Goal: Task Accomplishment & Management: Manage account settings

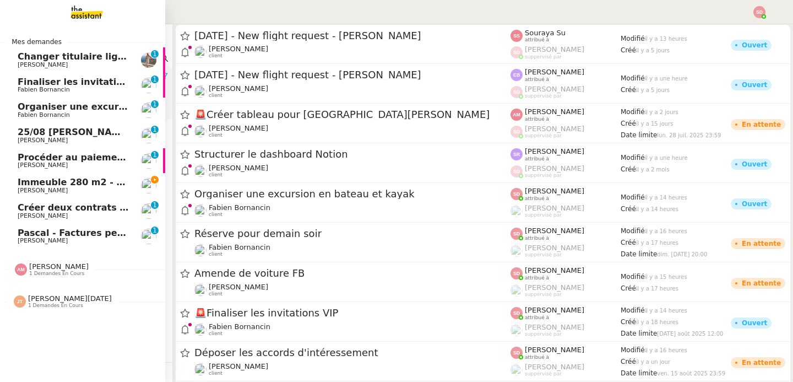
click at [54, 172] on link "Procéder au paiement de la cat sitter Laurène Gauthier 0 1 2 3 4 5 6 7 8 9" at bounding box center [82, 160] width 165 height 25
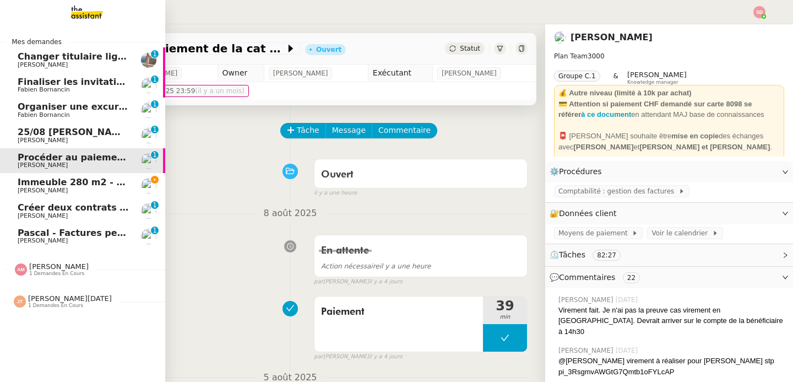
click at [71, 185] on span "Immeuble 280 m2 - Aix-en-Provence 13100 - 1 349 000€" at bounding box center [167, 182] width 298 height 10
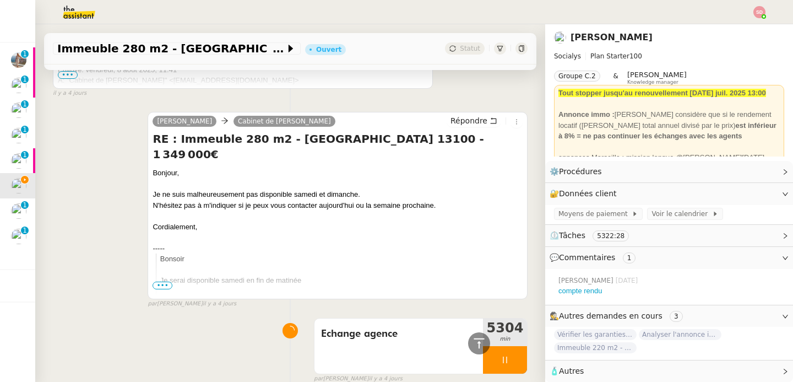
scroll to position [821, 0]
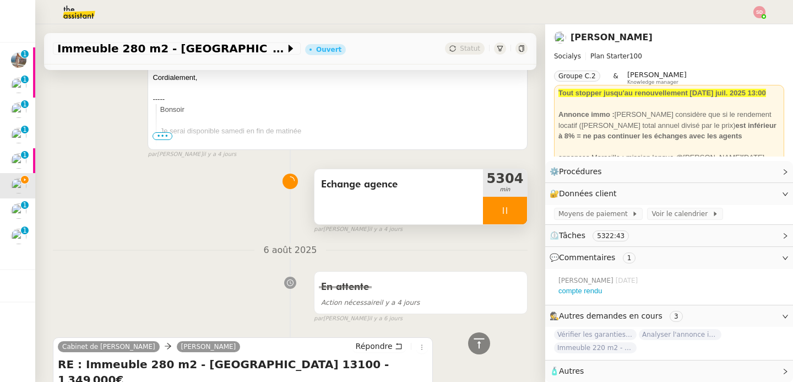
click at [520, 209] on div at bounding box center [505, 211] width 44 height 28
click at [520, 209] on icon at bounding box center [516, 210] width 9 height 9
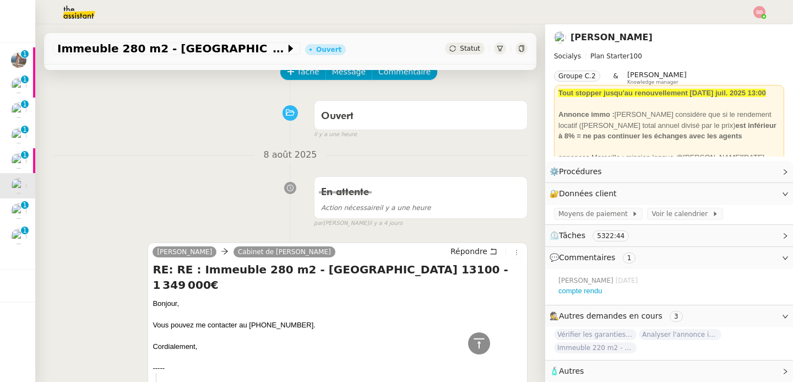
scroll to position [6, 0]
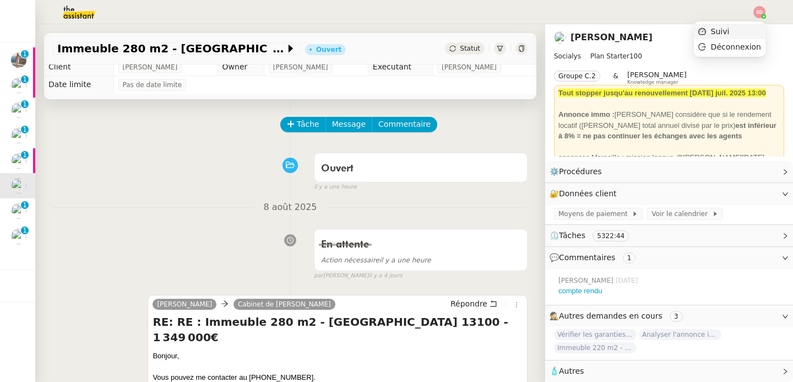
click at [750, 27] on li "Suivi" at bounding box center [730, 31] width 72 height 15
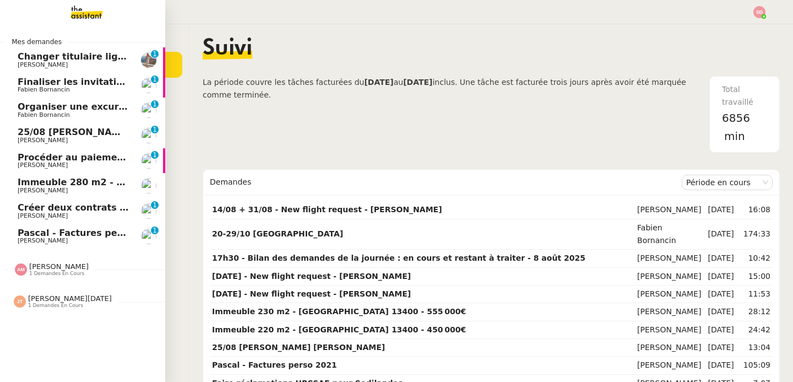
click at [39, 183] on span "Immeuble 280 m2 - Aix-en-Provence 13100 - 1 349 000€" at bounding box center [167, 182] width 298 height 10
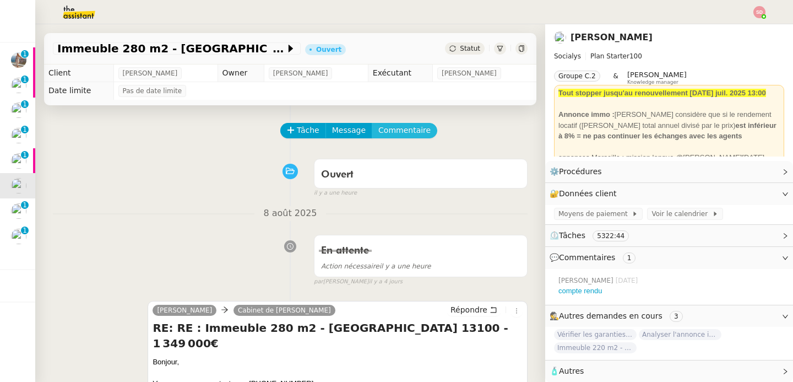
click at [409, 132] on span "Commentaire" at bounding box center [404, 130] width 52 height 13
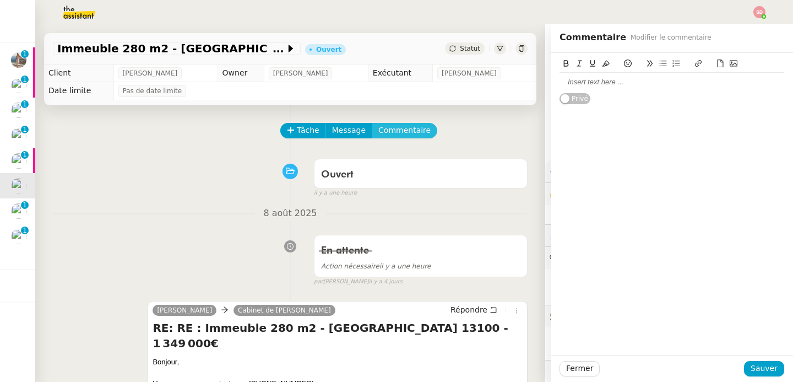
click at [372, 123] on button "Commentaire" at bounding box center [405, 130] width 66 height 15
click at [636, 83] on div at bounding box center [672, 82] width 225 height 10
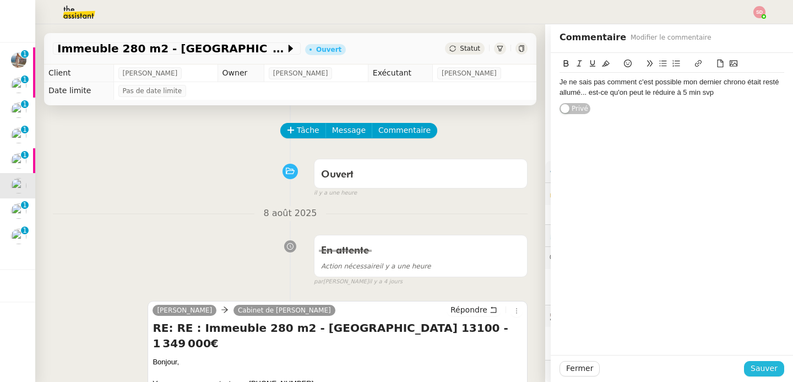
click at [765, 364] on span "Sauver" at bounding box center [764, 368] width 27 height 13
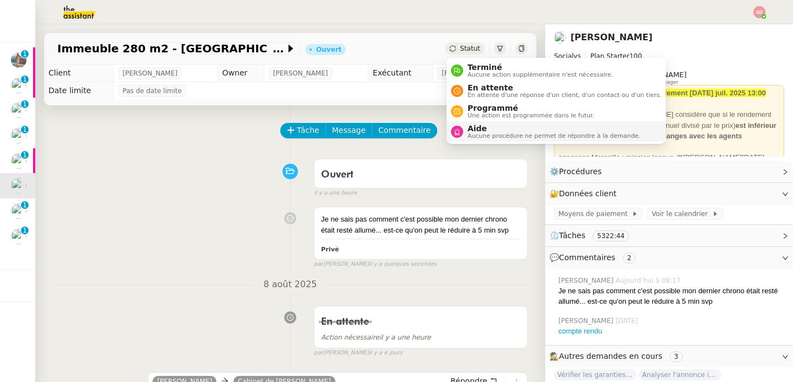
click at [462, 134] on nz-avatar at bounding box center [457, 132] width 12 height 12
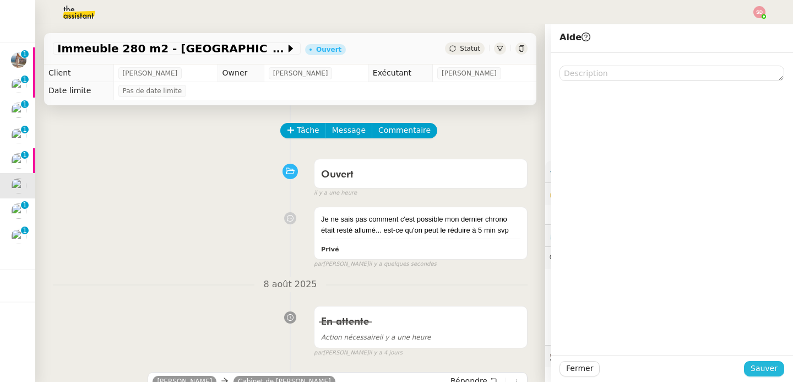
click at [760, 366] on span "Sauver" at bounding box center [764, 368] width 27 height 13
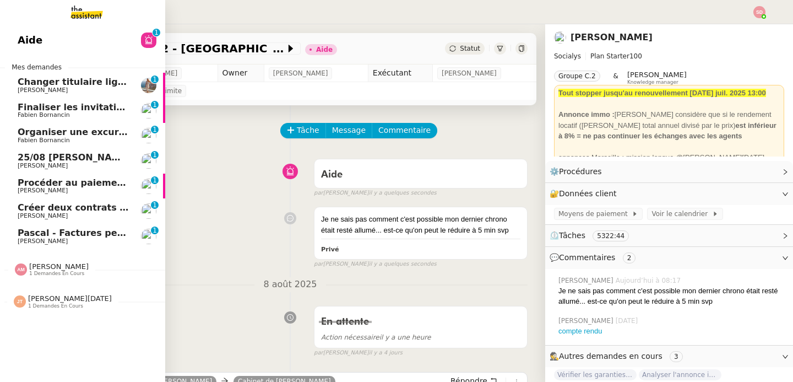
click at [106, 85] on span "Changer titulaire ligne EDF" at bounding box center [85, 82] width 135 height 10
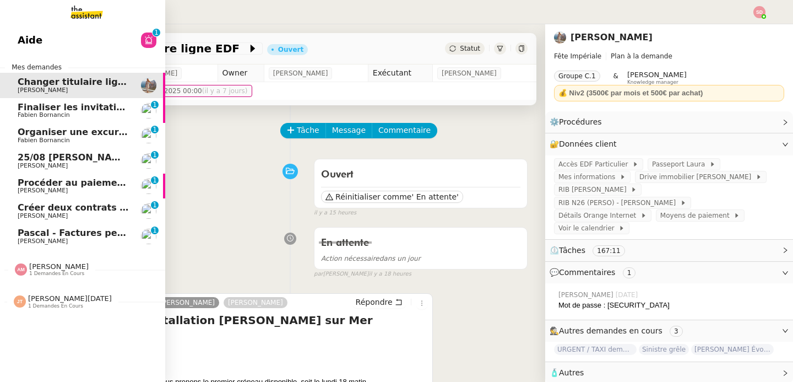
click at [67, 107] on span "Finaliser les invitations VIP" at bounding box center [86, 107] width 136 height 10
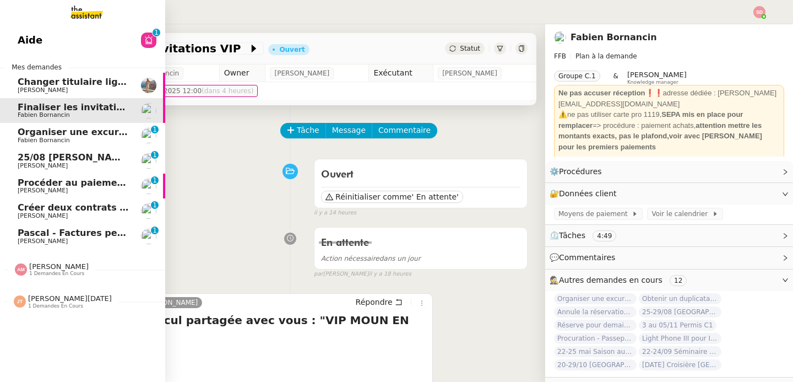
click at [56, 134] on span "Organiser une excursion en bateau et kayak" at bounding box center [128, 132] width 220 height 10
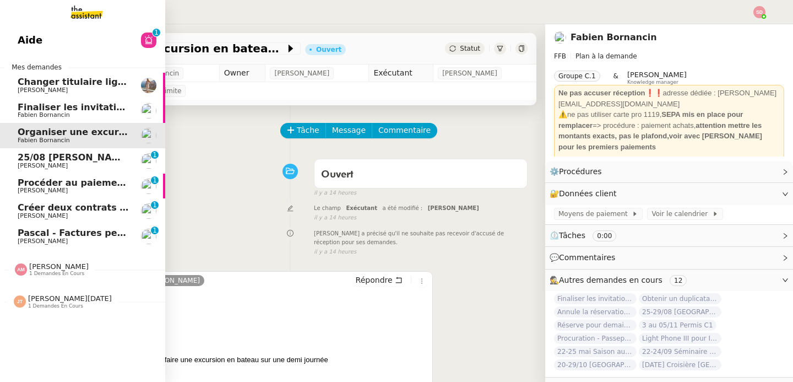
click at [47, 158] on span "25/08 Ariel x Lesley Silverman" at bounding box center [117, 157] width 198 height 10
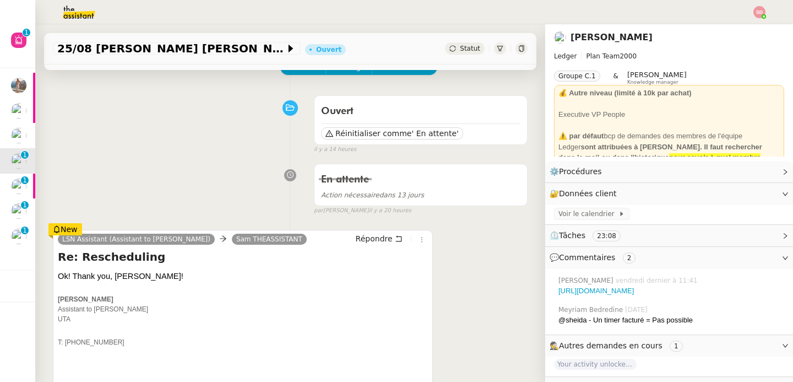
scroll to position [115, 0]
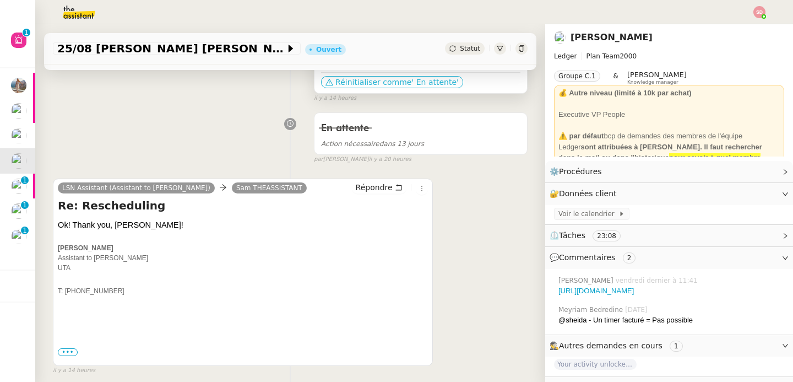
click at [366, 81] on span "Réinitialiser comme" at bounding box center [373, 82] width 76 height 11
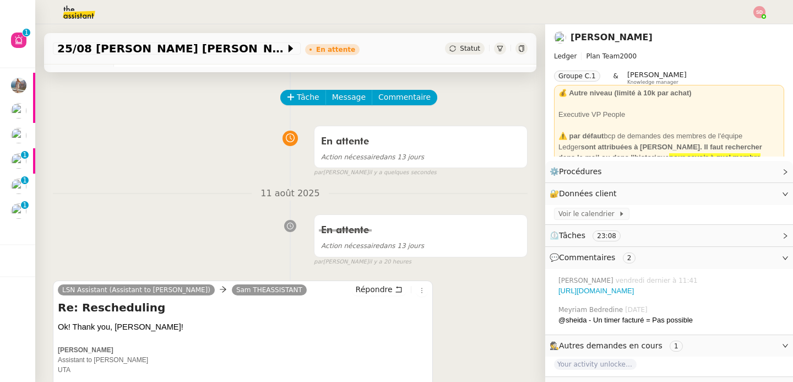
scroll to position [0, 0]
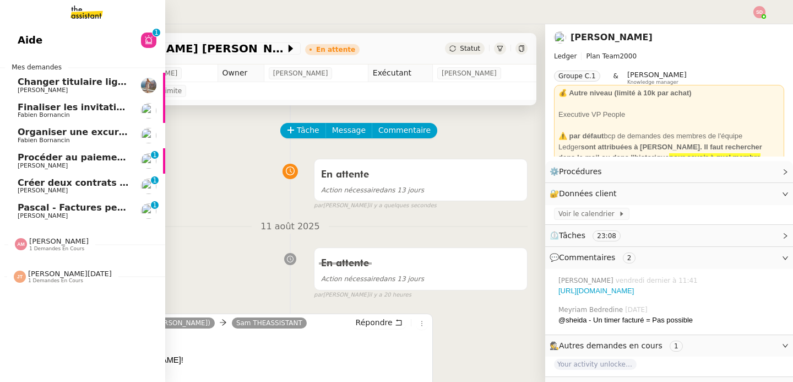
click at [67, 205] on span "Pascal - Factures perso 2021" at bounding box center [89, 207] width 143 height 10
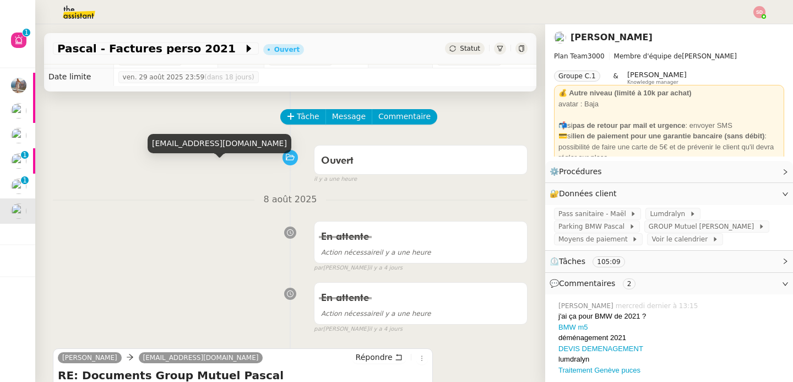
scroll to position [4, 0]
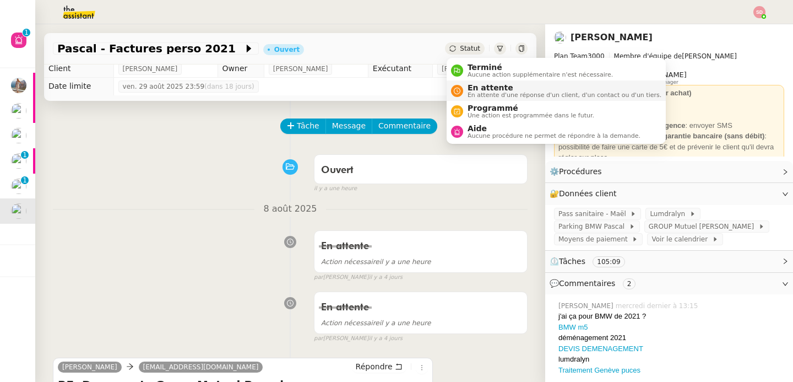
click at [461, 93] on nz-avatar at bounding box center [457, 91] width 12 height 12
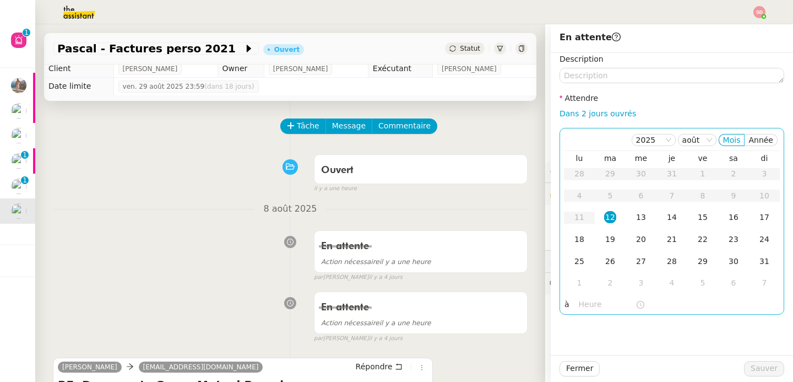
click at [593, 304] on input "text" at bounding box center [607, 304] width 57 height 13
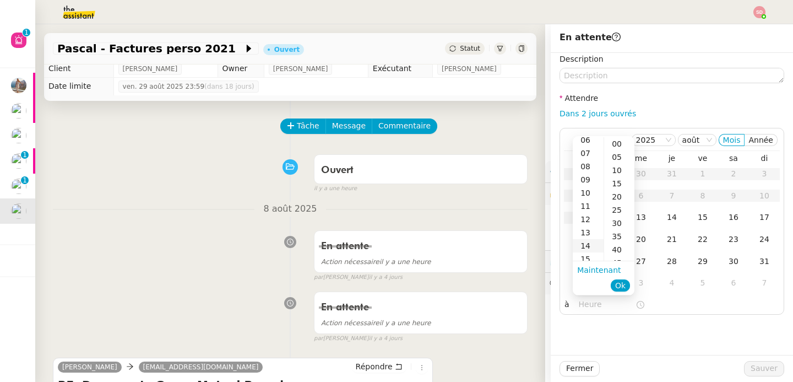
click at [589, 243] on div "14" at bounding box center [588, 245] width 31 height 13
click at [615, 148] on div "00" at bounding box center [619, 143] width 30 height 13
type input "14:00"
click at [624, 286] on span "Ok" at bounding box center [620, 285] width 10 height 11
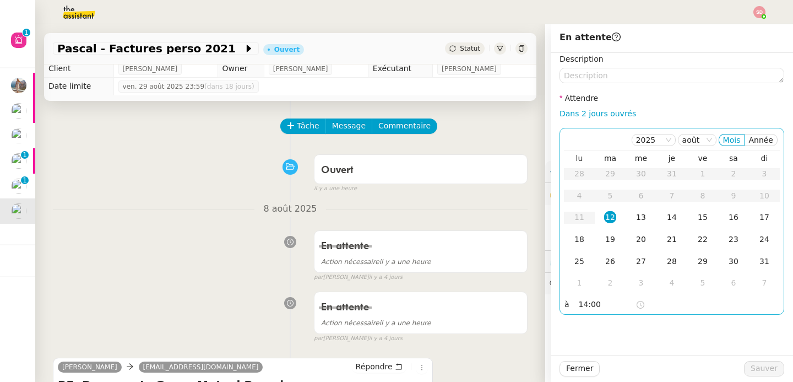
click at [613, 219] on div "12" at bounding box center [610, 217] width 12 height 12
click at [756, 368] on span "Sauver" at bounding box center [764, 368] width 27 height 13
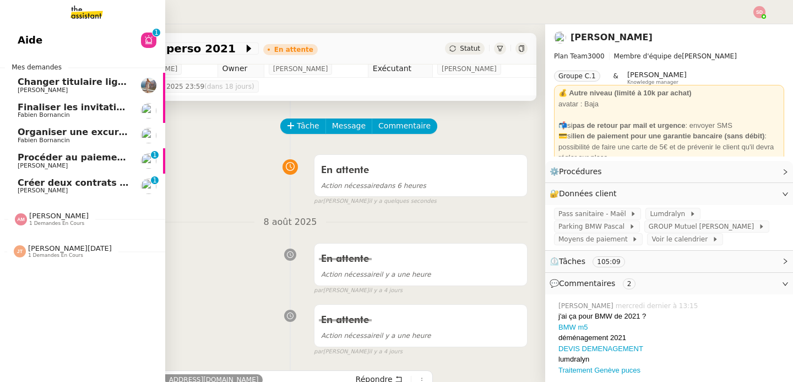
click at [64, 197] on link "Créer deux contrats de domiciliation Laurène Gauthier 0 1 2 3 4 5 6 7 8 9" at bounding box center [82, 186] width 165 height 25
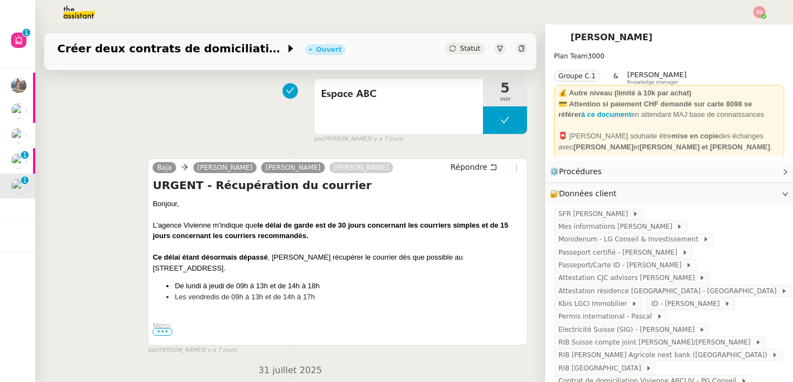
scroll to position [229, 0]
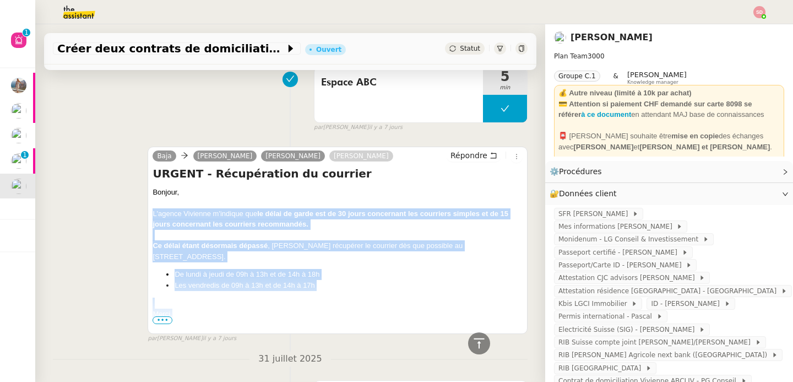
drag, startPoint x: 153, startPoint y: 213, endPoint x: 181, endPoint y: 313, distance: 103.7
click at [181, 313] on div "Bonjour, L'agence Vivienne m'indique que le délai de garde est de 30 jours conc…" at bounding box center [338, 264] width 370 height 154
copy div "L'agence Vivienne m'indique que le délai de garde est de 30 jours concernant le…"
click at [467, 153] on span "Répondre" at bounding box center [469, 155] width 37 height 11
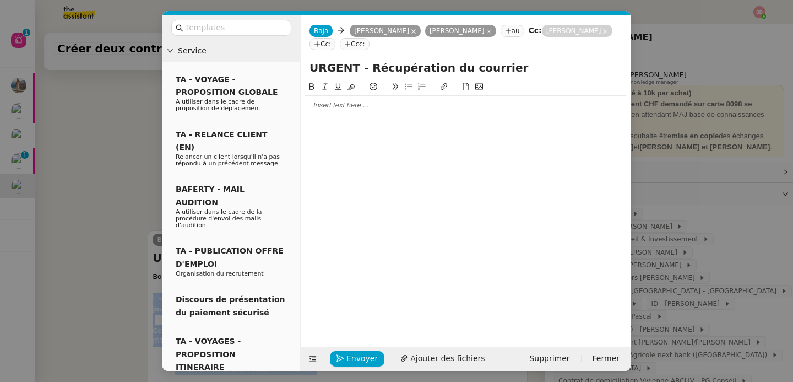
scroll to position [313, 0]
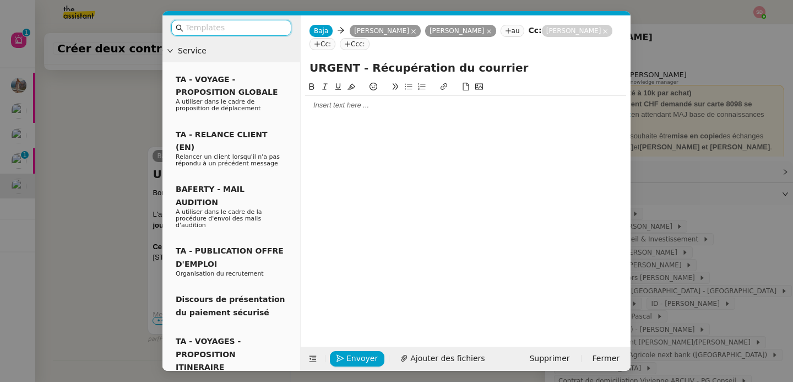
click at [207, 24] on input "text" at bounding box center [235, 27] width 99 height 13
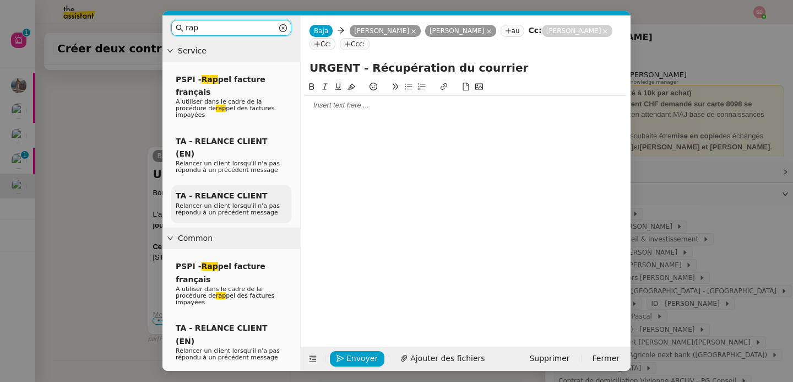
type input "rap"
click at [229, 202] on span "Relancer un client lorsqu'il n'a pas répondu à un précédent message" at bounding box center [228, 209] width 104 height 14
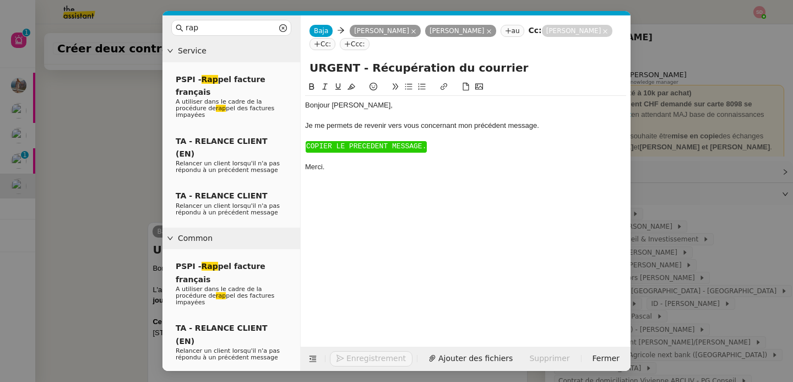
scroll to position [388, 0]
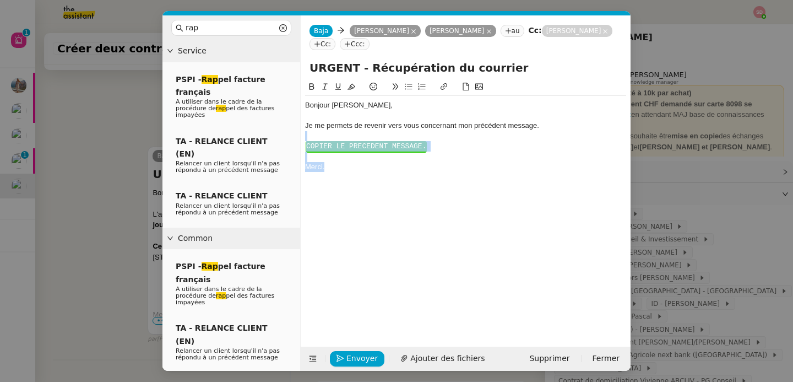
drag, startPoint x: 330, startPoint y: 177, endPoint x: 300, endPoint y: 139, distance: 47.8
click at [301, 139] on nz-spin "Bonjour ﻿Laurène﻿, Je me permets de revenir vers vous concernant mon précédent …" at bounding box center [466, 206] width 330 height 253
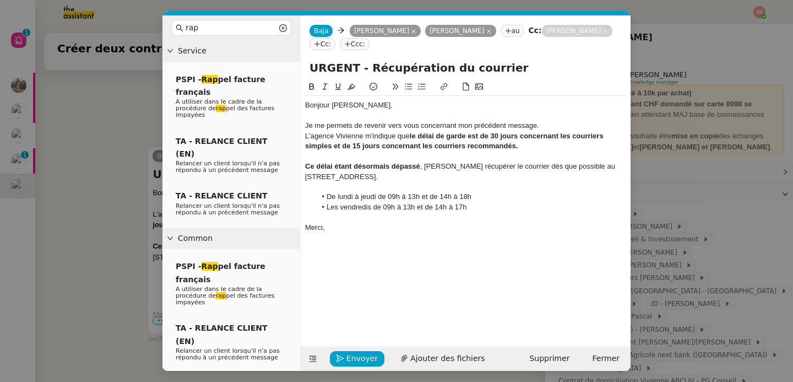
scroll to position [457, 0]
click at [346, 105] on div "Bonjour ﻿Laurène﻿," at bounding box center [465, 105] width 321 height 10
click at [353, 351] on button "Envoyer" at bounding box center [357, 358] width 55 height 15
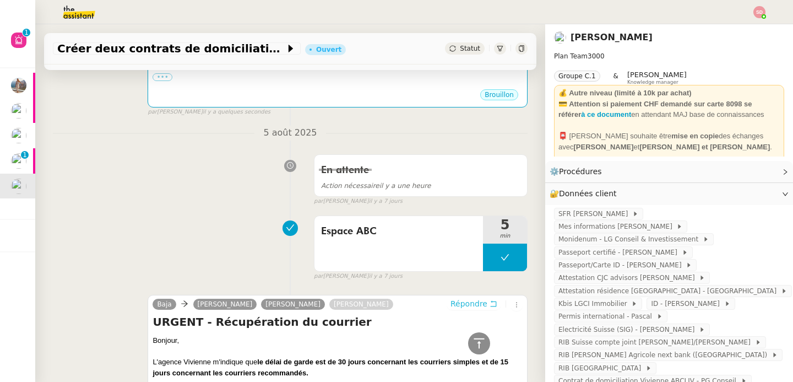
scroll to position [0, 0]
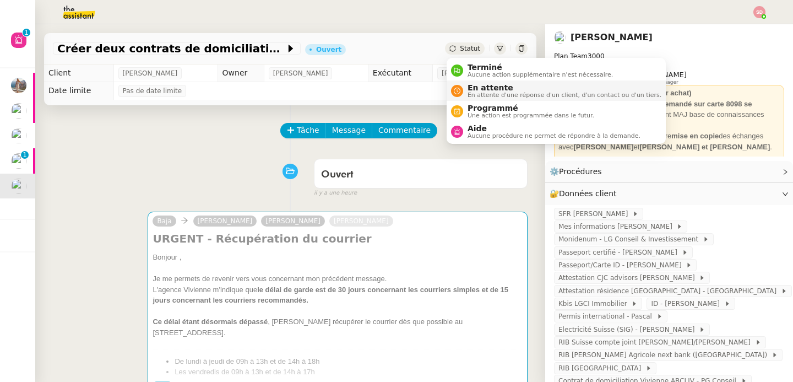
click at [480, 97] on span "En attente d'une réponse d'un client, d'un contact ou d'un tiers." at bounding box center [565, 95] width 194 height 6
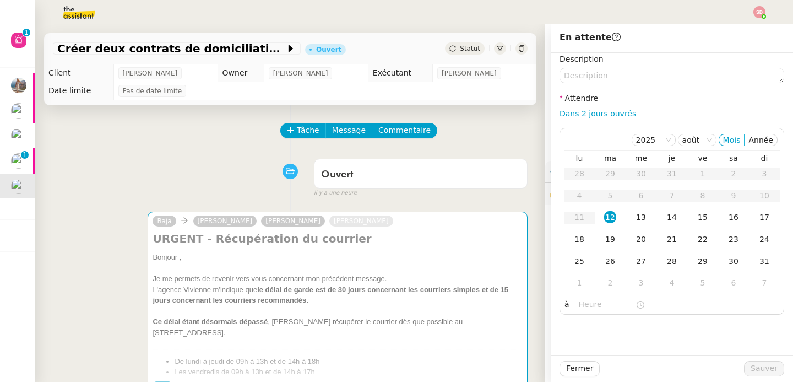
click at [109, 191] on div "Ouvert false il y a une heure" at bounding box center [290, 176] width 475 height 44
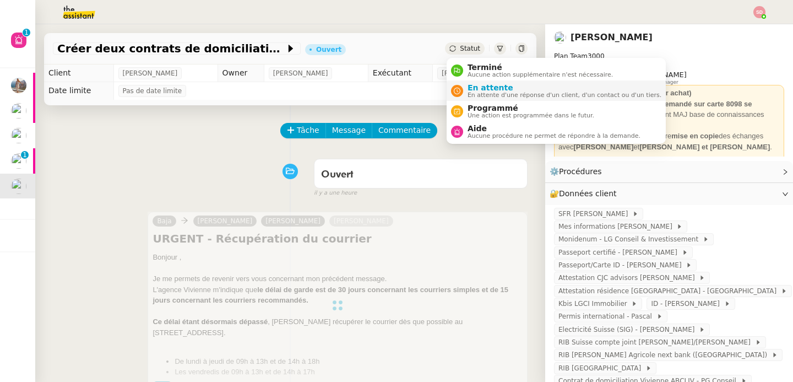
click at [479, 83] on span "En attente" at bounding box center [565, 87] width 194 height 9
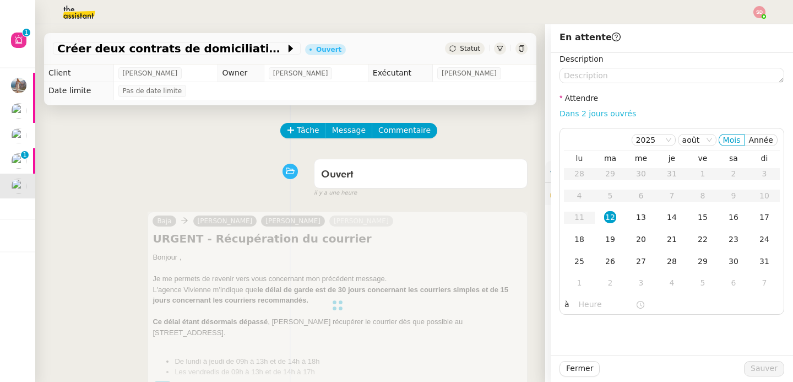
click at [596, 112] on link "Dans 2 jours ouvrés" at bounding box center [598, 113] width 77 height 9
type input "07:00"
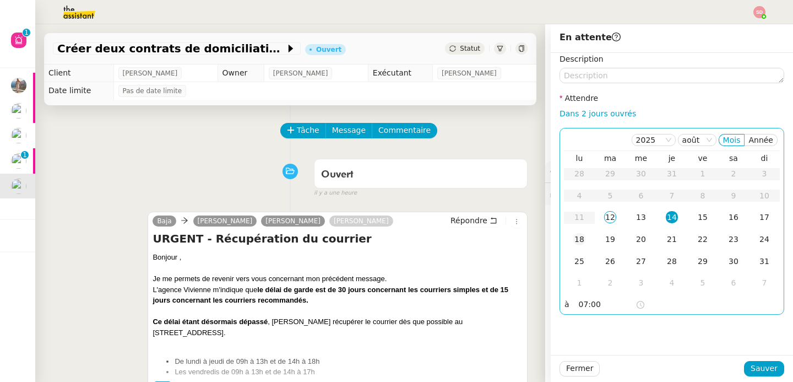
click at [584, 240] on div "18" at bounding box center [579, 239] width 12 height 12
click at [757, 365] on span "Sauver" at bounding box center [764, 368] width 27 height 13
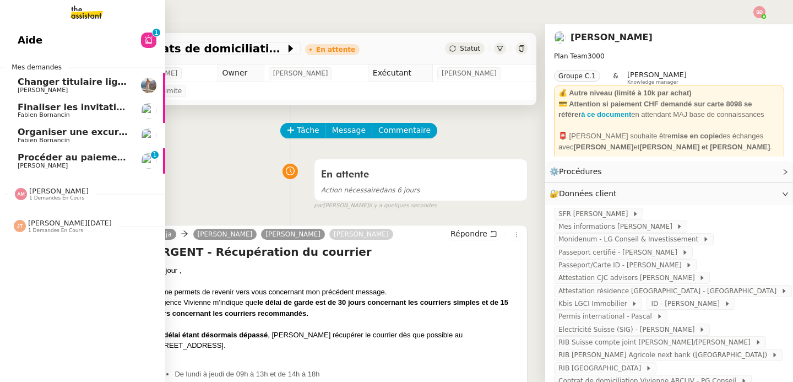
click at [36, 160] on span "Procéder au paiement de la cat sitter" at bounding box center [111, 157] width 186 height 10
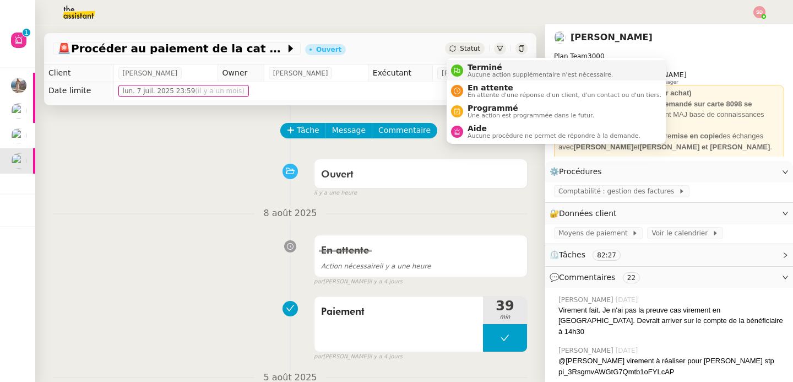
click at [458, 72] on icon at bounding box center [457, 70] width 6 height 6
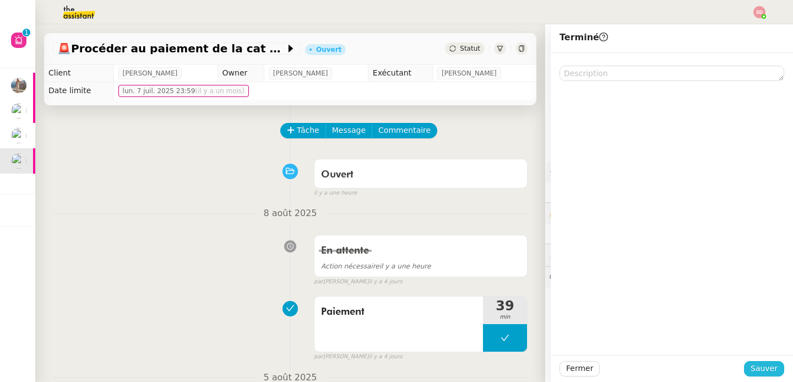
click at [772, 368] on span "Sauver" at bounding box center [764, 368] width 27 height 13
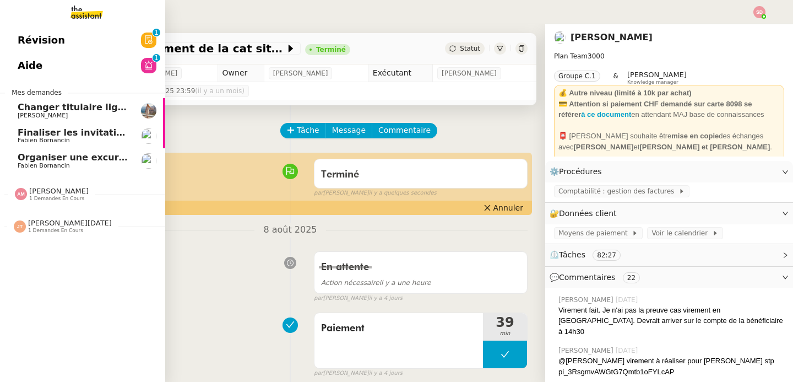
click at [56, 193] on span "[PERSON_NAME]" at bounding box center [58, 191] width 59 height 8
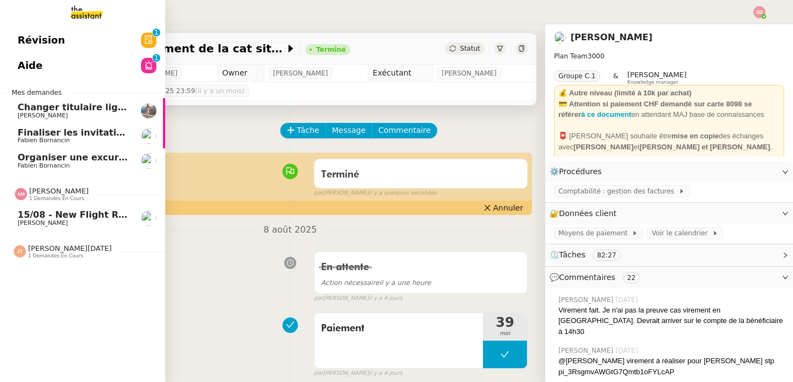
click at [56, 193] on span "[PERSON_NAME]" at bounding box center [58, 191] width 59 height 8
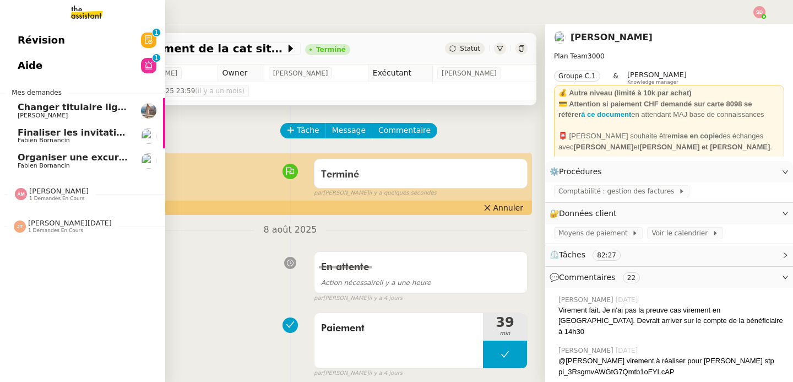
click at [80, 112] on span "[PERSON_NAME]" at bounding box center [73, 115] width 111 height 7
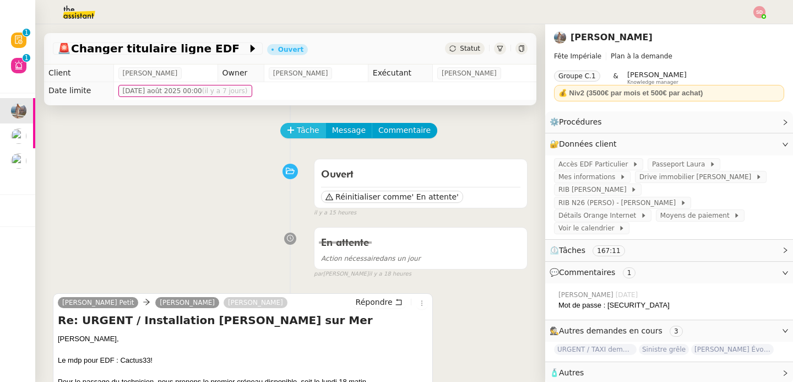
click at [294, 134] on button "Tâche" at bounding box center [303, 130] width 46 height 15
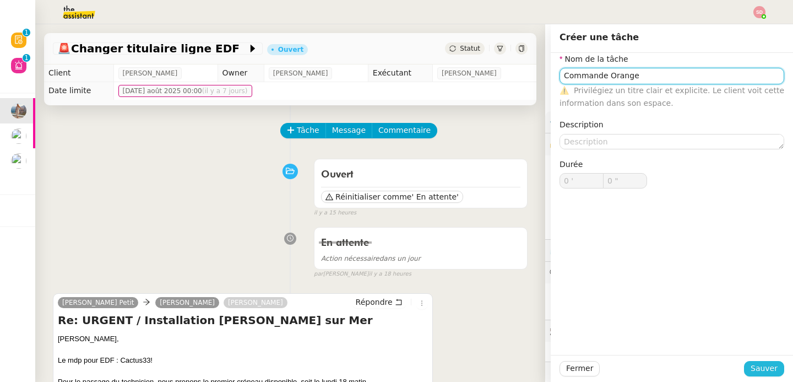
type input "Commande Orange"
click at [776, 368] on span "Sauver" at bounding box center [764, 368] width 27 height 13
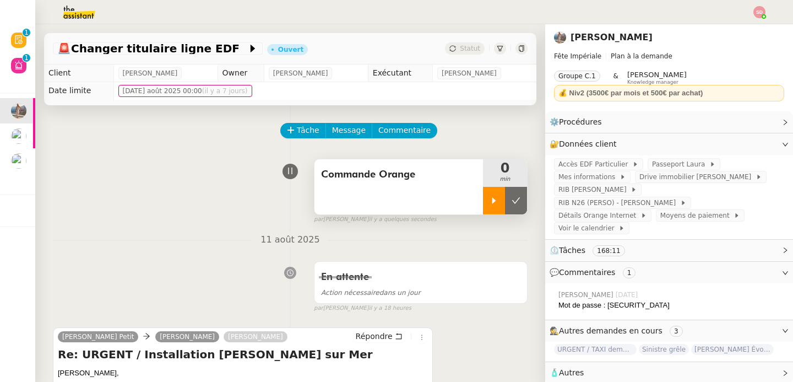
click at [499, 208] on div at bounding box center [494, 201] width 22 height 28
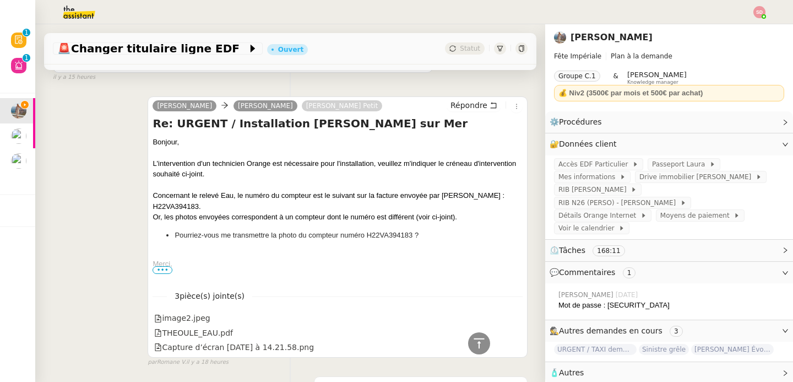
scroll to position [444, 0]
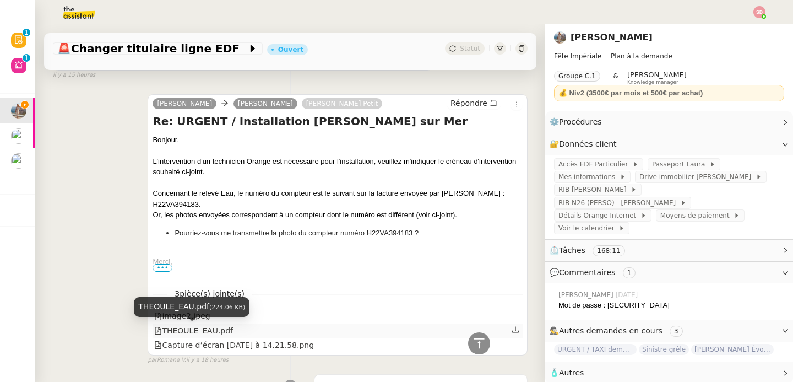
click at [224, 329] on div "THEOULE_EAU.pdf" at bounding box center [193, 330] width 79 height 13
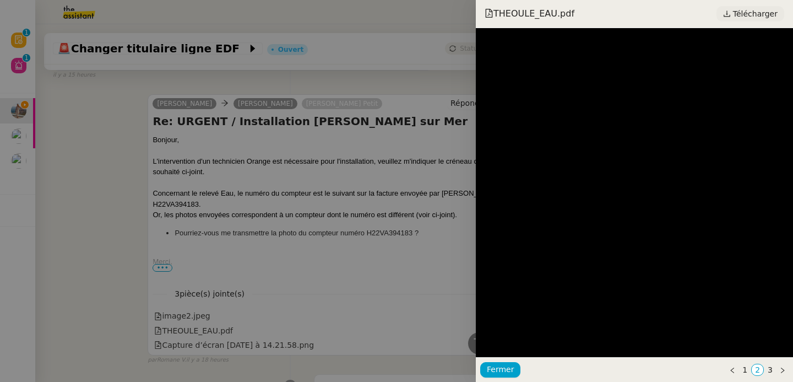
click at [762, 13] on span "Télécharger" at bounding box center [755, 14] width 45 height 14
click at [186, 235] on div at bounding box center [396, 191] width 793 height 382
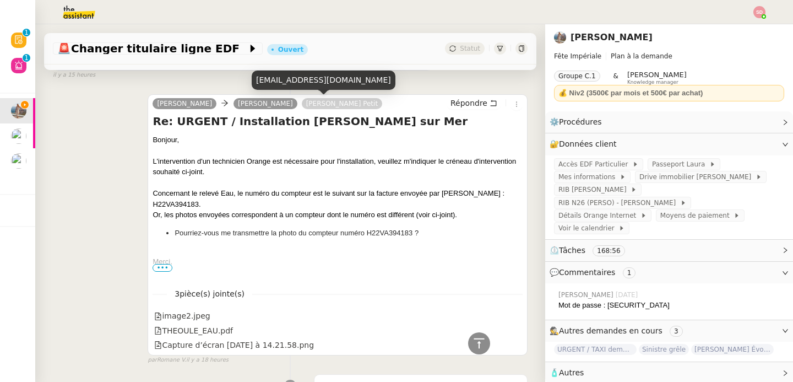
click at [287, 84] on div "[EMAIL_ADDRESS][DOMAIN_NAME]" at bounding box center [324, 80] width 144 height 19
copy div "[EMAIL_ADDRESS][DOMAIN_NAME]"
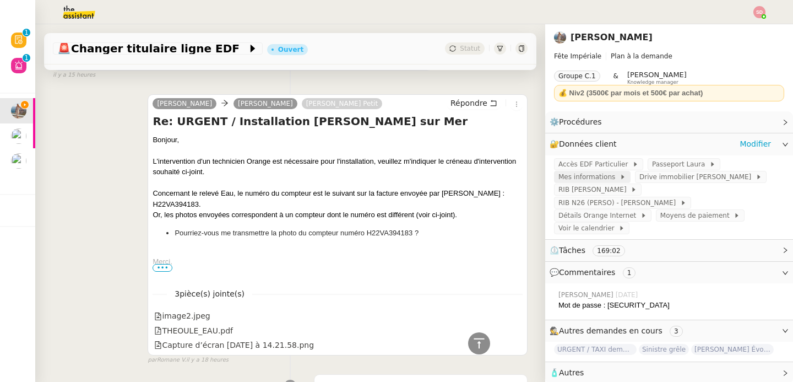
click at [600, 174] on span "Mes informations" at bounding box center [589, 176] width 61 height 11
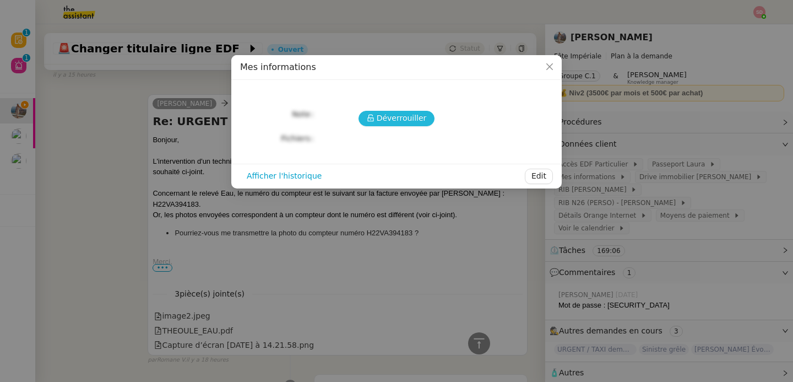
click at [367, 118] on button "Déverrouiller" at bounding box center [397, 118] width 77 height 15
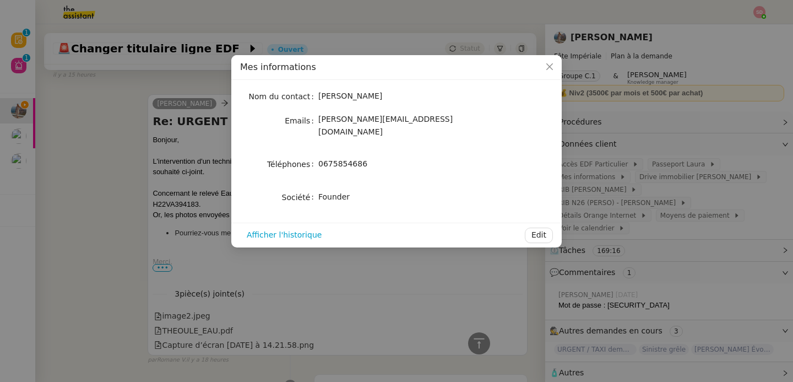
click at [353, 159] on div "0675854686" at bounding box center [409, 164] width 182 height 13
click at [353, 159] on span "0675854686" at bounding box center [342, 163] width 49 height 9
copy span "0675854686"
click at [138, 197] on nz-modal-container "Mes informations Nom du contact Laura Gauthier Emails laura@feteimperiale.fr Té…" at bounding box center [396, 191] width 793 height 382
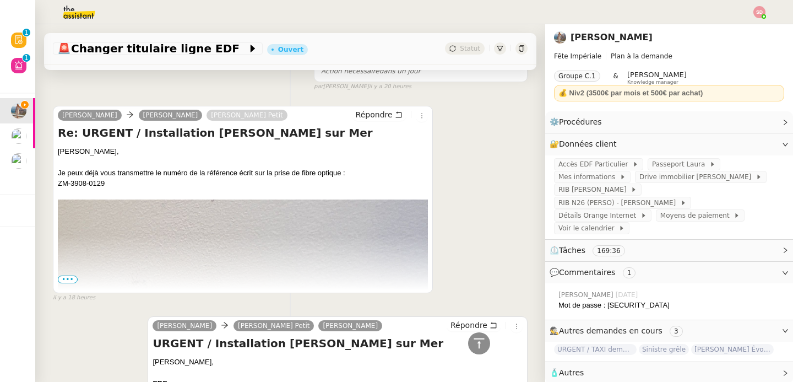
scroll to position [792, 0]
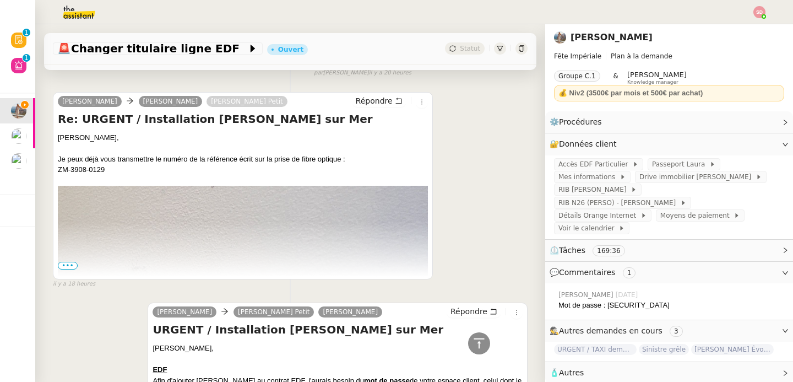
click at [86, 166] on div "ZM-3908-0129" at bounding box center [243, 169] width 370 height 11
copy div "ZM-3908-0129"
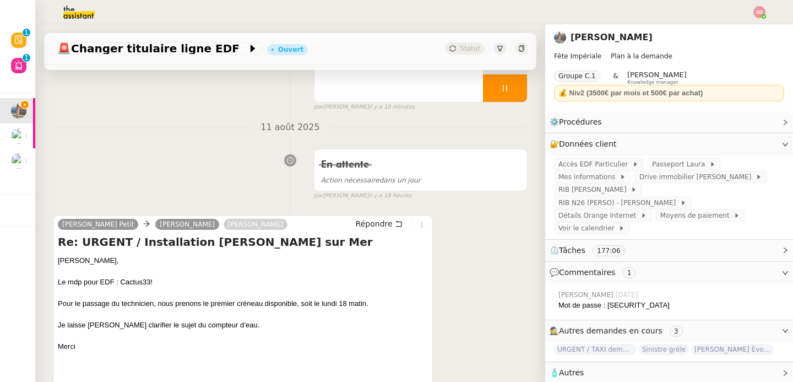
scroll to position [0, 0]
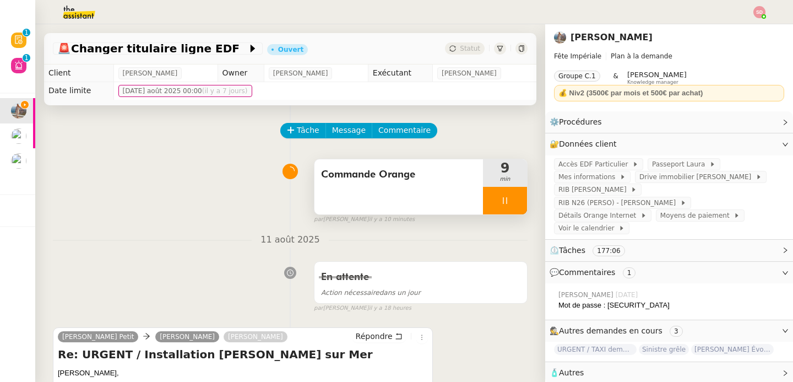
click at [435, 177] on span "Commande Orange" at bounding box center [398, 174] width 155 height 17
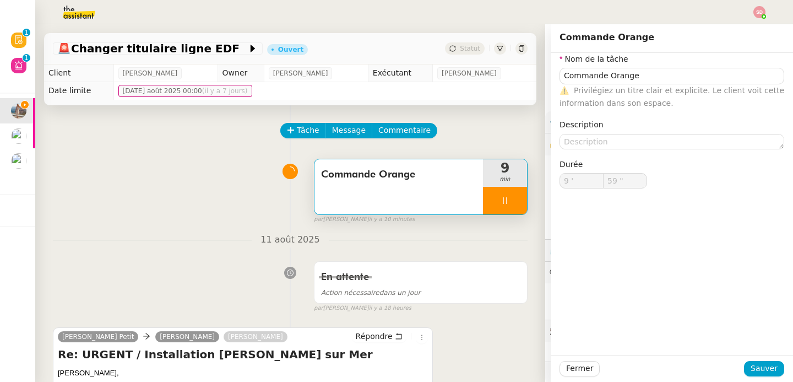
type input "10 '"
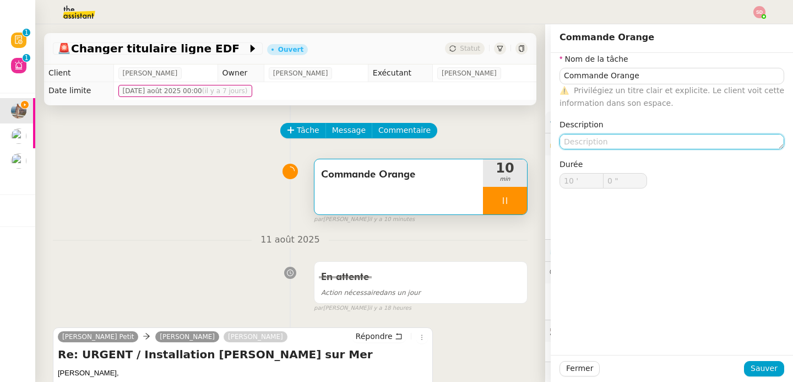
click at [653, 141] on textarea at bounding box center [672, 141] width 225 height 15
type input "1 ""
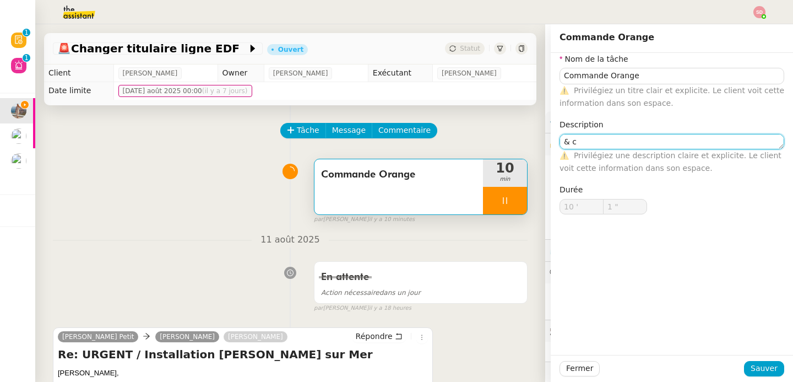
type textarea "& co"
type input "2 ""
type textarea "& conne"
type input "3 ""
type textarea "& connexion"
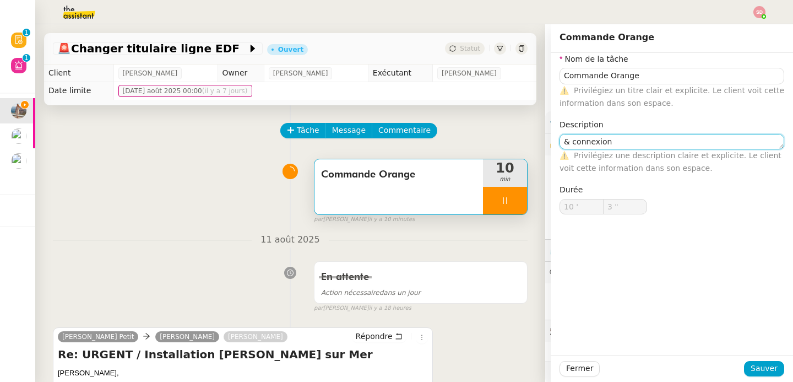
type input "4 ""
type textarea "& connexion ED"
type input "5 ""
type textarea "& connexion EDF"
type input "6 ""
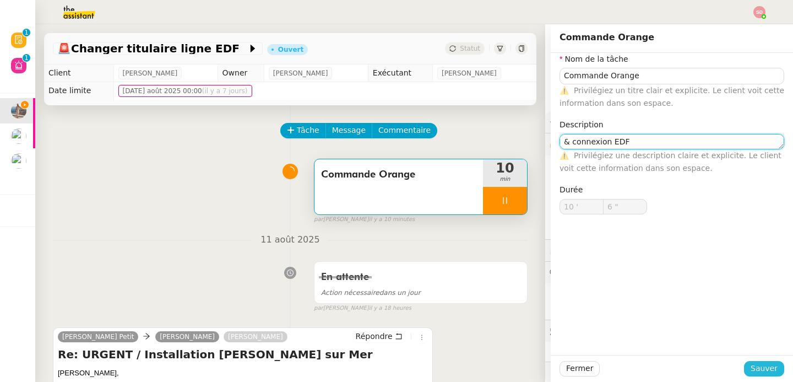
type textarea "& connexion EDF"
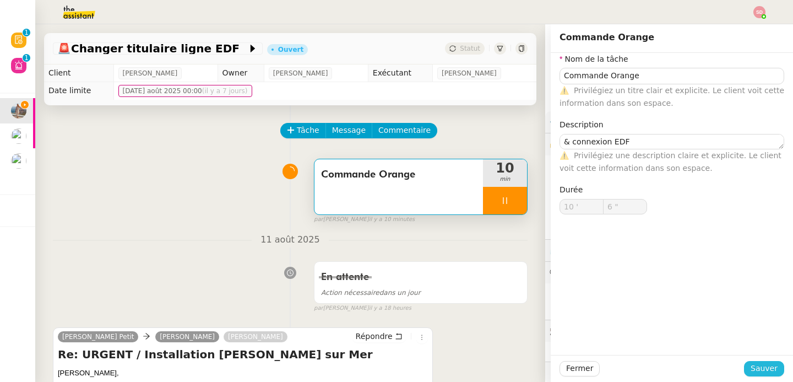
click at [771, 366] on span "Sauver" at bounding box center [764, 368] width 27 height 13
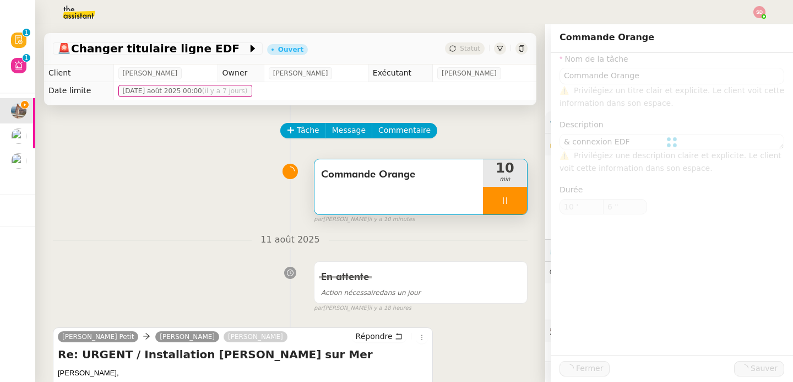
type input "7 ""
type input "Commande Orange"
type textarea "& connexion EDF"
type input "10 '"
type input "7 ""
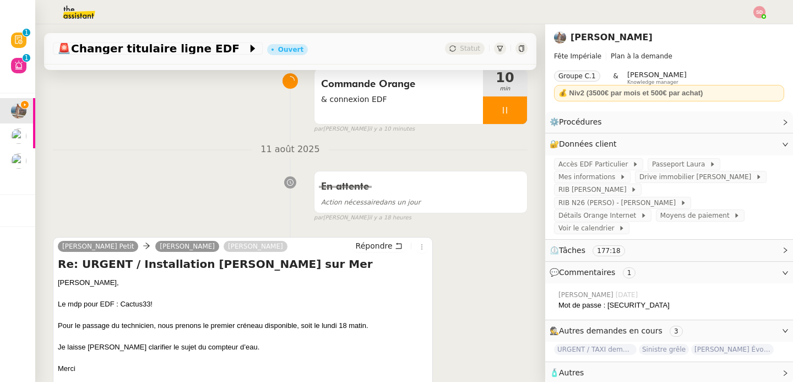
scroll to position [183, 0]
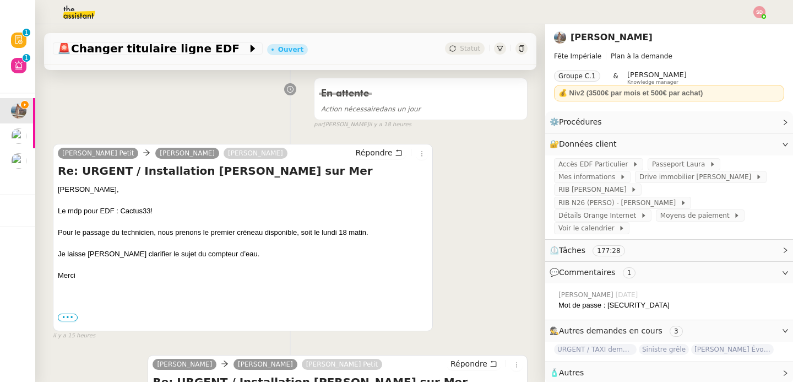
click at [135, 210] on div "Le mdp pour EDF : Cactus33!" at bounding box center [243, 210] width 370 height 11
drag, startPoint x: 120, startPoint y: 210, endPoint x: 180, endPoint y: 210, distance: 60.0
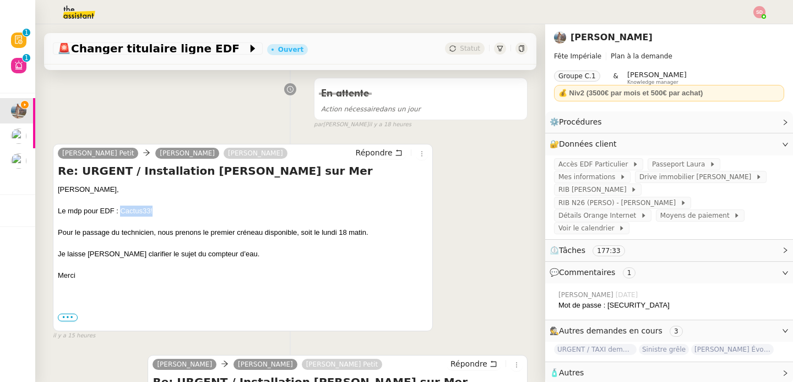
click at [180, 210] on div "Le mdp pour EDF : Cactus33!" at bounding box center [243, 210] width 370 height 11
copy div "Cactus33!"
click at [613, 167] on span "Accès EDF Particulier" at bounding box center [596, 164] width 74 height 11
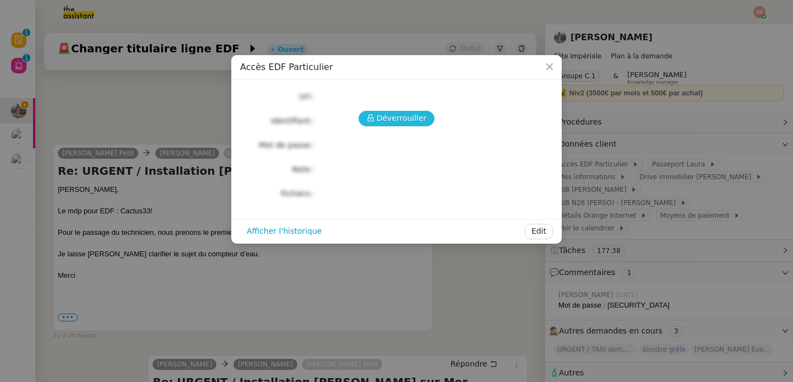
click at [367, 115] on button "Déverrouiller" at bounding box center [397, 118] width 77 height 15
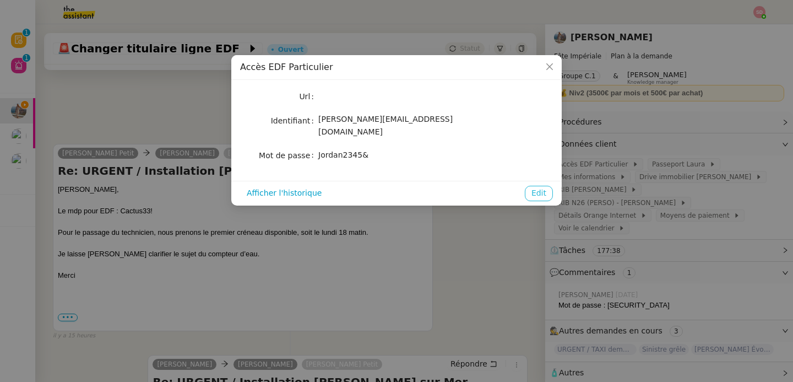
click at [538, 187] on span "Edit" at bounding box center [539, 193] width 15 height 13
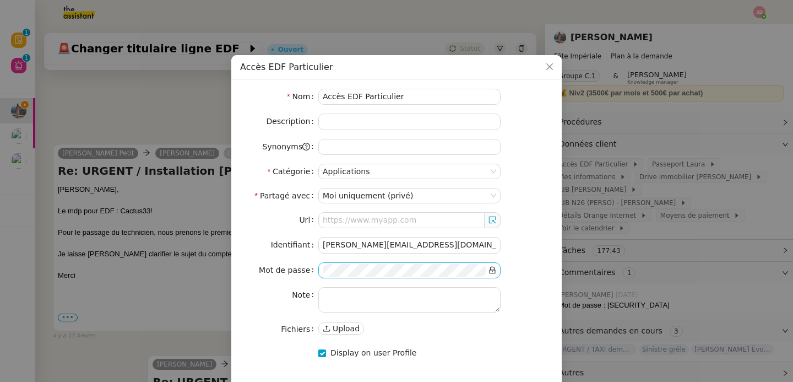
click at [492, 273] on icon at bounding box center [493, 270] width 8 height 8
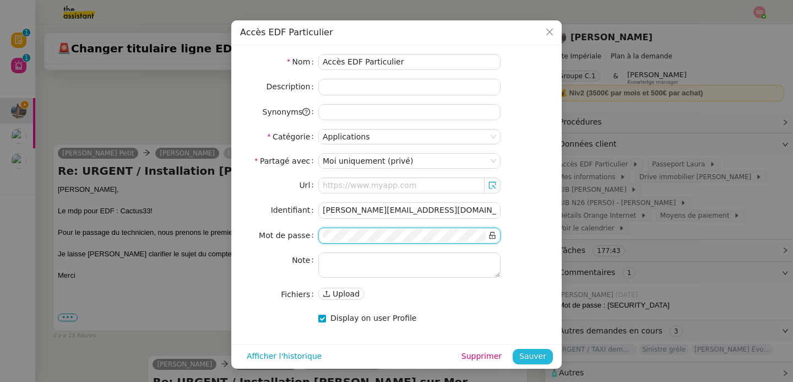
click at [537, 356] on span "Sauver" at bounding box center [532, 356] width 27 height 13
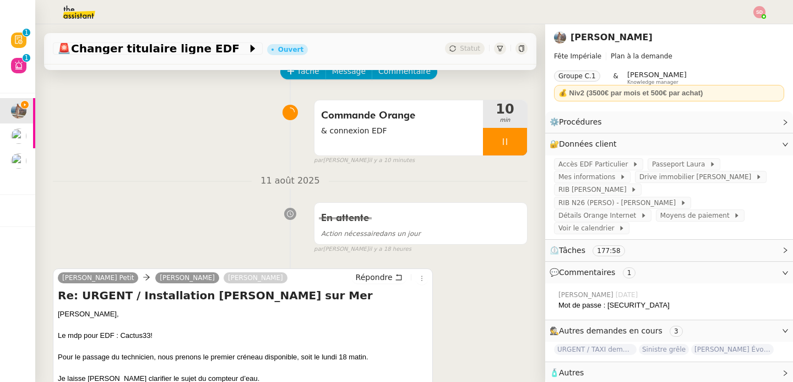
scroll to position [0, 0]
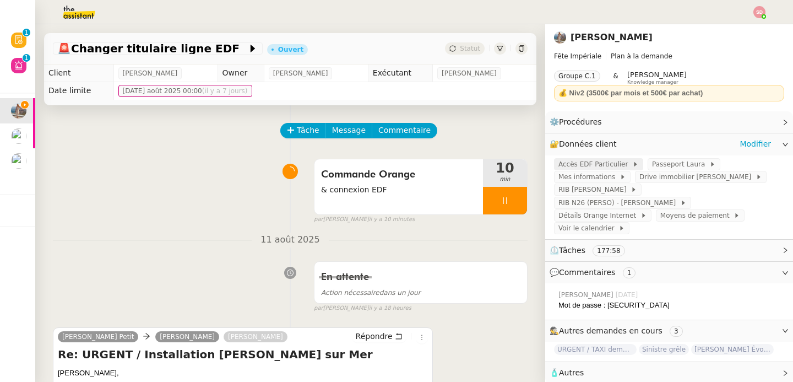
click at [594, 165] on span "Accès EDF Particulier" at bounding box center [596, 164] width 74 height 11
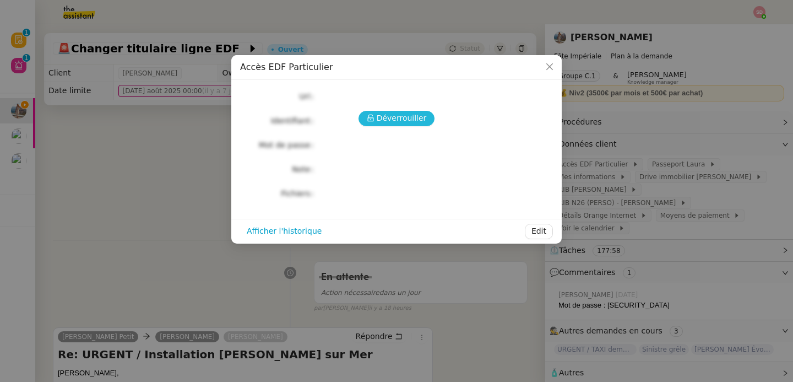
click at [393, 116] on span "Déverrouiller" at bounding box center [402, 118] width 50 height 13
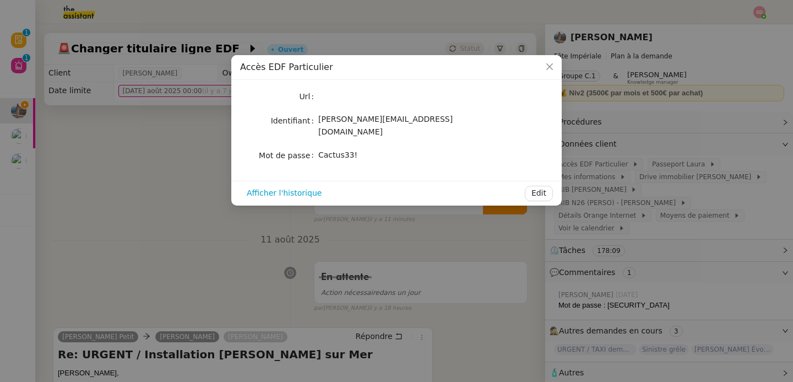
click at [358, 122] on span "[PERSON_NAME][EMAIL_ADDRESS][DOMAIN_NAME]" at bounding box center [385, 125] width 134 height 21
copy span "[PERSON_NAME][EMAIL_ADDRESS][DOMAIN_NAME]"
click at [341, 150] on span "Cactus33!" at bounding box center [337, 154] width 39 height 9
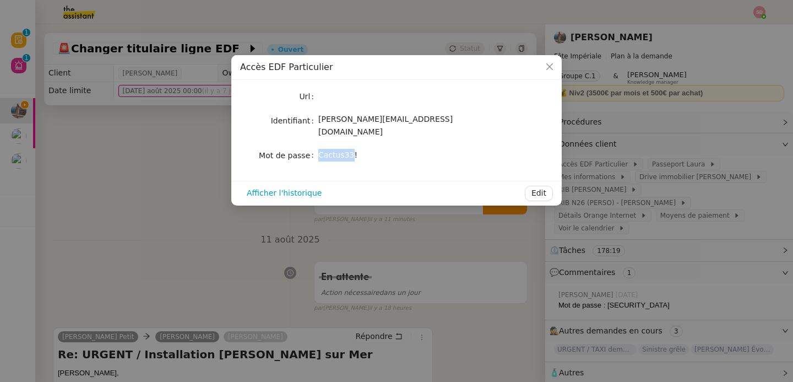
click at [341, 150] on span "Cactus33!" at bounding box center [337, 154] width 39 height 9
copy div "Cactus33! Afficher l'historique Edit"
click at [164, 117] on nz-modal-container "Accès EDF Particulier Url Identifiant laura@feteimperiale.fr Mot de passe Cactu…" at bounding box center [396, 191] width 793 height 382
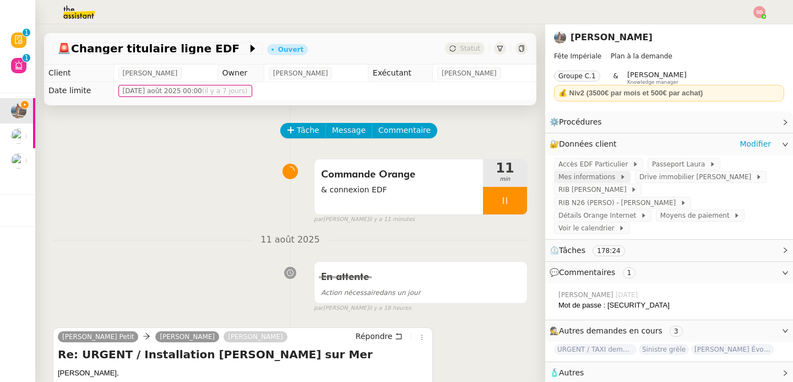
click at [598, 180] on span "Mes informations" at bounding box center [589, 176] width 61 height 11
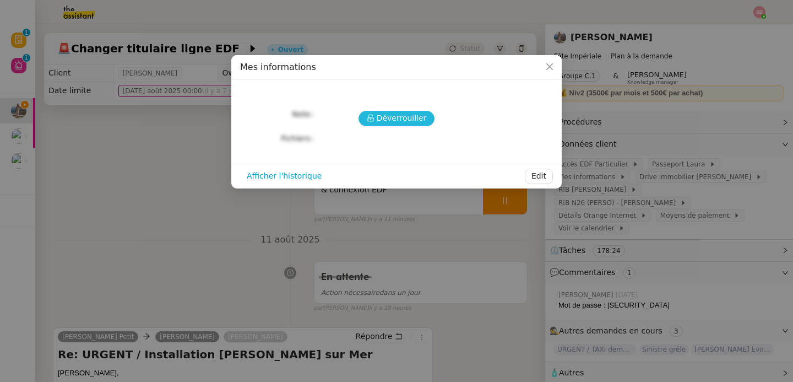
click at [381, 122] on span "Déverrouiller" at bounding box center [402, 118] width 50 height 13
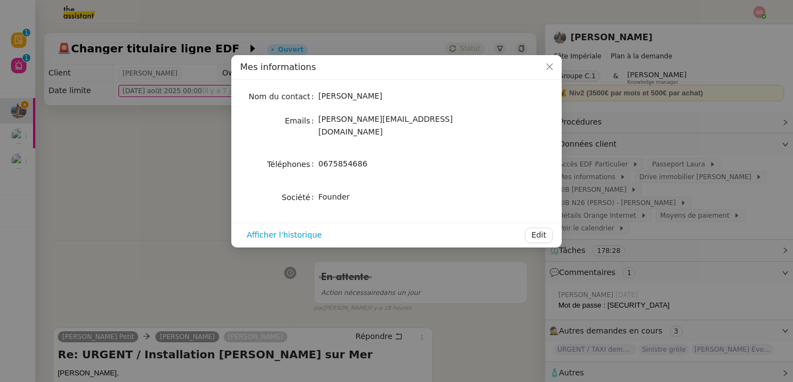
click at [339, 159] on span "0675854686" at bounding box center [342, 163] width 49 height 9
copy span "0675854686"
click at [126, 175] on nz-modal-container "Mes informations Nom du contact Laura Gauthier Emails laura@feteimperiale.fr Té…" at bounding box center [396, 191] width 793 height 382
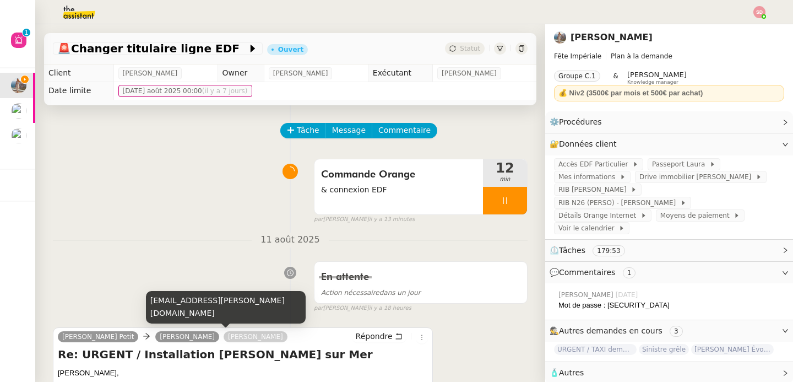
drag, startPoint x: 245, startPoint y: 334, endPoint x: 177, endPoint y: 339, distance: 67.9
click at [177, 339] on div "Laura Gauthier Petit Alex Matthieu Espinoza Répondre" at bounding box center [243, 338] width 370 height 17
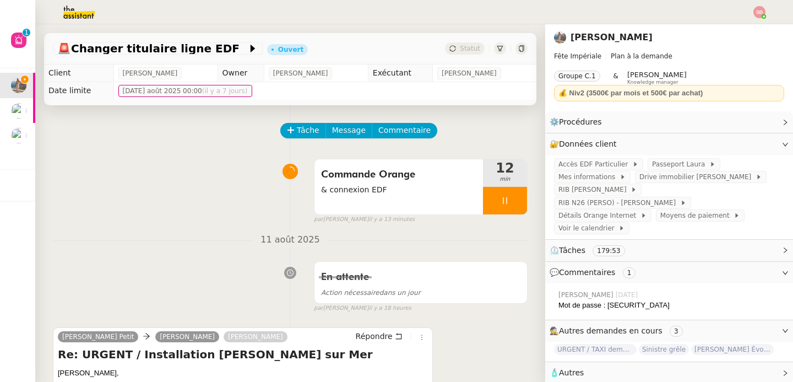
copy link "[PERSON_NAME]"
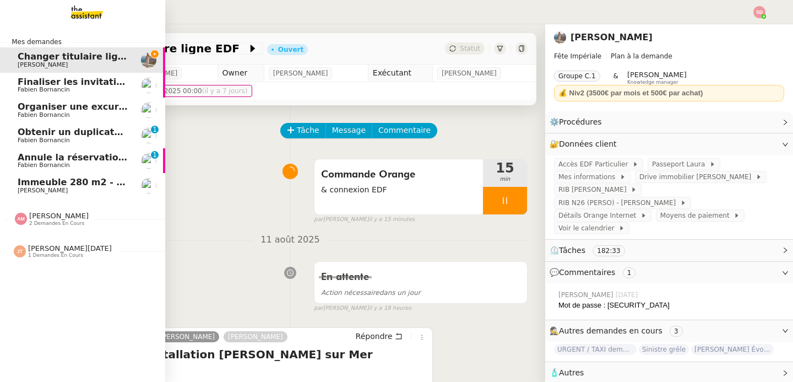
click at [61, 192] on span "[PERSON_NAME]" at bounding box center [73, 190] width 111 height 7
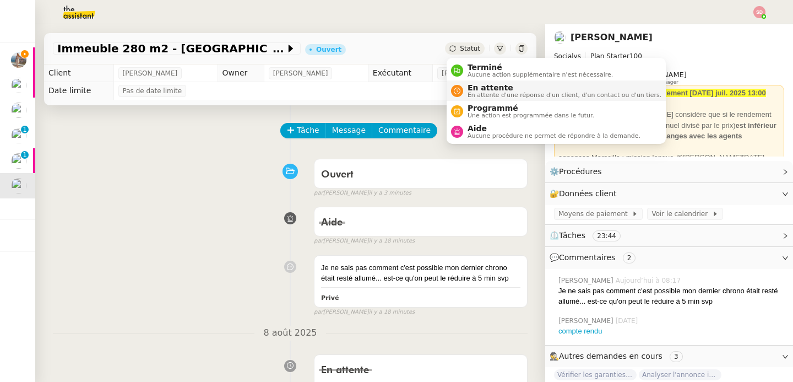
click at [480, 89] on span "En attente" at bounding box center [565, 87] width 194 height 9
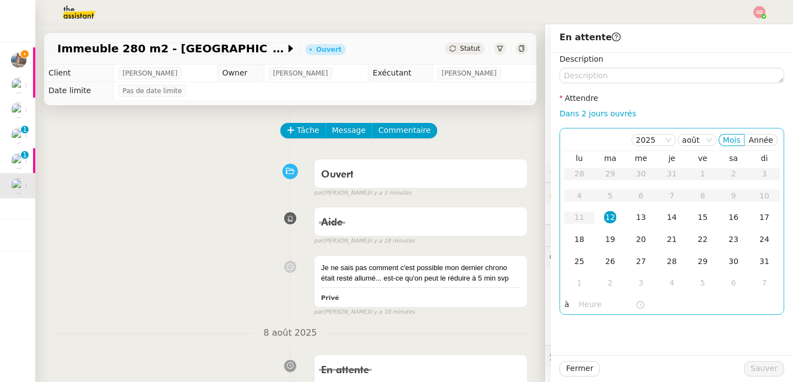
click at [597, 308] on input "text" at bounding box center [607, 304] width 57 height 13
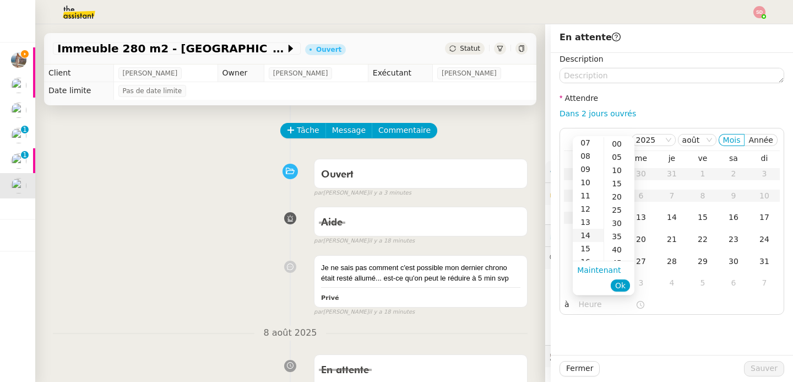
click at [593, 231] on div "14" at bounding box center [588, 235] width 31 height 13
click at [616, 144] on div "00" at bounding box center [619, 143] width 30 height 13
type input "14:00"
click at [619, 285] on span "Ok" at bounding box center [620, 285] width 10 height 11
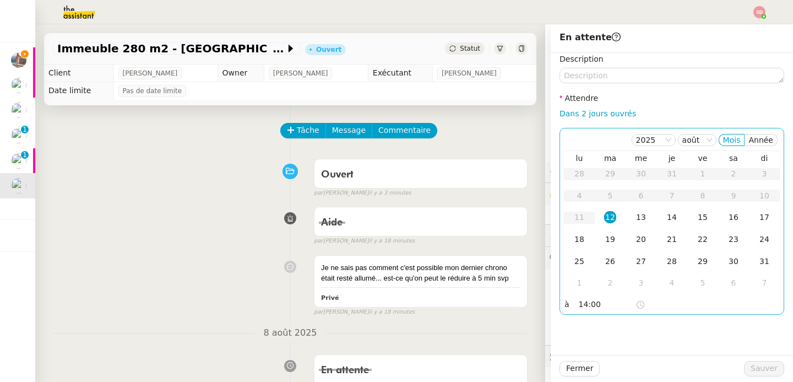
click at [611, 217] on div "12" at bounding box center [610, 217] width 12 height 12
click at [754, 364] on span "Sauver" at bounding box center [764, 368] width 27 height 13
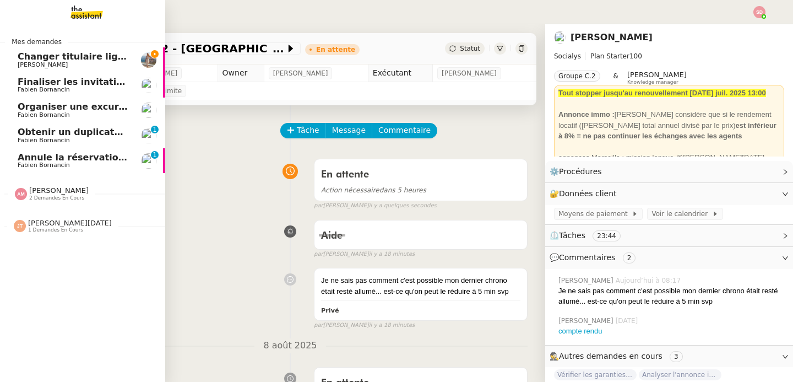
click at [62, 132] on span "Obtenir un duplicata du permis bateau" at bounding box center [114, 132] width 193 height 10
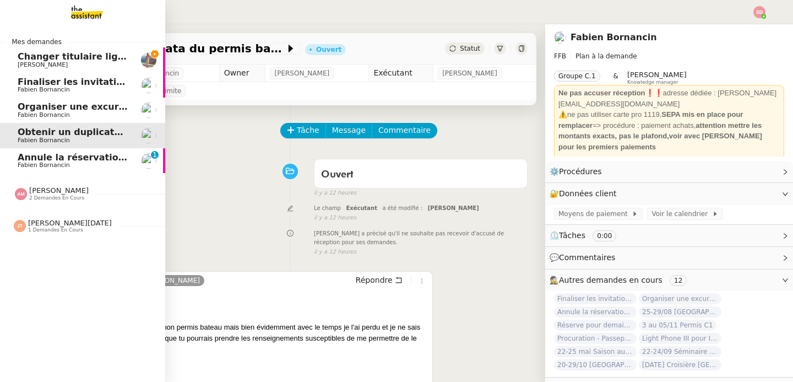
click at [51, 164] on span "Fabien Bornancin" at bounding box center [44, 164] width 52 height 7
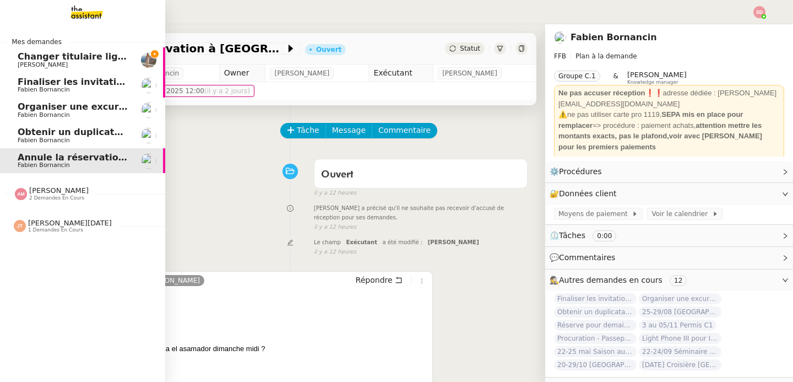
click at [63, 192] on span "[PERSON_NAME]" at bounding box center [58, 190] width 59 height 8
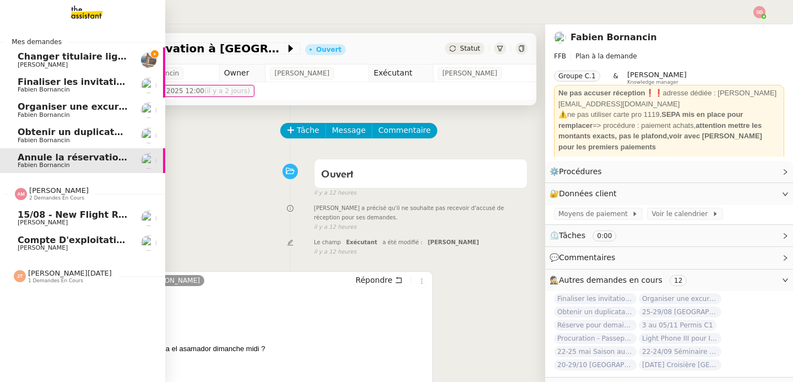
click at [63, 192] on span "[PERSON_NAME]" at bounding box center [58, 190] width 59 height 8
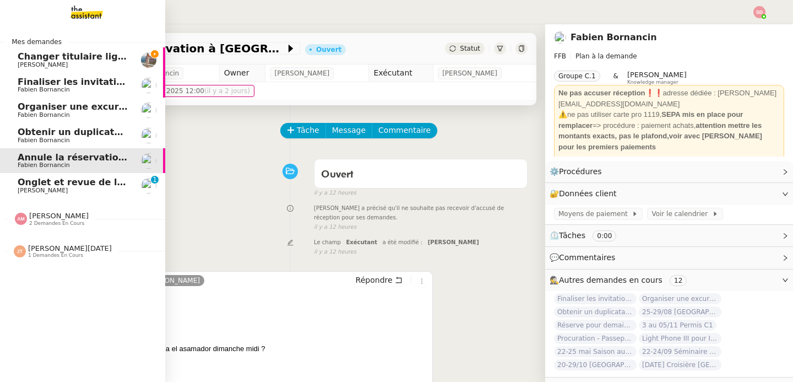
click at [63, 192] on span "Jean-Baptiste Barfety" at bounding box center [43, 190] width 50 height 7
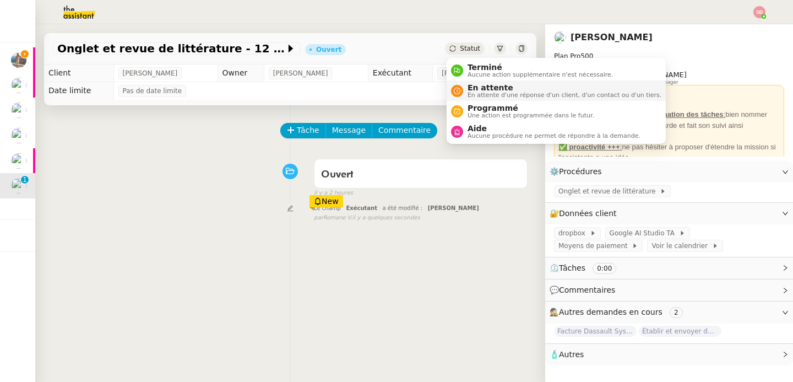
click at [472, 94] on span "En attente d'une réponse d'un client, d'un contact ou d'un tiers." at bounding box center [565, 95] width 194 height 6
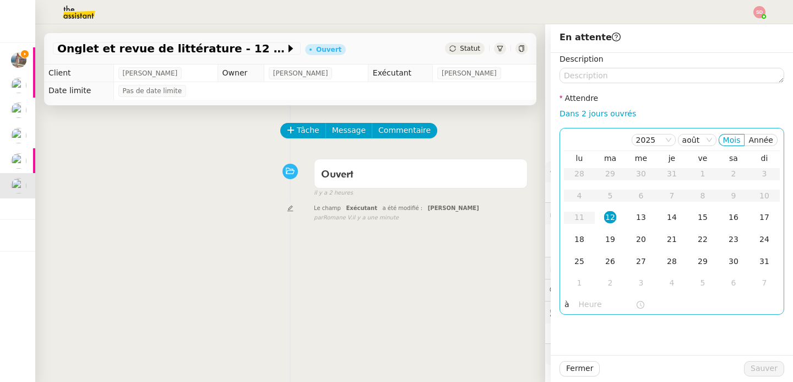
click at [601, 305] on input "text" at bounding box center [607, 304] width 57 height 13
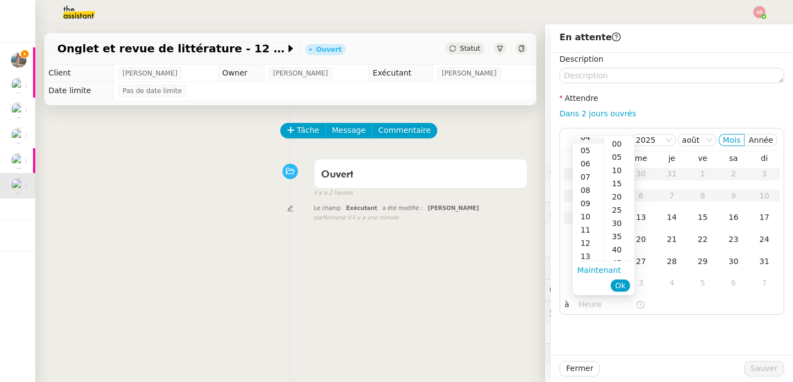
scroll to position [90, 0]
click at [592, 237] on div "14" at bounding box center [588, 238] width 31 height 13
click at [620, 144] on div "00" at bounding box center [619, 143] width 30 height 13
type input "14:00"
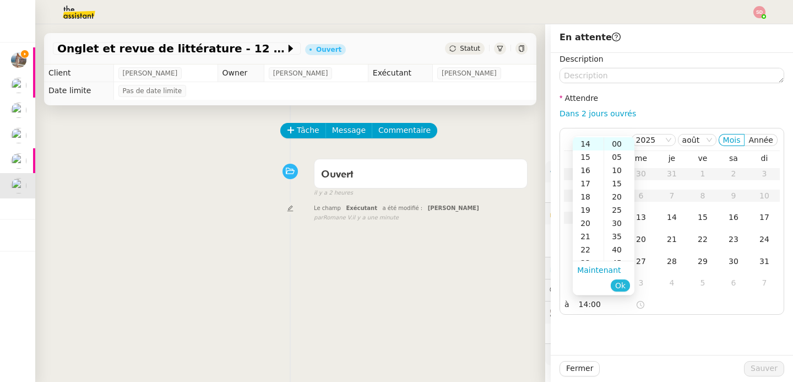
click at [625, 289] on span "Ok" at bounding box center [620, 285] width 10 height 11
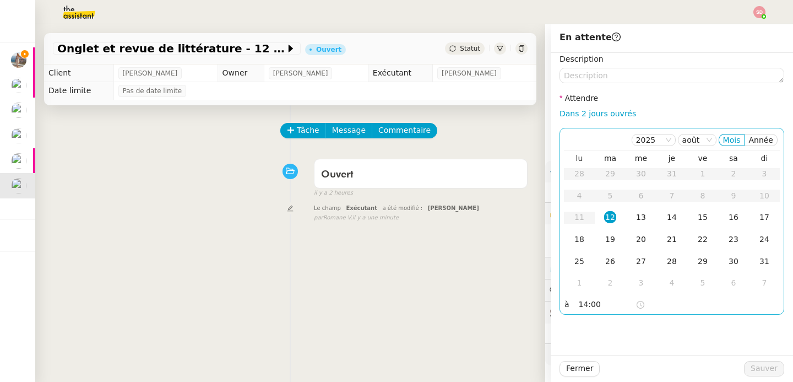
click at [610, 220] on div "12" at bounding box center [610, 217] width 12 height 12
click at [752, 361] on button "Sauver" at bounding box center [764, 368] width 40 height 15
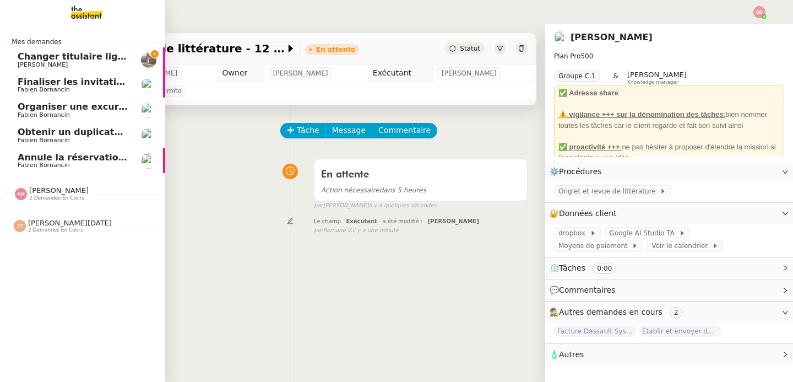
click at [80, 117] on span "Fabien Bornancin" at bounding box center [73, 115] width 111 height 7
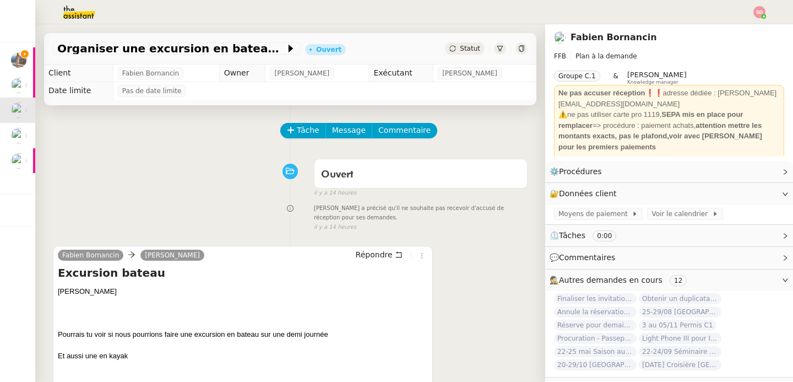
click at [188, 159] on div "Ouvert false il y a 14 heures" at bounding box center [290, 176] width 475 height 44
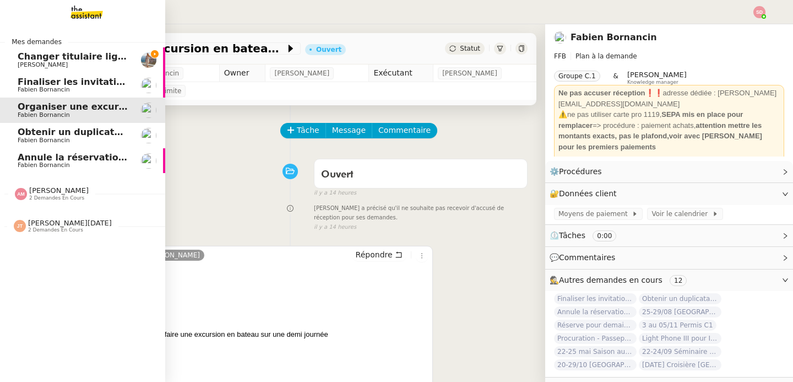
click at [42, 135] on span "Obtenir un duplicata du permis bateau" at bounding box center [114, 132] width 193 height 10
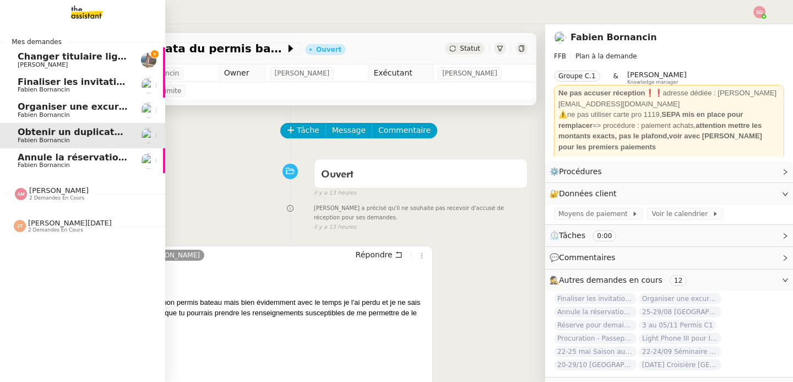
click at [69, 62] on span "[PERSON_NAME]" at bounding box center [73, 65] width 111 height 7
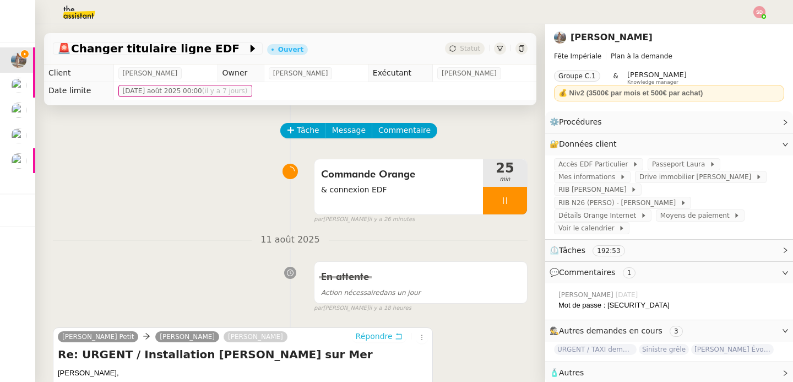
click at [383, 338] on span "Répondre" at bounding box center [374, 336] width 37 height 11
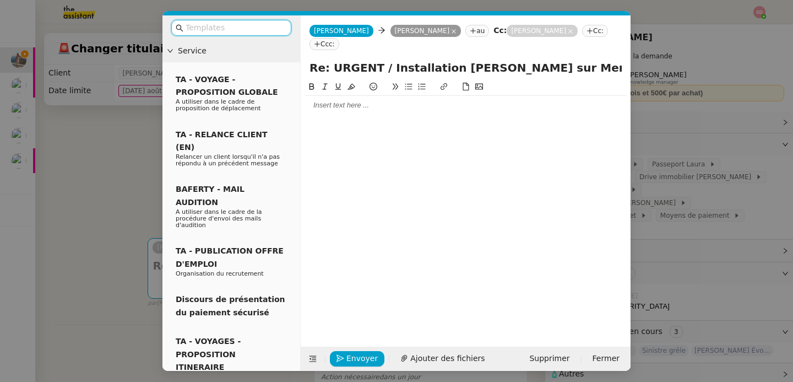
click at [350, 100] on div at bounding box center [465, 105] width 321 height 19
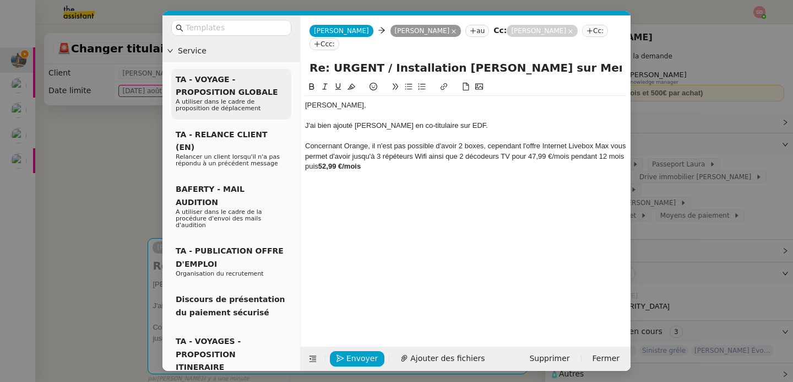
click at [256, 105] on span "A utiliser dans le cadre de proposition de déplacement" at bounding box center [218, 105] width 85 height 14
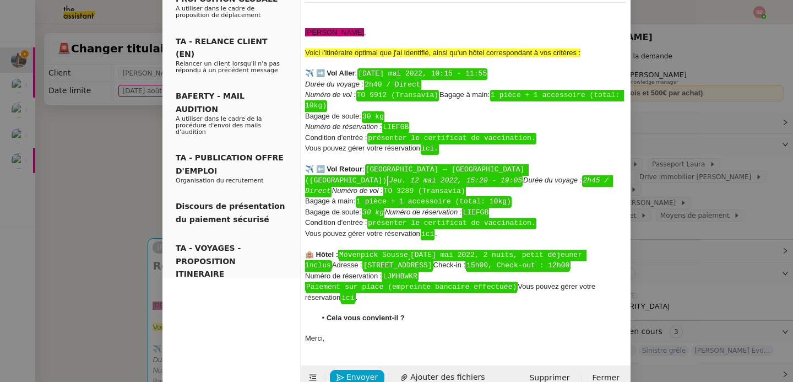
scroll to position [131, 0]
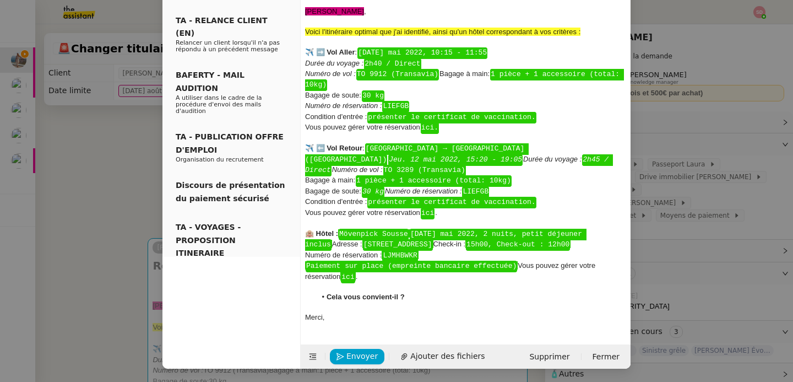
click at [351, 309] on div at bounding box center [465, 307] width 321 height 10
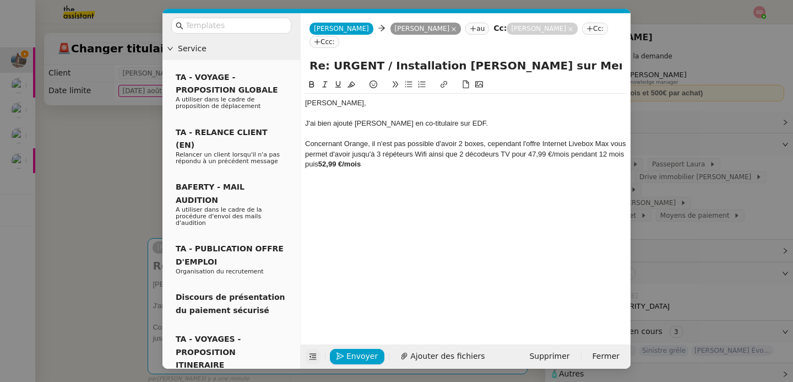
click at [311, 351] on button at bounding box center [312, 356] width 15 height 15
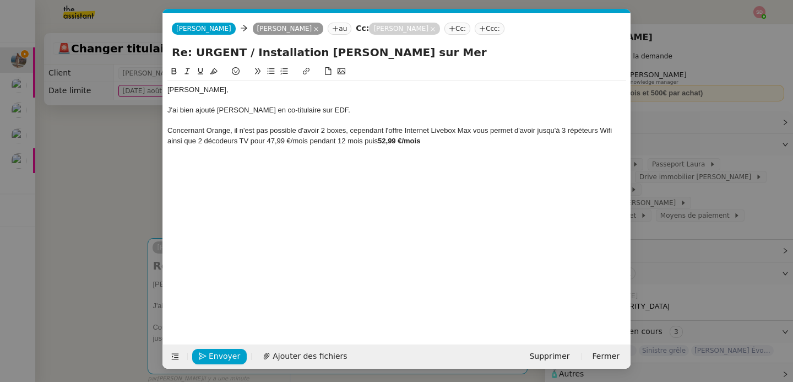
click at [436, 145] on div "Concernant Orange, il n'est pas possible d'avoir 2 boxes, cependant l'offre Int…" at bounding box center [396, 136] width 459 height 20
click at [345, 133] on div "Concernant Orange, il n'est pas possible d'avoir 2 boxes, cependant l'offre Int…" at bounding box center [396, 136] width 459 height 20
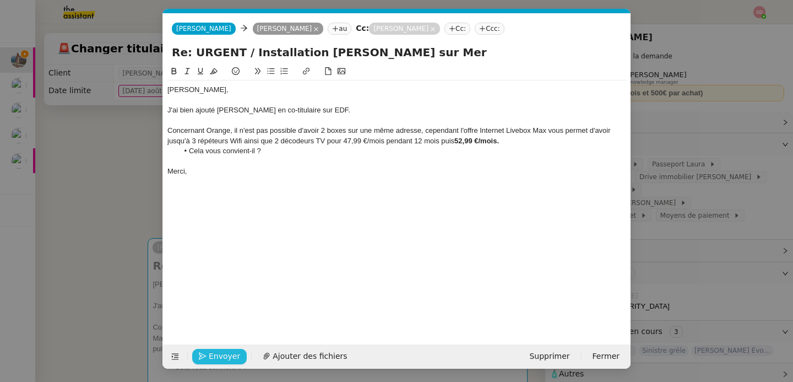
click at [230, 354] on span "Envoyer" at bounding box center [224, 356] width 31 height 13
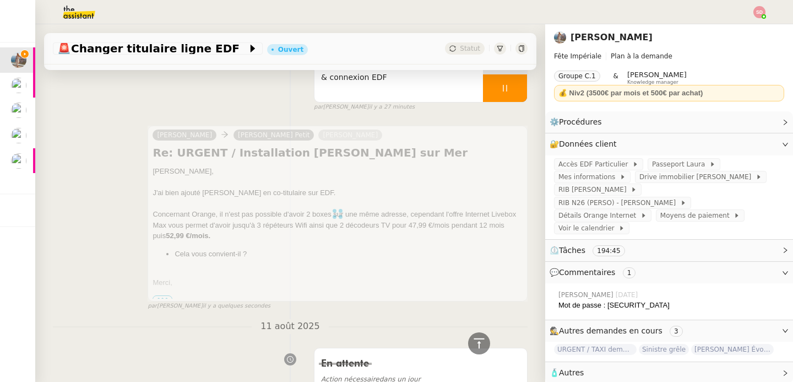
scroll to position [0, 0]
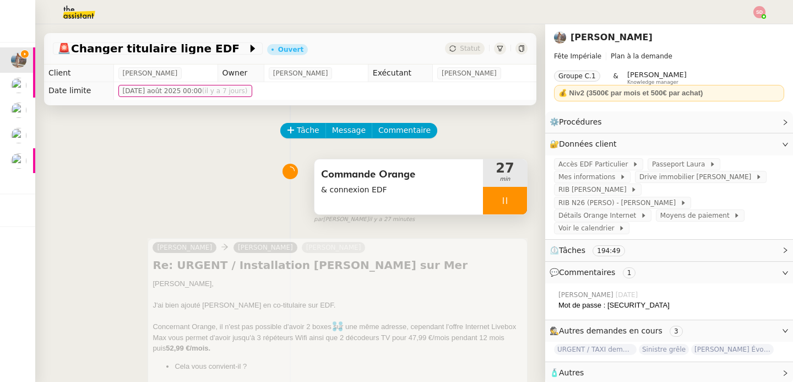
click at [518, 197] on div at bounding box center [505, 201] width 44 height 28
click at [518, 197] on icon at bounding box center [516, 200] width 9 height 9
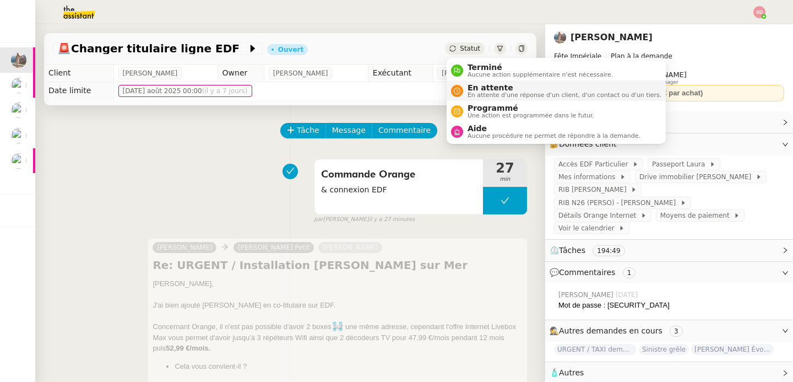
click at [484, 89] on span "En attente" at bounding box center [565, 87] width 194 height 9
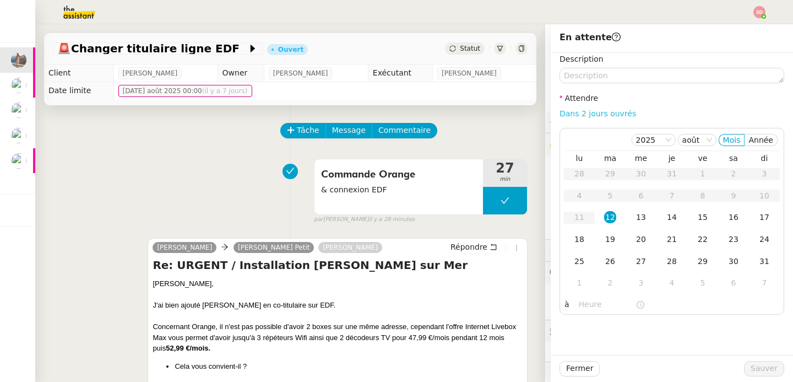
click at [589, 114] on link "Dans 2 jours ouvrés" at bounding box center [598, 113] width 77 height 9
type input "07:00"
click at [766, 371] on span "Sauver" at bounding box center [764, 368] width 27 height 13
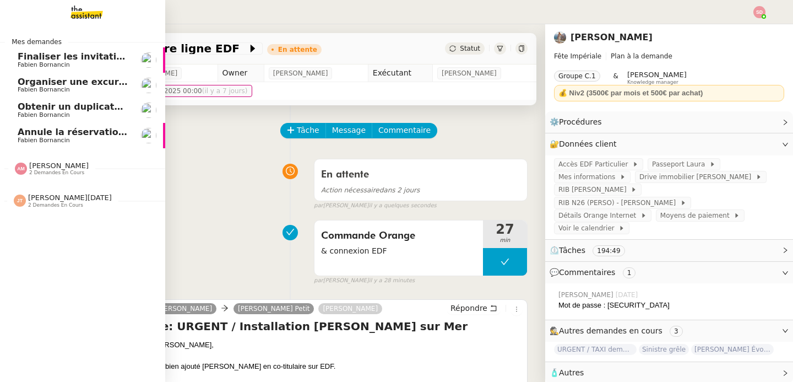
click at [84, 86] on span "Fabien Bornancin" at bounding box center [73, 89] width 111 height 7
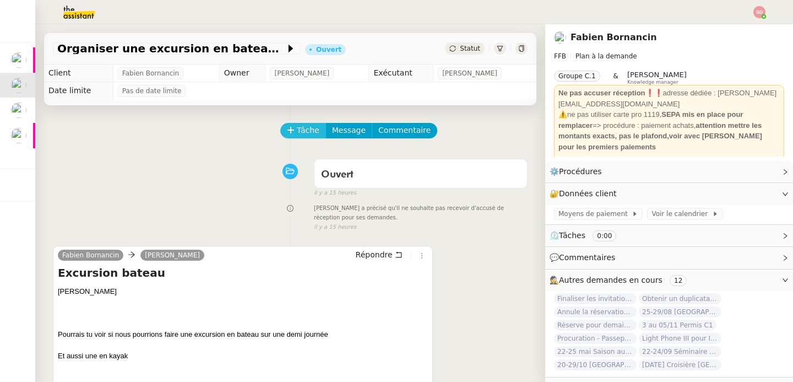
click at [309, 134] on span "Tâche" at bounding box center [308, 130] width 23 height 13
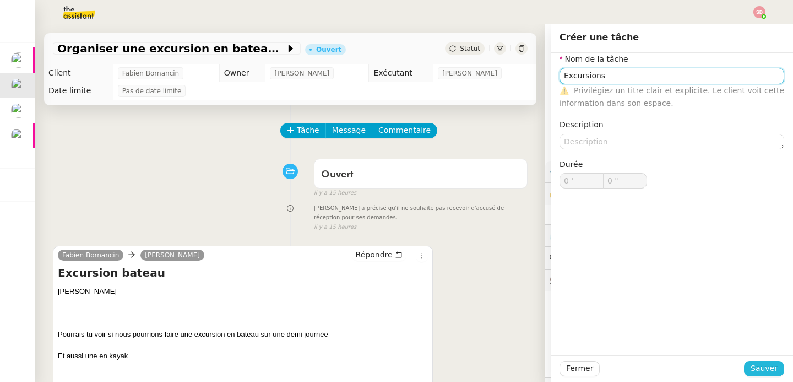
type input "Excursions"
click at [767, 370] on span "Sauver" at bounding box center [764, 368] width 27 height 13
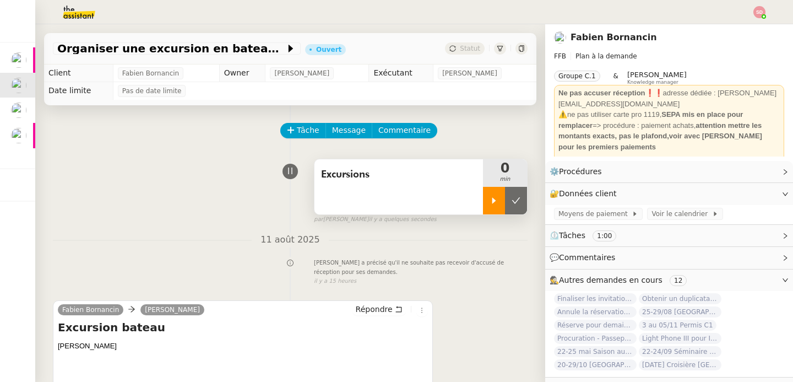
click at [488, 199] on div at bounding box center [494, 201] width 22 height 28
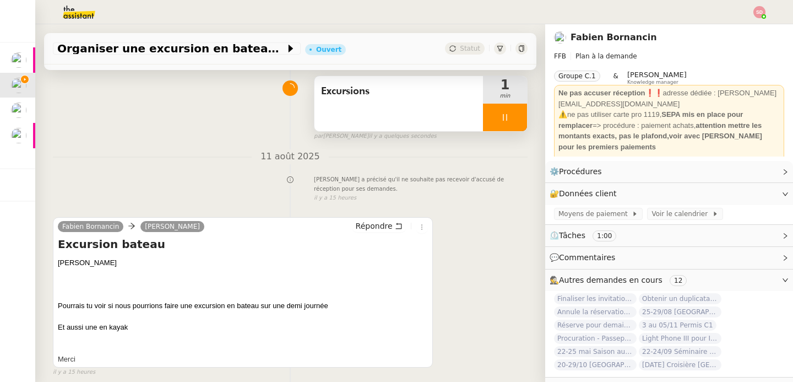
scroll to position [140, 0]
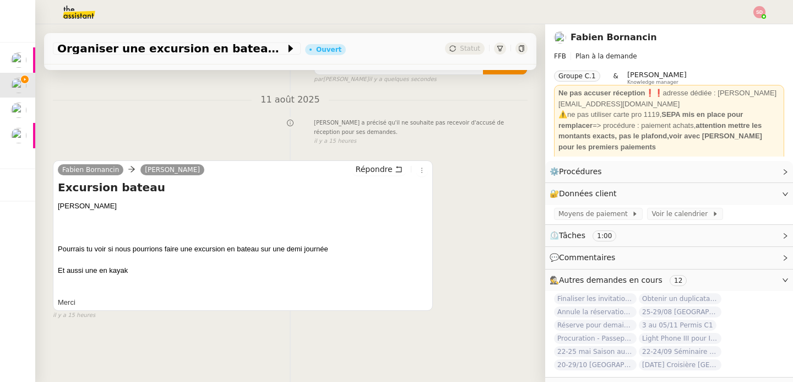
click at [80, 16] on img at bounding box center [70, 12] width 85 height 24
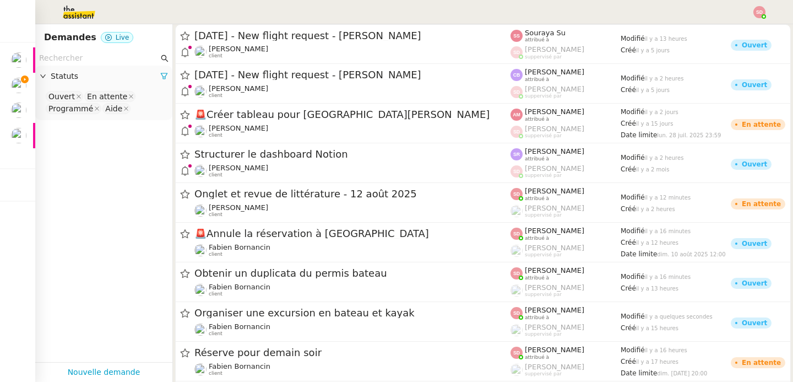
click at [111, 63] on input "text" at bounding box center [99, 58] width 120 height 13
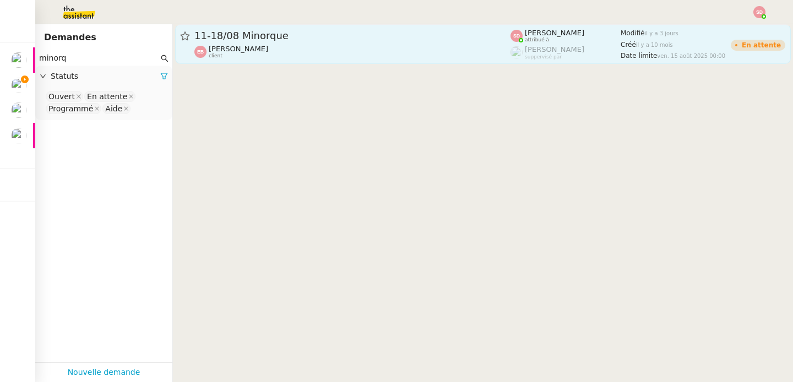
type input "minorq"
click at [249, 60] on link "11-18/08 Minorque Emilie Bornancin client Sheida Delpazir attribué à Frédérique…" at bounding box center [483, 44] width 616 height 40
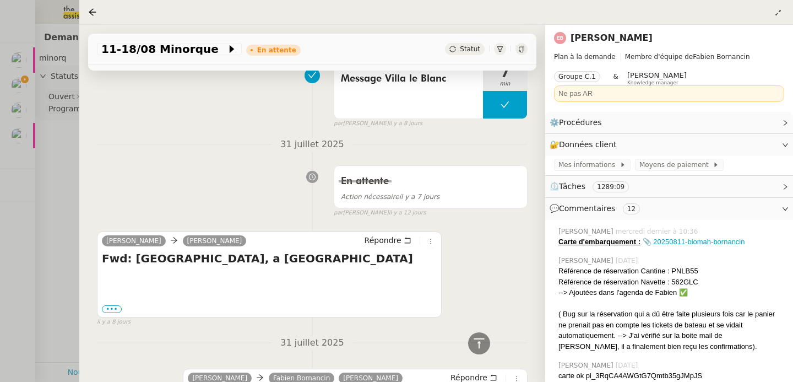
scroll to position [981, 0]
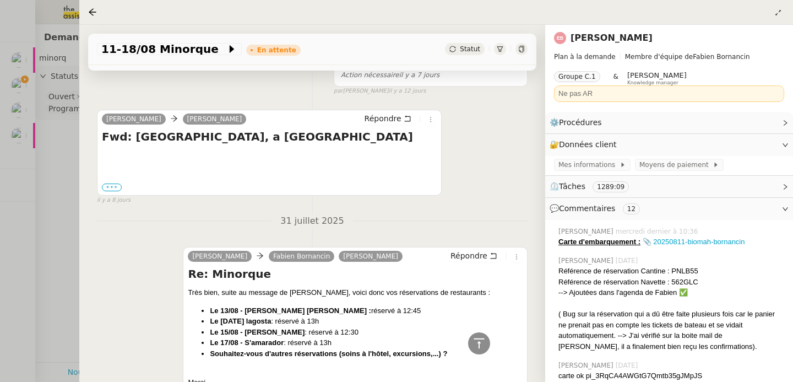
click at [115, 188] on label "•••" at bounding box center [112, 187] width 20 height 8
click at [0, 0] on input "•••" at bounding box center [0, 0] width 0 height 0
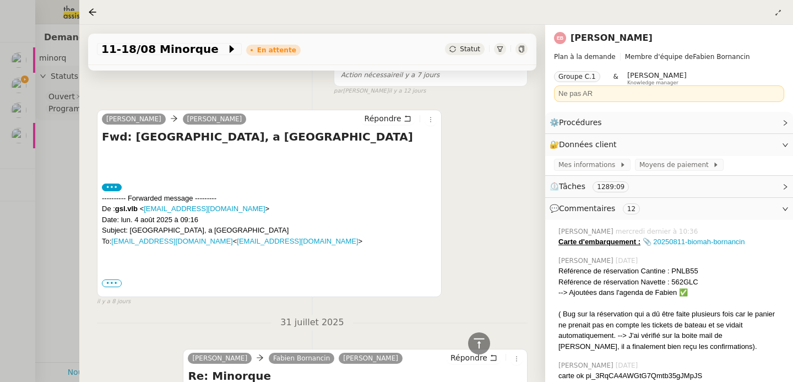
click at [116, 289] on p at bounding box center [269, 291] width 335 height 11
click at [110, 288] on p at bounding box center [269, 291] width 335 height 11
click at [107, 284] on span "•••" at bounding box center [112, 283] width 20 height 8
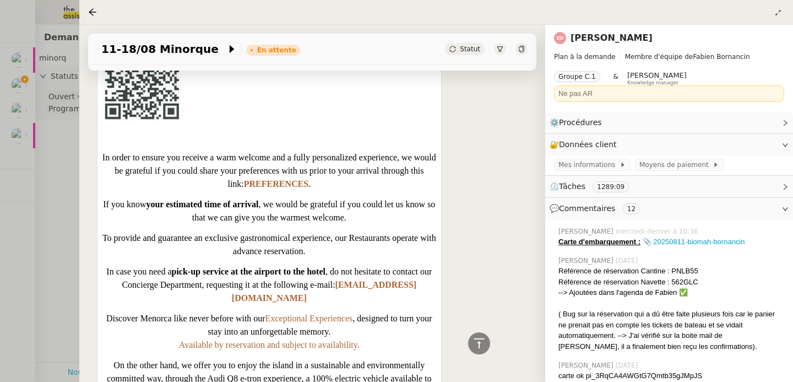
scroll to position [1691, 0]
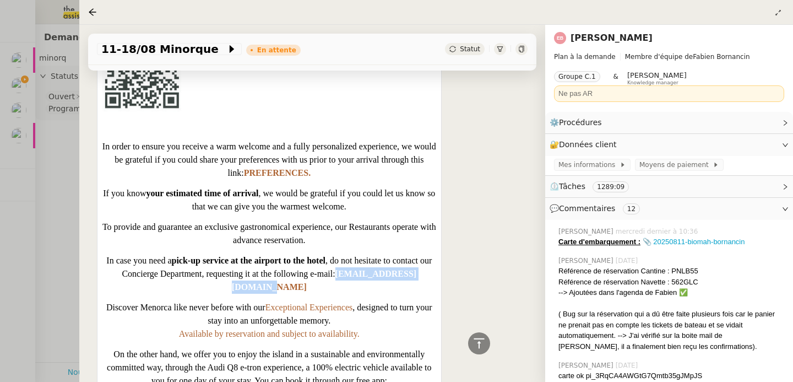
copy span "[EMAIL_ADDRESS][DOMAIN_NAME]"
click at [10, 89] on div at bounding box center [396, 191] width 793 height 382
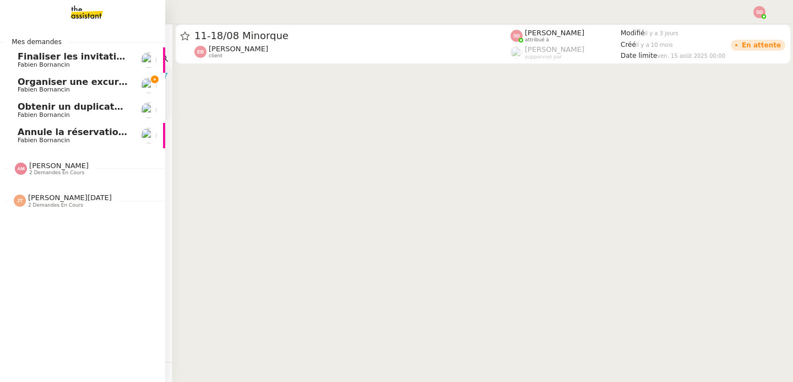
click at [18, 86] on span "Organiser une excursion en bateau et kayak" at bounding box center [128, 82] width 220 height 10
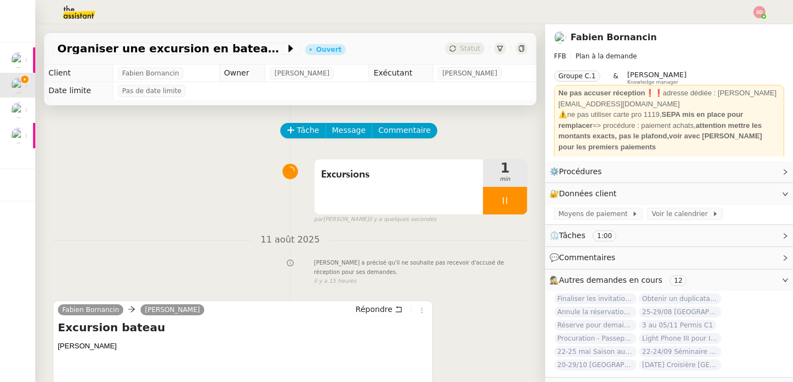
click at [619, 280] on span "Autres demandes en cours" at bounding box center [611, 279] width 104 height 9
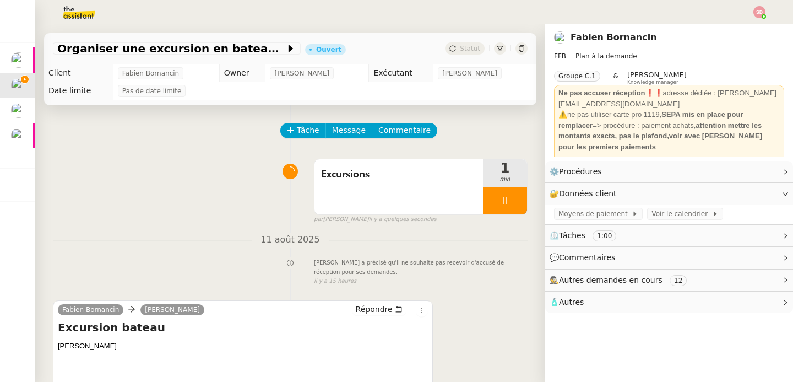
click at [619, 297] on span "🧴 Autres" at bounding box center [660, 302] width 221 height 13
click at [609, 322] on span "Créer un email dédié" at bounding box center [593, 322] width 69 height 8
click at [345, 131] on span "Message" at bounding box center [349, 130] width 34 height 13
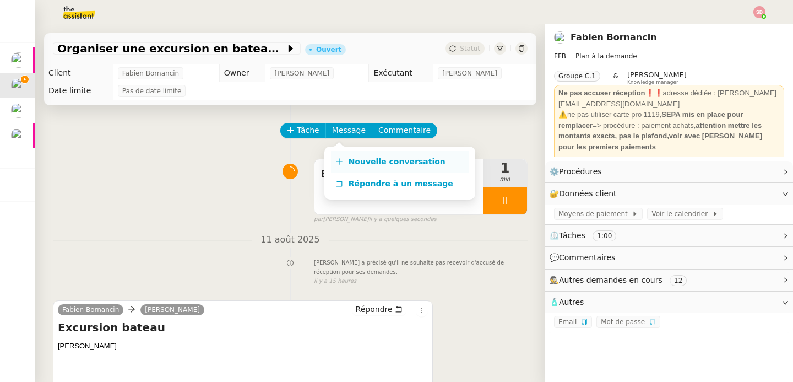
click at [356, 160] on span "Nouvelle conversation" at bounding box center [397, 161] width 97 height 9
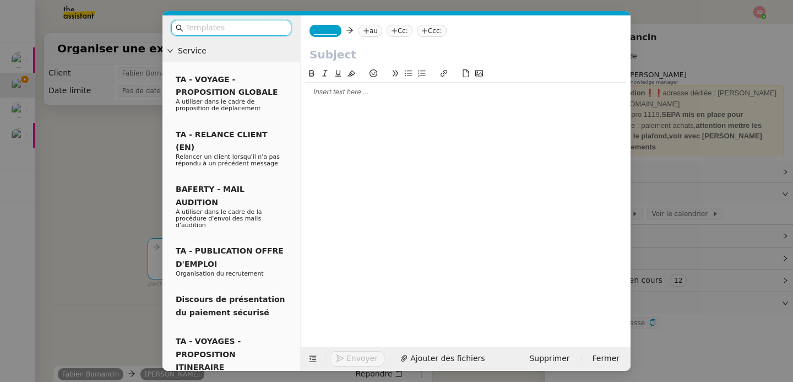
click at [329, 29] on span "_______" at bounding box center [325, 31] width 23 height 8
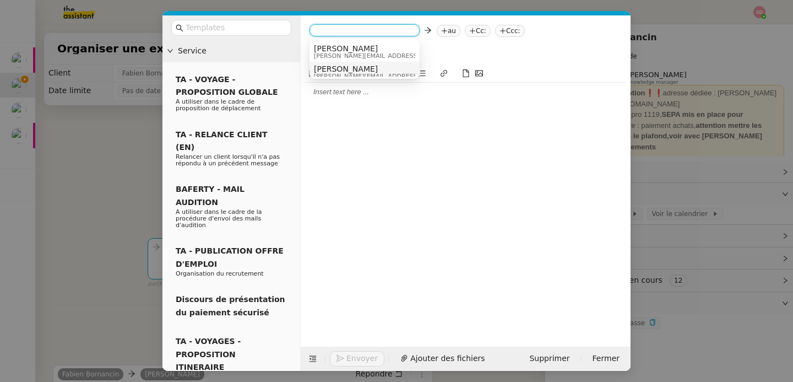
click at [341, 74] on span "camille.t5ok@theassistant.com" at bounding box center [392, 76] width 156 height 6
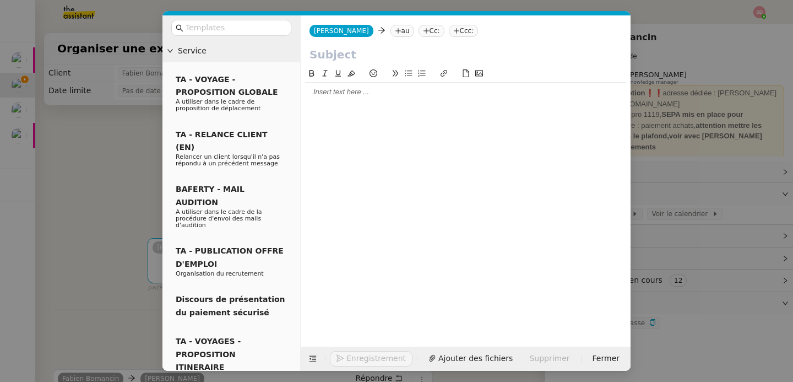
click at [391, 26] on nz-tag "au" at bounding box center [403, 31] width 24 height 12
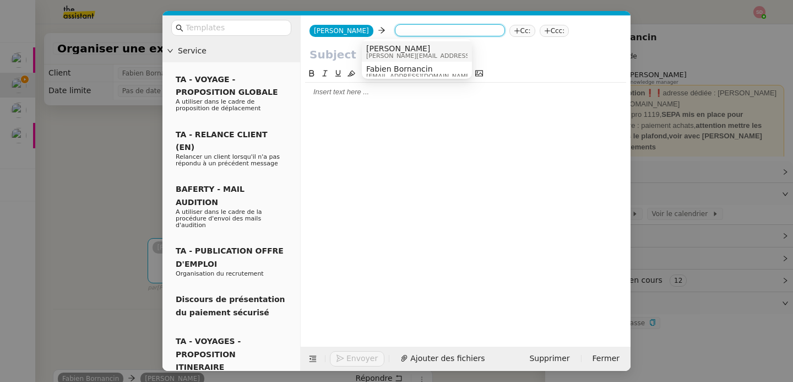
paste input "[EMAIL_ADDRESS][DOMAIN_NAME]"
type input "[EMAIL_ADDRESS][DOMAIN_NAME]"
click at [385, 46] on span "[EMAIL_ADDRESS][DOMAIN_NAME]" at bounding box center [433, 48] width 135 height 9
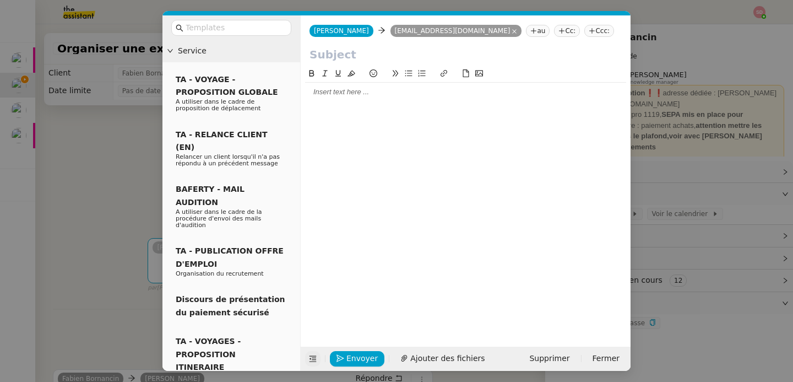
click at [312, 359] on icon at bounding box center [313, 359] width 8 height 8
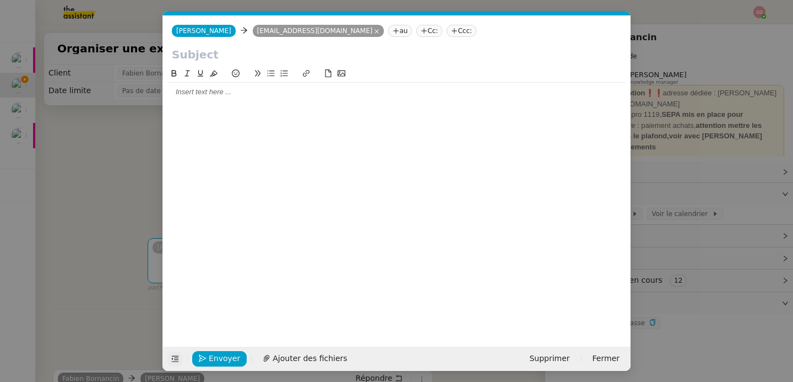
click at [238, 55] on input "text" at bounding box center [397, 54] width 450 height 17
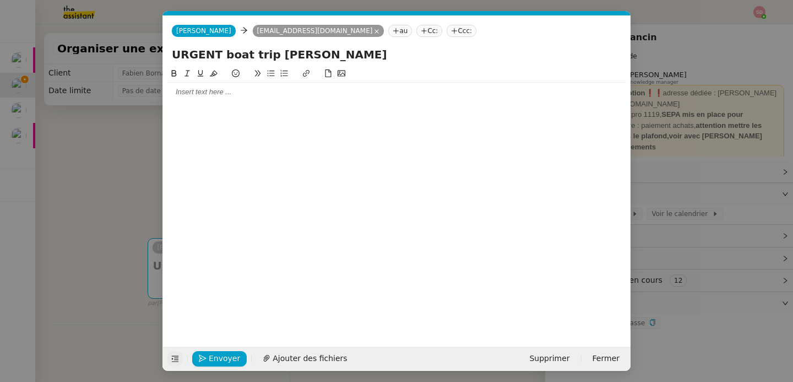
type input "URGENT boat trip Mr [PERSON_NAME]"
click at [243, 102] on div at bounding box center [396, 198] width 459 height 262
click at [232, 95] on div at bounding box center [396, 92] width 459 height 10
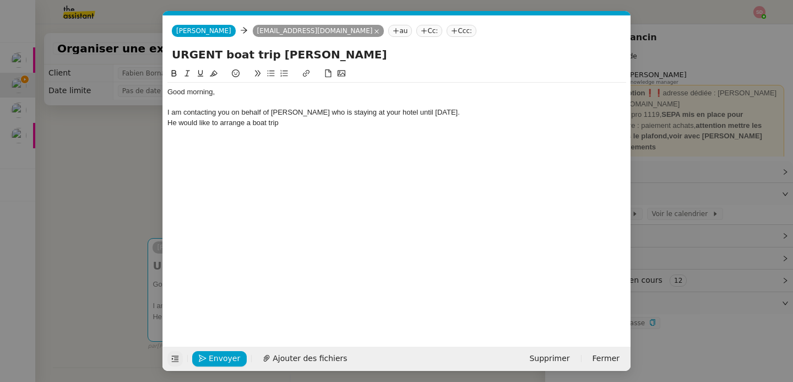
click at [77, 182] on nz-modal-container "Service TA - VOYAGE - PROPOSITION GLOBALE A utiliser dans le cadre de propositi…" at bounding box center [396, 191] width 793 height 382
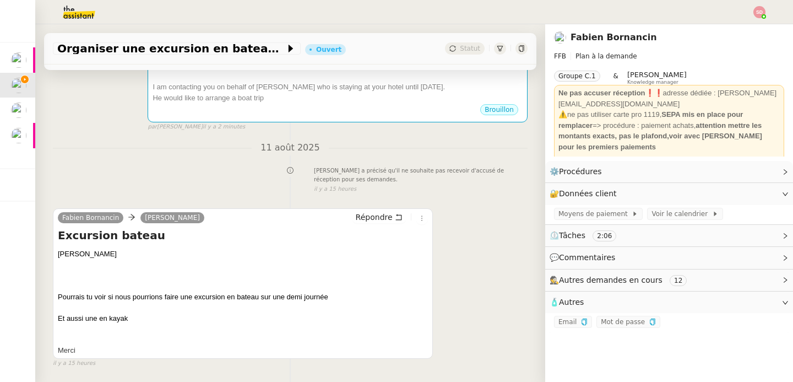
scroll to position [257, 0]
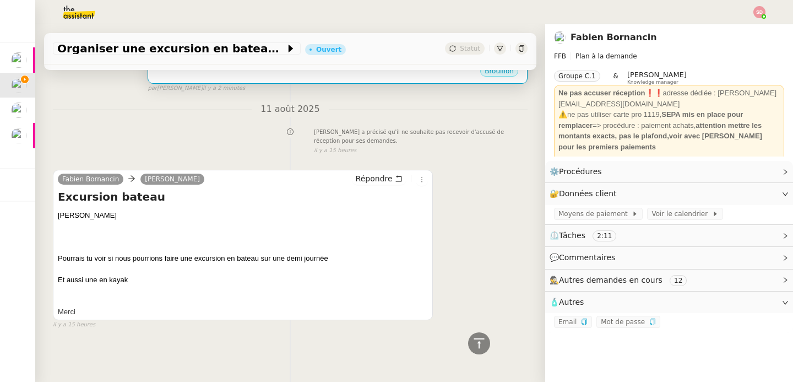
click at [249, 80] on div "Brouillon" at bounding box center [338, 72] width 370 height 17
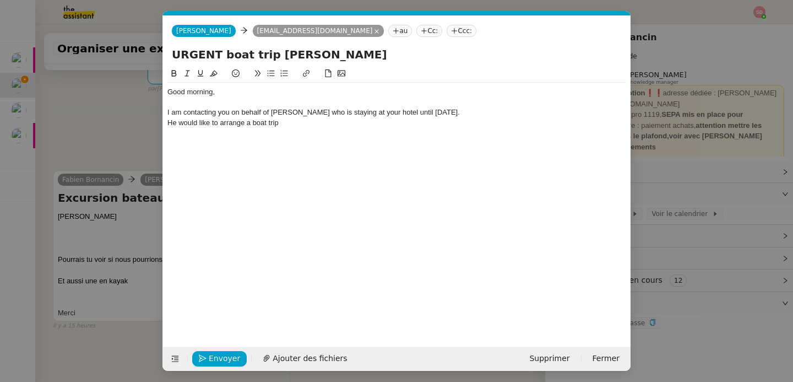
scroll to position [0, 23]
click at [250, 122] on div "He would like to arrange a boat trip" at bounding box center [396, 123] width 459 height 10
click at [268, 126] on div "He would like to arrange a half-day boat trip" at bounding box center [396, 123] width 459 height 10
click at [327, 125] on div "He would like to arrange a half day boat trip" at bounding box center [396, 123] width 459 height 10
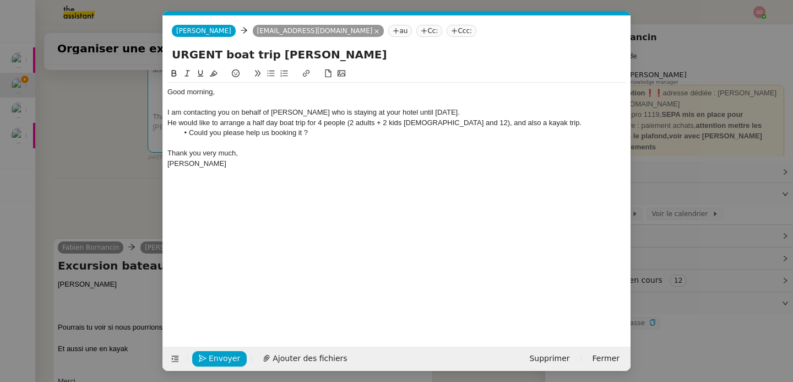
click at [479, 114] on div "I am contacting you on behalf of Mr [PERSON_NAME] who is staying at your hotel …" at bounding box center [396, 112] width 459 height 10
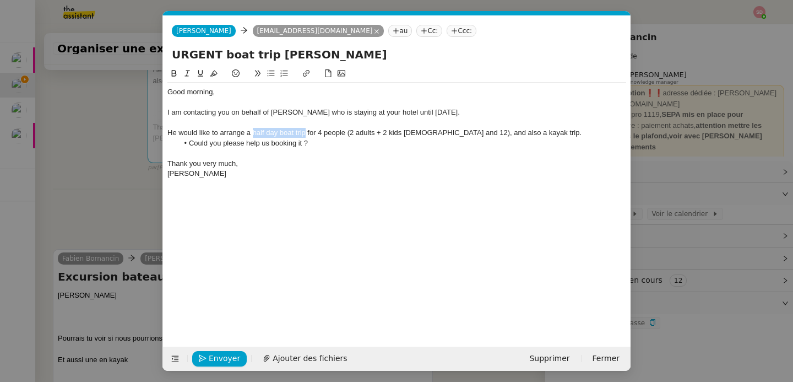
drag, startPoint x: 253, startPoint y: 134, endPoint x: 305, endPoint y: 133, distance: 51.3
click at [305, 133] on div "He would like to arrange a half day boat trip for 4 people (2 adults + 2 kids 7…" at bounding box center [396, 133] width 459 height 10
click at [170, 69] on button at bounding box center [173, 73] width 13 height 13
drag, startPoint x: 451, startPoint y: 136, endPoint x: 530, endPoint y: 135, distance: 78.8
click at [530, 135] on div "He would like to arrange a half day boat trip for 4 people (2 adults + 2 kids 7…" at bounding box center [396, 133] width 459 height 10
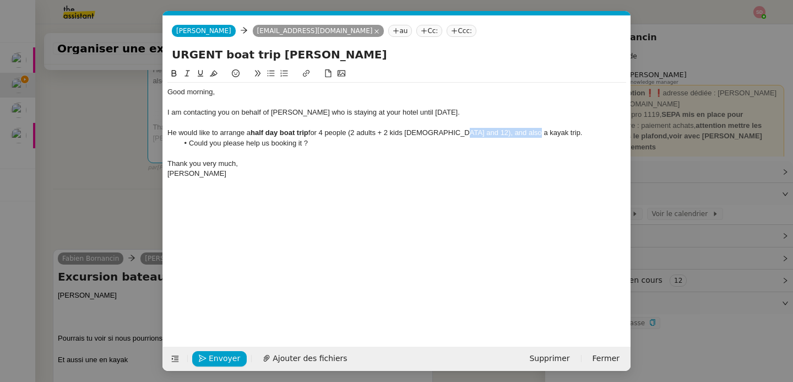
click at [173, 72] on icon at bounding box center [174, 73] width 8 height 8
click at [280, 161] on div "Thank you very much," at bounding box center [396, 164] width 459 height 10
click at [205, 359] on icon "button" at bounding box center [203, 359] width 8 height 8
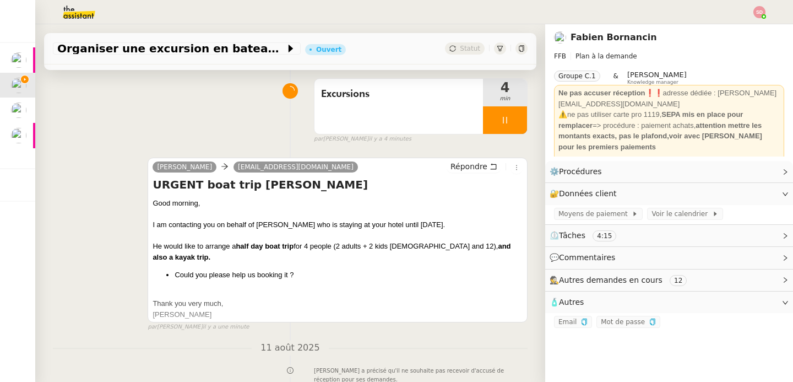
scroll to position [0, 0]
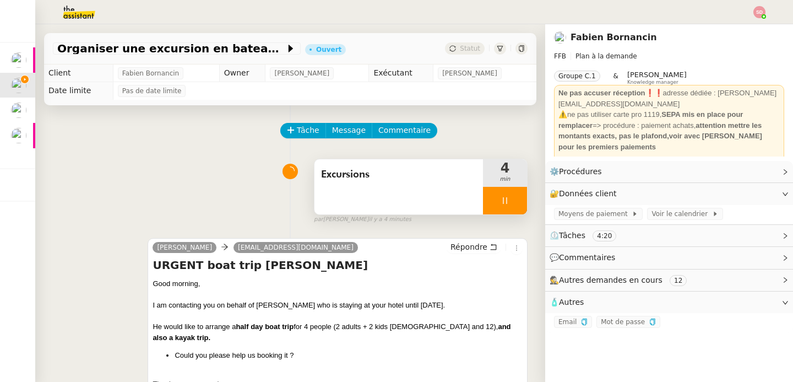
click at [519, 204] on div at bounding box center [505, 201] width 44 height 28
click at [519, 204] on icon at bounding box center [516, 200] width 9 height 9
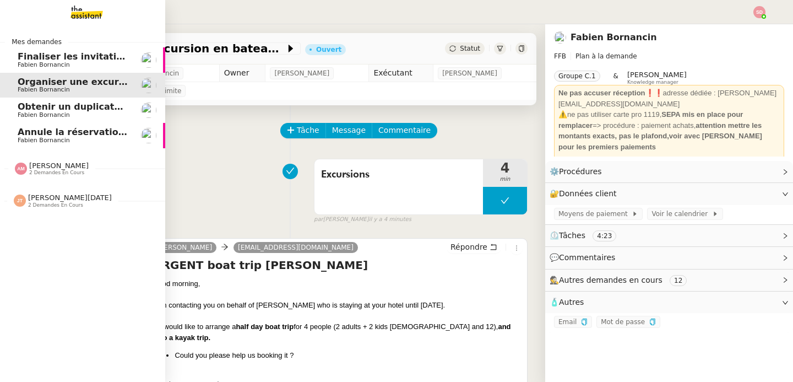
click at [35, 143] on span "Fabien Bornancin" at bounding box center [44, 140] width 52 height 7
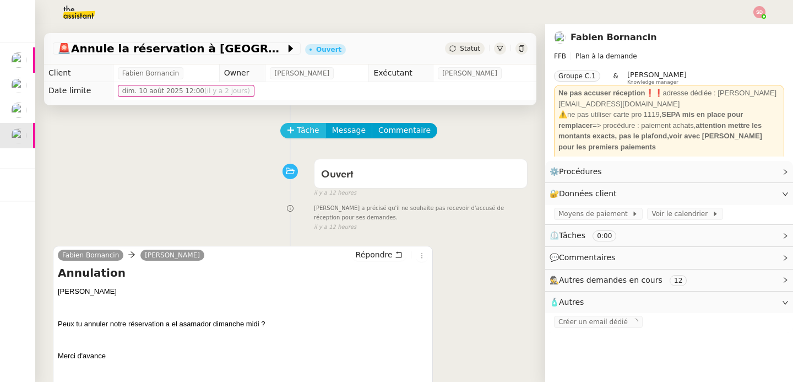
click at [303, 128] on span "Tâche" at bounding box center [308, 130] width 23 height 13
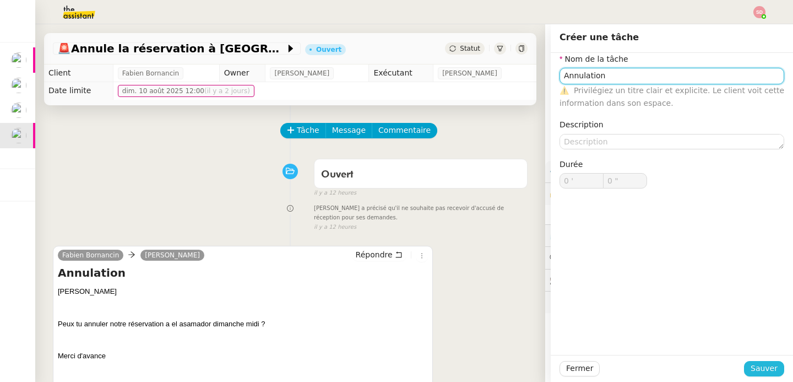
type input "Annulation"
click at [768, 364] on span "Sauver" at bounding box center [764, 368] width 27 height 13
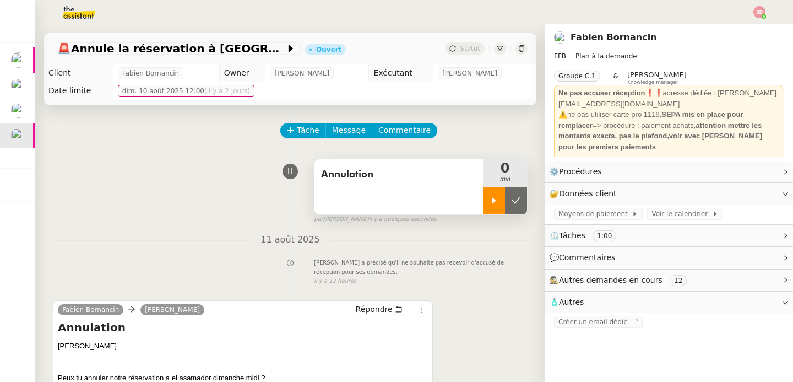
click at [494, 207] on div at bounding box center [494, 201] width 22 height 28
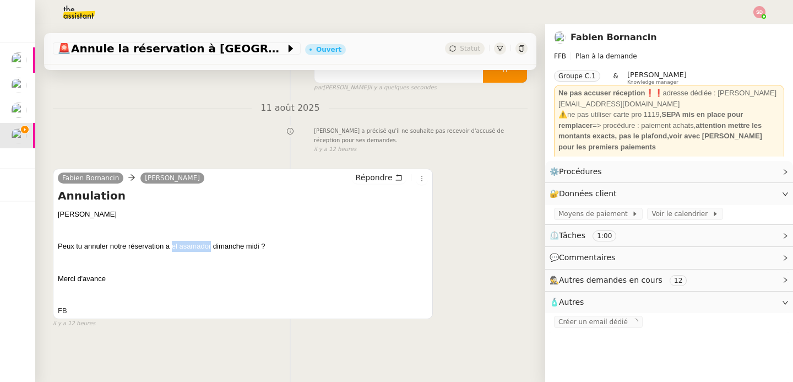
drag, startPoint x: 172, startPoint y: 247, endPoint x: 212, endPoint y: 246, distance: 39.7
click at [212, 246] on div "Peux tu annuler notre réservation a el asamador dimanche midi ?" at bounding box center [243, 246] width 370 height 11
click at [652, 216] on span "Voir le calendrier" at bounding box center [682, 213] width 60 height 11
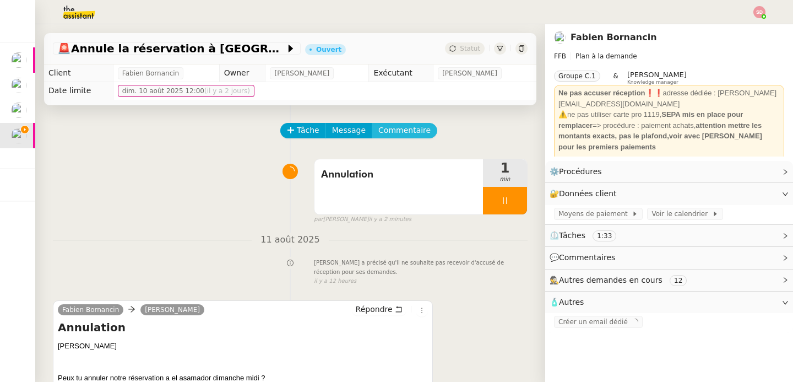
click at [399, 128] on span "Commentaire" at bounding box center [404, 130] width 52 height 13
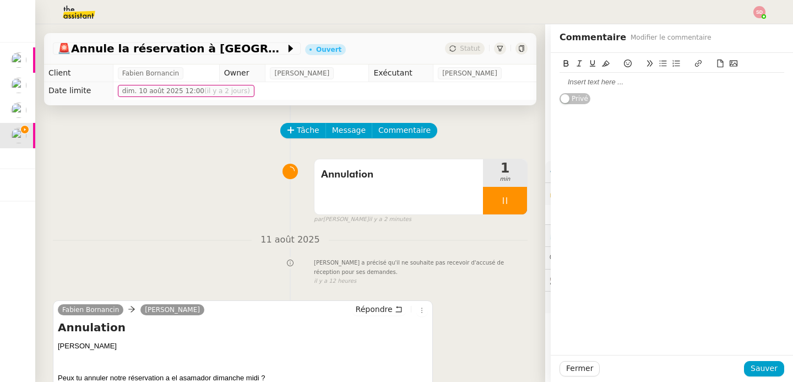
click at [613, 85] on div at bounding box center [672, 82] width 225 height 10
click at [762, 365] on span "Sauver" at bounding box center [764, 368] width 27 height 13
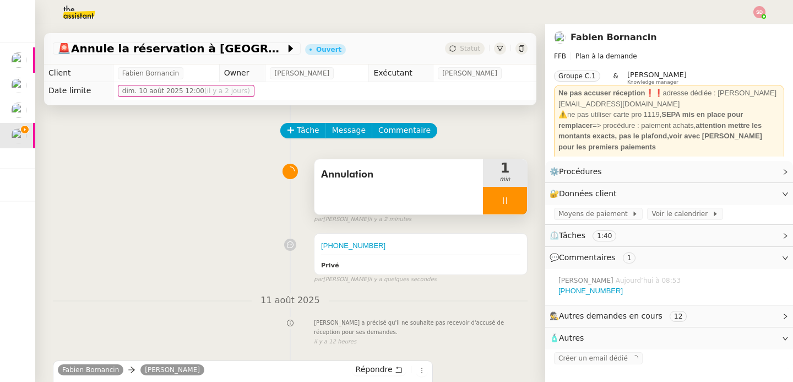
click at [522, 197] on div at bounding box center [505, 201] width 44 height 28
click at [522, 197] on button at bounding box center [516, 201] width 22 height 28
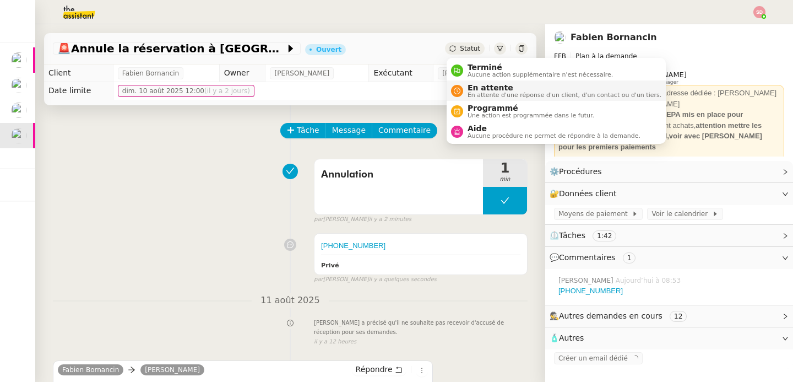
click at [463, 84] on div "En attente En attente d'une réponse d'un client, d'un contact ou d'un tiers." at bounding box center [562, 90] width 198 height 15
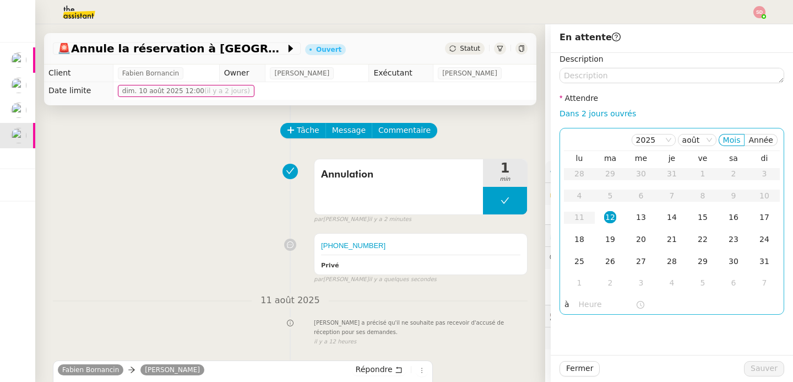
click at [594, 304] on input "text" at bounding box center [607, 304] width 57 height 13
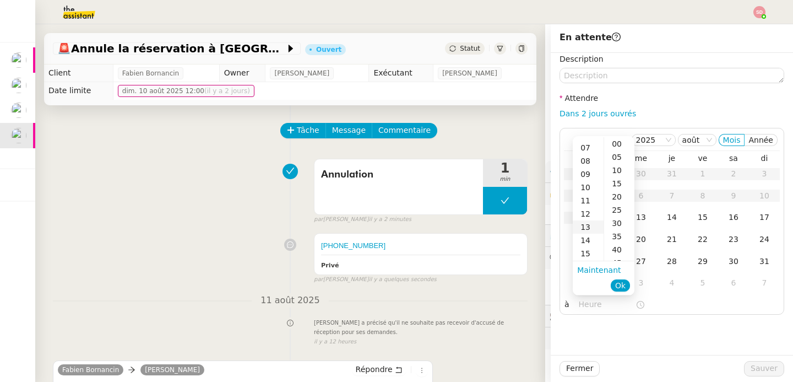
click at [592, 228] on div "13" at bounding box center [588, 226] width 31 height 13
click at [613, 223] on div "30" at bounding box center [619, 222] width 30 height 13
type input "13:30"
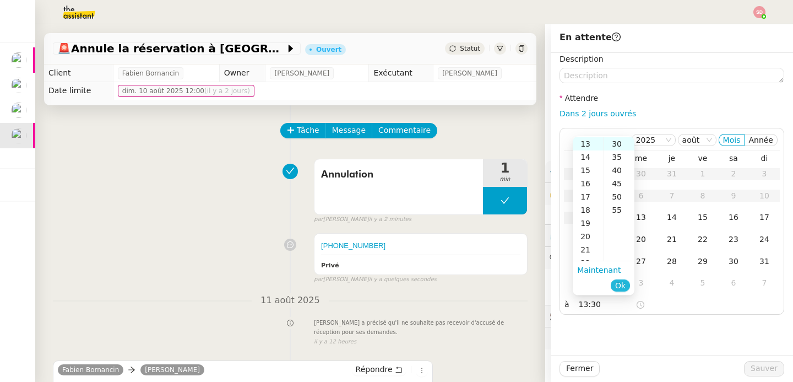
click at [626, 285] on button "Ok" at bounding box center [620, 285] width 19 height 12
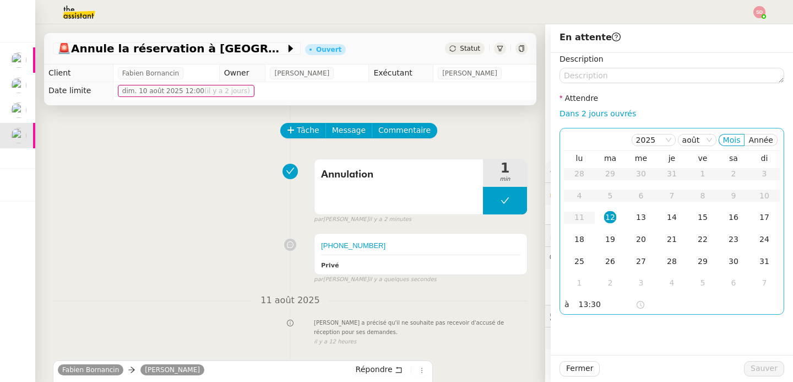
click at [610, 219] on div "12" at bounding box center [610, 217] width 12 height 12
click at [773, 373] on span "Sauver" at bounding box center [764, 368] width 27 height 13
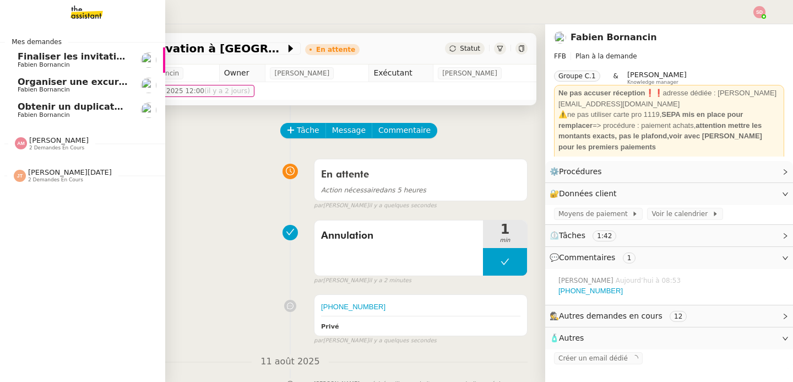
click at [74, 88] on span "Fabien Bornancin" at bounding box center [73, 89] width 111 height 7
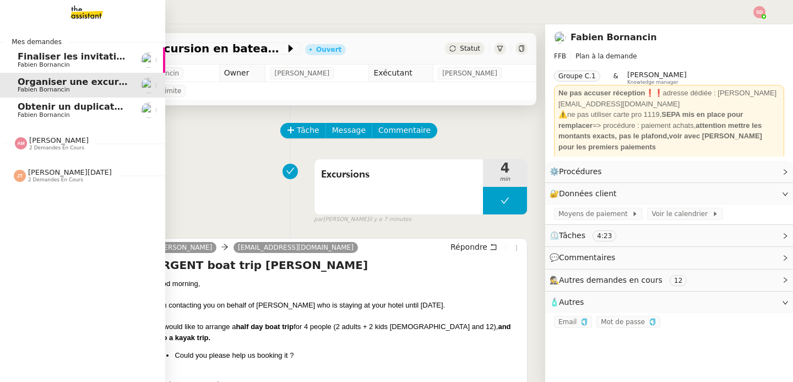
click at [77, 106] on span "Obtenir un duplicata du permis bateau" at bounding box center [114, 106] width 193 height 10
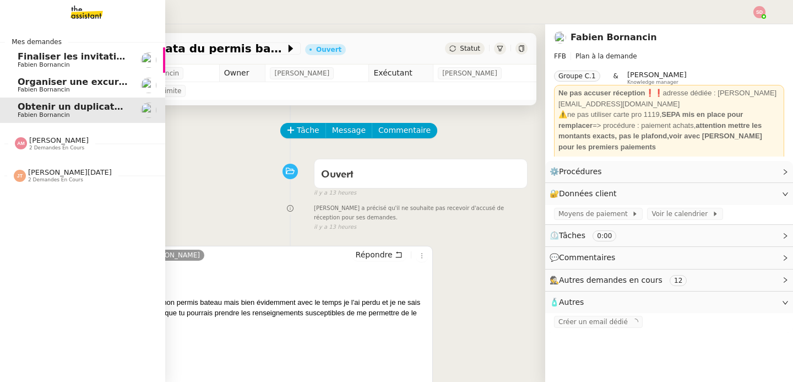
click at [30, 148] on span "2 demandes en cours" at bounding box center [56, 148] width 55 height 6
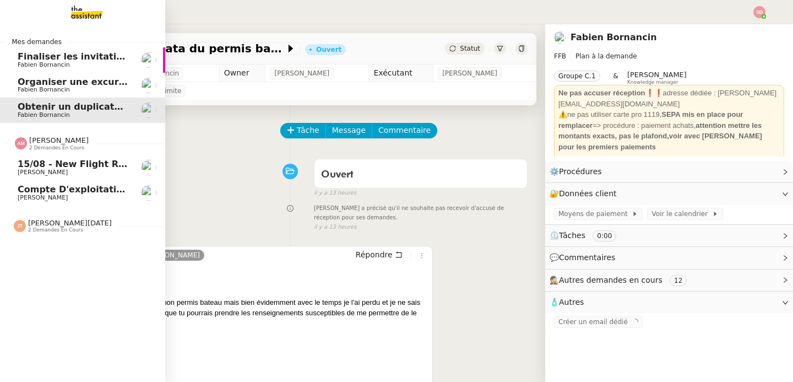
click at [30, 148] on span "2 demandes en cours" at bounding box center [56, 148] width 55 height 6
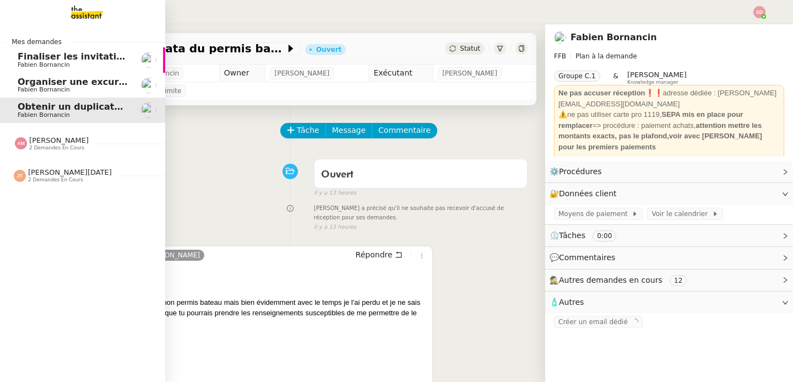
click at [45, 179] on span "2 demandes en cours" at bounding box center [55, 180] width 55 height 6
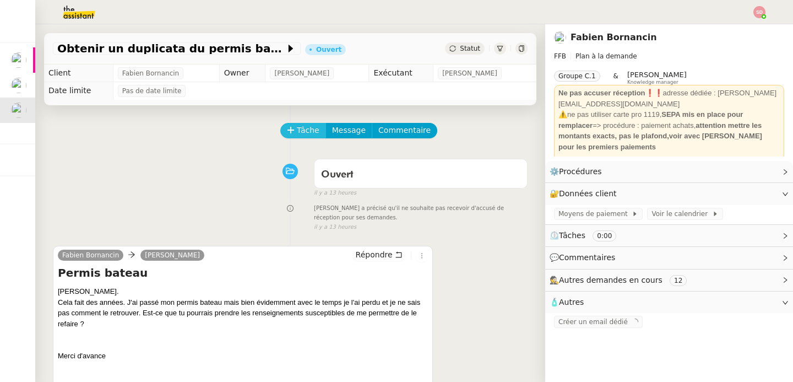
click at [290, 124] on button "Tâche" at bounding box center [303, 130] width 46 height 15
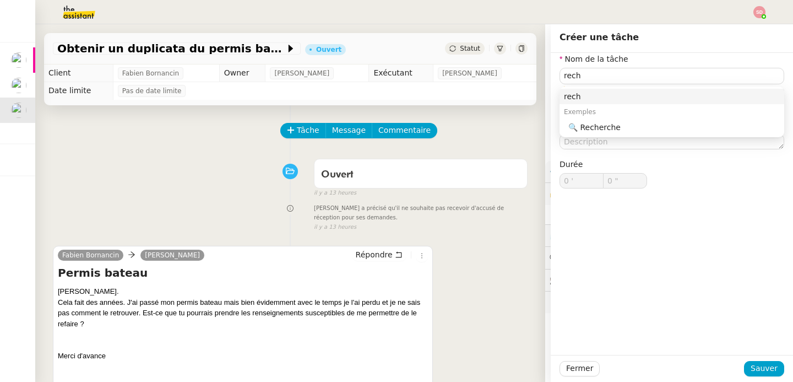
click at [587, 136] on div "rech Exemples 🔍 Recherche" at bounding box center [672, 111] width 225 height 51
click at [592, 124] on div "🔍 Recherche" at bounding box center [674, 127] width 212 height 10
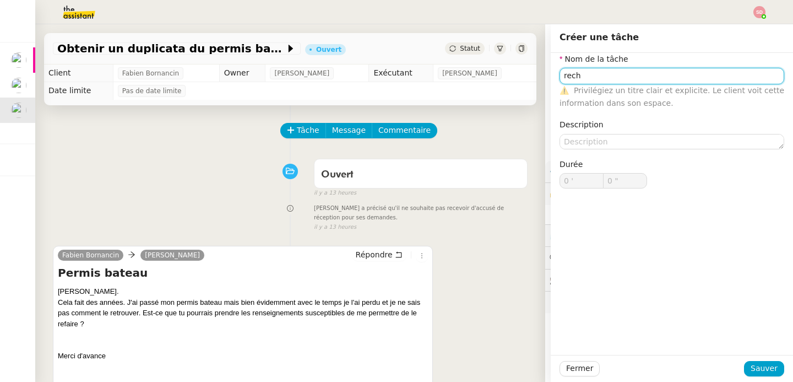
type input "Recherche"
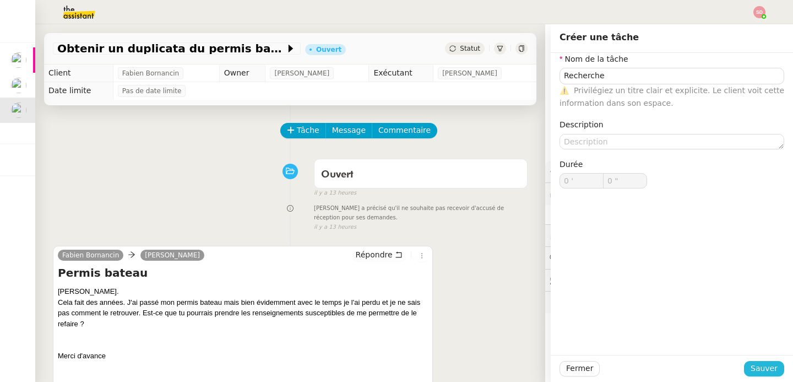
click at [765, 363] on span "Sauver" at bounding box center [764, 368] width 27 height 13
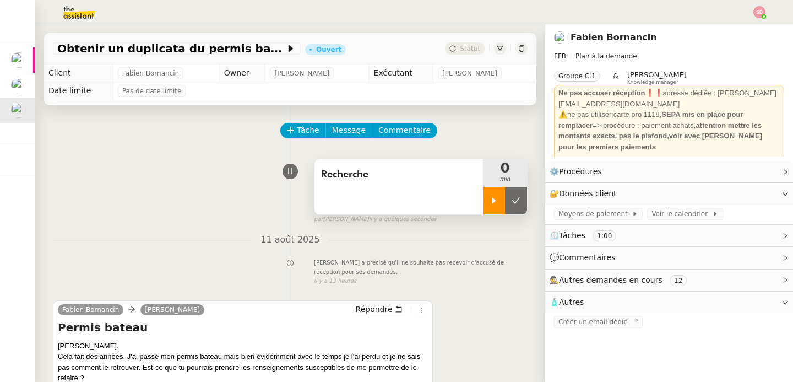
click at [494, 194] on div at bounding box center [494, 201] width 22 height 28
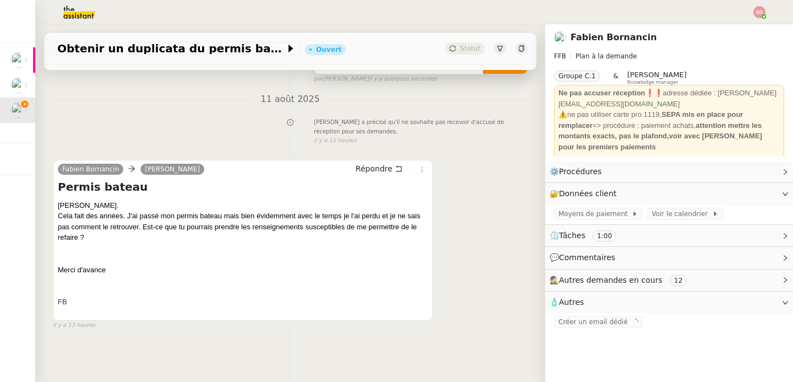
scroll to position [142, 0]
click at [84, 17] on img at bounding box center [70, 12] width 85 height 24
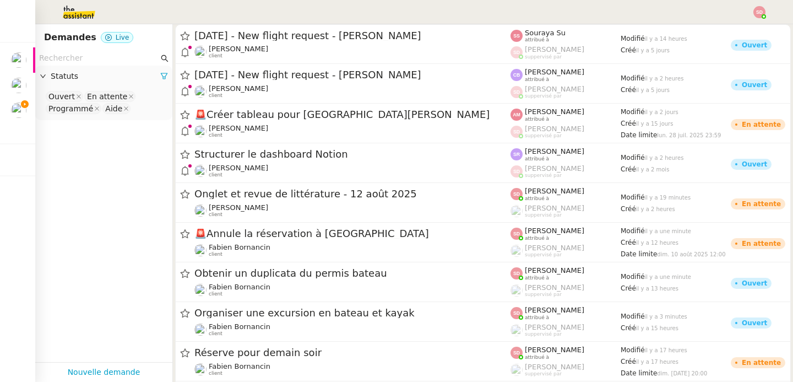
click at [95, 57] on input "text" at bounding box center [99, 58] width 120 height 13
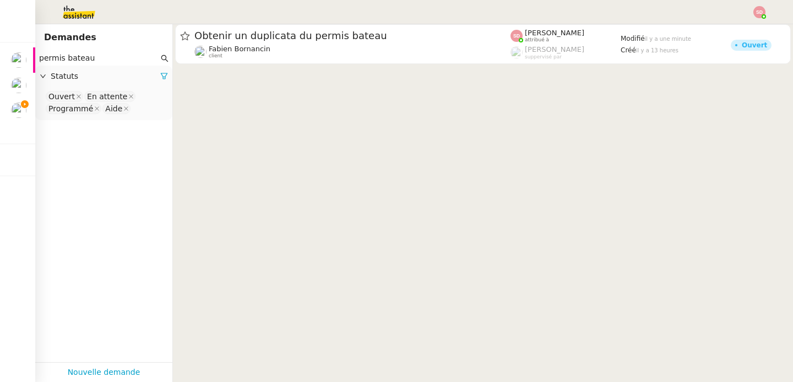
type input "permis bateau"
click at [154, 110] on nz-select-top-control "Ouvert En attente Programmé Aide" at bounding box center [104, 103] width 120 height 26
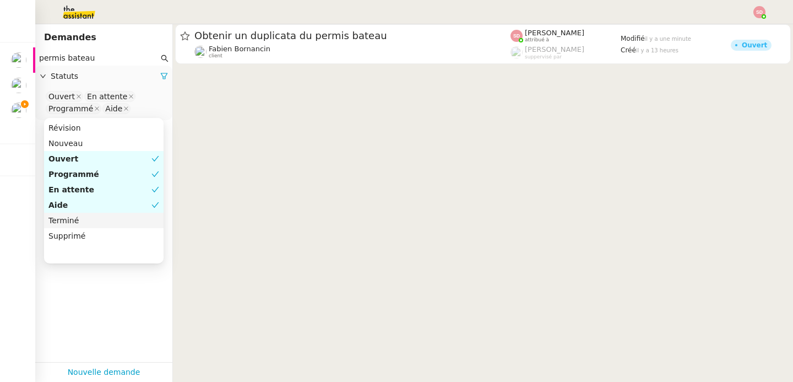
click at [99, 216] on div "Terminé" at bounding box center [103, 220] width 111 height 10
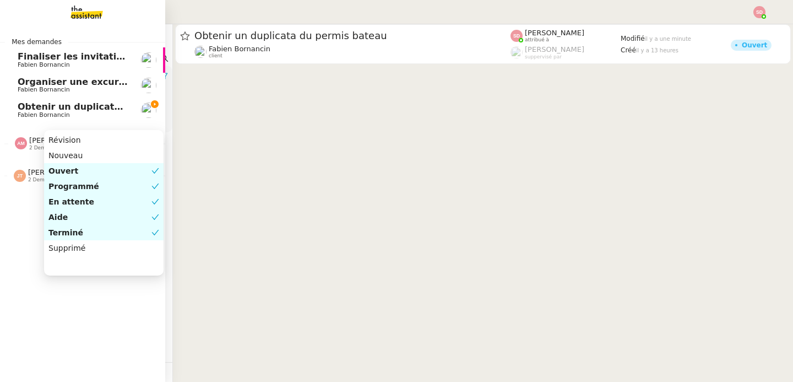
click at [31, 106] on span "Obtenir un duplicata du permis bateau" at bounding box center [114, 106] width 193 height 10
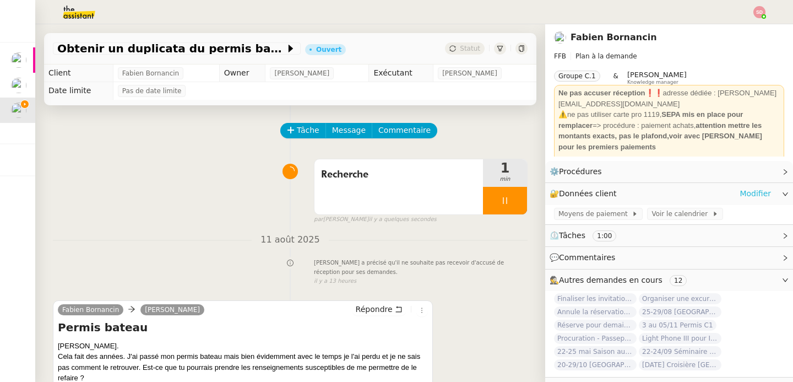
click at [758, 196] on link "Modifier" at bounding box center [755, 193] width 31 height 13
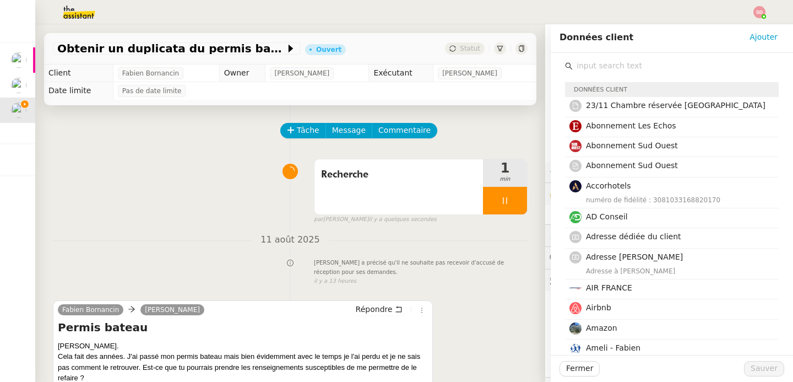
click at [637, 68] on input "text" at bounding box center [676, 65] width 206 height 15
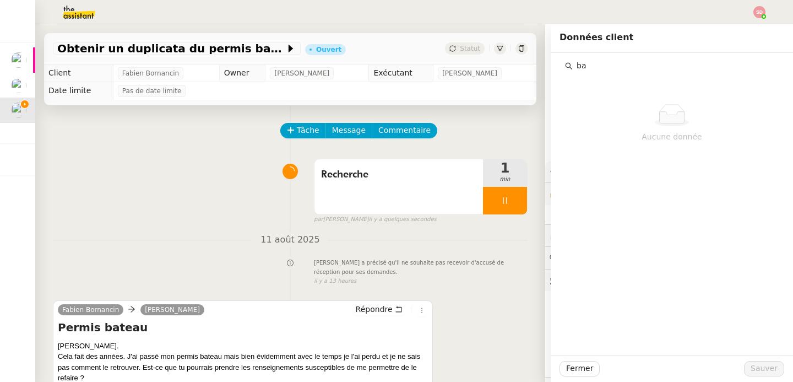
type input "ba"
click at [234, 210] on div "Recherche 1 min false par Sheida D. il y a quelques secondes" at bounding box center [290, 189] width 475 height 71
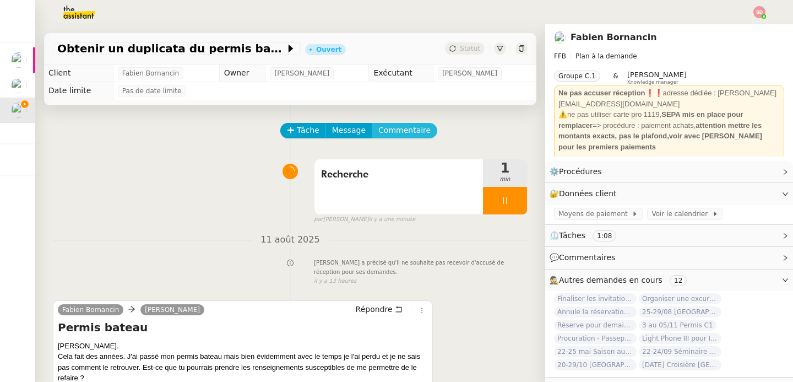
click at [403, 129] on span "Commentaire" at bounding box center [404, 130] width 52 height 13
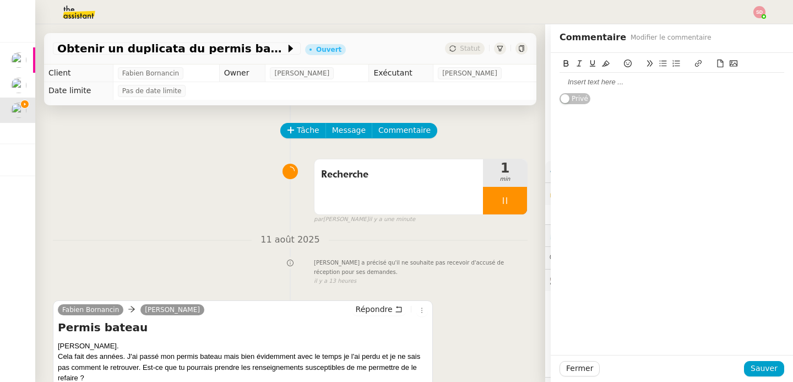
click at [567, 88] on div at bounding box center [672, 82] width 225 height 19
click at [468, 129] on div "Tâche Message Commentaire" at bounding box center [404, 136] width 246 height 26
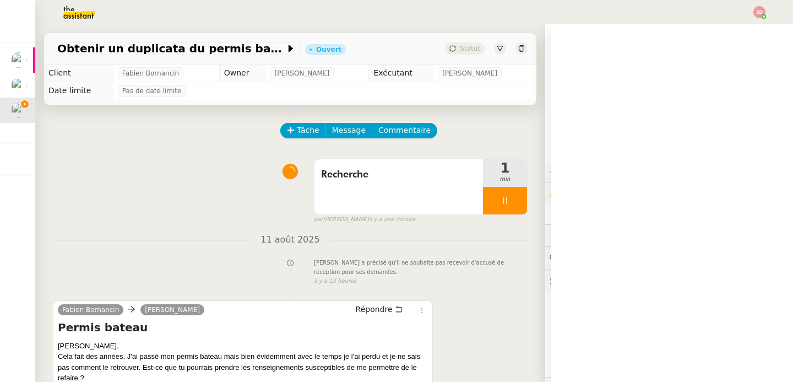
scroll to position [142, 0]
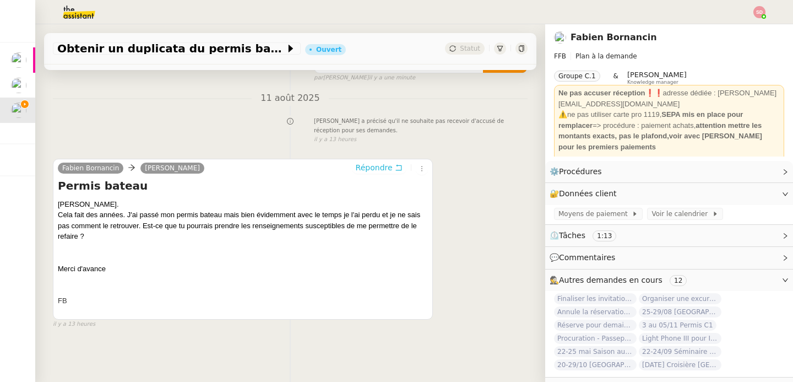
click at [371, 170] on span "Répondre" at bounding box center [374, 167] width 37 height 11
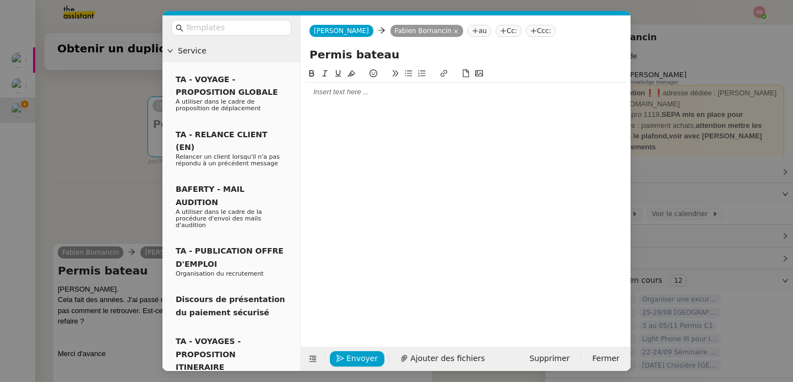
click at [357, 96] on div at bounding box center [465, 92] width 321 height 10
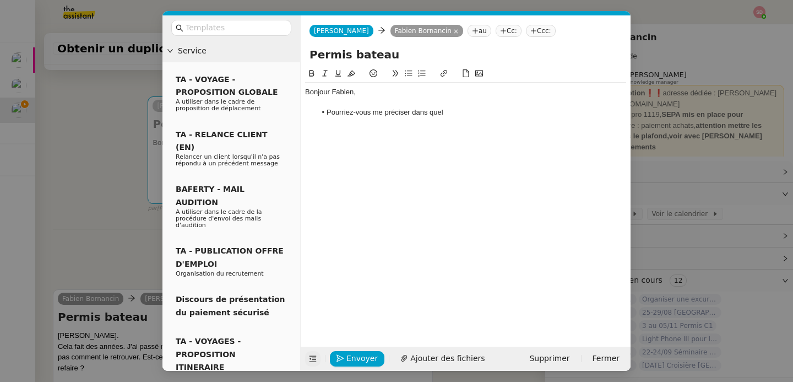
click at [314, 359] on icon at bounding box center [313, 359] width 7 height 6
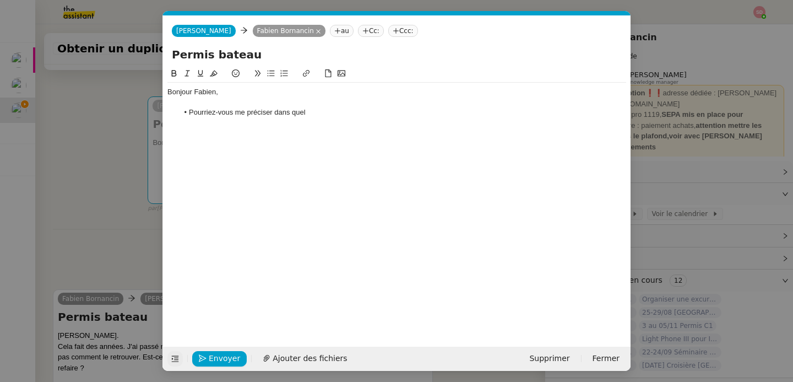
click at [354, 115] on li "Pourriez-vous me préciser dans quel" at bounding box center [402, 112] width 448 height 10
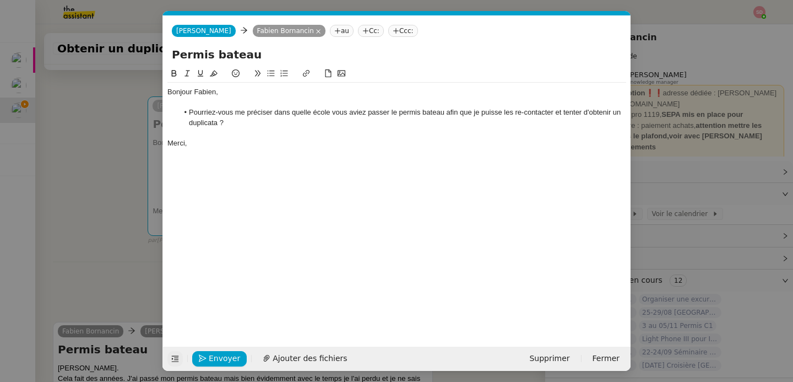
click at [98, 245] on nz-modal-container "Service TA - VOYAGE - PROPOSITION GLOBALE A utiliser dans le cadre de propositi…" at bounding box center [396, 191] width 793 height 382
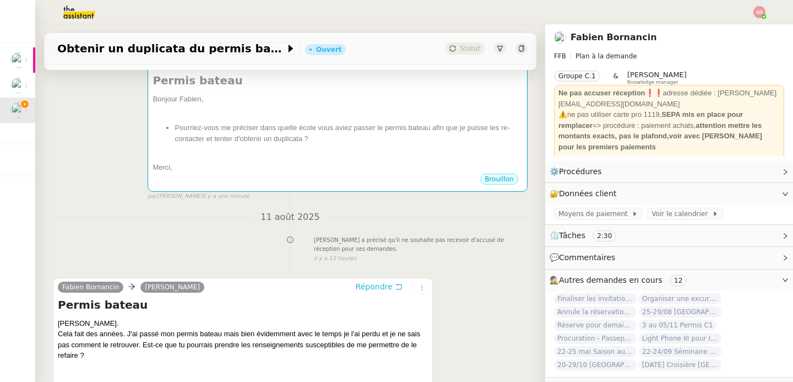
scroll to position [182, 0]
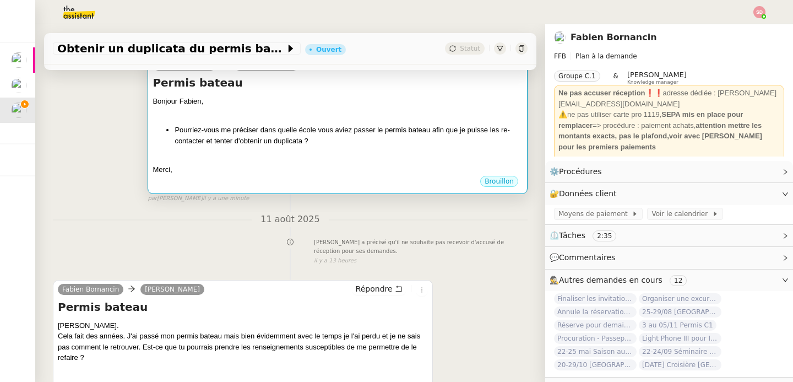
click at [268, 157] on div at bounding box center [338, 158] width 370 height 11
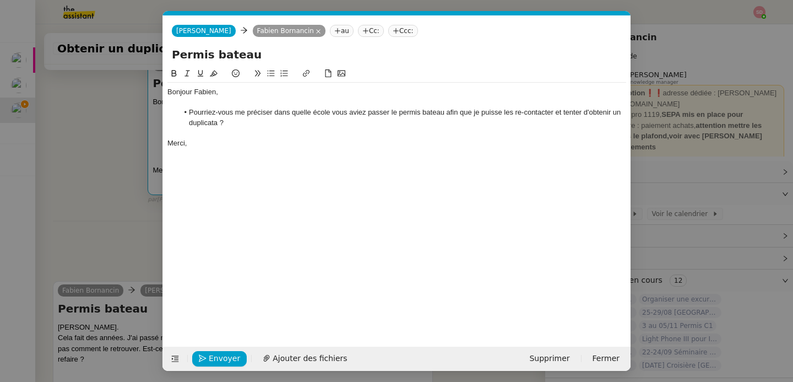
scroll to position [0, 23]
click at [388, 116] on li "Pourriez-vous me préciser dans quelle école vous aviez passer le permis bateau …" at bounding box center [402, 117] width 448 height 20
click at [522, 113] on li "Pourriez-vous me préciser dans quelle école vous aviez passé le permis bateau a…" at bounding box center [402, 117] width 448 height 20
click at [372, 145] on div "Merci," at bounding box center [396, 143] width 459 height 10
click at [207, 362] on button "Envoyer" at bounding box center [219, 358] width 55 height 15
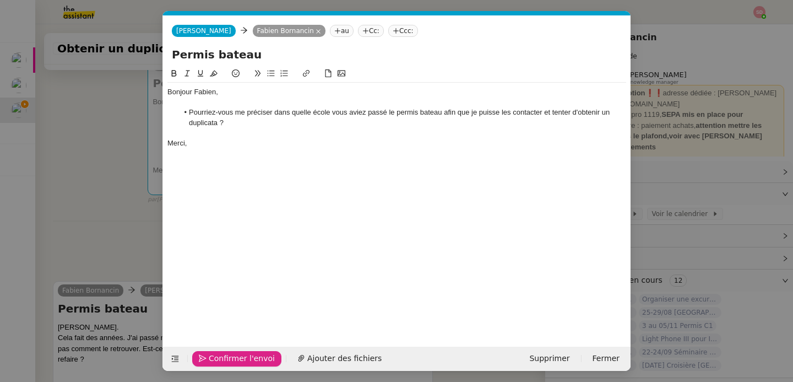
click at [207, 362] on button "Confirmer l'envoi" at bounding box center [236, 358] width 89 height 15
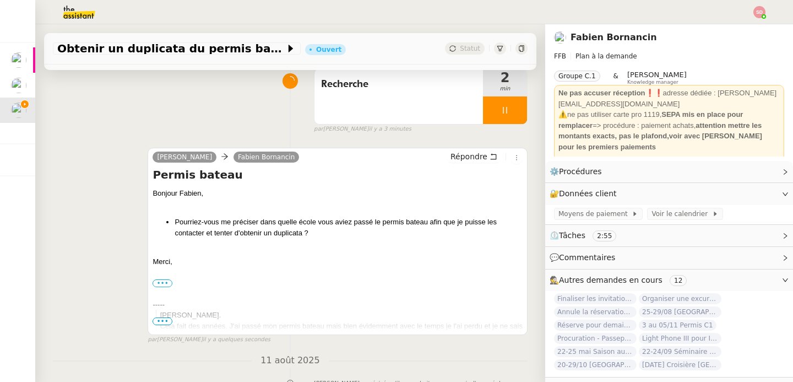
scroll to position [0, 0]
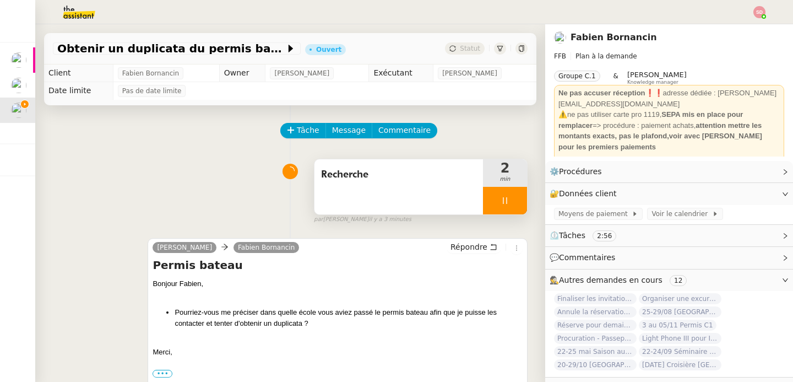
click at [517, 193] on div at bounding box center [505, 201] width 44 height 28
click at [517, 193] on button at bounding box center [516, 201] width 22 height 28
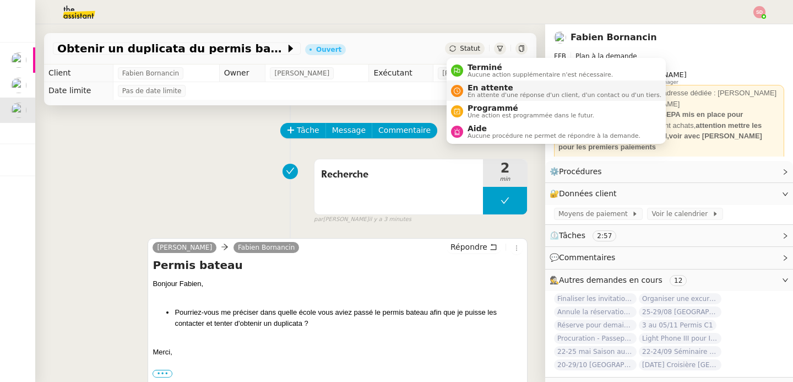
click at [469, 88] on span "En attente" at bounding box center [565, 87] width 194 height 9
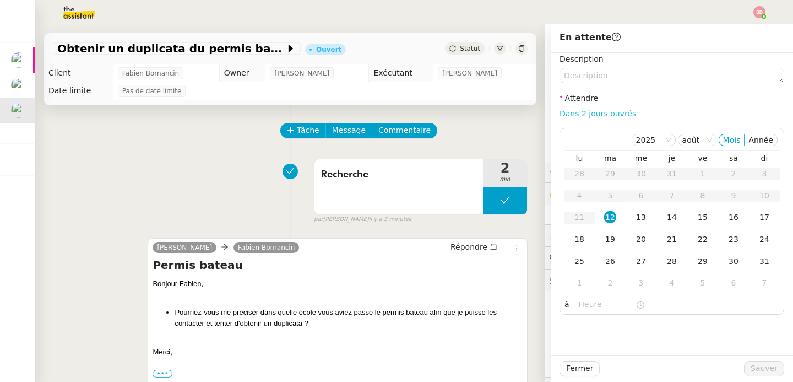
click at [597, 110] on link "Dans 2 jours ouvrés" at bounding box center [598, 113] width 77 height 9
type input "07:00"
click at [765, 366] on span "Sauver" at bounding box center [764, 368] width 27 height 13
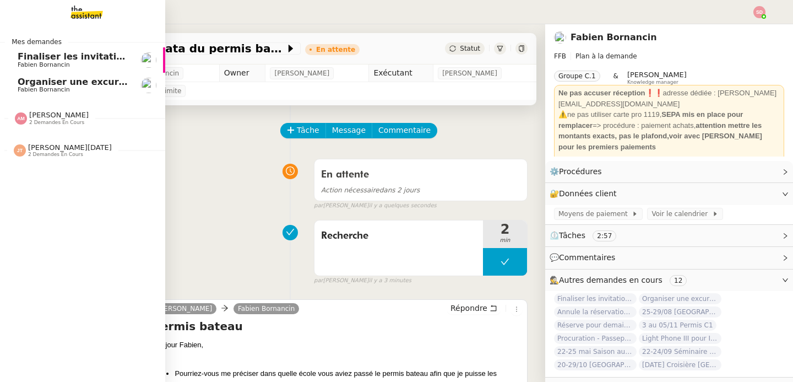
click at [84, 83] on span "Organiser une excursion en bateau et kayak" at bounding box center [128, 82] width 220 height 10
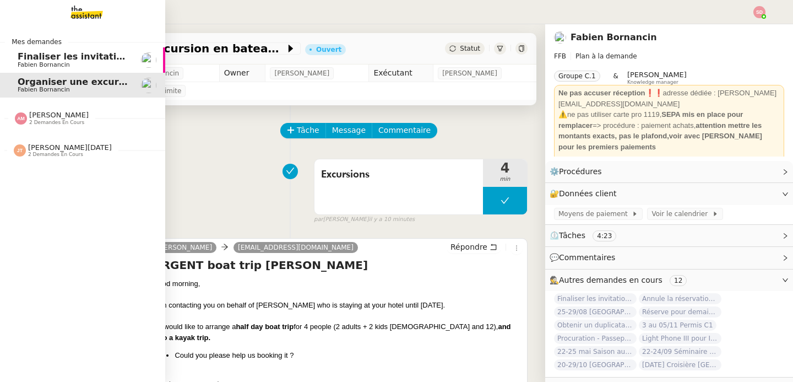
click at [48, 58] on span "Finaliser les invitations VIP" at bounding box center [86, 56] width 136 height 10
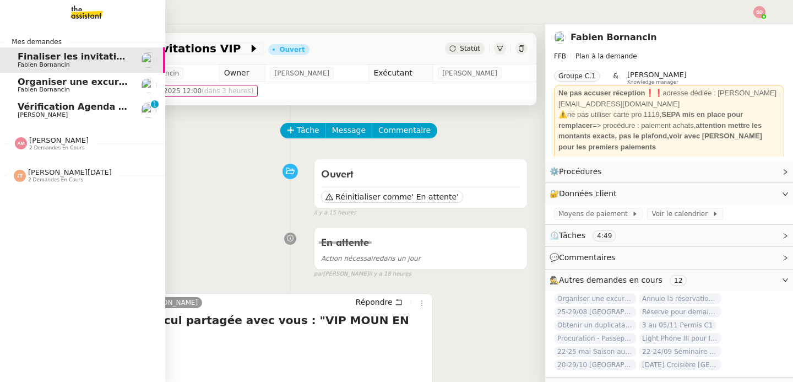
click at [57, 111] on span "Vérification Agenda + Chat + Wagram (9h et 14h)" at bounding box center [141, 106] width 247 height 10
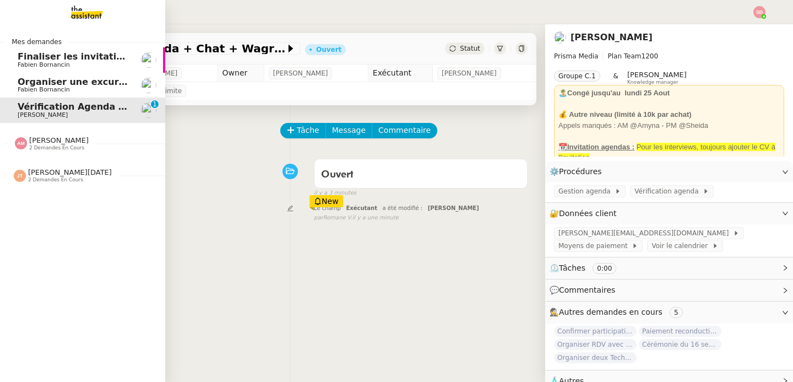
click at [53, 58] on span "Finaliser les invitations VIP" at bounding box center [86, 56] width 136 height 10
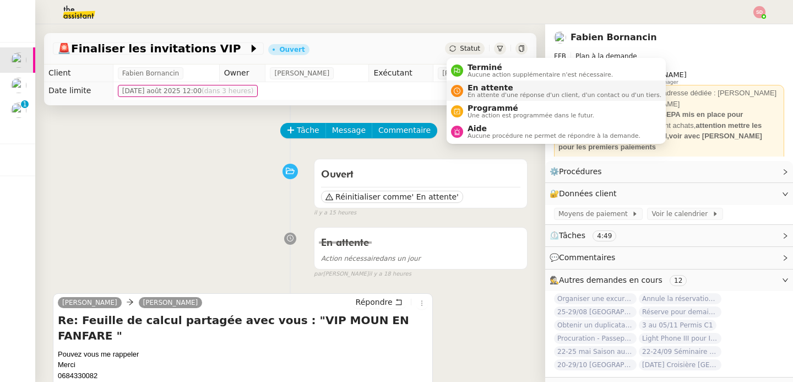
click at [467, 94] on div "En attente En attente d'une réponse d'un client, d'un contact ou d'un tiers." at bounding box center [562, 90] width 198 height 15
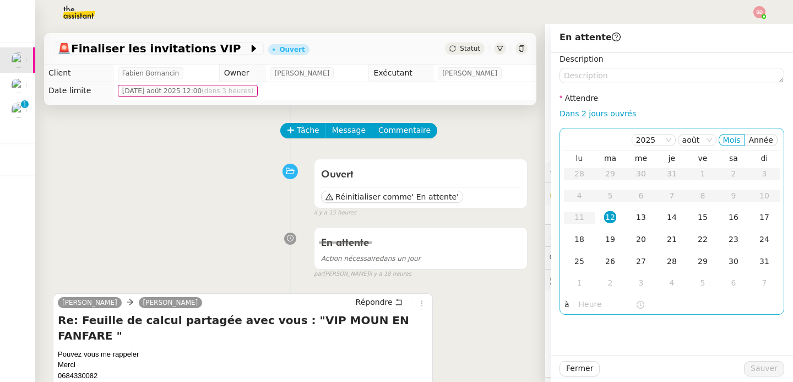
click at [598, 306] on input "text" at bounding box center [607, 304] width 57 height 13
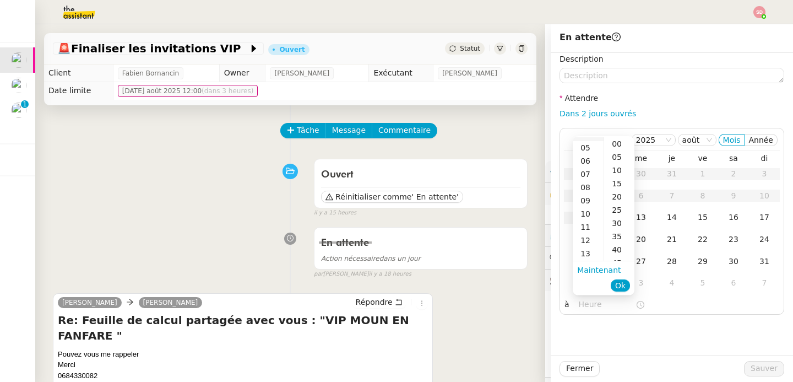
scroll to position [73, 0]
click at [587, 241] on div "13" at bounding box center [588, 242] width 31 height 13
click at [622, 140] on div "00" at bounding box center [619, 143] width 30 height 13
type input "13:00"
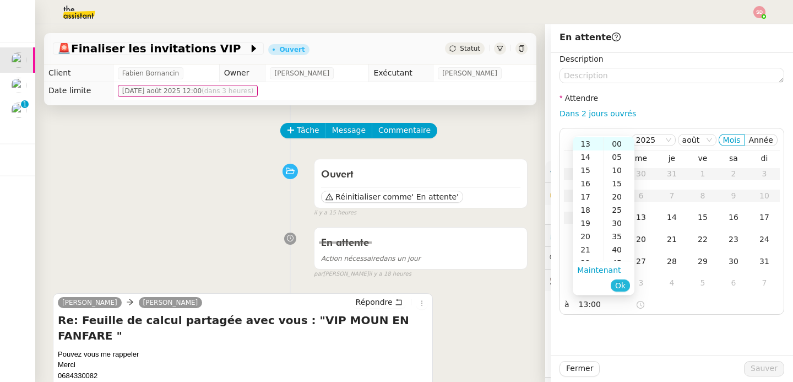
click at [620, 281] on span "Ok" at bounding box center [620, 285] width 10 height 11
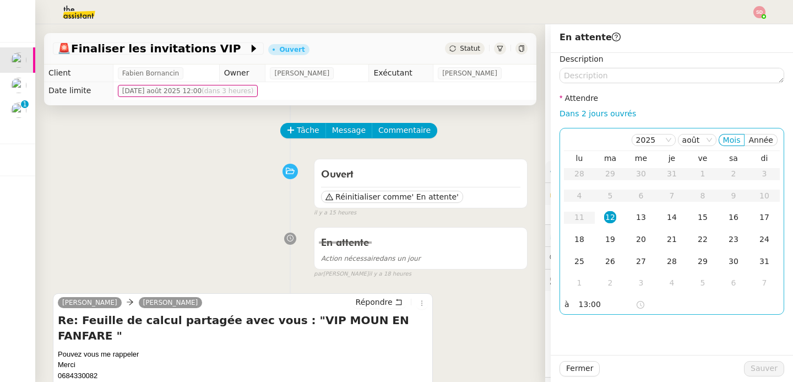
click at [608, 214] on div "12" at bounding box center [610, 217] width 12 height 12
click at [758, 366] on span "Sauver" at bounding box center [764, 368] width 27 height 13
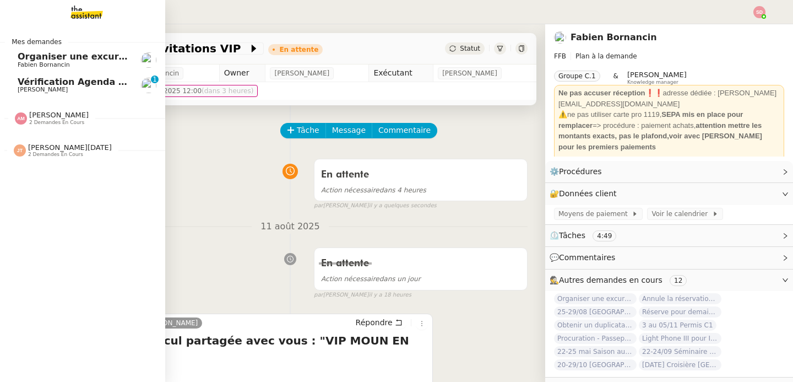
click at [64, 81] on span "Vérification Agenda + Chat + Wagram (9h et 14h)" at bounding box center [141, 82] width 247 height 10
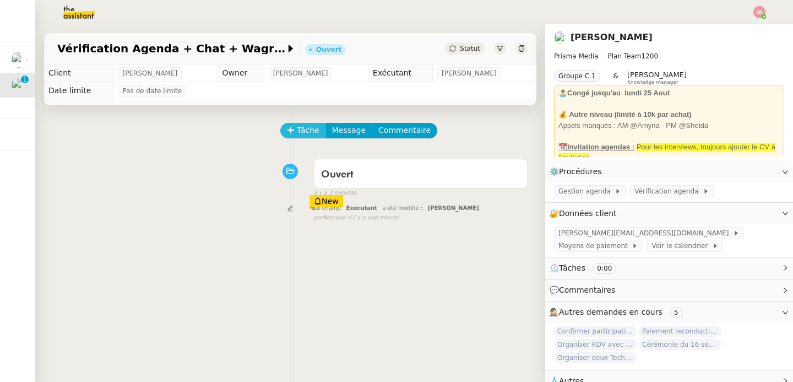
click at [304, 131] on span "Tâche" at bounding box center [308, 130] width 23 height 13
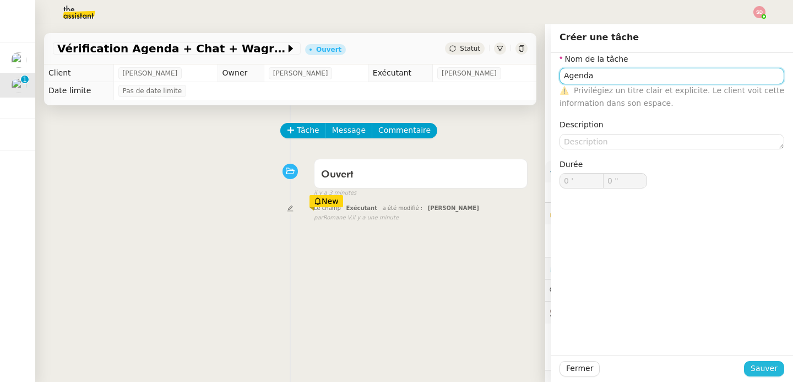
type input "Agenda"
click at [772, 368] on span "Sauver" at bounding box center [764, 368] width 27 height 13
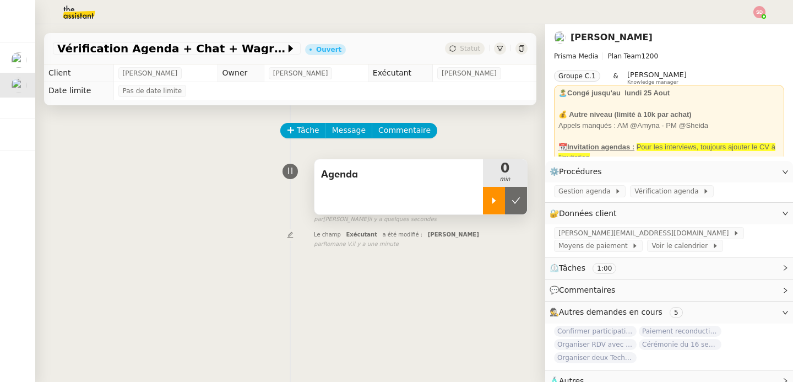
click at [495, 203] on icon at bounding box center [494, 200] width 9 height 9
click at [503, 208] on div at bounding box center [505, 201] width 44 height 28
click at [503, 208] on div at bounding box center [494, 201] width 22 height 28
click at [503, 208] on div at bounding box center [505, 201] width 44 height 28
click at [515, 208] on button at bounding box center [516, 201] width 22 height 28
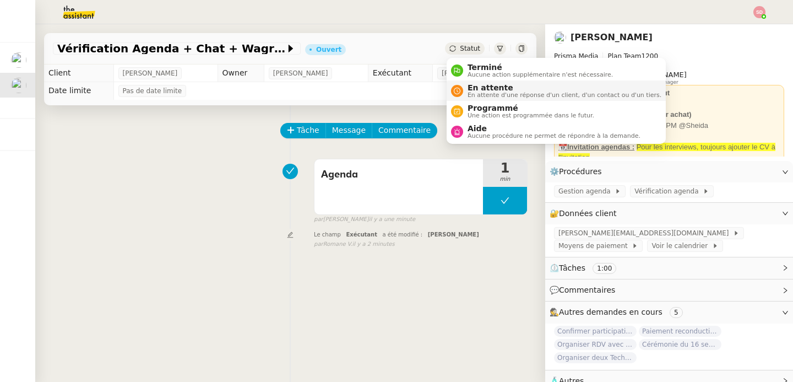
click at [468, 98] on span "En attente d'une réponse d'un client, d'un contact ou d'un tiers." at bounding box center [565, 95] width 194 height 6
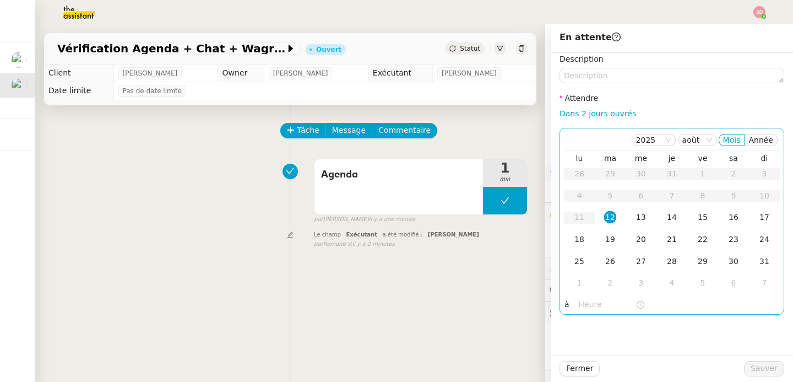
click at [594, 305] on input "text" at bounding box center [607, 304] width 57 height 13
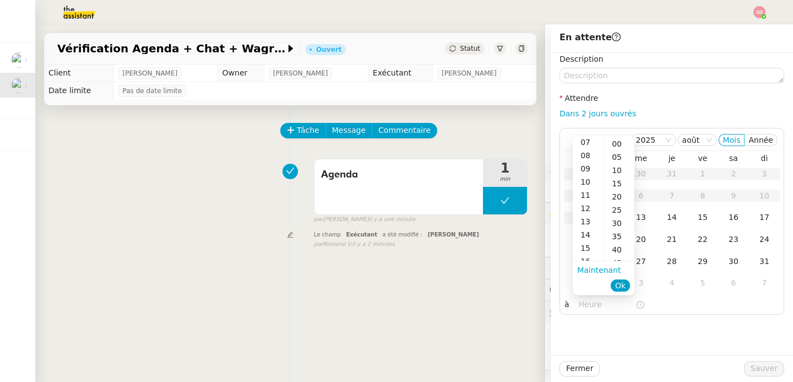
scroll to position [143, 0]
click at [594, 185] on div "14" at bounding box center [588, 186] width 31 height 13
click at [615, 223] on div "30" at bounding box center [619, 222] width 30 height 13
type input "14:30"
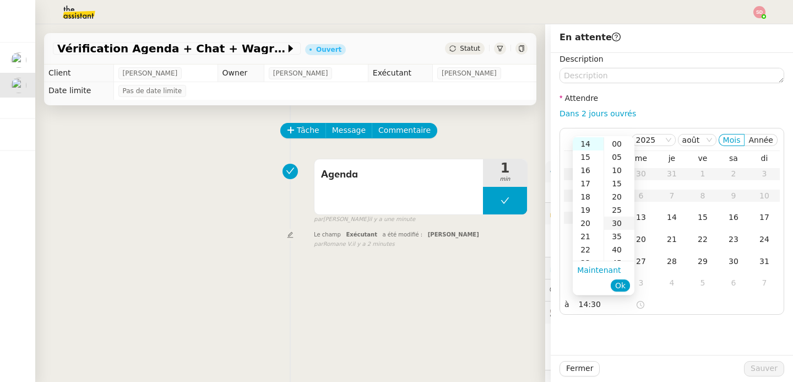
scroll to position [79, 0]
click at [623, 281] on span "Ok" at bounding box center [620, 285] width 10 height 11
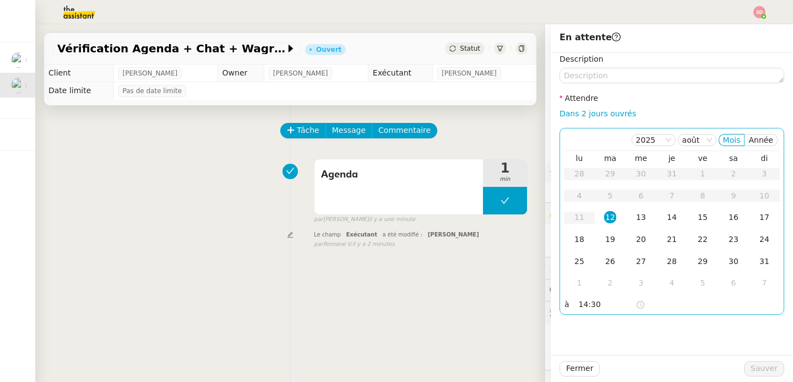
click at [610, 213] on div "12" at bounding box center [610, 217] width 12 height 12
click at [771, 369] on span "Sauver" at bounding box center [764, 368] width 27 height 13
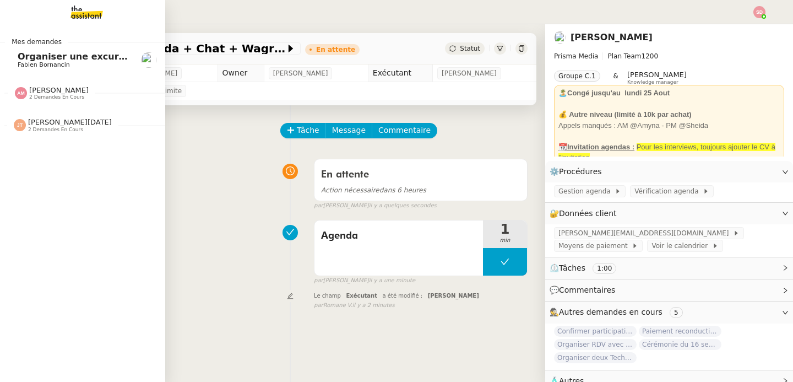
click at [45, 88] on span "[PERSON_NAME]" at bounding box center [58, 90] width 59 height 8
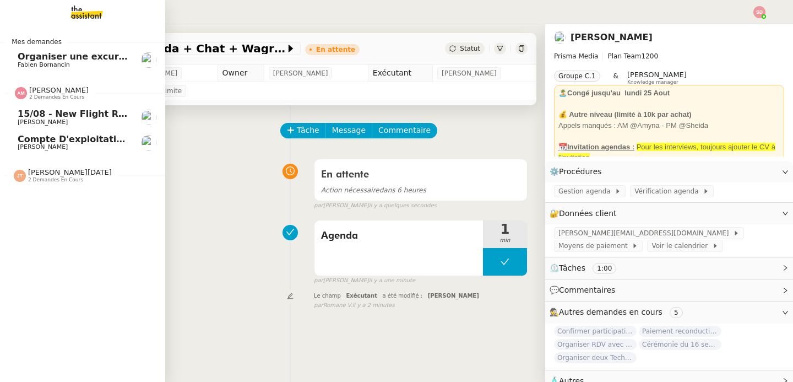
click at [45, 88] on span "[PERSON_NAME]" at bounding box center [58, 90] width 59 height 8
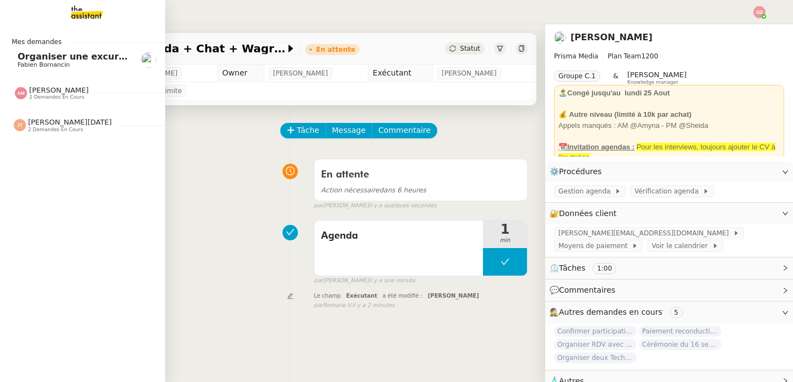
click at [66, 50] on link "Organiser une excursion en bateau et kayak [PERSON_NAME]" at bounding box center [82, 59] width 165 height 25
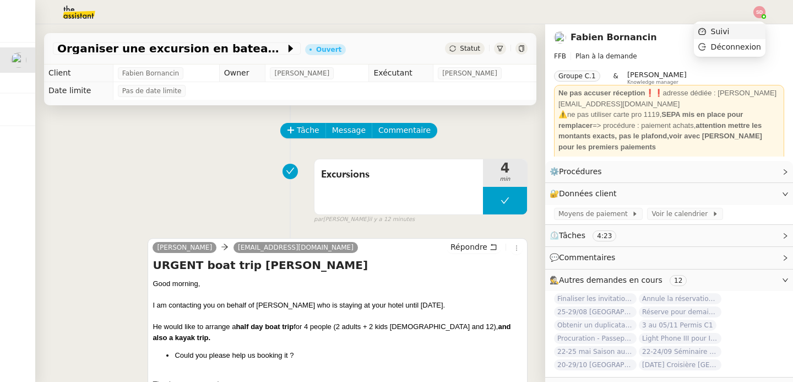
click at [748, 26] on li "Suivi" at bounding box center [730, 31] width 72 height 15
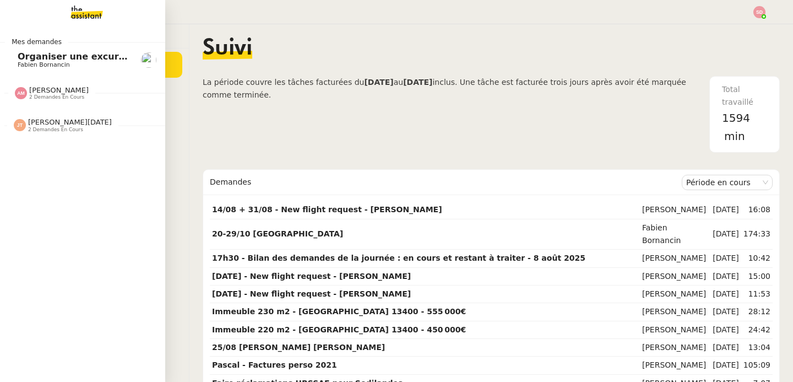
click at [15, 57] on link "Organiser une excursion en bateau et kayak [PERSON_NAME]" at bounding box center [82, 59] width 165 height 25
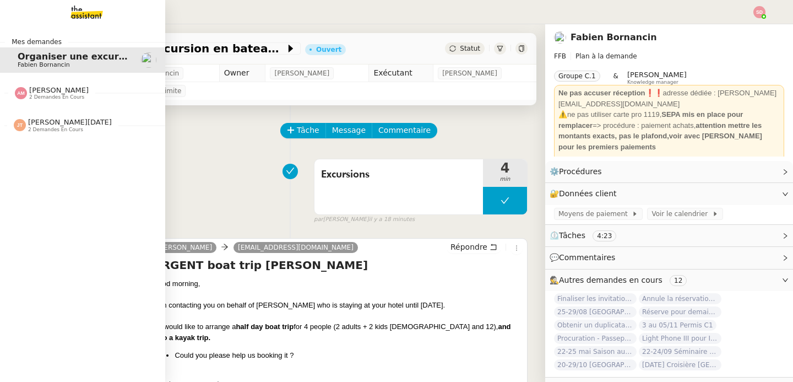
click at [40, 93] on span "[PERSON_NAME]" at bounding box center [58, 90] width 59 height 8
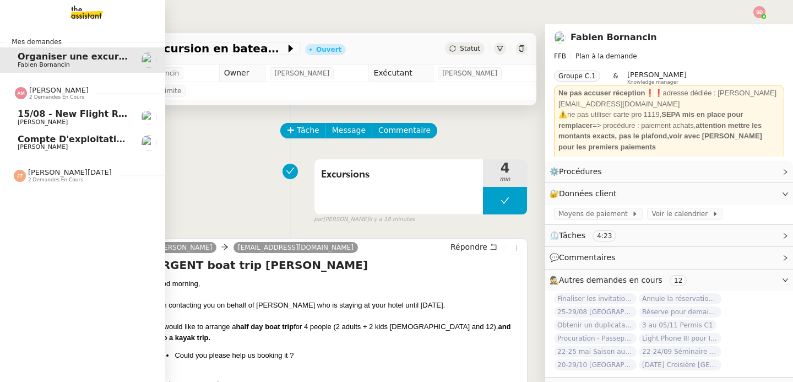
click at [40, 93] on span "[PERSON_NAME]" at bounding box center [58, 90] width 59 height 8
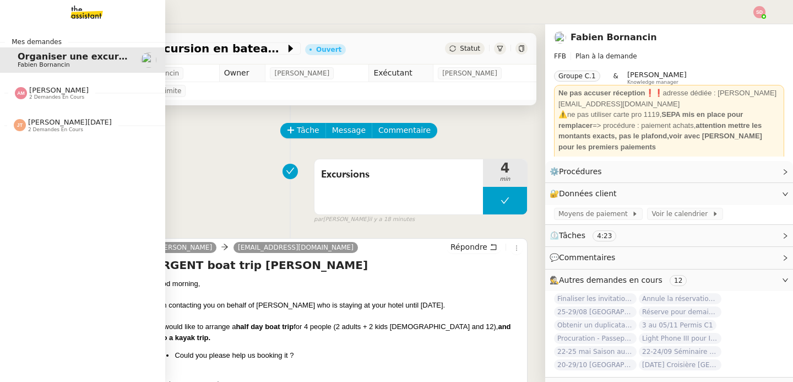
click at [57, 129] on span "2 demandes en cours" at bounding box center [55, 130] width 55 height 6
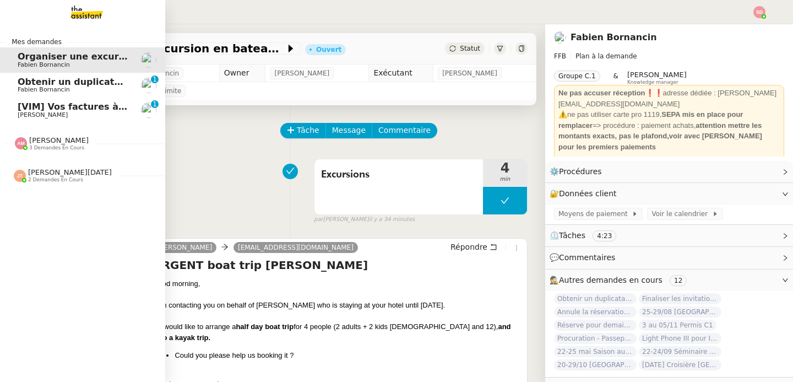
click at [61, 103] on span "[VIM] Vos factures à traiter" at bounding box center [86, 106] width 136 height 10
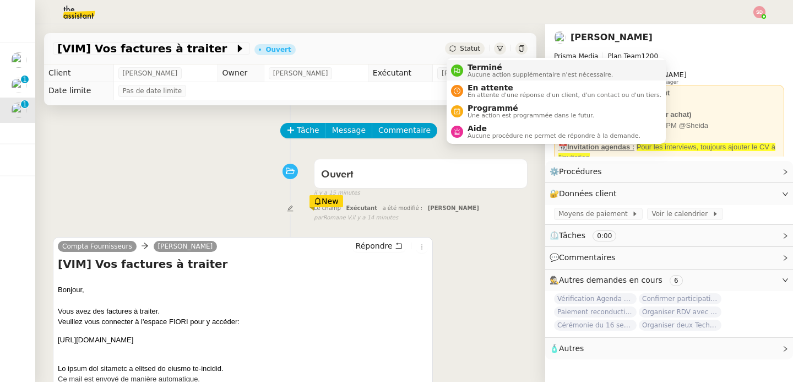
click at [460, 64] on div "Terminé Aucune action supplémentaire n'est nécessaire." at bounding box center [532, 70] width 162 height 15
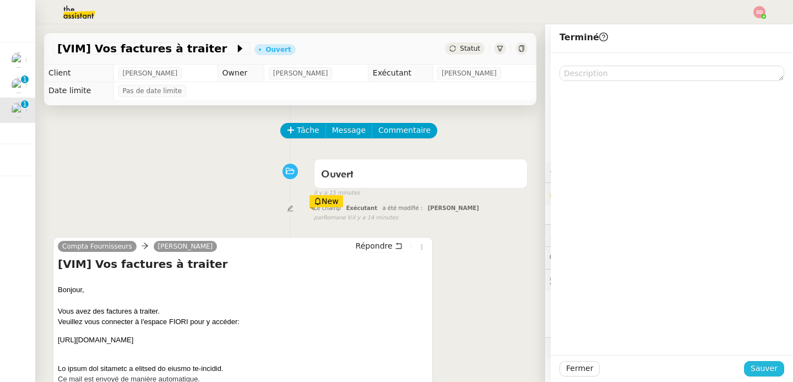
click at [766, 362] on span "Sauver" at bounding box center [764, 368] width 27 height 13
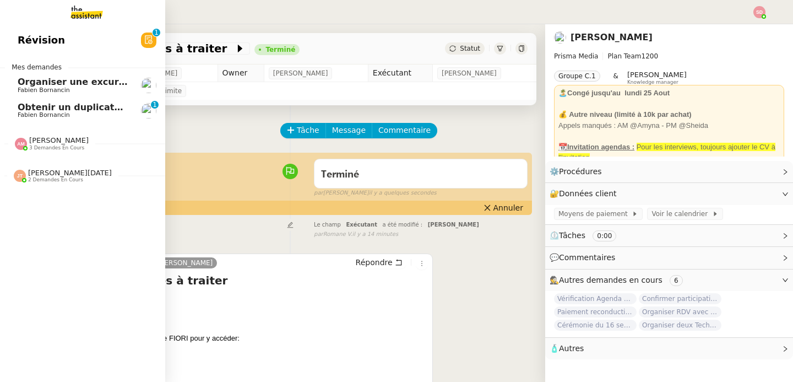
click at [70, 90] on span "Fabien Bornancin" at bounding box center [73, 90] width 111 height 7
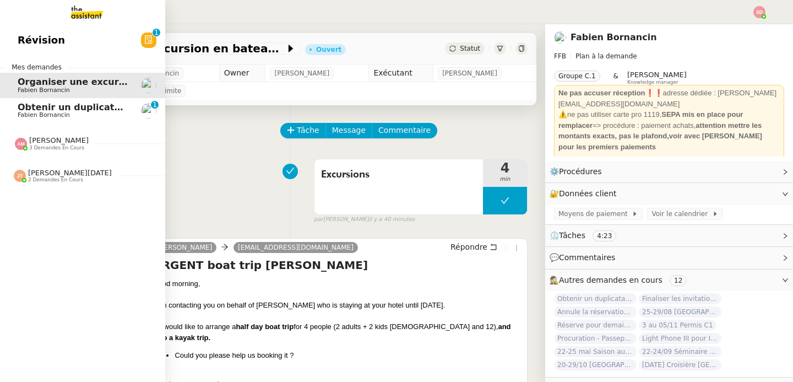
click at [74, 116] on span "Fabien Bornancin" at bounding box center [73, 115] width 111 height 7
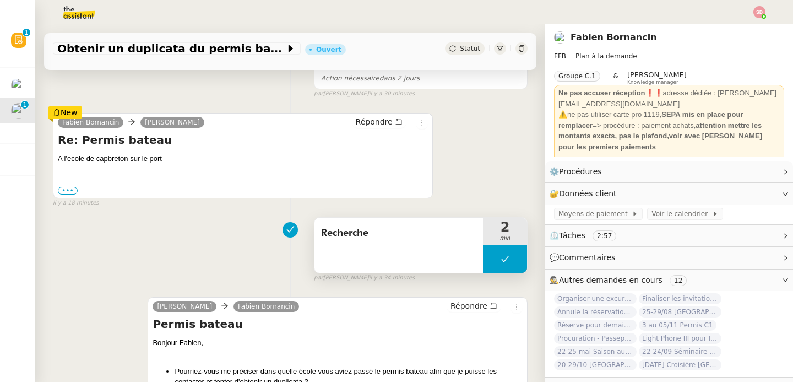
scroll to position [189, 0]
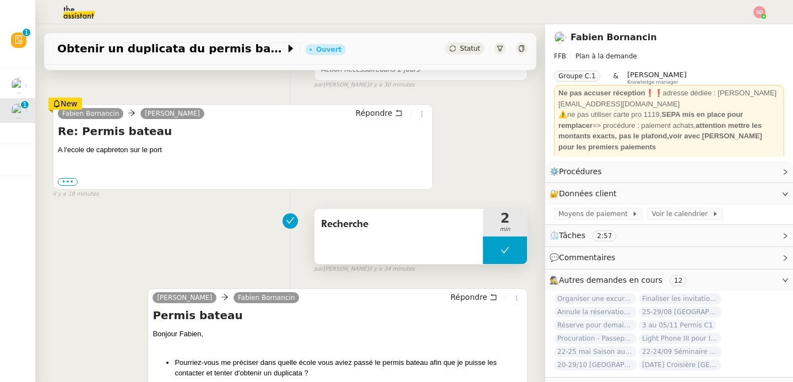
click at [499, 253] on button at bounding box center [505, 250] width 44 height 28
click at [499, 253] on div at bounding box center [494, 250] width 22 height 28
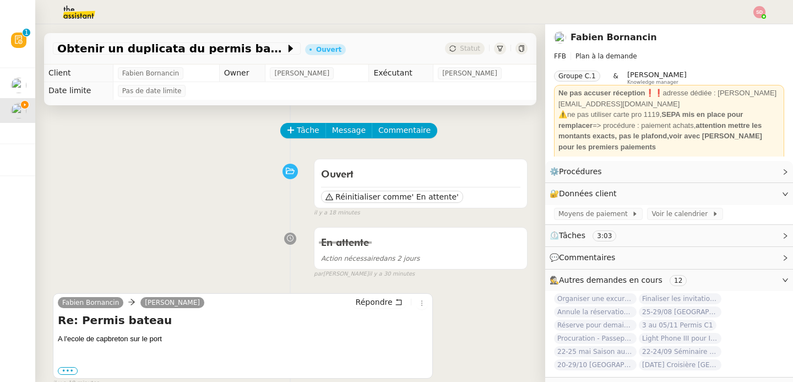
scroll to position [111, 0]
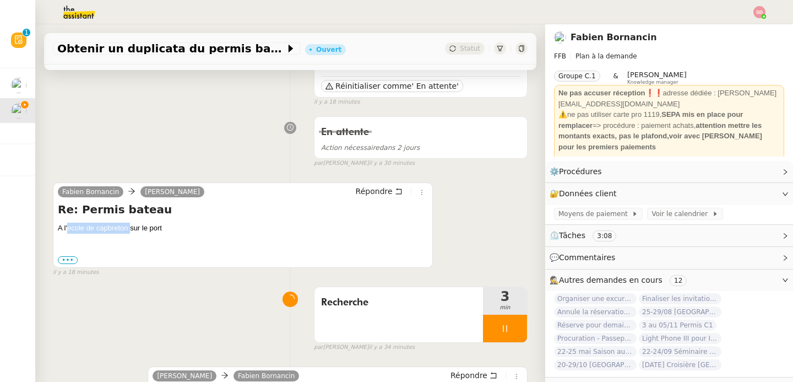
drag, startPoint x: 67, startPoint y: 229, endPoint x: 130, endPoint y: 224, distance: 63.5
click at [130, 224] on div "A l'ecole de capbreton sur le port" at bounding box center [243, 228] width 370 height 11
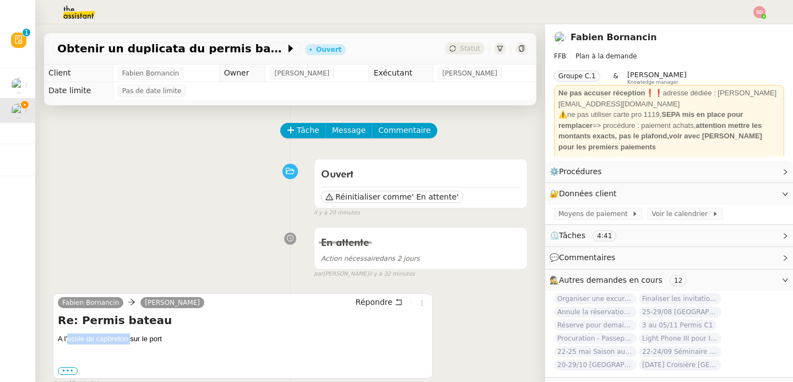
scroll to position [101, 0]
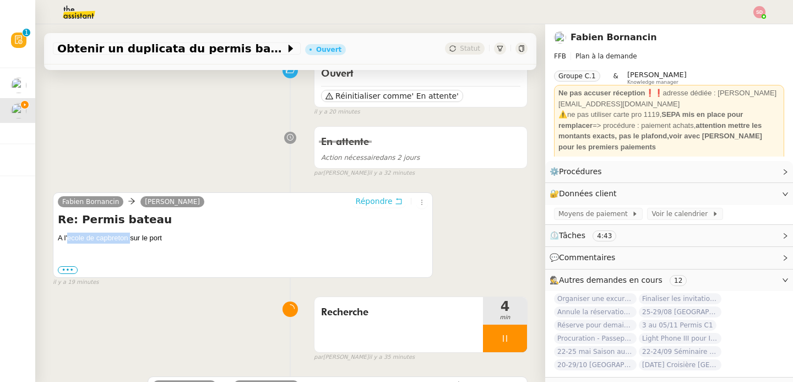
click at [389, 198] on span "Répondre" at bounding box center [374, 201] width 37 height 11
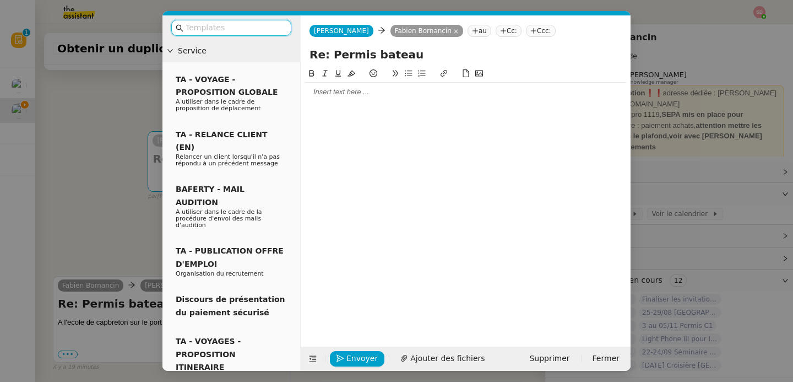
click at [329, 93] on div at bounding box center [465, 92] width 321 height 10
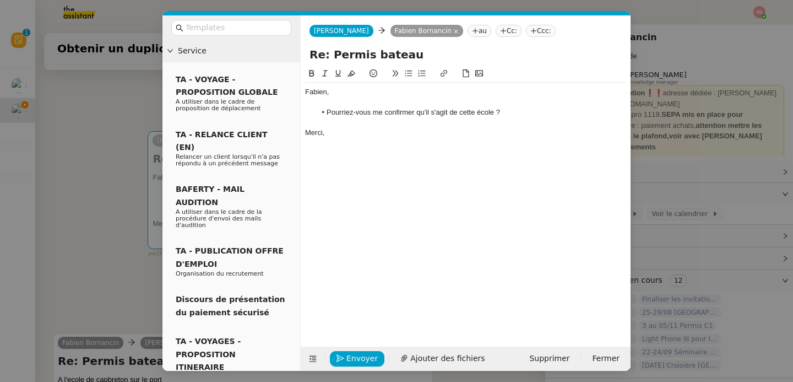
click at [480, 111] on li "Pourriez-vous me confirmer qu'il s'agit de cette école ?" at bounding box center [471, 112] width 311 height 10
click at [441, 73] on icon at bounding box center [444, 73] width 8 height 8
paste input "https://www.google.com/maps/place/Nautic+Holidays+-+Formation+Pratique/@43.6525…"
type input "https://www.google.com/maps/place/Nautic+Holidays+-+Formation+Pratique/@43.6525…"
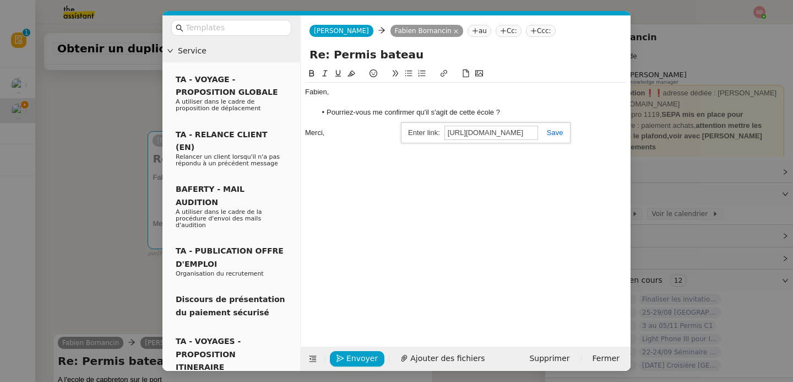
scroll to position [0, 918]
click at [552, 135] on link at bounding box center [550, 132] width 25 height 8
click at [537, 117] on li "Pourriez-vous me confirmer qu'il s'agit de cette école ?" at bounding box center [471, 112] width 311 height 10
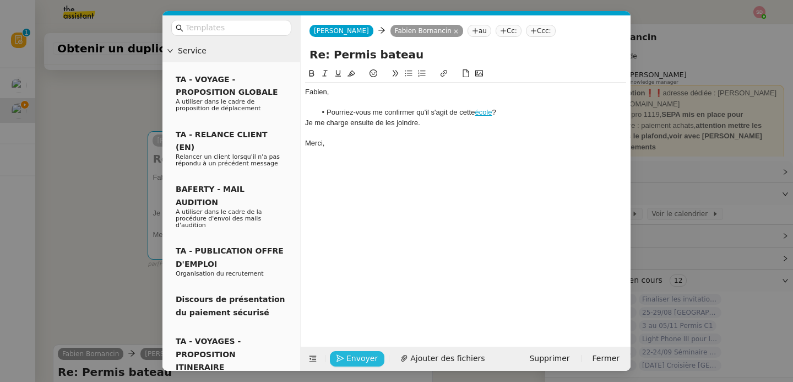
click at [351, 359] on span "Envoyer" at bounding box center [361, 358] width 31 height 13
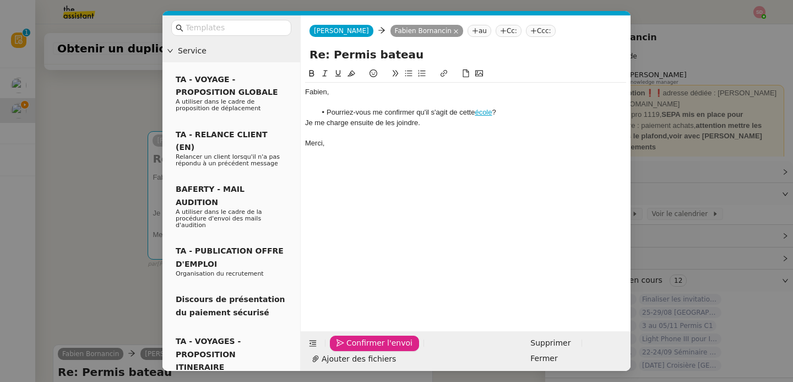
click at [351, 349] on span "Confirmer l'envoi" at bounding box center [379, 343] width 66 height 13
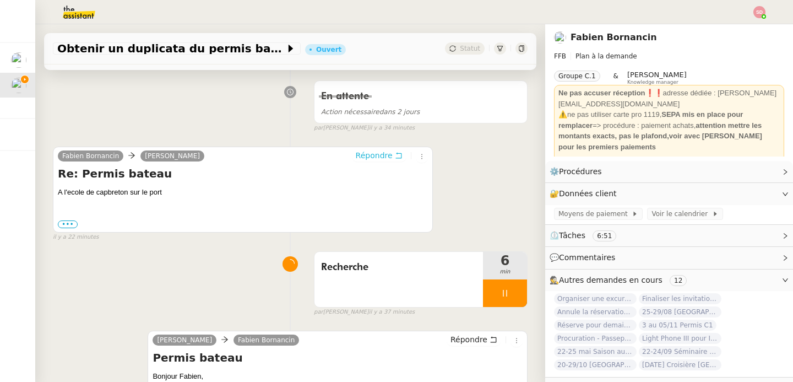
scroll to position [393, 0]
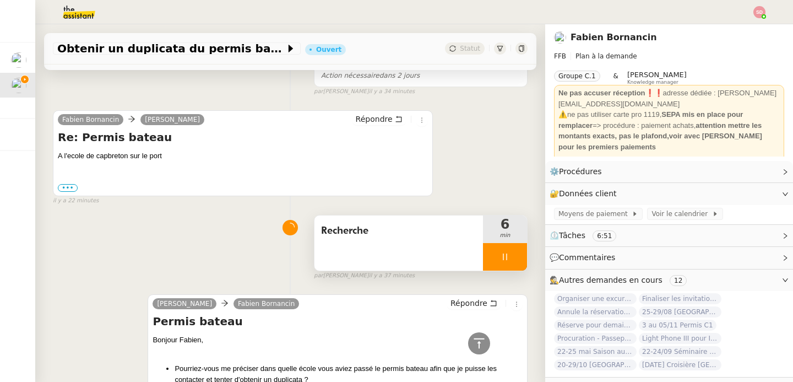
click at [518, 260] on div at bounding box center [505, 257] width 44 height 28
click at [518, 260] on icon at bounding box center [516, 256] width 9 height 9
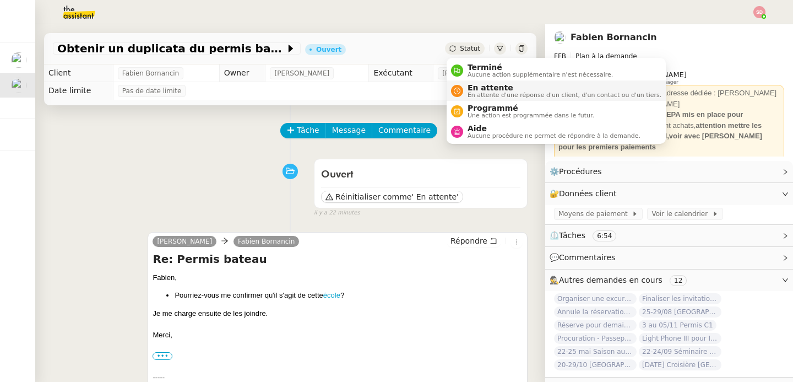
click at [472, 82] on li "En attente En attente d'une réponse d'un client, d'un contact ou d'un tiers." at bounding box center [556, 90] width 219 height 20
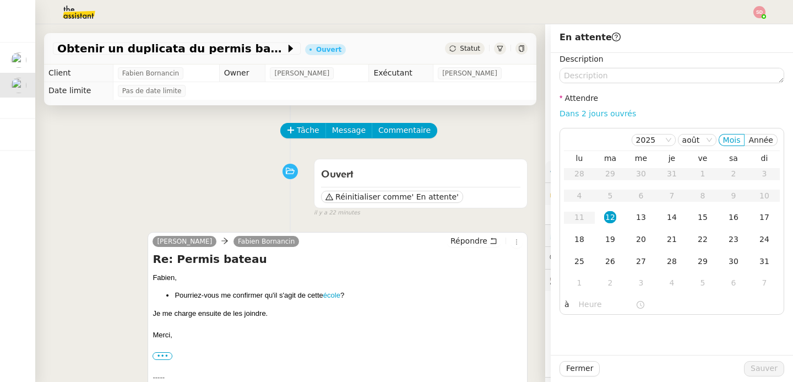
click at [570, 111] on link "Dans 2 jours ouvrés" at bounding box center [598, 113] width 77 height 9
type input "07:00"
click at [749, 364] on button "Sauver" at bounding box center [764, 368] width 40 height 15
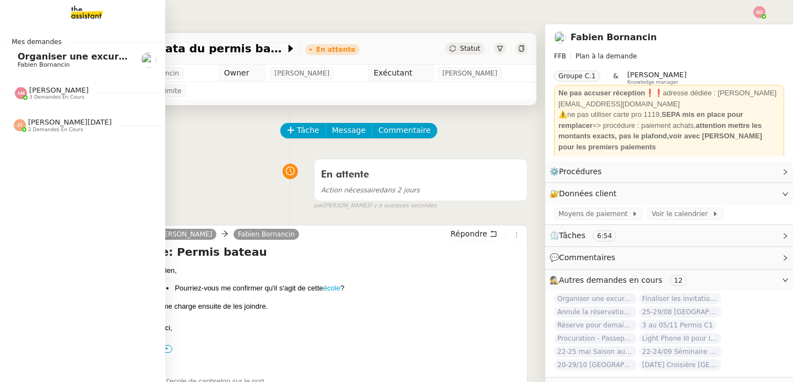
click at [29, 98] on span "3 demandes en cours" at bounding box center [56, 97] width 55 height 6
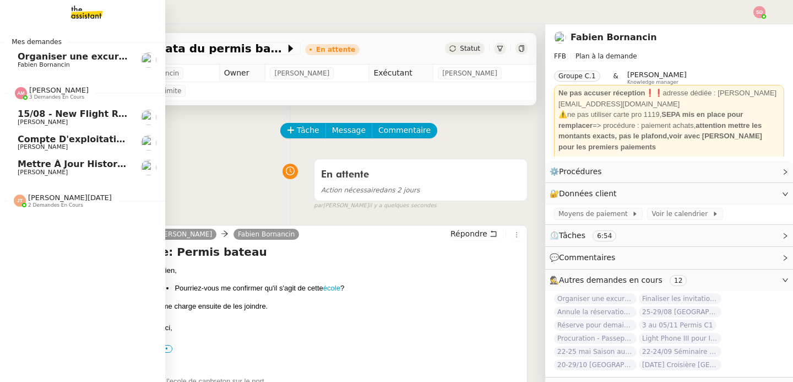
click at [49, 170] on span "[PERSON_NAME]" at bounding box center [43, 172] width 50 height 7
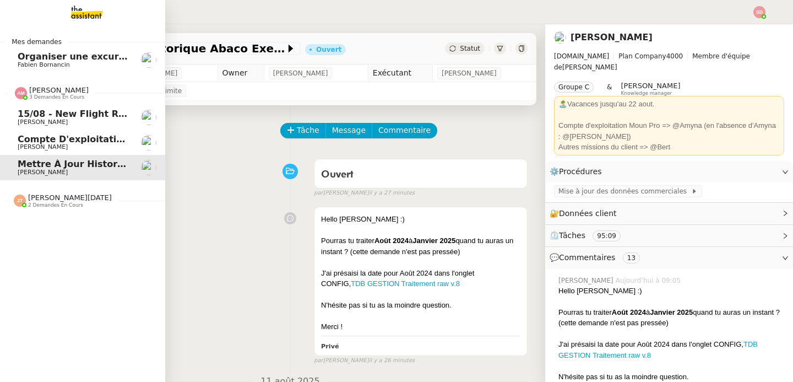
click at [53, 138] on span "Compte d'exploitation Moun Pro - mardi 12 août 2025" at bounding box center [152, 139] width 269 height 10
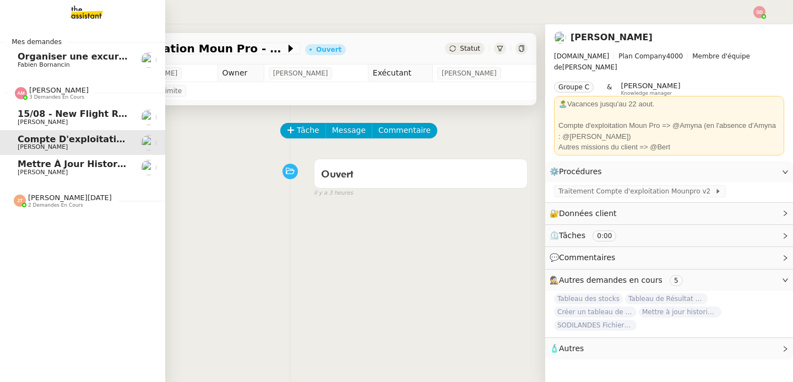
click at [56, 165] on span "Mettre à jour historique Abaco Exercice [DATE] - [DATE]" at bounding box center [157, 164] width 279 height 10
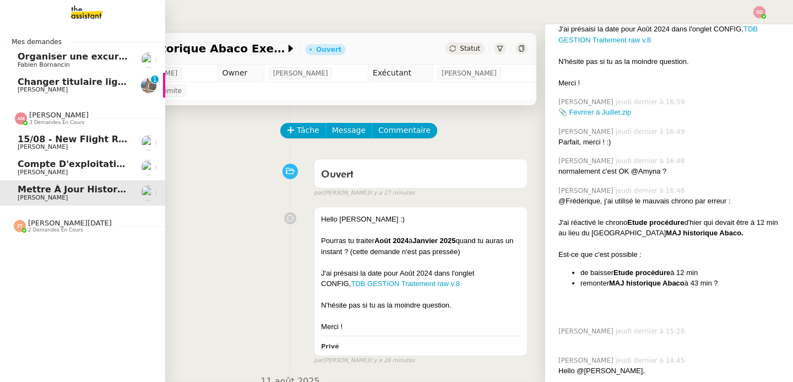
click at [35, 113] on span "[PERSON_NAME]" at bounding box center [58, 115] width 59 height 8
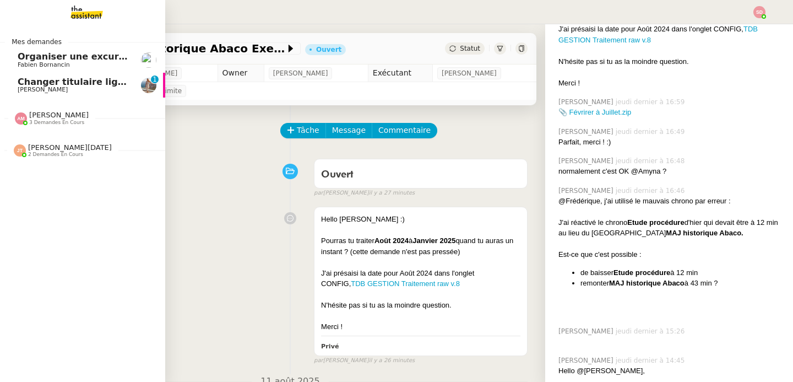
click at [68, 83] on span "Changer titulaire ligne EDF" at bounding box center [85, 82] width 135 height 10
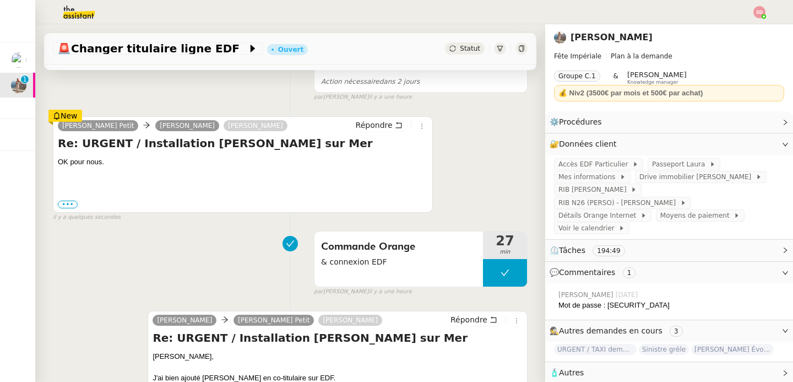
scroll to position [281, 0]
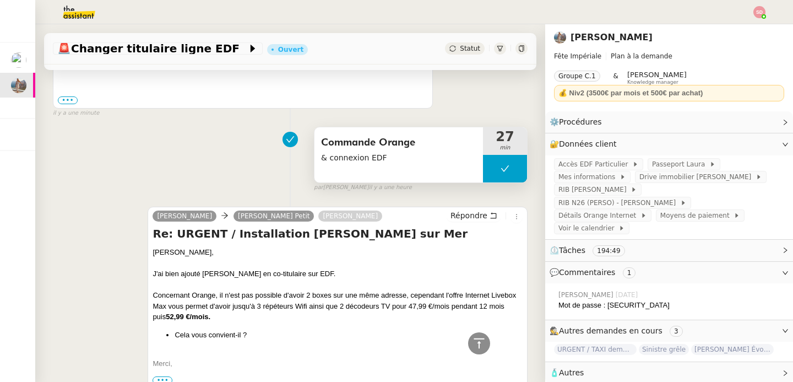
click at [497, 171] on button at bounding box center [505, 169] width 44 height 28
click at [497, 171] on icon at bounding box center [494, 168] width 9 height 9
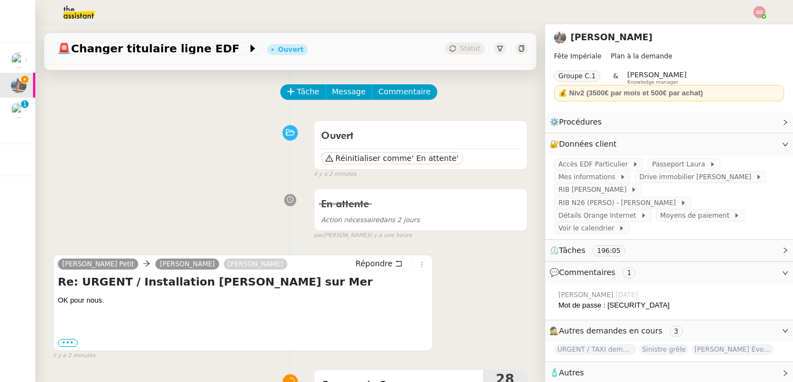
scroll to position [40, 0]
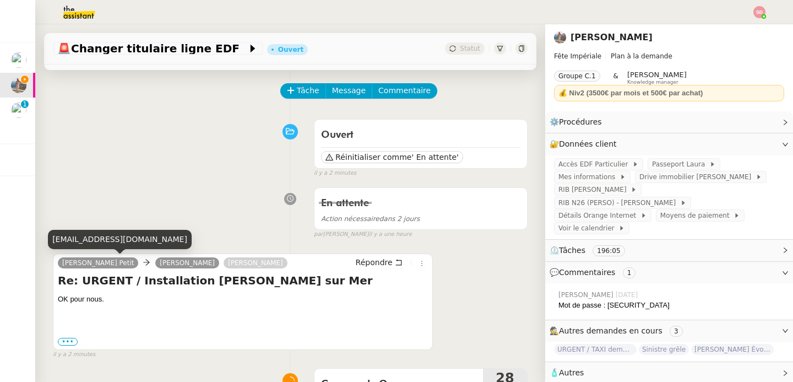
click at [96, 241] on div "[EMAIL_ADDRESS][DOMAIN_NAME]" at bounding box center [120, 239] width 144 height 19
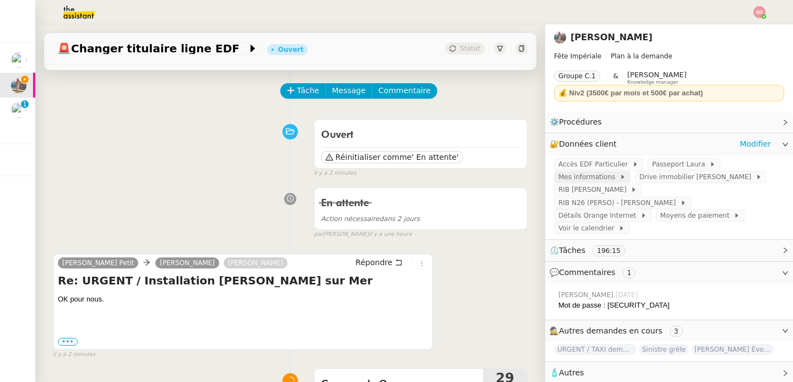
click at [584, 176] on span "Mes informations" at bounding box center [589, 176] width 61 height 11
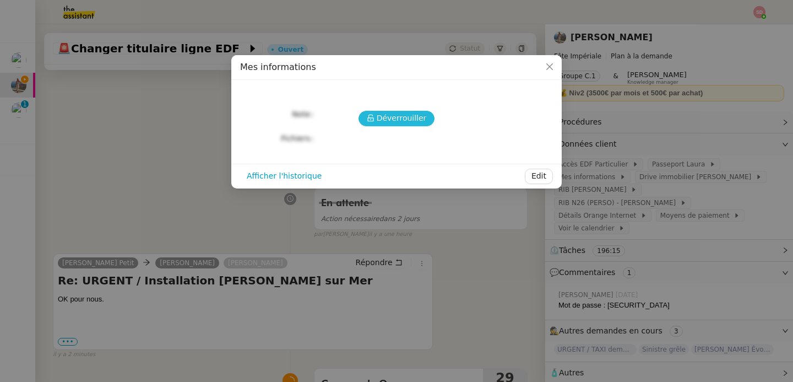
click at [385, 117] on span "Déverrouiller" at bounding box center [402, 118] width 50 height 13
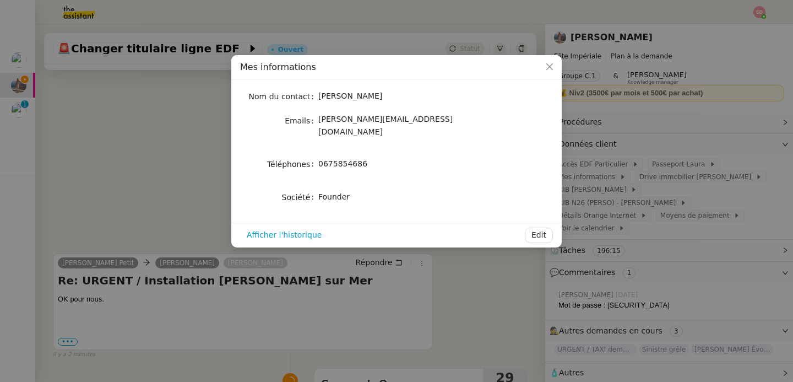
click at [349, 158] on div "0675854686" at bounding box center [409, 164] width 182 height 13
click at [149, 181] on nz-modal-container "Mes informations Nom du contact Laura Gauthier Emails laura@feteimperiale.fr Té…" at bounding box center [396, 191] width 793 height 382
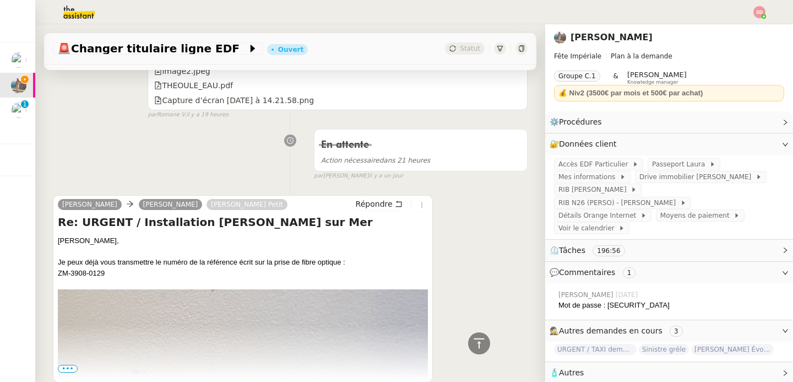
scroll to position [1214, 0]
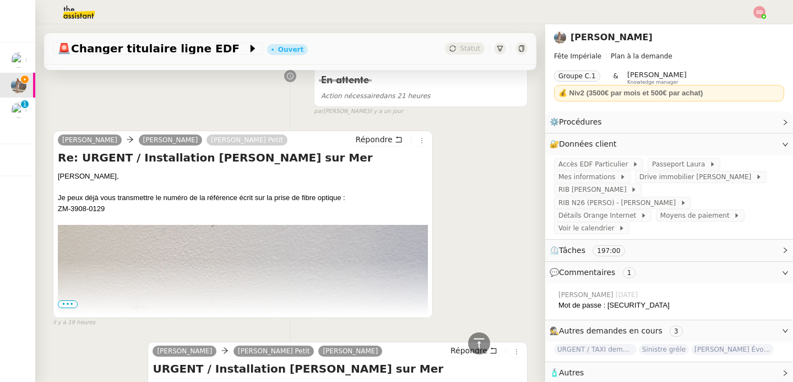
click at [85, 218] on div at bounding box center [243, 219] width 370 height 11
click at [85, 209] on div "ZM-3908-0129" at bounding box center [243, 208] width 370 height 11
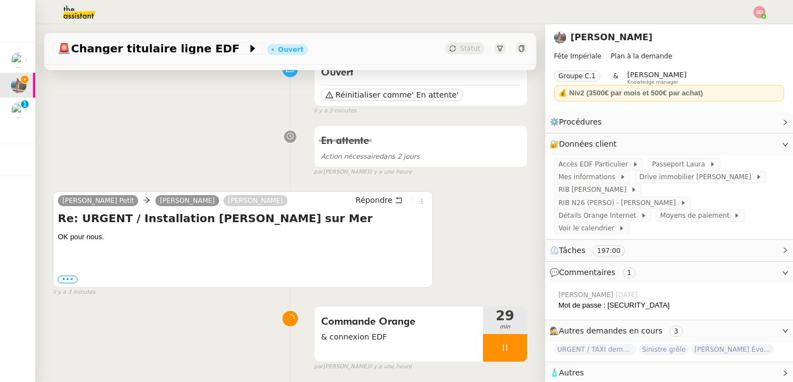
scroll to position [0, 0]
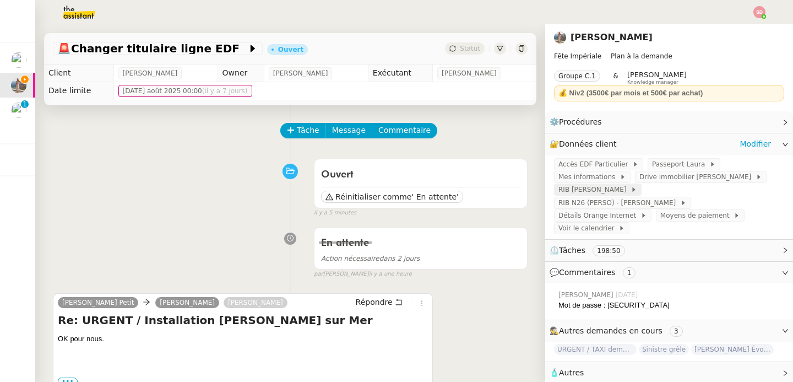
click at [615, 196] on div "RIB [PERSON_NAME]" at bounding box center [598, 189] width 88 height 12
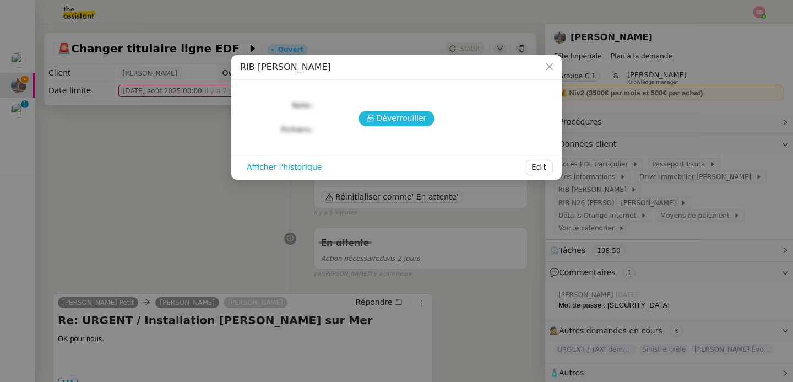
click at [379, 118] on span "Déverrouiller" at bounding box center [402, 118] width 50 height 13
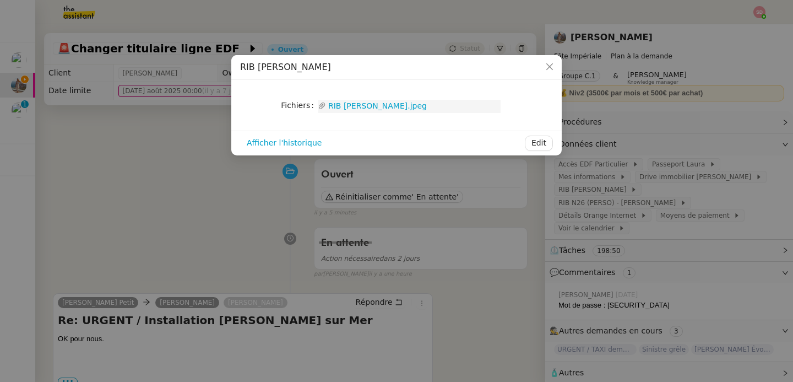
click at [370, 109] on link "RIB Laura Crédit Mutuel.jpeg" at bounding box center [413, 106] width 175 height 13
click at [161, 167] on nz-modal-container "RIB Laura Crédit Mutuel Fichiers Upload RIB Laura Crédit Mutuel.jpeg Afficher …" at bounding box center [396, 191] width 793 height 382
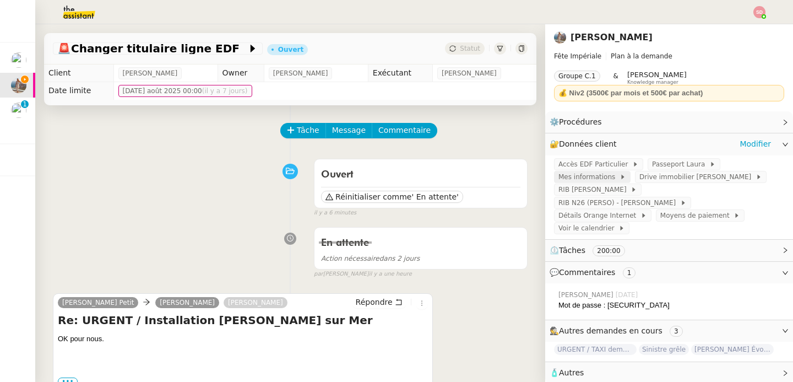
click at [603, 171] on span "Mes informations" at bounding box center [589, 176] width 61 height 11
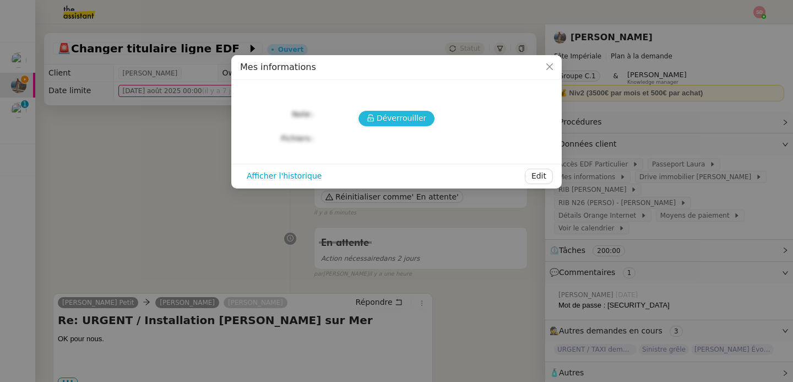
click at [410, 123] on span "Déverrouiller" at bounding box center [402, 118] width 50 height 13
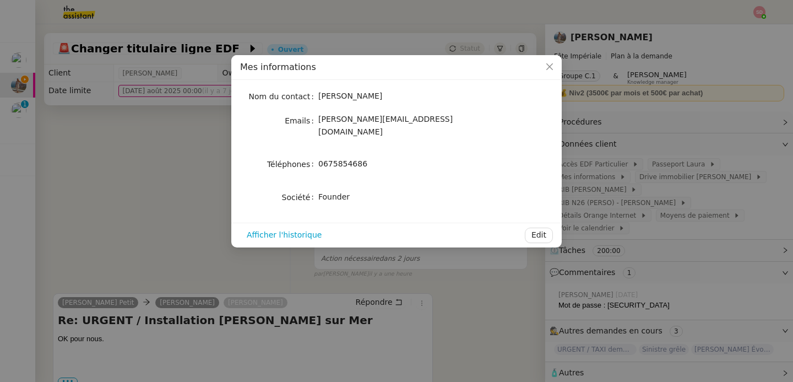
click at [344, 158] on div "0675854686" at bounding box center [409, 164] width 182 height 13
click at [94, 152] on nz-modal-container "Mes informations Nom du contact Laura Gauthier Emails laura@feteimperiale.fr Té…" at bounding box center [396, 191] width 793 height 382
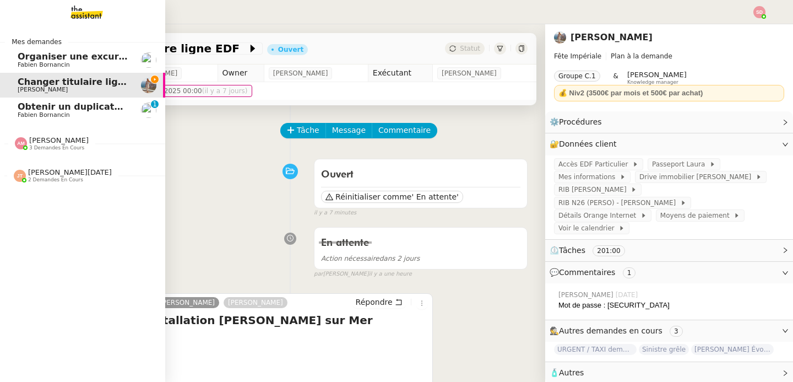
click at [14, 106] on link "Obtenir un duplicata du permis bateau Fabien Bornancin 0 1 2 3 4 5 6 7 8 9" at bounding box center [82, 110] width 165 height 25
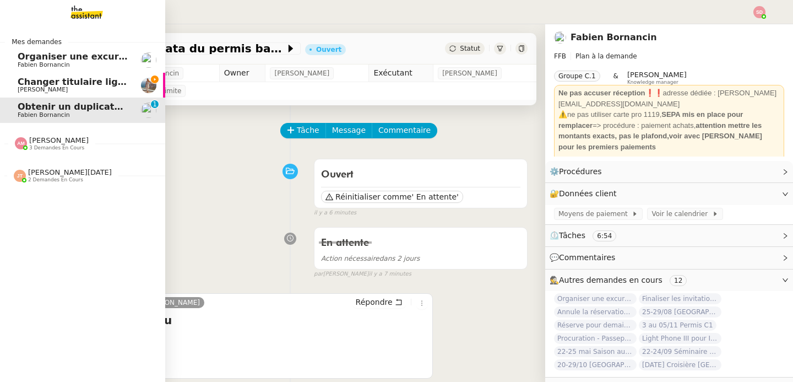
click at [78, 89] on span "[PERSON_NAME]" at bounding box center [73, 89] width 111 height 7
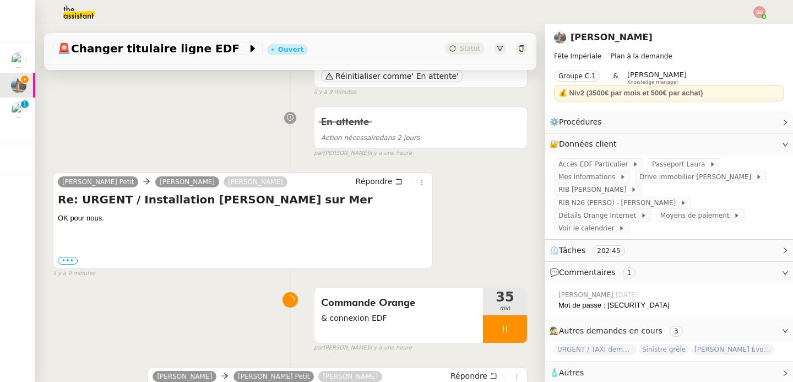
scroll to position [167, 0]
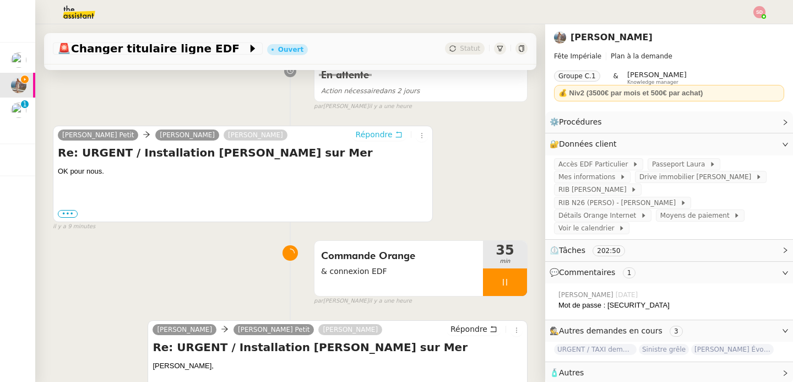
click at [375, 133] on span "Répondre" at bounding box center [374, 134] width 37 height 11
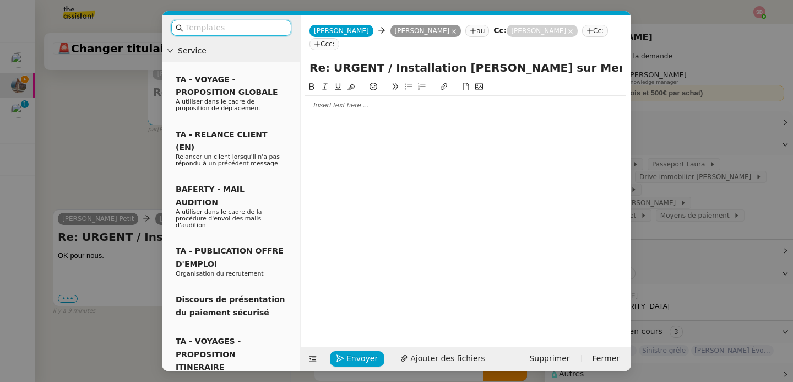
click at [348, 100] on div at bounding box center [465, 105] width 321 height 10
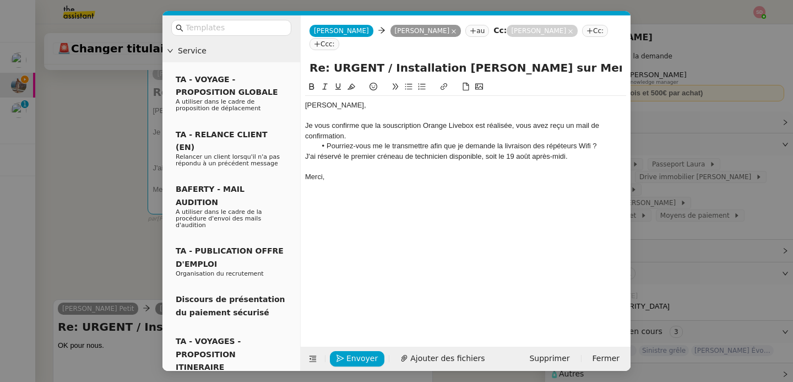
click at [95, 194] on nz-modal-container "Service TA - VOYAGE - PROPOSITION GLOBALE A utiliser dans le cadre de propositi…" at bounding box center [396, 191] width 793 height 382
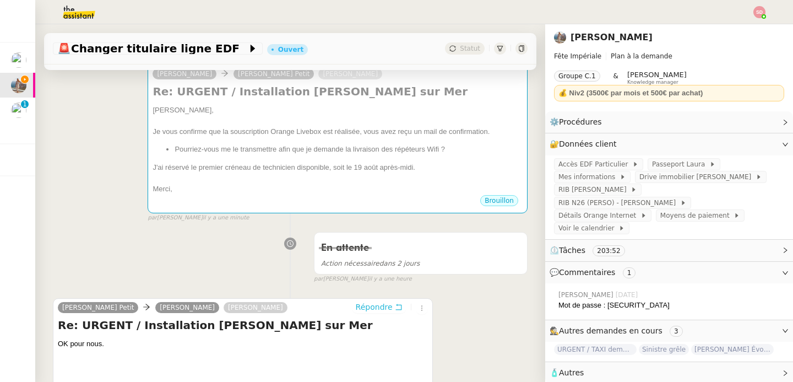
scroll to position [0, 0]
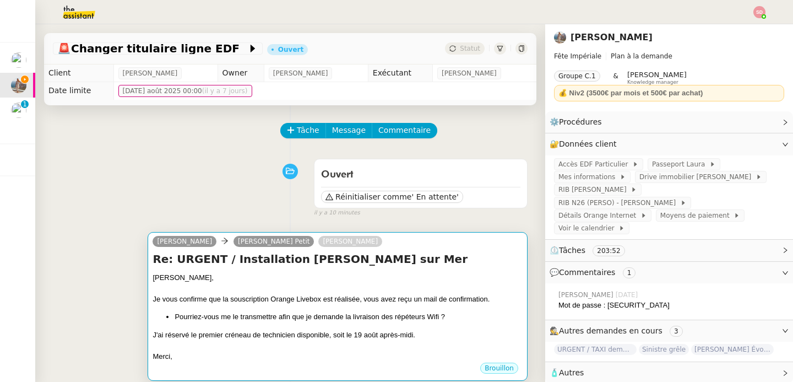
click at [288, 277] on div "[PERSON_NAME]," at bounding box center [338, 277] width 370 height 11
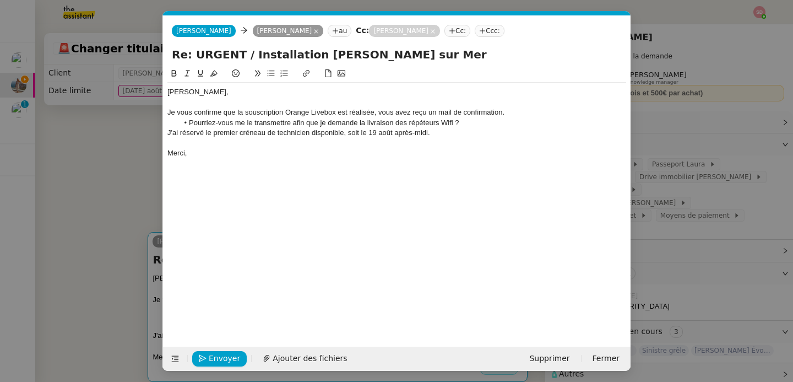
scroll to position [0, 23]
click at [136, 214] on nz-modal-container "Service TA - VOYAGE - PROPOSITION GLOBALE A utiliser dans le cadre de propositi…" at bounding box center [396, 191] width 793 height 382
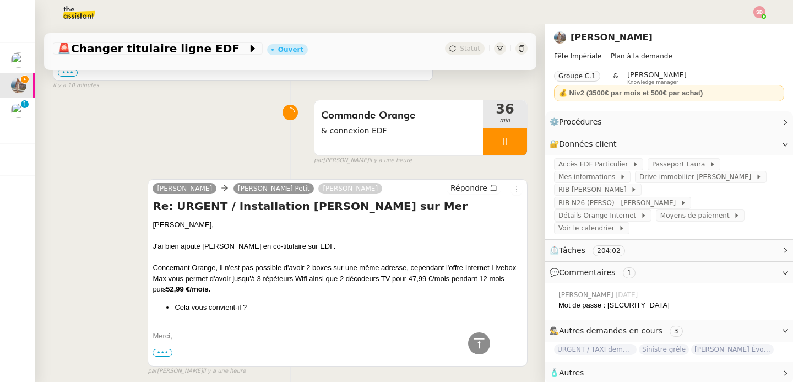
scroll to position [0, 0]
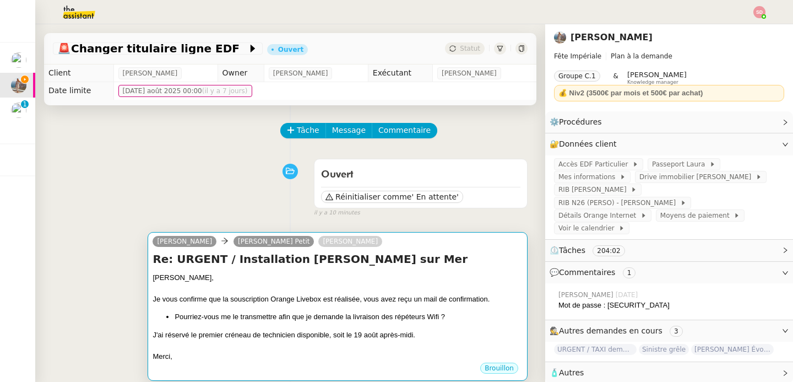
click at [246, 322] on div "Laura, Je vous confirme que la souscription Orange Livebox est réalisée, vous a…" at bounding box center [338, 317] width 370 height 90
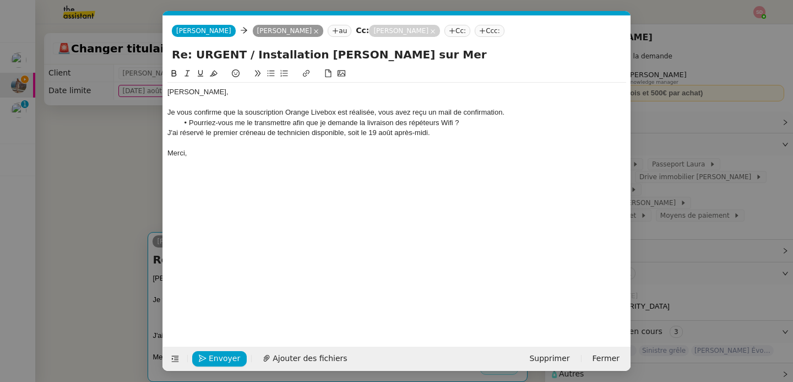
scroll to position [0, 23]
click at [463, 137] on div "J'ai réservé le premier créneau de technicien disponible, soit le [DATE] après-…" at bounding box center [396, 133] width 459 height 10
click at [216, 353] on span "Envoyer" at bounding box center [224, 358] width 31 height 13
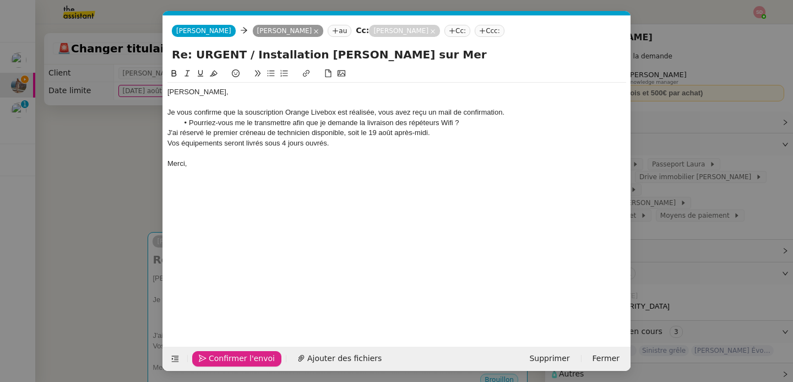
click at [216, 353] on span "Confirmer l'envoi" at bounding box center [242, 358] width 66 height 13
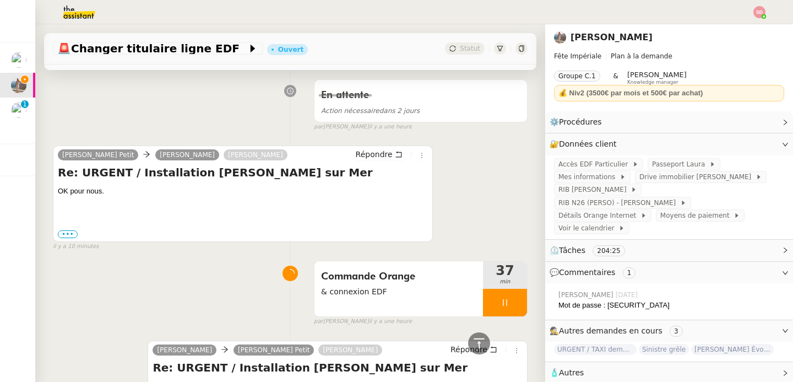
scroll to position [363, 0]
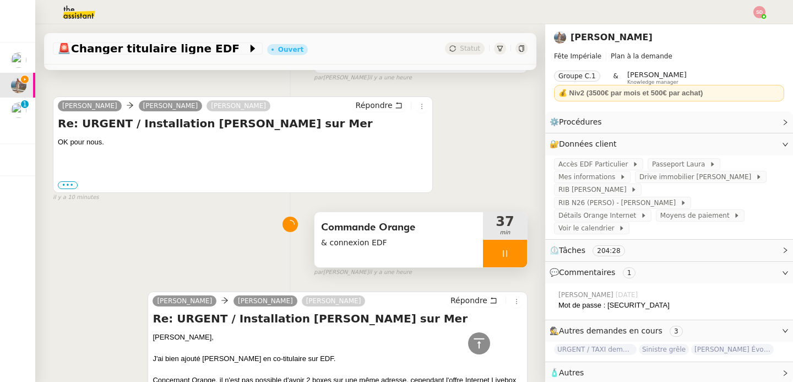
click at [518, 254] on div at bounding box center [505, 254] width 44 height 28
click at [518, 254] on icon at bounding box center [516, 253] width 9 height 9
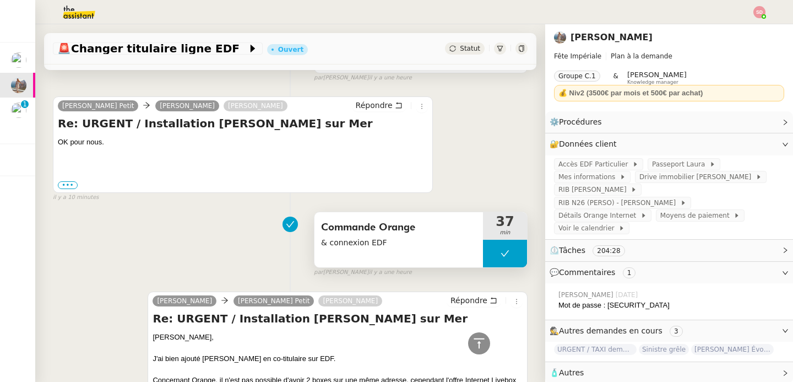
scroll to position [0, 0]
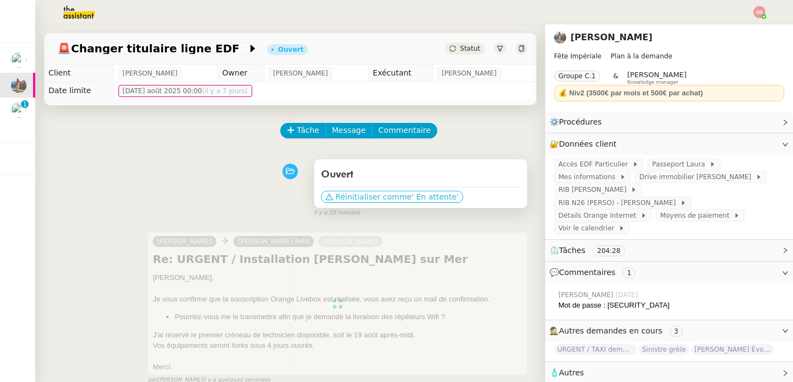
click at [391, 196] on span "Réinitialiser comme" at bounding box center [373, 196] width 76 height 11
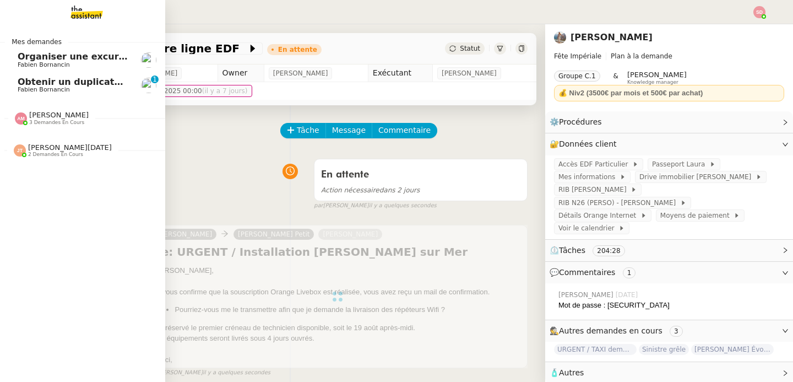
click at [23, 85] on span "Obtenir un duplicata du permis bateau" at bounding box center [114, 82] width 193 height 10
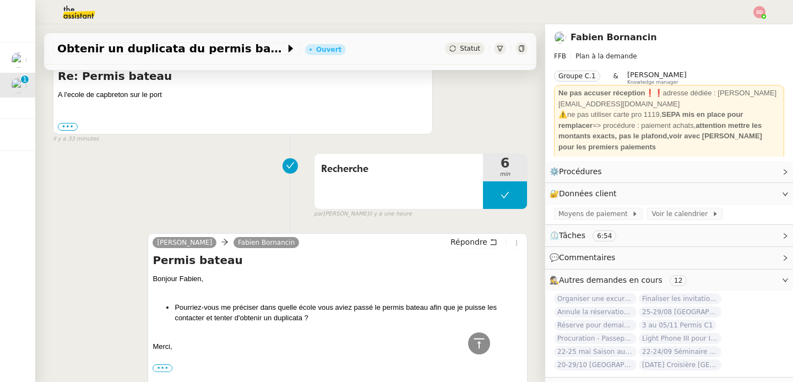
scroll to position [739, 0]
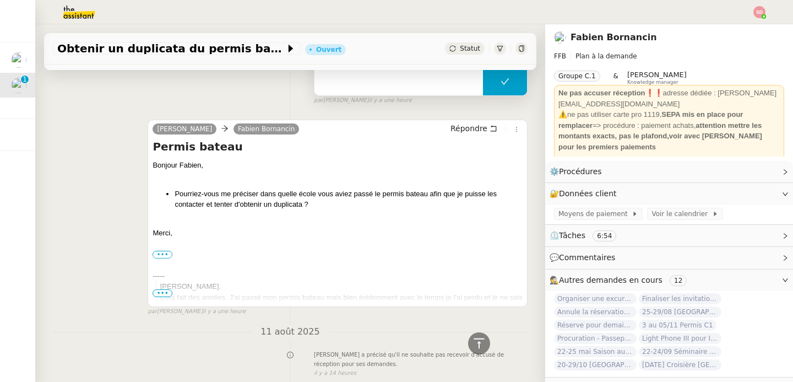
click at [484, 82] on button at bounding box center [505, 82] width 44 height 28
click at [484, 82] on div at bounding box center [494, 82] width 22 height 28
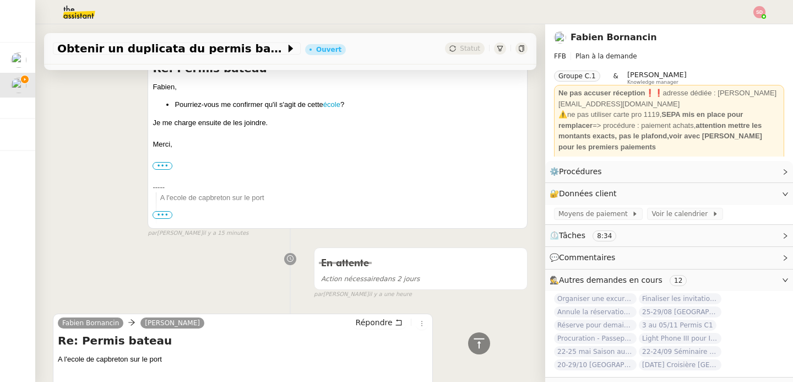
scroll to position [339, 0]
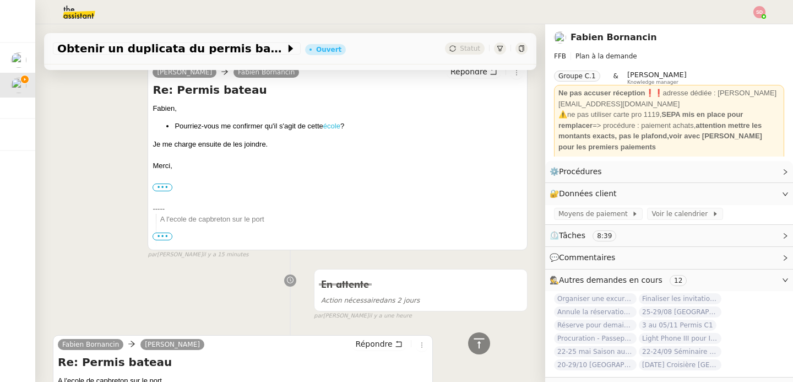
click at [338, 124] on link "école" at bounding box center [331, 126] width 17 height 8
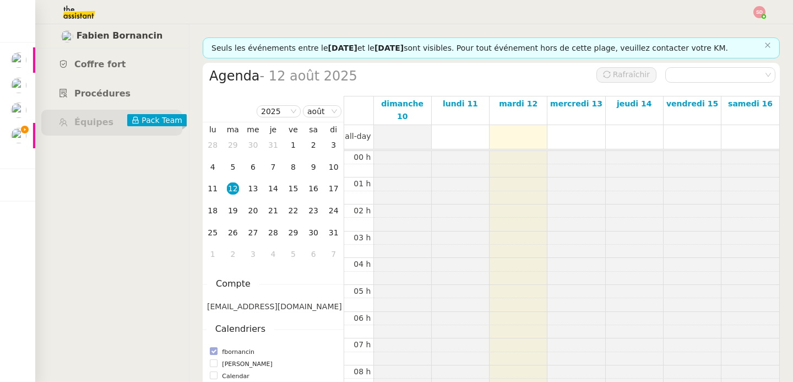
scroll to position [161, 0]
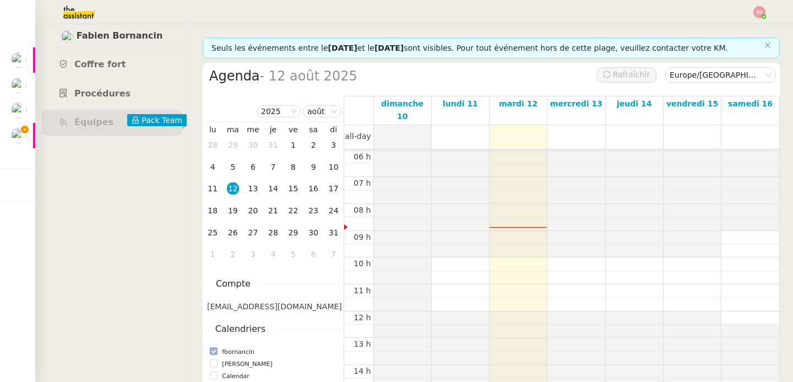
click at [332, 187] on div "17" at bounding box center [334, 188] width 12 height 12
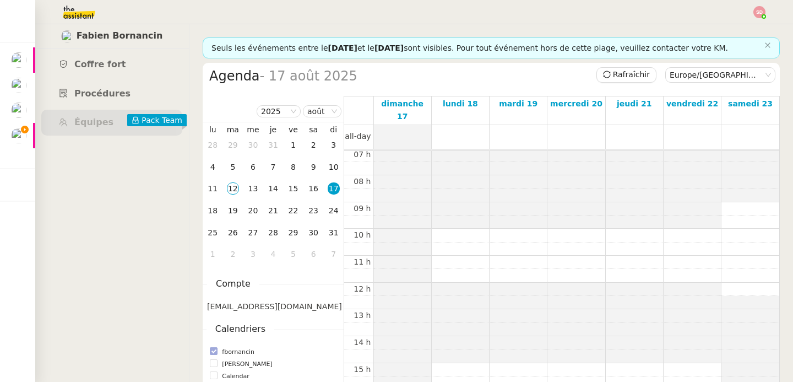
scroll to position [138, 0]
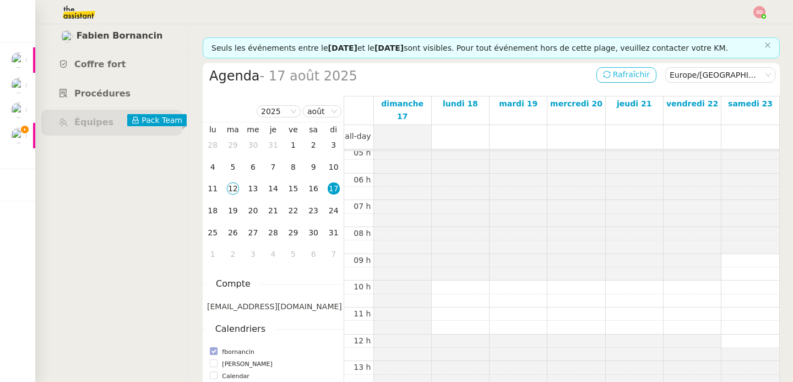
click at [620, 71] on span "Rafraîchir" at bounding box center [631, 74] width 37 height 13
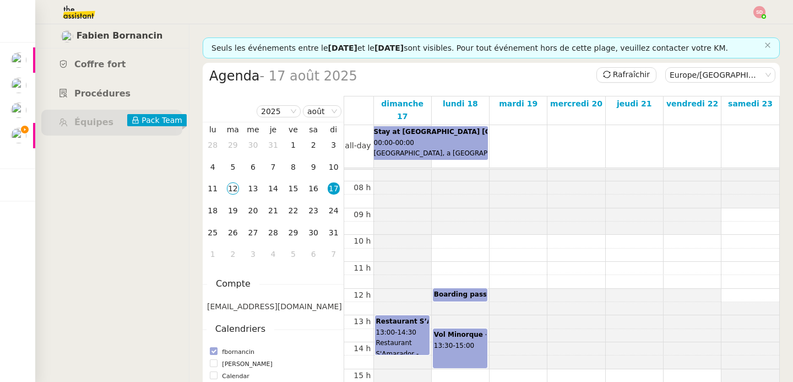
scroll to position [229, 0]
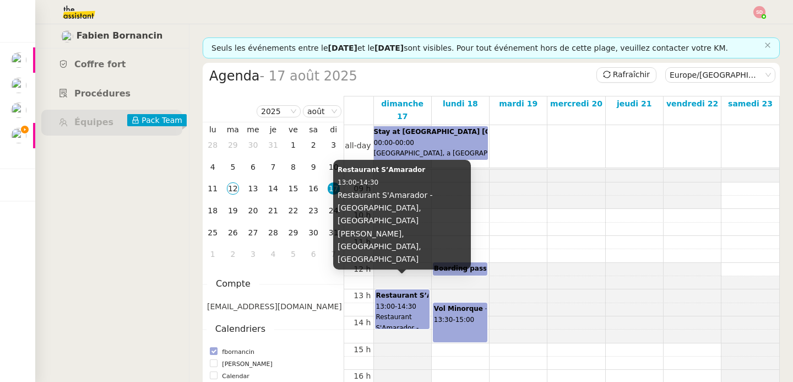
click at [409, 290] on div "Restaurant S’Amarador 13:00 - 14:30 Restaurant S'Amarador - Port de Ciutadella,…" at bounding box center [402, 309] width 53 height 38
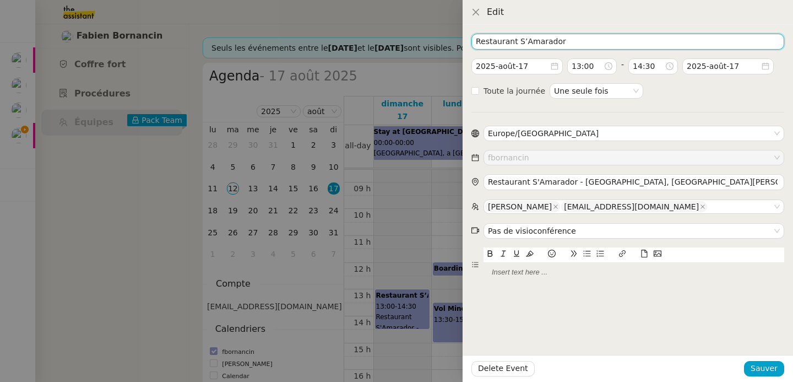
click at [538, 43] on input "Restaurant S’Amarador" at bounding box center [628, 42] width 313 height 16
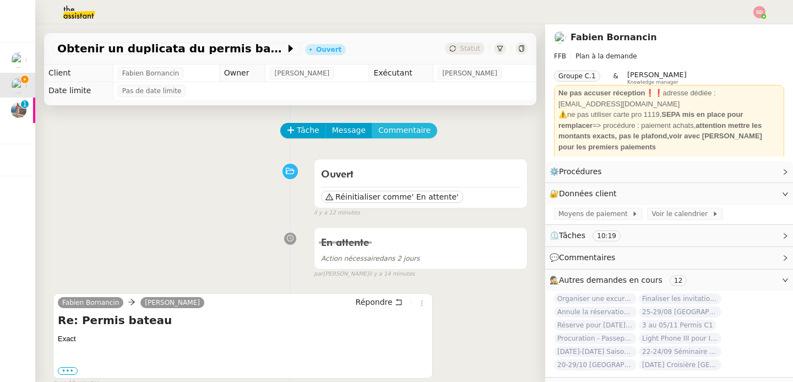
click at [398, 133] on span "Commentaire" at bounding box center [404, 130] width 52 height 13
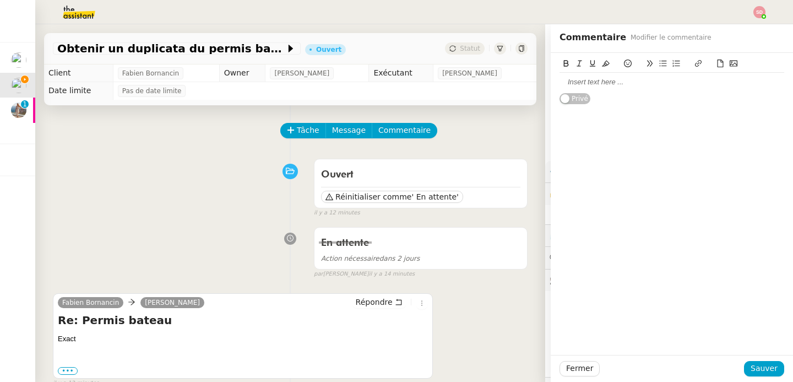
click at [615, 77] on div at bounding box center [672, 82] width 225 height 10
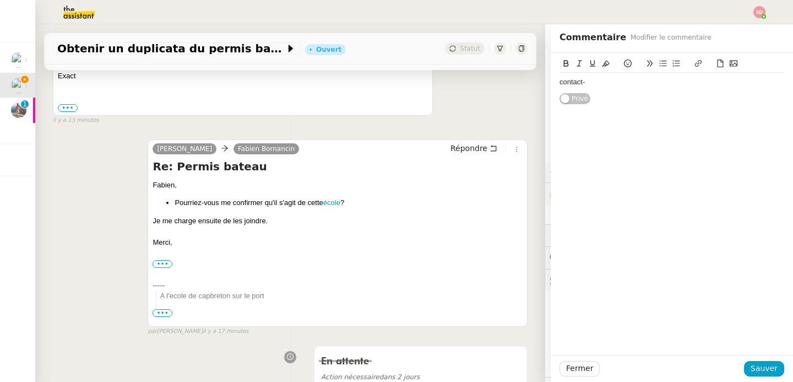
scroll to position [279, 0]
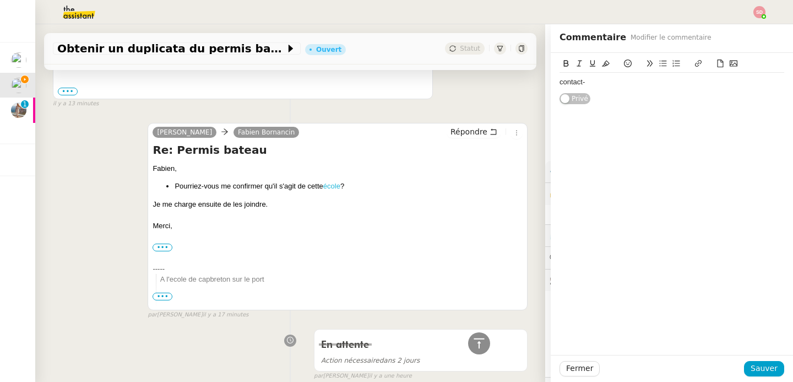
click at [333, 183] on link "école" at bounding box center [331, 186] width 17 height 8
click at [586, 369] on span "Fermer" at bounding box center [579, 368] width 27 height 13
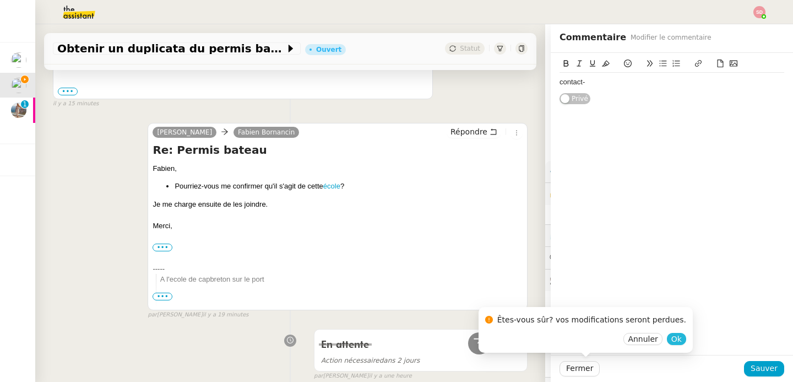
click at [671, 339] on span "Ok" at bounding box center [676, 338] width 10 height 11
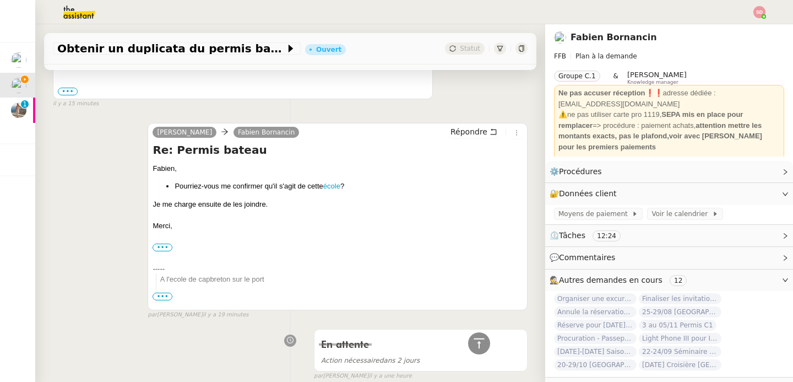
click at [602, 278] on span "Autres demandes en cours" at bounding box center [611, 279] width 104 height 9
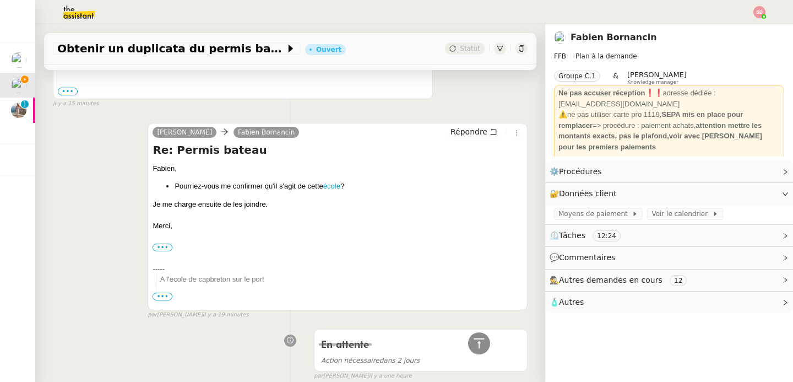
click at [598, 302] on span "🧴 Autres" at bounding box center [660, 302] width 221 height 13
click at [583, 320] on span "Créer un email dédié" at bounding box center [593, 322] width 69 height 8
click at [583, 320] on icon "button" at bounding box center [584, 321] width 5 height 7
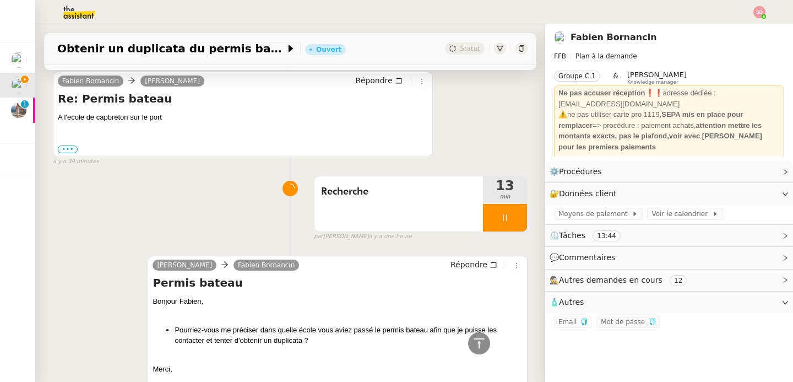
scroll to position [622, 0]
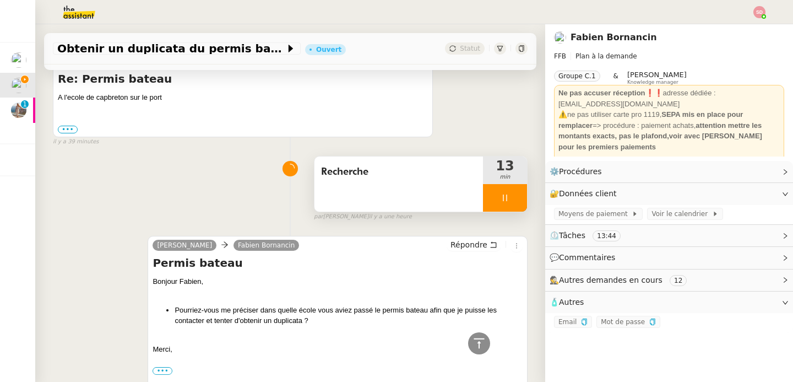
click at [518, 198] on div at bounding box center [505, 198] width 44 height 28
click at [518, 198] on icon at bounding box center [516, 197] width 9 height 9
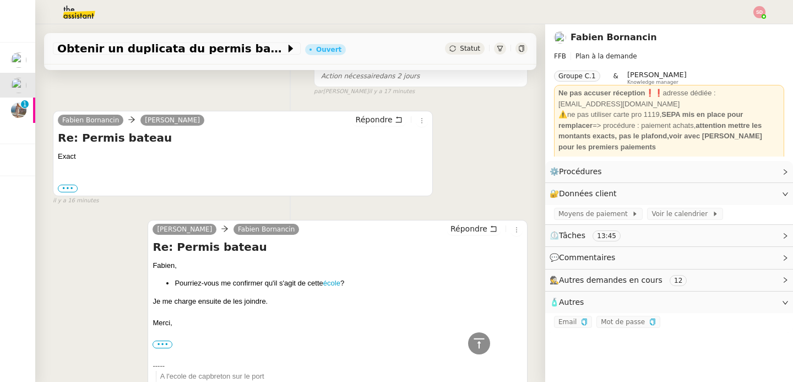
scroll to position [0, 0]
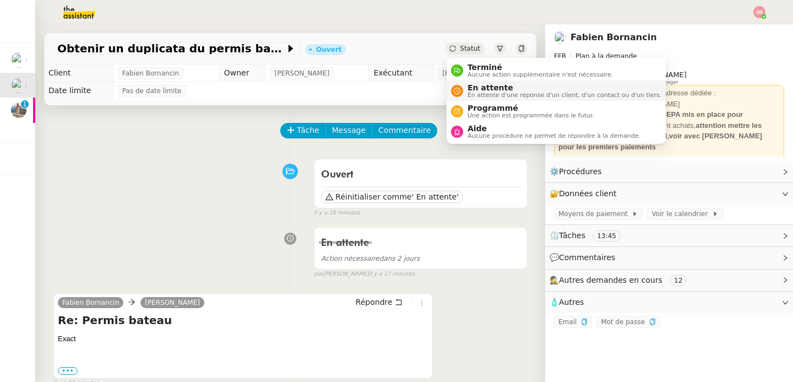
click at [466, 85] on div "En attente En attente d'une réponse d'un client, d'un contact ou d'un tiers." at bounding box center [562, 90] width 198 height 15
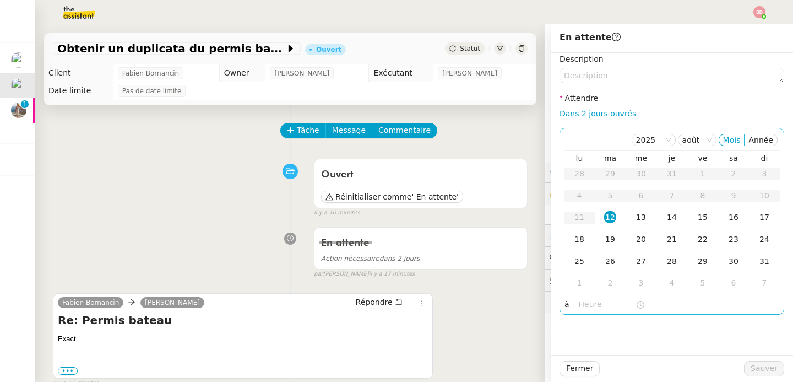
click at [589, 307] on input "text" at bounding box center [607, 304] width 57 height 13
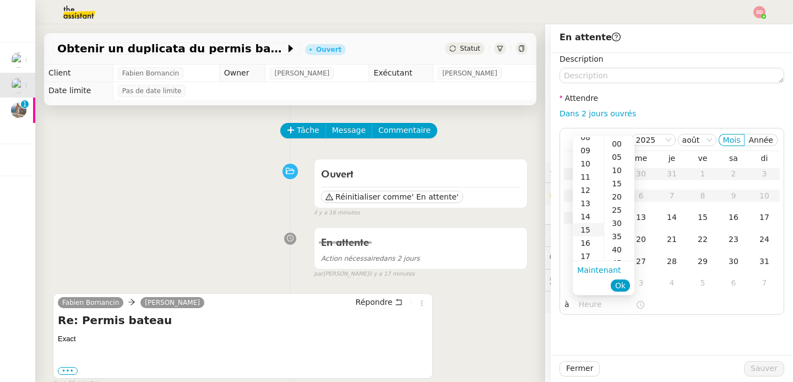
click at [590, 228] on div "15" at bounding box center [588, 229] width 31 height 13
click at [612, 144] on div "00" at bounding box center [619, 143] width 30 height 13
type input "15:00"
click at [618, 284] on span "Ok" at bounding box center [620, 285] width 10 height 11
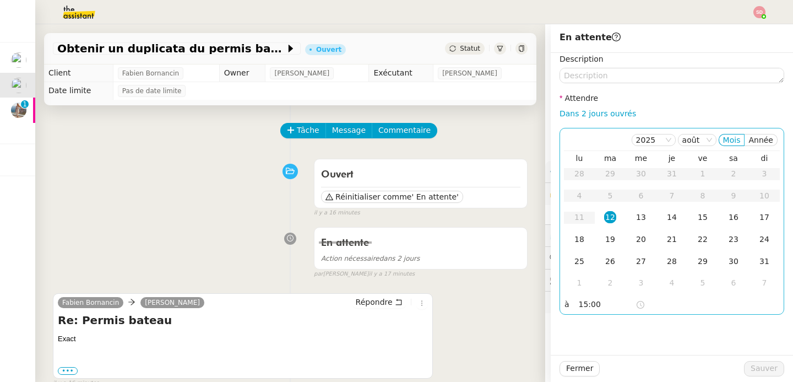
click at [611, 218] on div "12" at bounding box center [610, 217] width 12 height 12
click at [765, 370] on span "Sauver" at bounding box center [764, 368] width 27 height 13
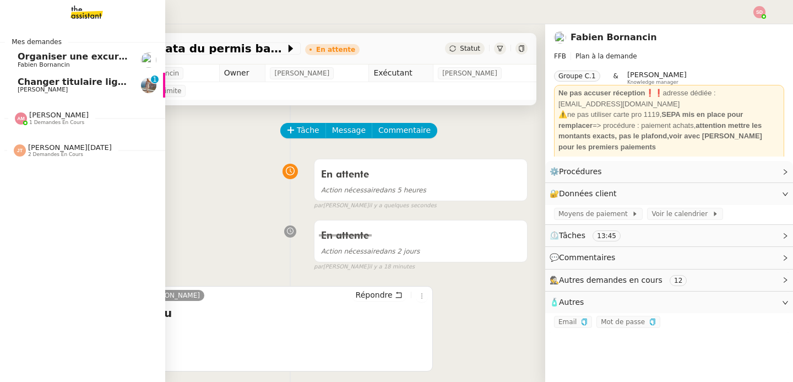
click at [34, 84] on span "Changer titulaire ligne EDF" at bounding box center [85, 82] width 135 height 10
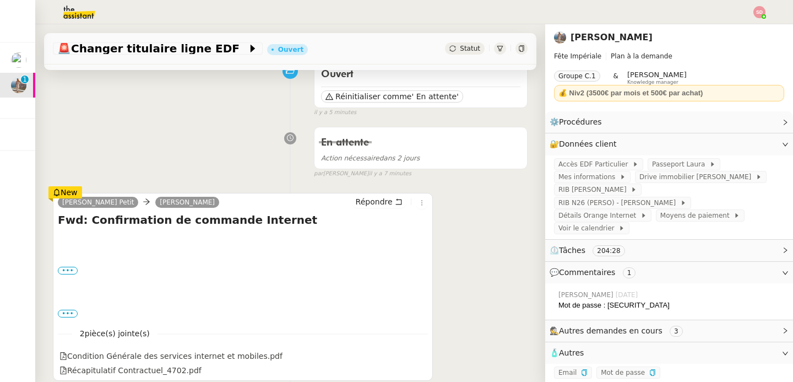
scroll to position [112, 0]
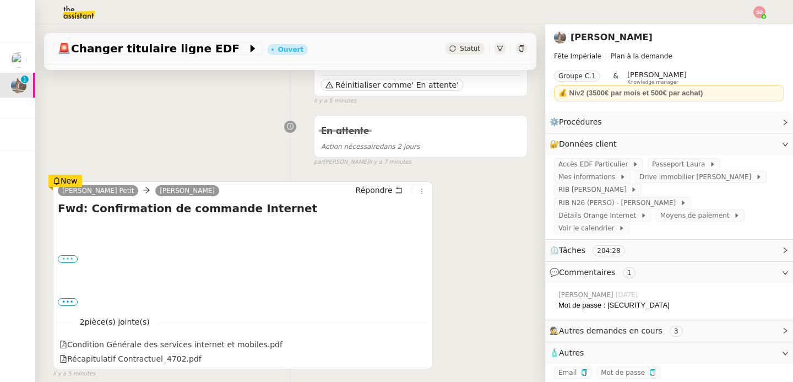
click at [68, 261] on label "•••" at bounding box center [68, 259] width 20 height 8
click at [0, 0] on input "•••" at bounding box center [0, 0] width 0 height 0
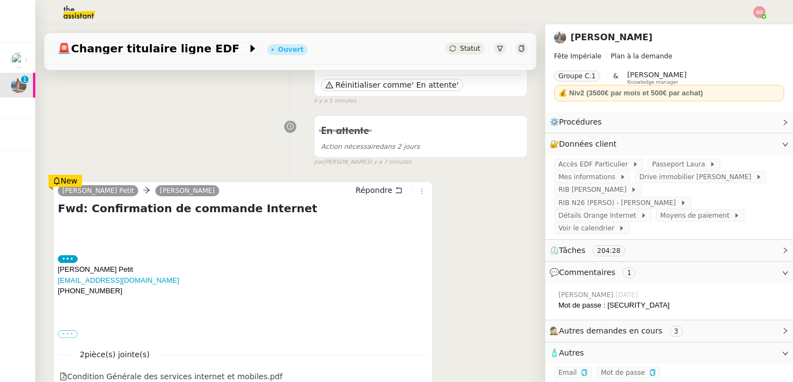
click at [68, 333] on label "•••" at bounding box center [68, 334] width 20 height 8
click at [0, 0] on input "•••" at bounding box center [0, 0] width 0 height 0
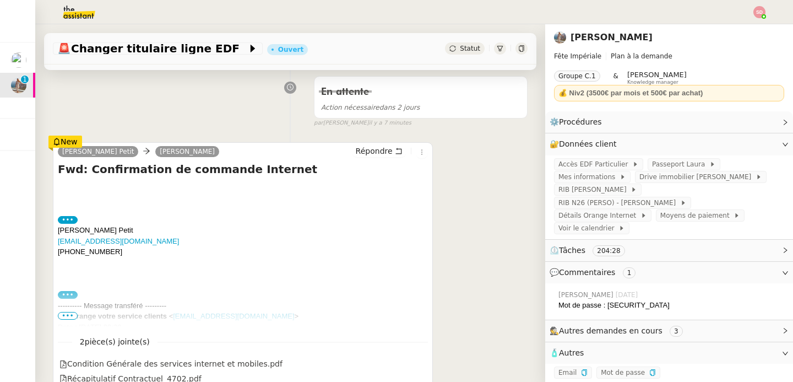
scroll to position [187, 0]
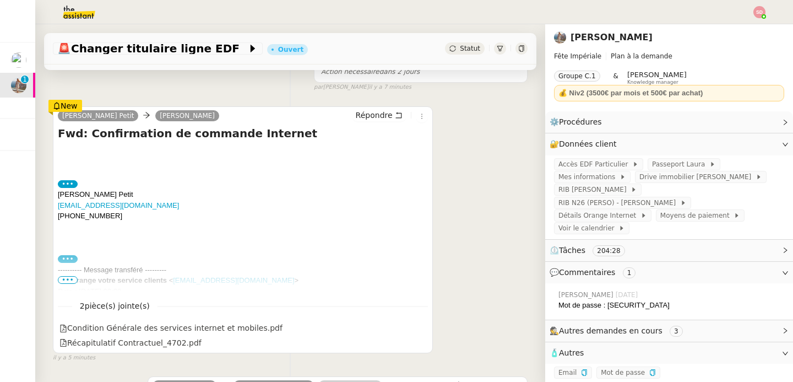
click at [68, 282] on span "•••" at bounding box center [68, 280] width 20 height 8
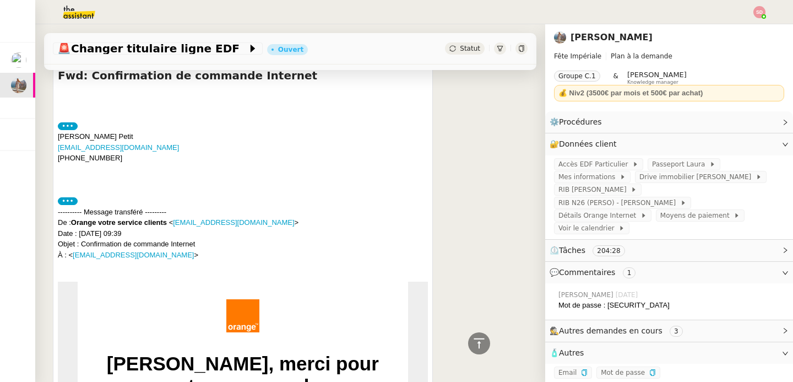
scroll to position [0, 0]
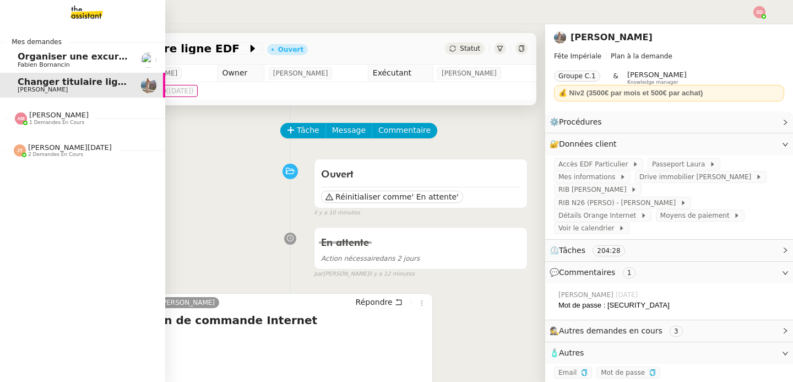
click at [69, 61] on span "Organiser une excursion en bateau et kayak" at bounding box center [128, 56] width 220 height 10
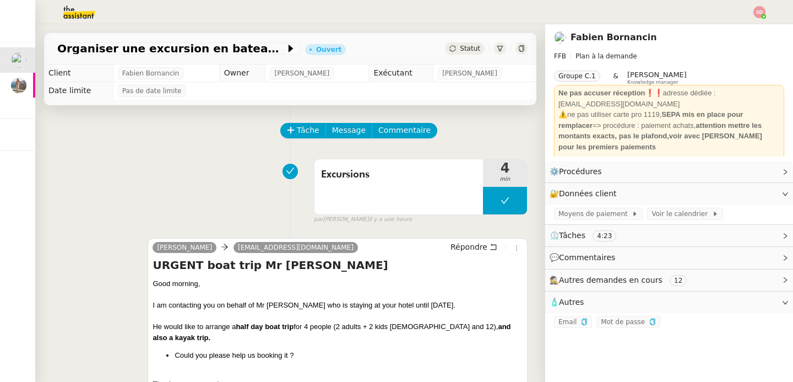
click at [620, 282] on span "Autres demandes en cours" at bounding box center [611, 279] width 104 height 9
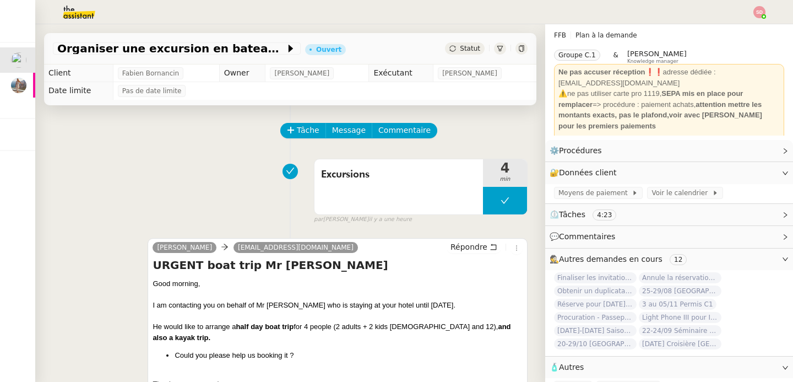
scroll to position [36, 0]
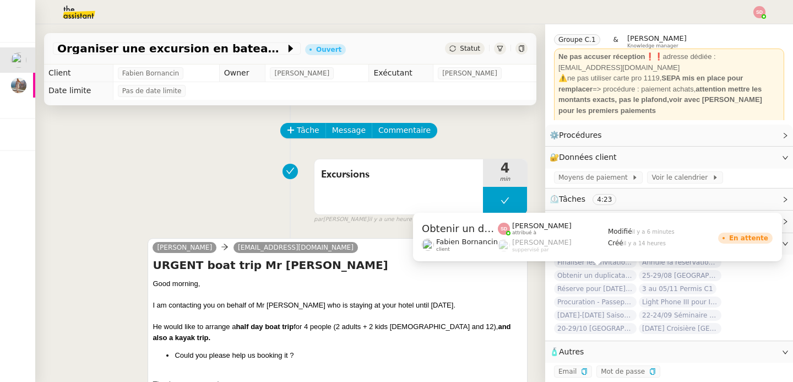
click at [603, 271] on span "Obtenir un duplicata du permis bateau" at bounding box center [595, 275] width 83 height 11
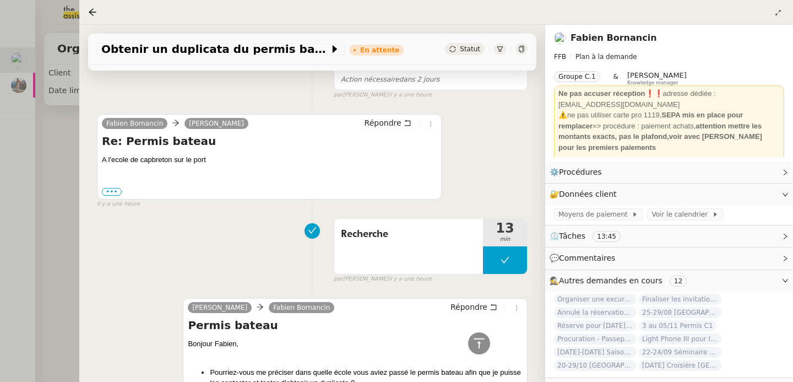
scroll to position [575, 0]
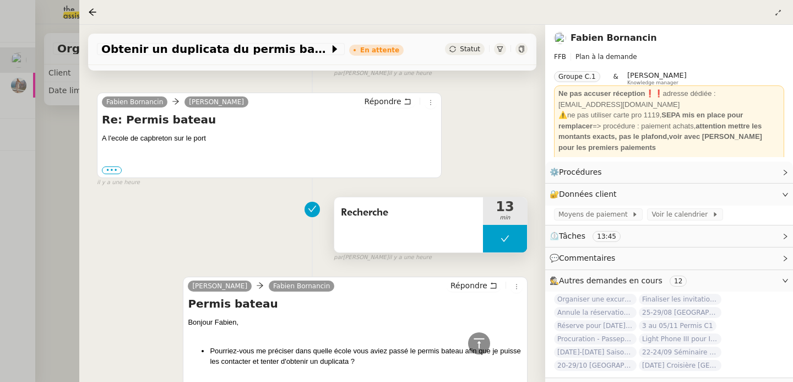
click at [497, 234] on button at bounding box center [505, 239] width 44 height 28
click at [492, 235] on icon at bounding box center [494, 238] width 9 height 9
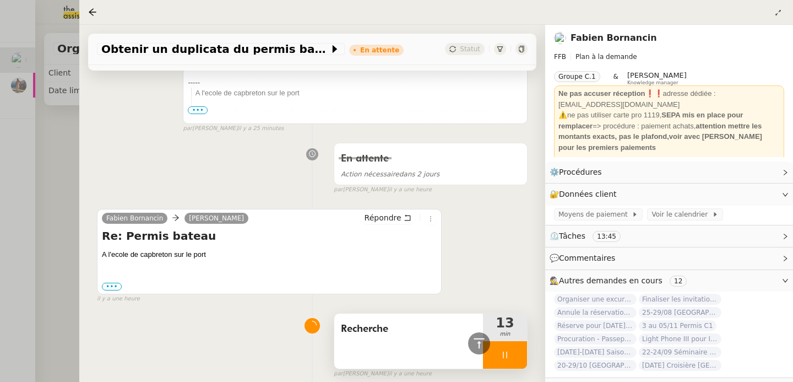
scroll to position [0, 0]
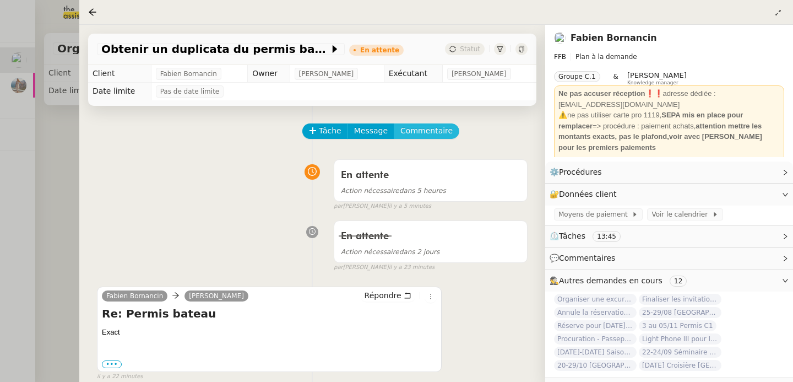
click at [426, 135] on span "Commentaire" at bounding box center [426, 130] width 52 height 13
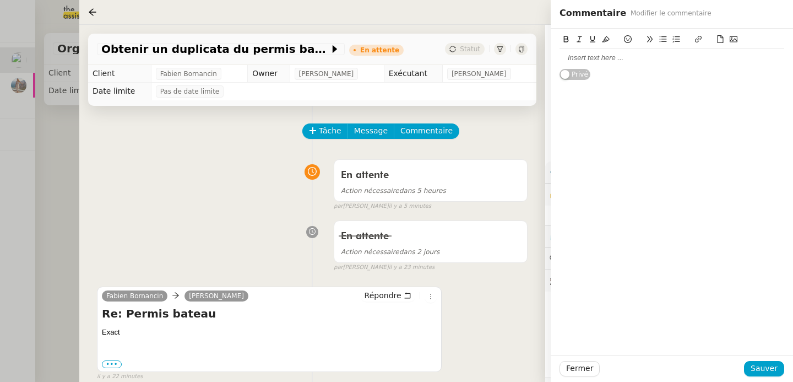
click at [645, 51] on div at bounding box center [672, 57] width 225 height 19
click at [770, 369] on span "Sauver" at bounding box center [764, 368] width 27 height 13
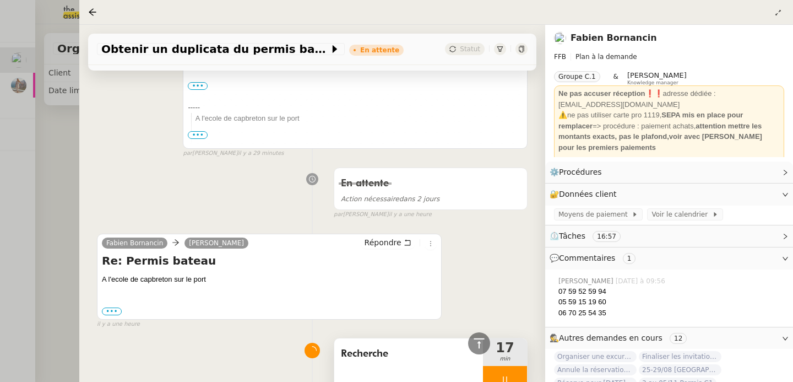
scroll to position [567, 0]
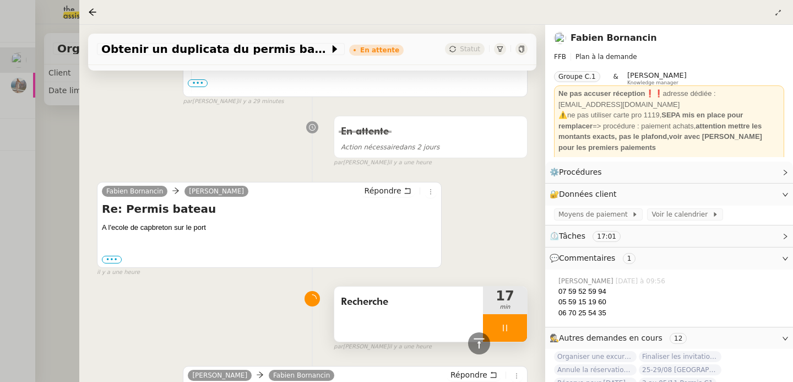
click at [509, 322] on div at bounding box center [505, 328] width 44 height 28
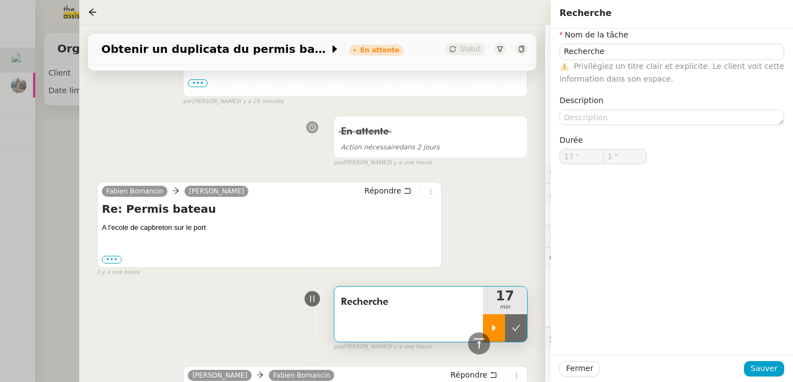
click at [509, 322] on button at bounding box center [516, 328] width 22 height 28
type input "Recherche"
type input "17 '"
type input "1 ""
type input "Recherche"
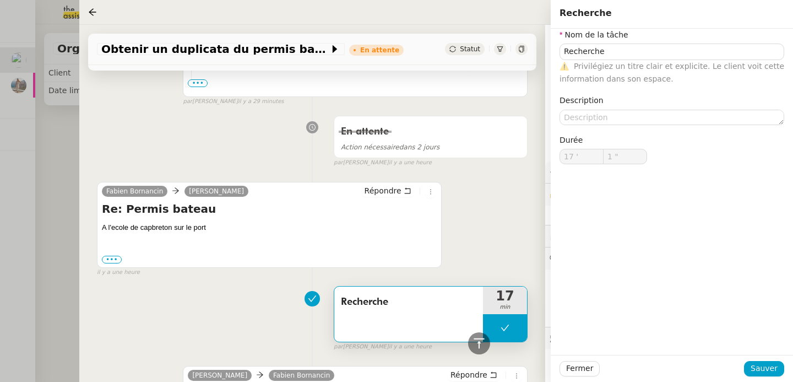
type input "17 '"
type input "1 ""
type input "Recherche"
type input "17 '"
type input "1 ""
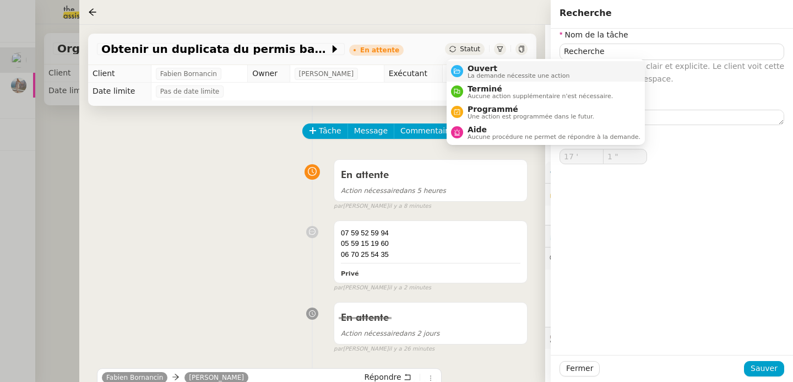
click at [461, 70] on nz-avatar at bounding box center [457, 71] width 12 height 12
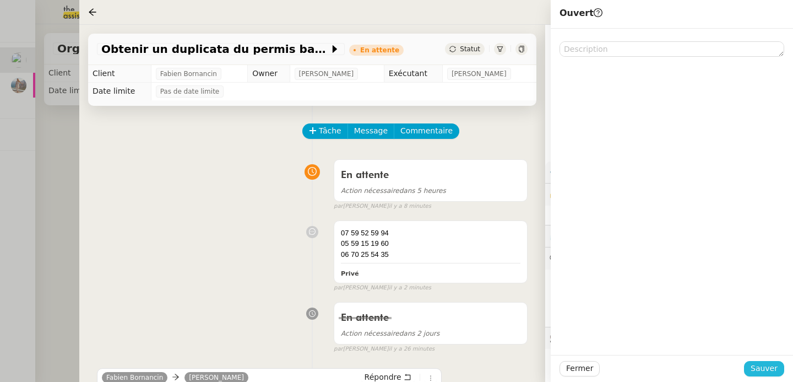
click at [760, 371] on span "Sauver" at bounding box center [764, 368] width 27 height 13
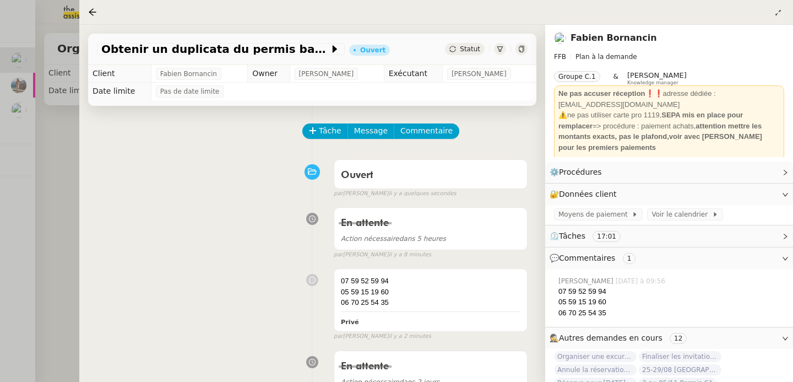
click at [30, 180] on div at bounding box center [396, 191] width 793 height 382
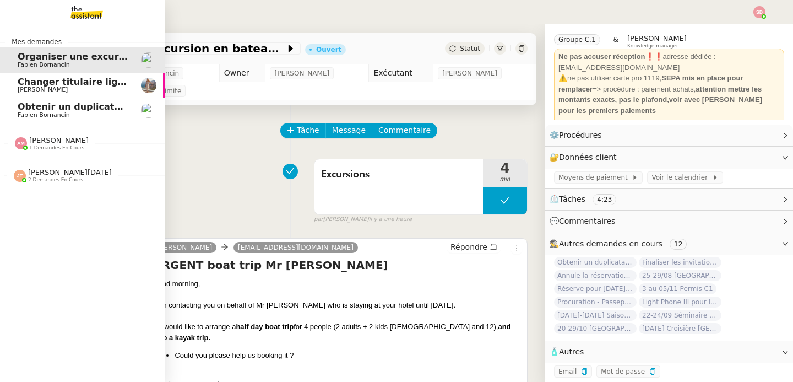
click at [93, 112] on span "Fabien Bornancin" at bounding box center [73, 115] width 111 height 7
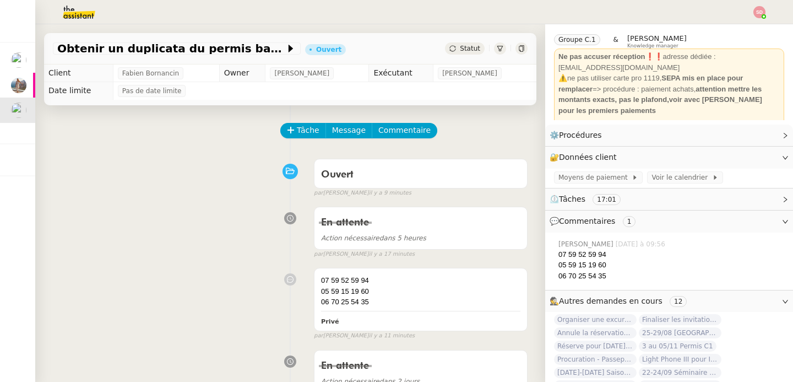
click at [240, 192] on div "Ouvert false par [PERSON_NAME] il y a 9 minutes" at bounding box center [290, 176] width 475 height 44
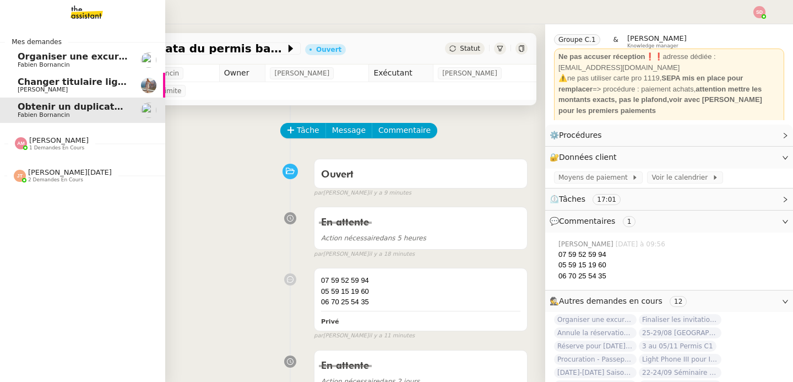
click at [113, 80] on span "Changer titulaire ligne EDF" at bounding box center [85, 82] width 135 height 10
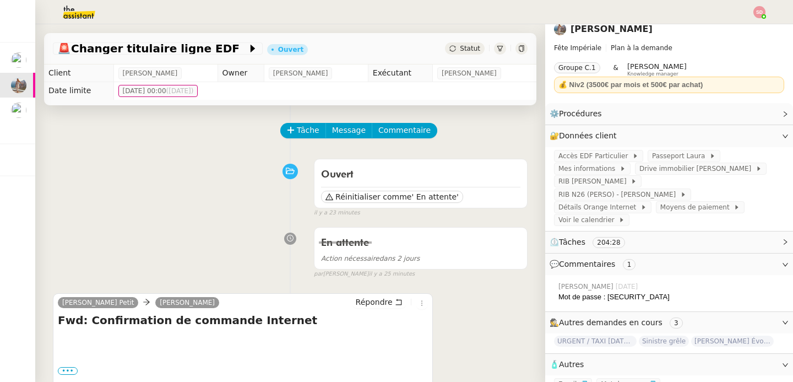
scroll to position [9, 0]
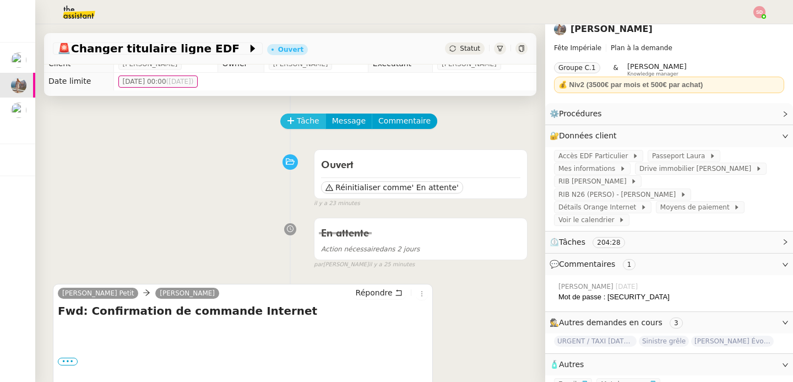
click at [297, 125] on span "Tâche" at bounding box center [308, 121] width 23 height 13
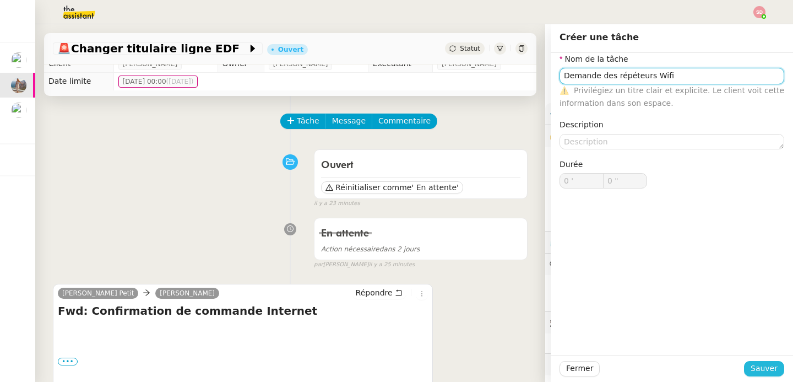
type input "Demande des répéteurs Wifi"
click at [754, 364] on span "Sauver" at bounding box center [764, 368] width 27 height 13
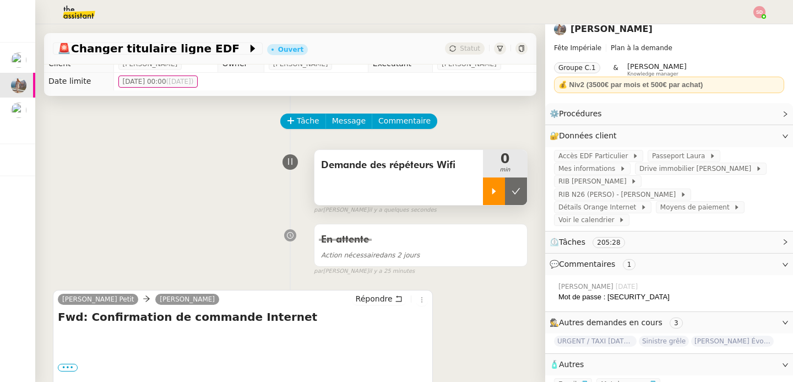
click at [494, 191] on icon at bounding box center [494, 191] width 4 height 6
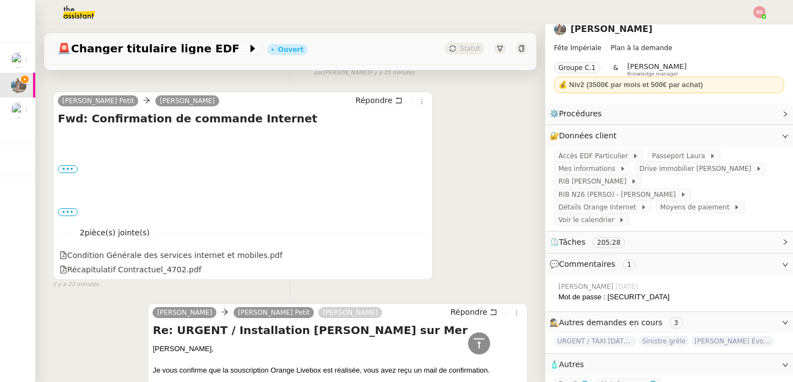
scroll to position [113, 0]
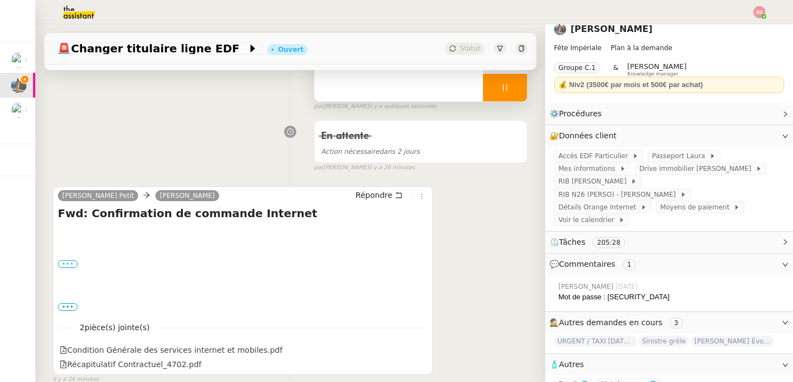
click at [67, 266] on label "•••" at bounding box center [68, 264] width 20 height 8
click at [0, 0] on input "•••" at bounding box center [0, 0] width 0 height 0
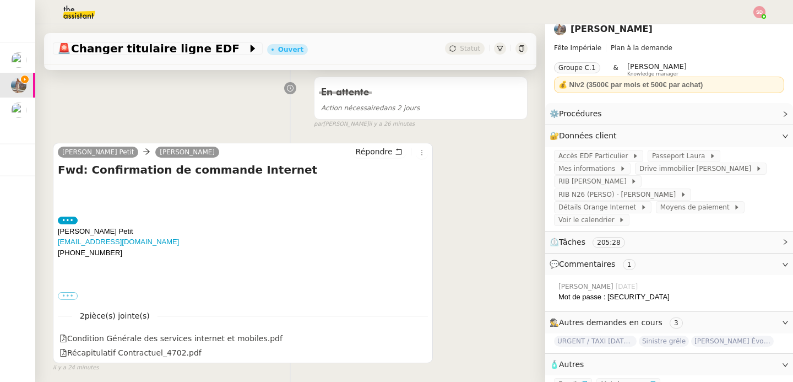
scroll to position [159, 0]
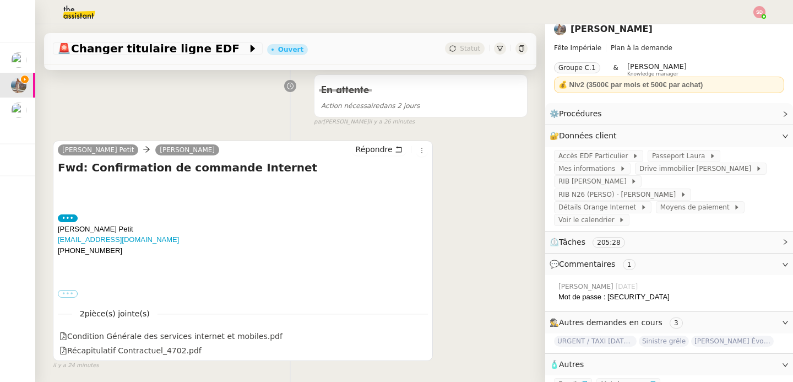
click at [71, 294] on label "•••" at bounding box center [68, 294] width 20 height 8
click at [0, 0] on input "•••" at bounding box center [0, 0] width 0 height 0
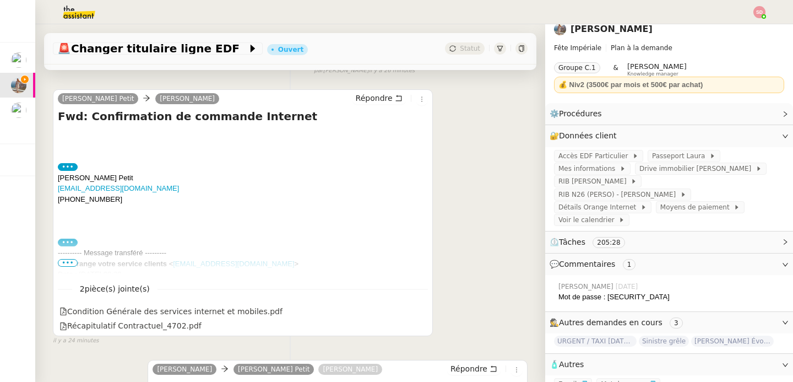
scroll to position [210, 0]
click at [71, 263] on span "•••" at bounding box center [68, 262] width 20 height 8
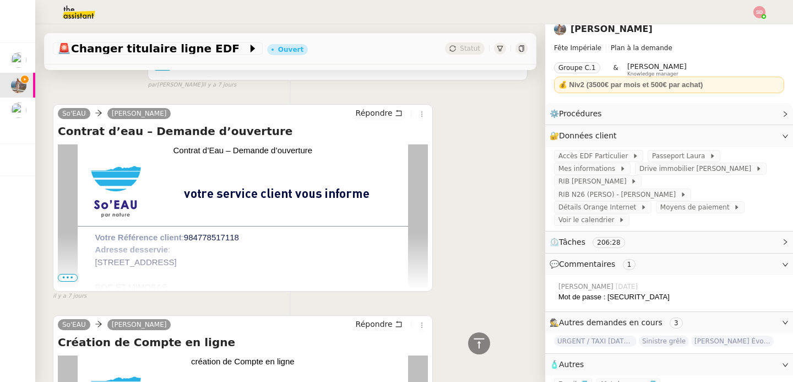
scroll to position [4968, 0]
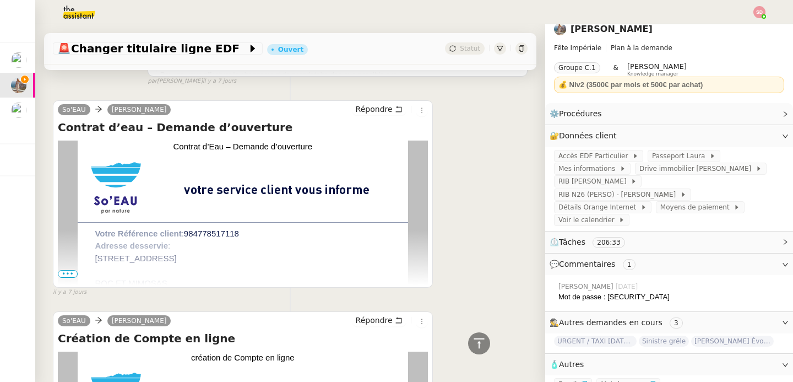
click at [63, 276] on span "•••" at bounding box center [68, 274] width 20 height 8
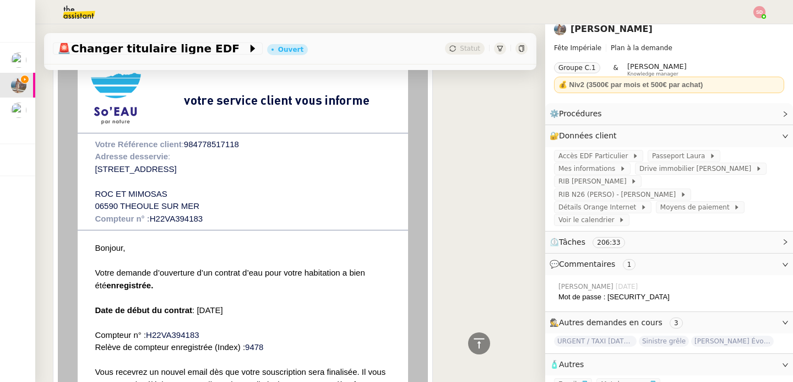
scroll to position [5111, 0]
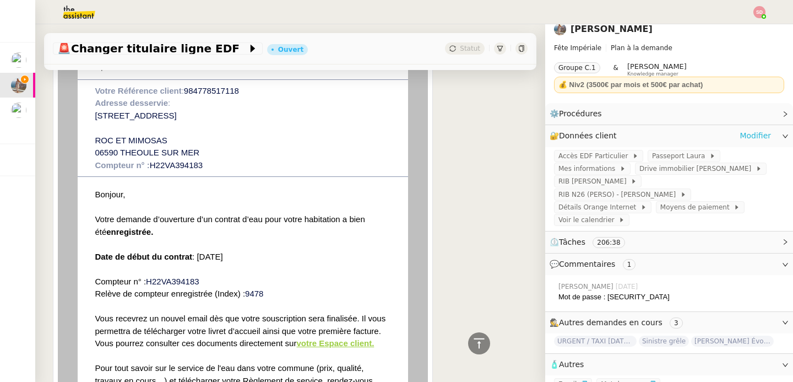
click at [748, 136] on link "Modifier" at bounding box center [755, 135] width 31 height 13
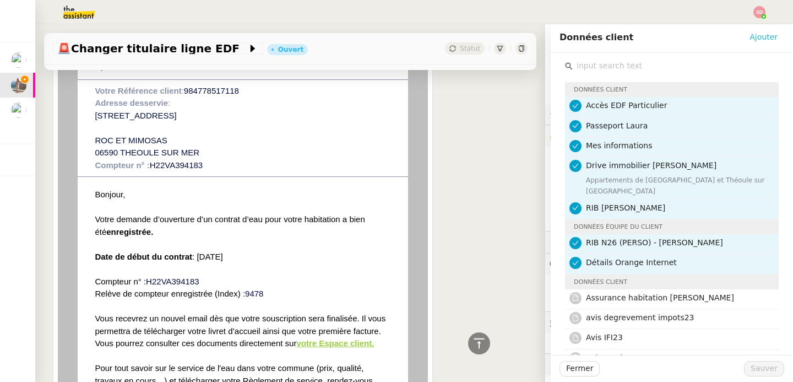
click at [761, 37] on span "Ajouter" at bounding box center [764, 37] width 28 height 13
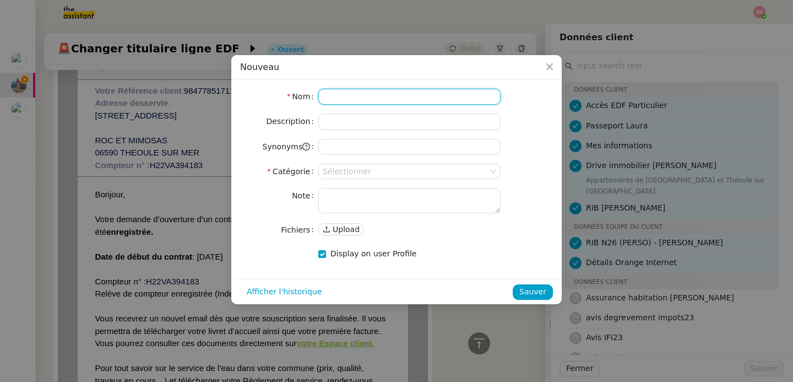
click at [445, 92] on input at bounding box center [409, 97] width 182 height 16
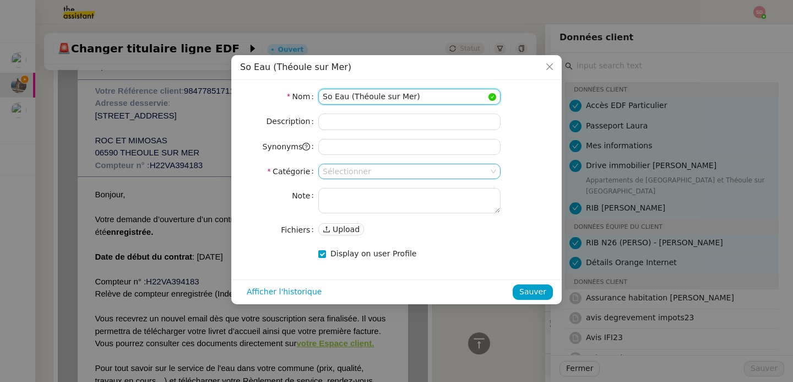
type input "So Eau (Théoule sur Mer)"
click at [346, 166] on input at bounding box center [406, 171] width 166 height 14
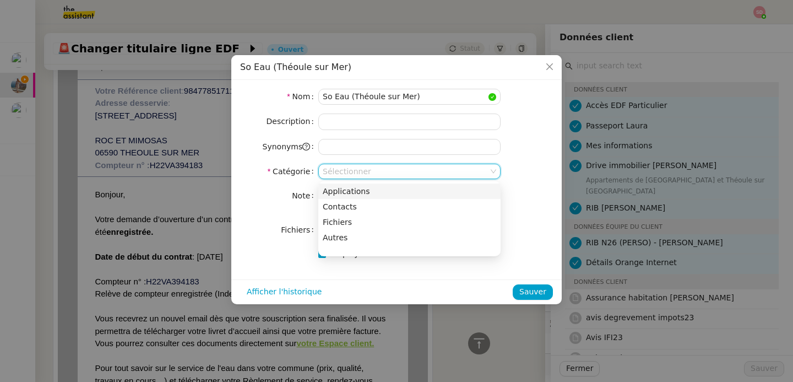
click at [361, 193] on div "Applications" at bounding box center [410, 191] width 174 height 10
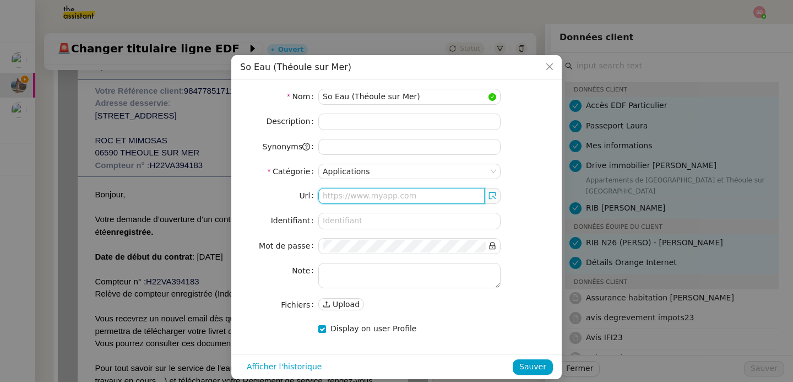
click at [361, 193] on input "text" at bounding box center [401, 196] width 166 height 16
paste input "[URL][DOMAIN_NAME][DOMAIN_NAME]"
type input "[URL][DOMAIN_NAME][DOMAIN_NAME]"
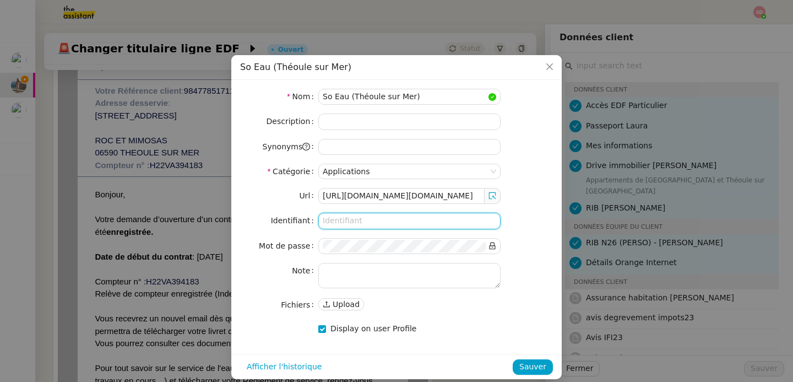
scroll to position [0, 0]
click at [365, 223] on input at bounding box center [409, 221] width 182 height 16
click at [371, 223] on input at bounding box center [409, 221] width 182 height 16
paste input "[EMAIL_ADDRESS][DOMAIN_NAME]"
type input "[EMAIL_ADDRESS][DOMAIN_NAME]"
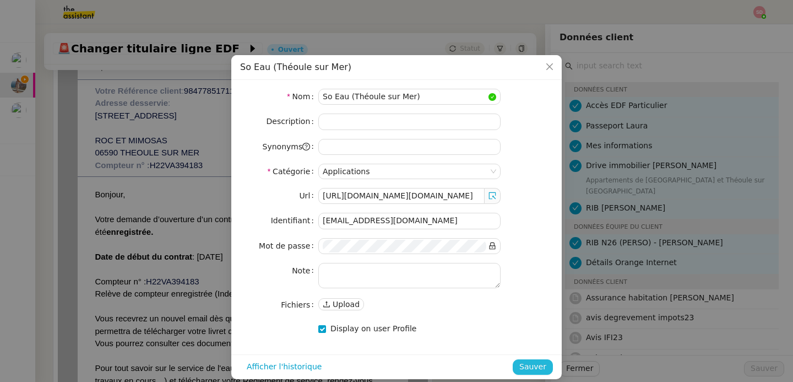
click at [539, 366] on span "Sauver" at bounding box center [532, 366] width 27 height 13
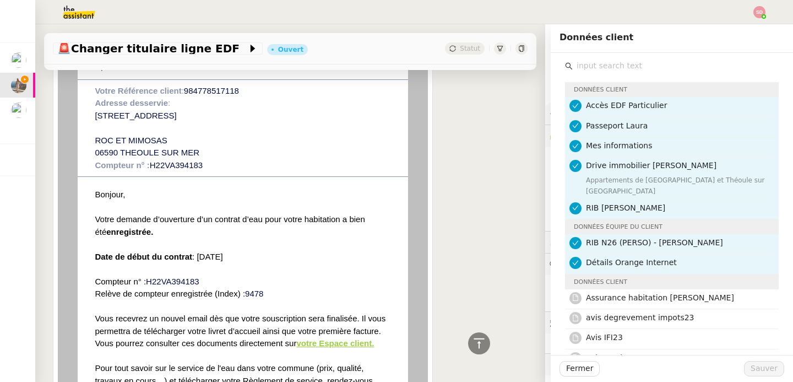
click at [170, 279] on font "H22VA394183" at bounding box center [172, 281] width 53 height 9
copy td "Compteur n° : H22VA394183"
click at [608, 72] on input "text" at bounding box center [676, 65] width 206 height 15
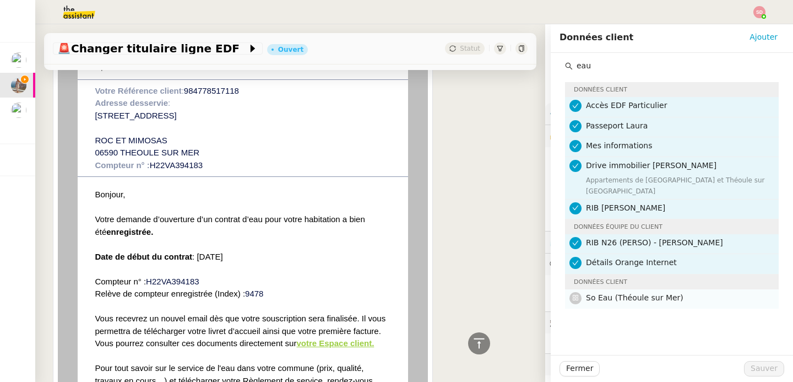
type input "eau"
click at [631, 293] on span "So Eau (Théoule sur Mer)" at bounding box center [635, 297] width 98 height 9
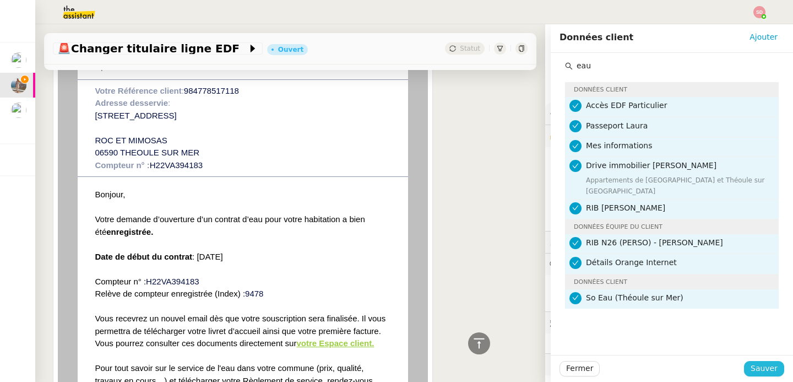
click at [766, 366] on span "Sauver" at bounding box center [764, 368] width 27 height 13
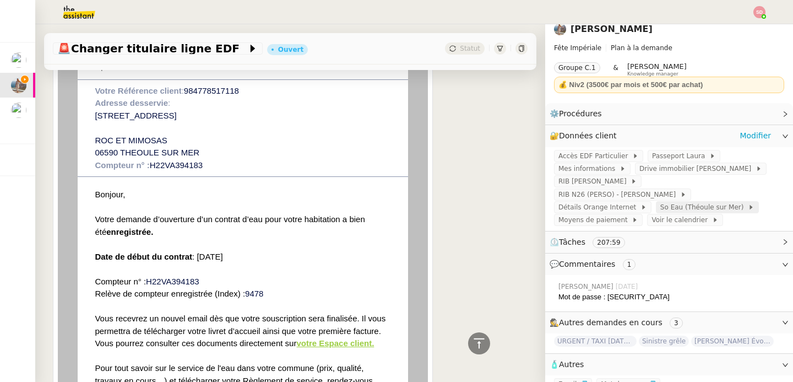
click at [695, 202] on span "So Eau (Théoule sur Mer)" at bounding box center [704, 207] width 88 height 11
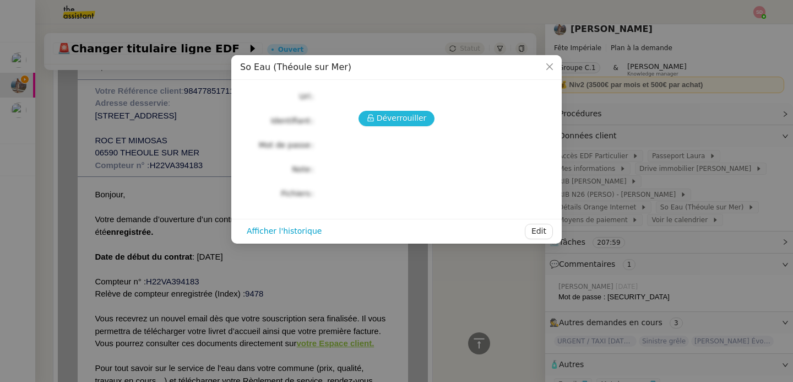
click at [413, 118] on span "Déverrouiller" at bounding box center [402, 118] width 50 height 13
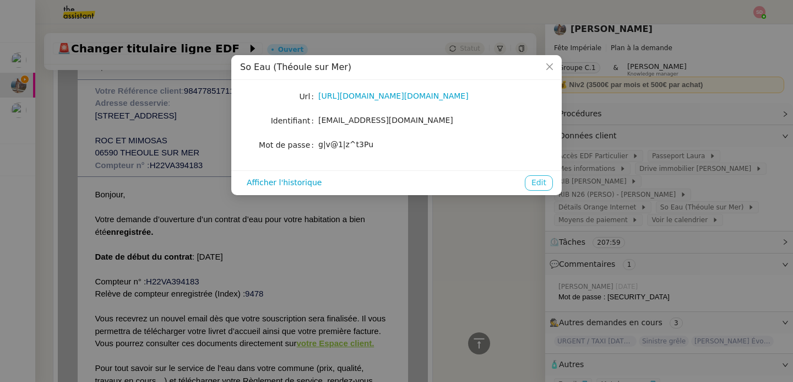
click at [540, 185] on span "Edit" at bounding box center [539, 182] width 15 height 13
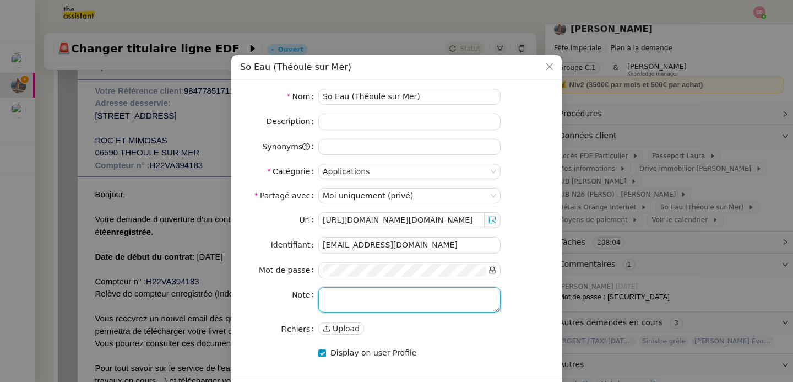
click at [354, 299] on textarea at bounding box center [409, 299] width 182 height 25
paste textarea "Compteur n° : H22VA394183"
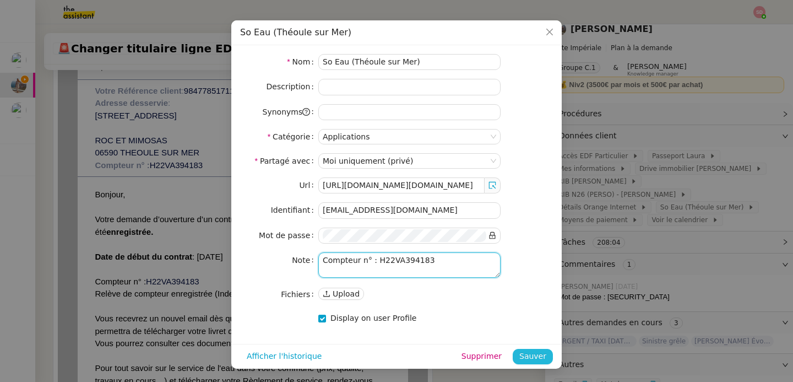
type textarea "Compteur n° : H22VA394183"
click at [534, 356] on span "Sauver" at bounding box center [532, 356] width 27 height 13
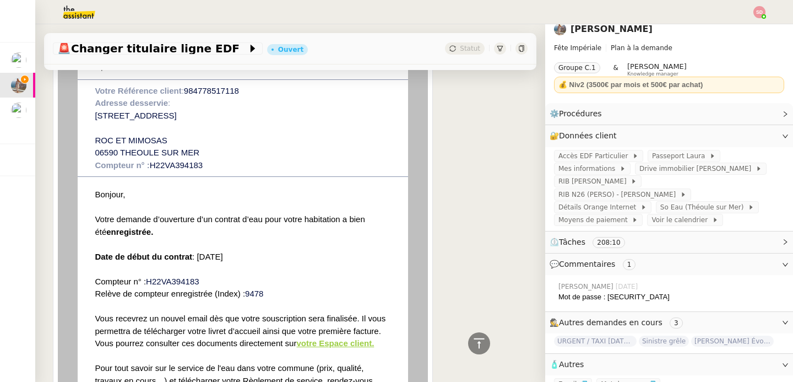
scroll to position [0, 0]
click at [706, 202] on span "So Eau (Théoule sur Mer)" at bounding box center [704, 207] width 88 height 11
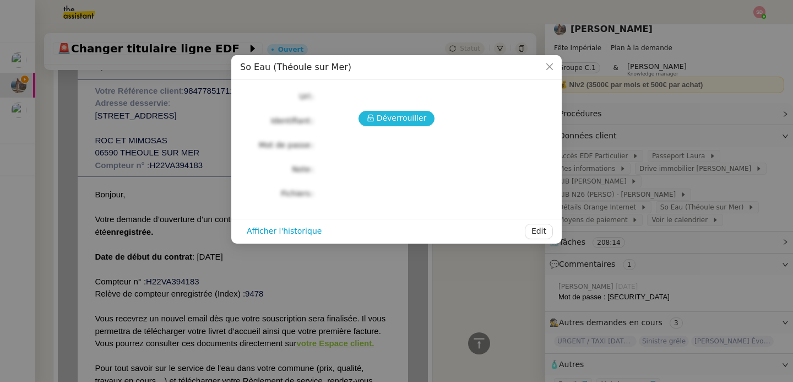
click at [377, 117] on button "Déverrouiller" at bounding box center [397, 118] width 77 height 15
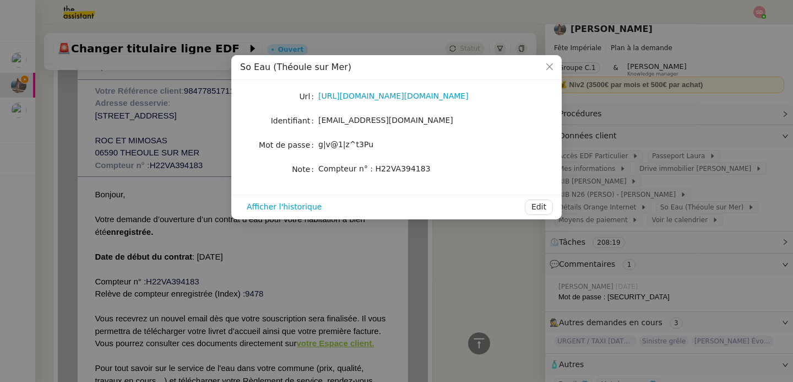
click at [461, 263] on nz-modal-container "So Eau (Théoule sur Mer) Url [URL][DOMAIN_NAME][DOMAIN_NAME] Identifiant [EMAIL…" at bounding box center [396, 191] width 793 height 382
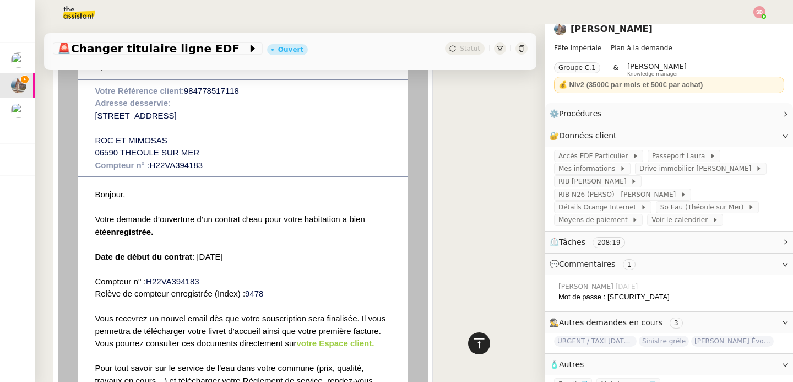
click at [479, 350] on div at bounding box center [479, 343] width 22 height 22
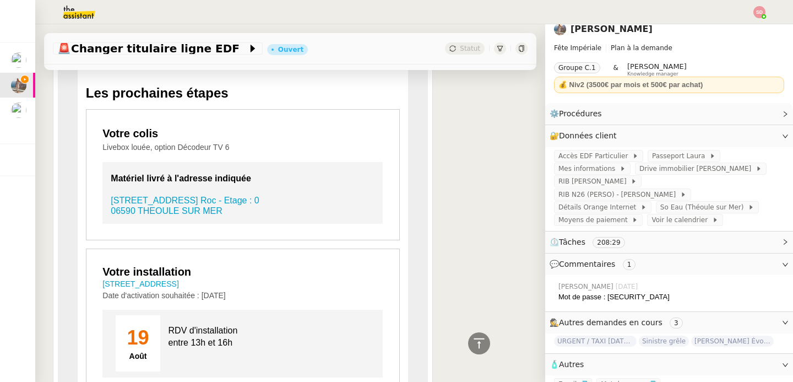
scroll to position [883, 0]
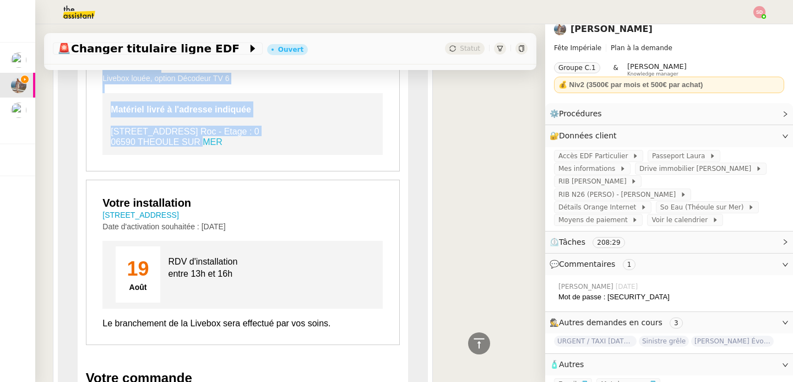
drag, startPoint x: 97, startPoint y: 130, endPoint x: 204, endPoint y: 138, distance: 107.1
click at [204, 138] on td "Votre colis Livebox louée, option Décodeur TV 6 Matériel livré à l'adresse indi…" at bounding box center [242, 113] width 313 height 115
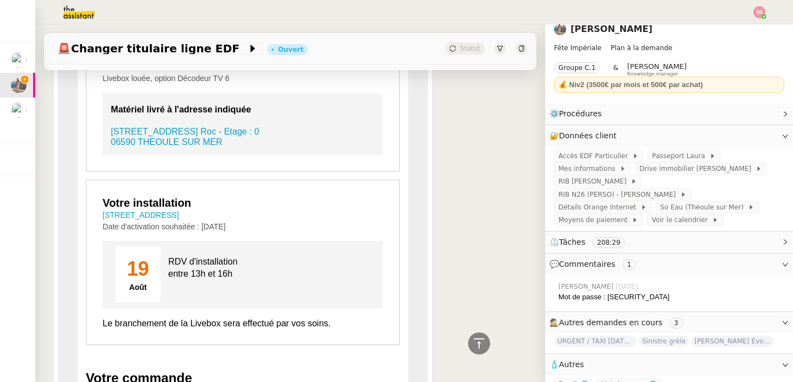
click at [288, 215] on td "[STREET_ADDRESS]" at bounding box center [242, 215] width 280 height 12
copy tbody "[STREET_ADDRESS]"
click at [756, 135] on link "Modifier" at bounding box center [755, 135] width 31 height 13
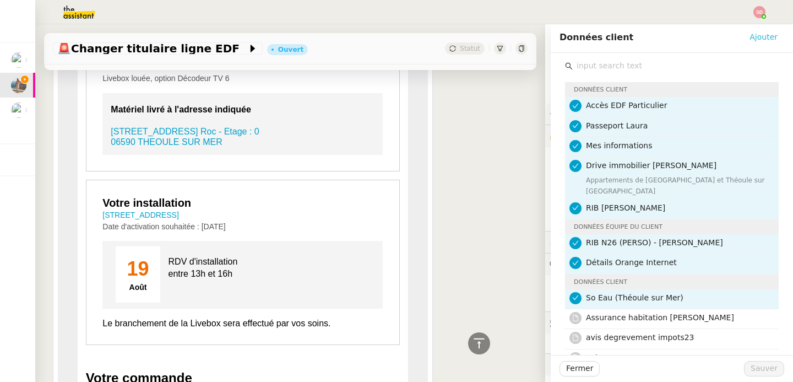
click at [764, 41] on span "Ajouter" at bounding box center [764, 37] width 28 height 13
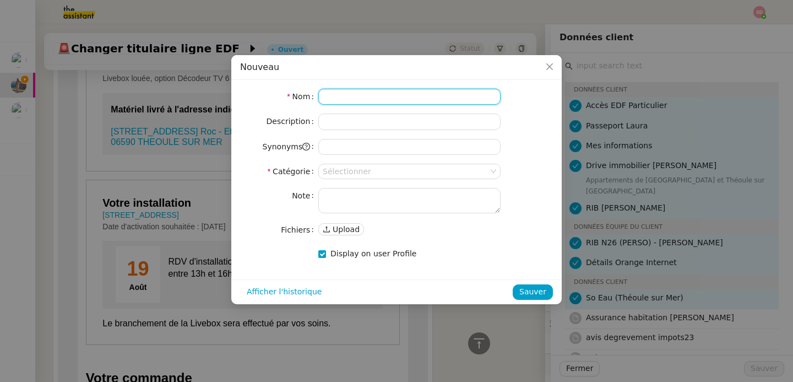
click at [355, 103] on input at bounding box center [409, 97] width 182 height 16
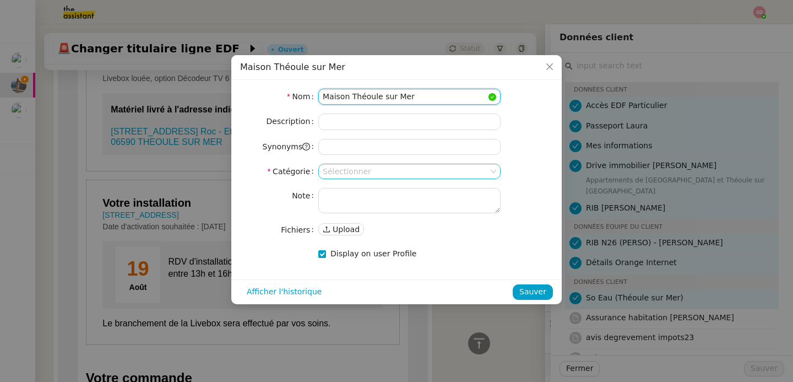
type input "Maison Théoule sur Mer"
click at [328, 173] on input at bounding box center [406, 171] width 166 height 14
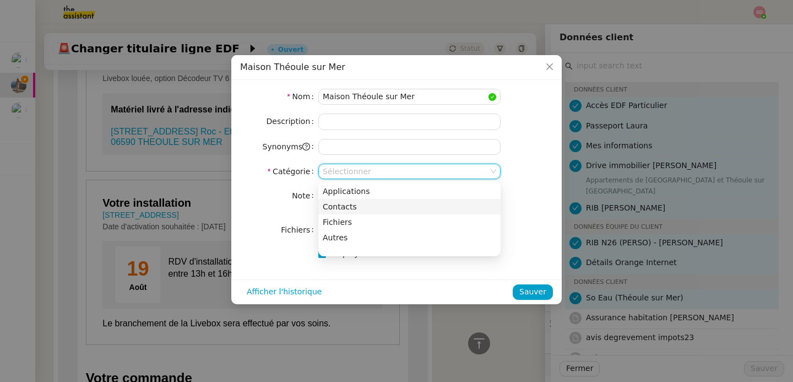
click at [337, 207] on div "Contacts" at bounding box center [410, 207] width 174 height 10
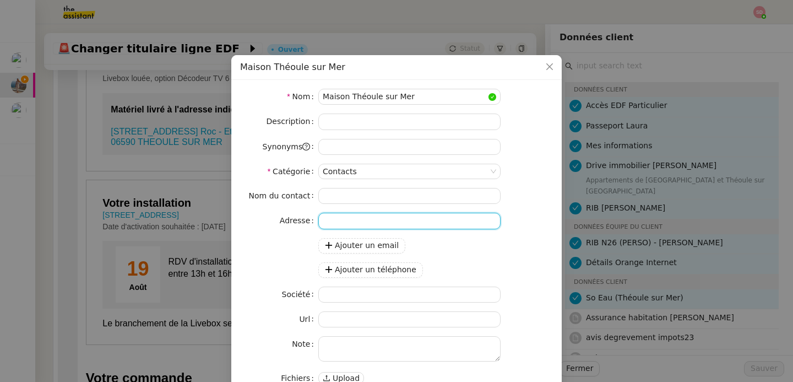
click at [338, 218] on input "search" at bounding box center [409, 221] width 182 height 16
paste input "[STREET_ADDRESS]"
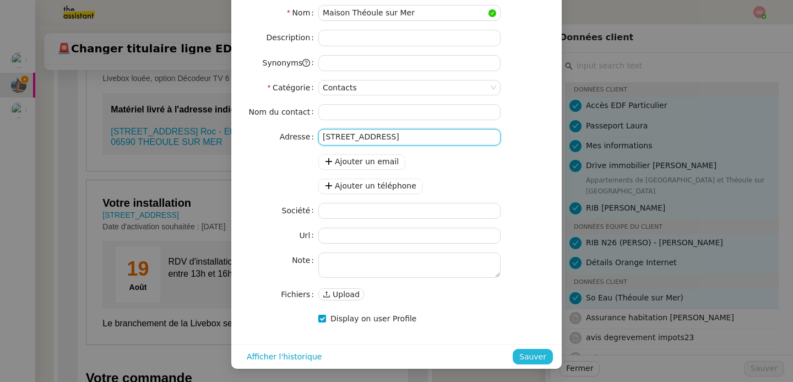
type input "[STREET_ADDRESS]"
click at [532, 358] on span "Sauver" at bounding box center [532, 356] width 27 height 13
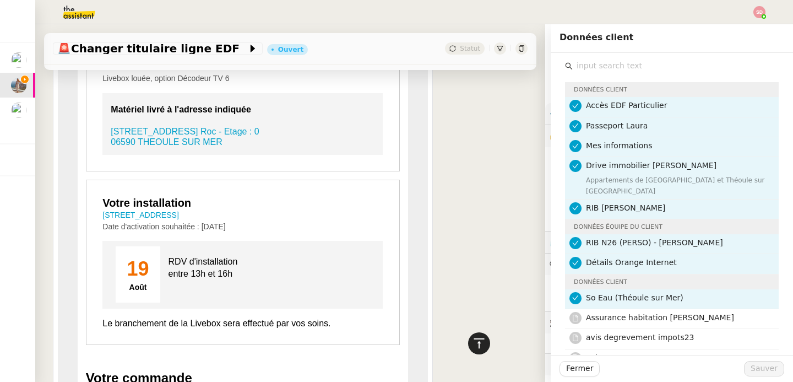
click at [479, 346] on icon at bounding box center [479, 343] width 10 height 10
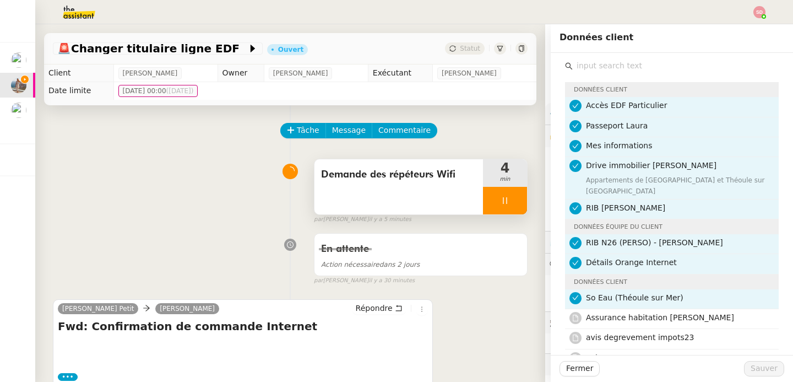
click at [185, 201] on div "Demande des répéteurs Wifi 4 min false par [PERSON_NAME]. il y a 5 minutes" at bounding box center [290, 189] width 475 height 71
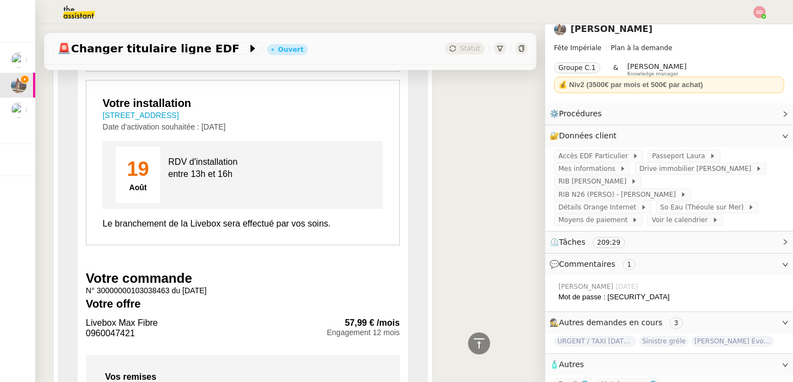
scroll to position [1092, 0]
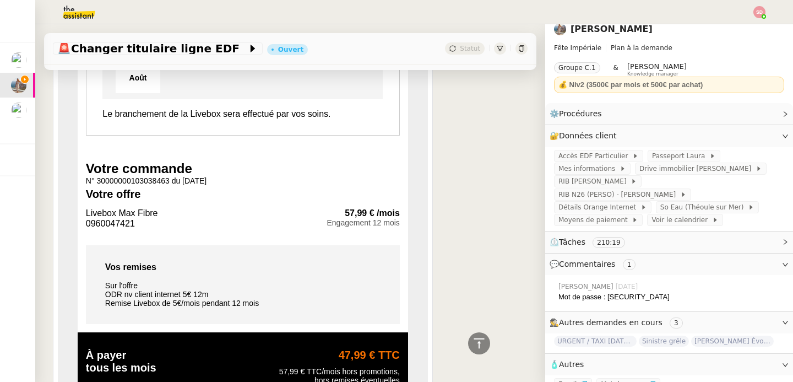
click at [143, 178] on span "N° 30000000103038463 du [DATE]" at bounding box center [146, 180] width 121 height 9
copy span "30000000103038463"
click at [104, 224] on span "0960047421" at bounding box center [110, 223] width 49 height 9
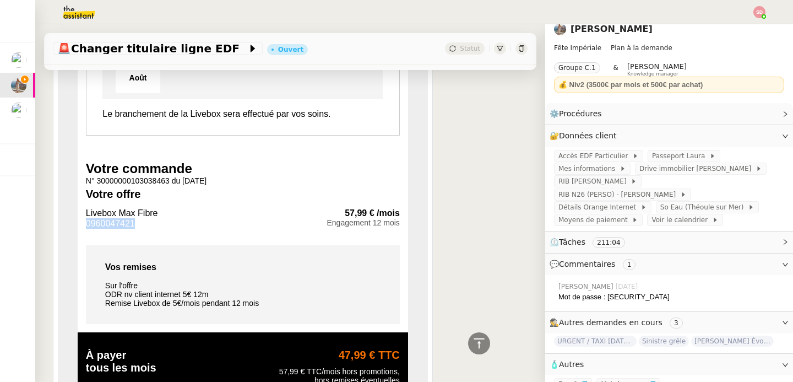
copy span "0960047421"
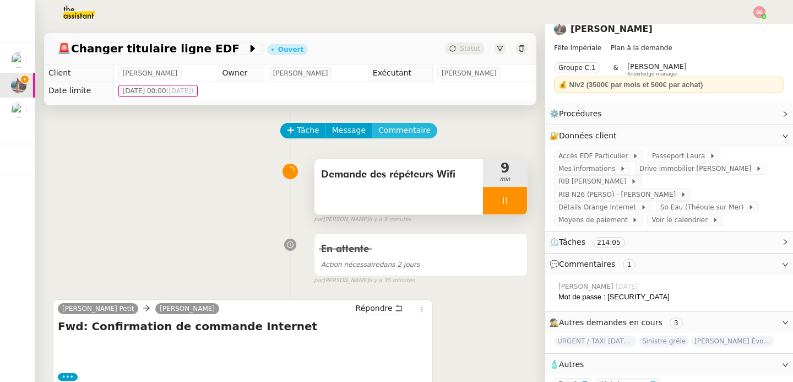
click at [410, 130] on span "Commentaire" at bounding box center [404, 130] width 52 height 13
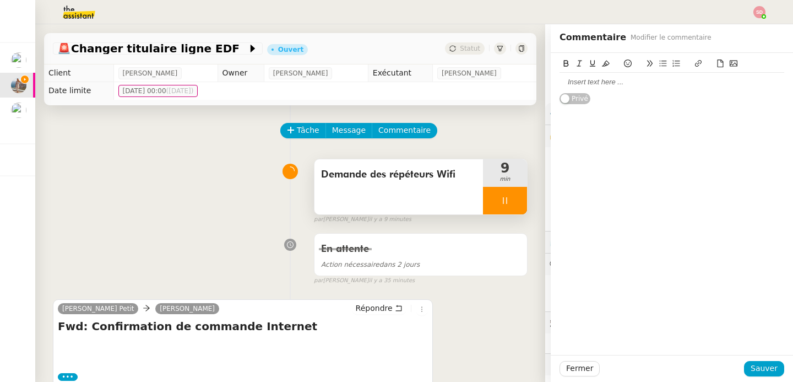
click at [605, 90] on div at bounding box center [672, 82] width 225 height 19
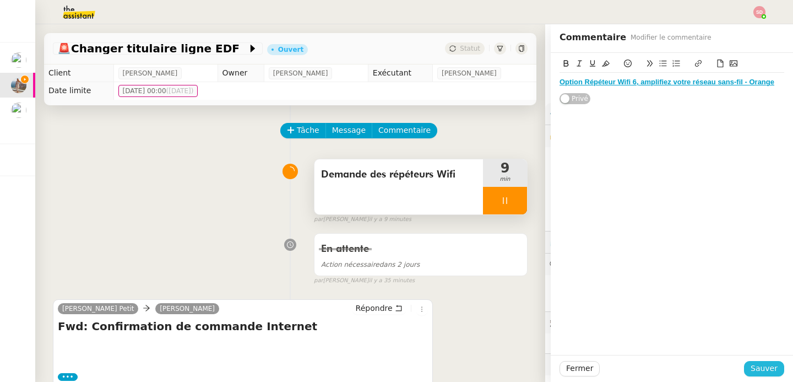
click at [760, 367] on span "Sauver" at bounding box center [764, 368] width 27 height 13
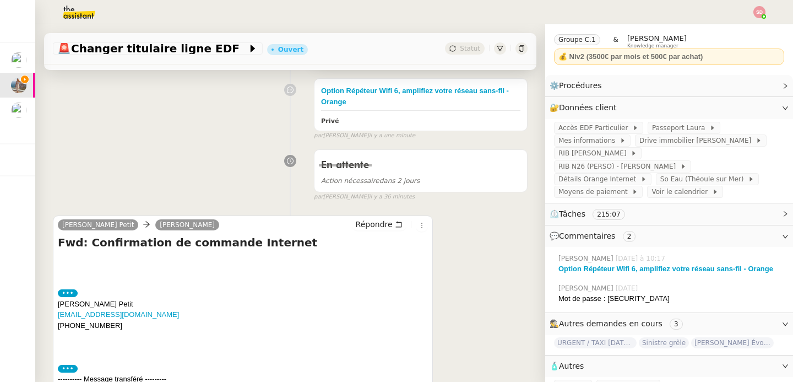
scroll to position [207, 0]
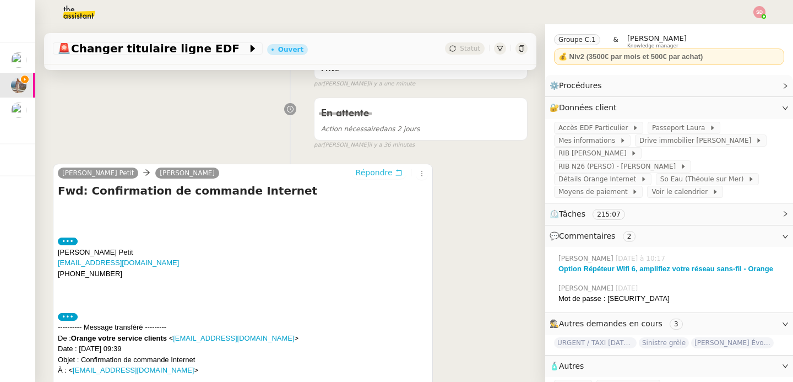
click at [378, 173] on span "Répondre" at bounding box center [374, 172] width 37 height 11
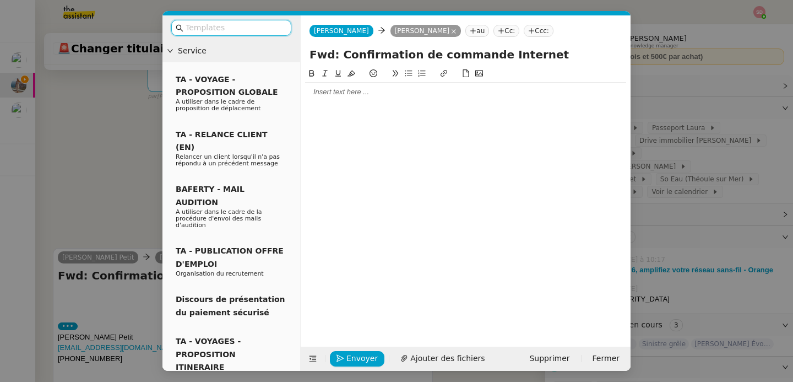
scroll to position [290, 0]
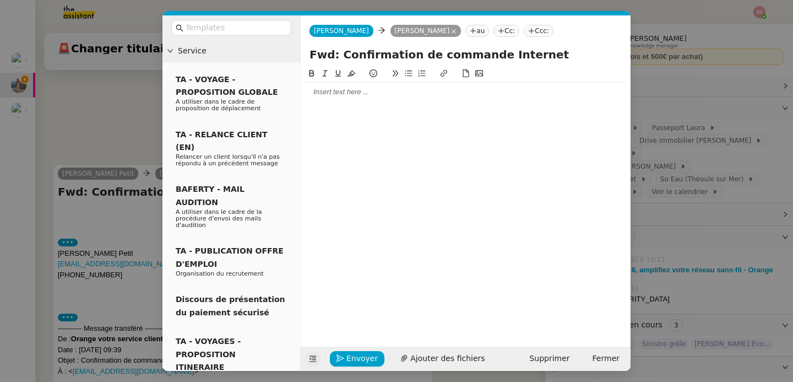
click at [314, 362] on icon at bounding box center [313, 359] width 8 height 8
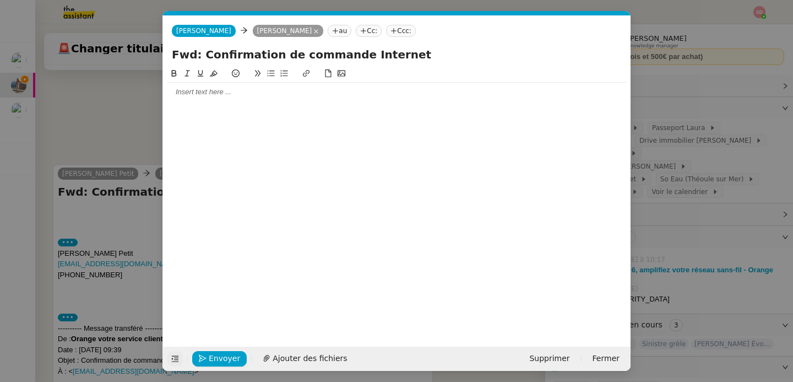
click at [356, 30] on nz-tag "Cc:" at bounding box center [369, 31] width 26 height 12
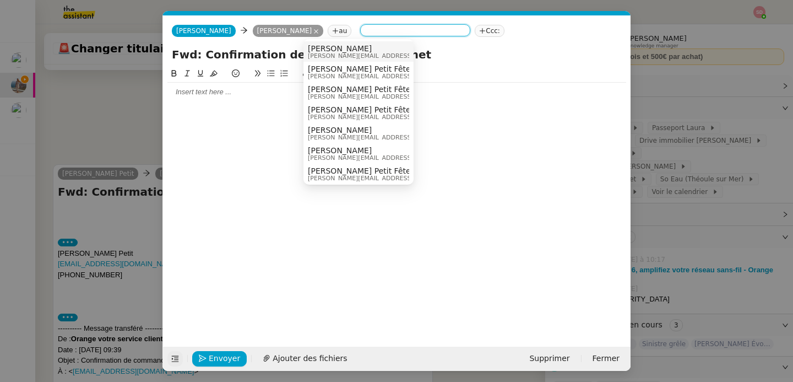
click at [339, 48] on span "[PERSON_NAME]" at bounding box center [386, 48] width 156 height 9
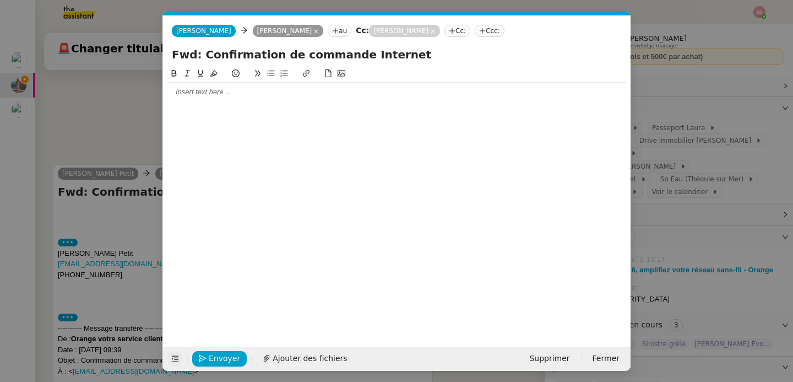
click at [295, 92] on div at bounding box center [396, 92] width 459 height 10
click at [96, 143] on nz-modal-container "Service TA - VOYAGE - PROPOSITION GLOBALE A utiliser dans le cadre de propositi…" at bounding box center [396, 191] width 793 height 382
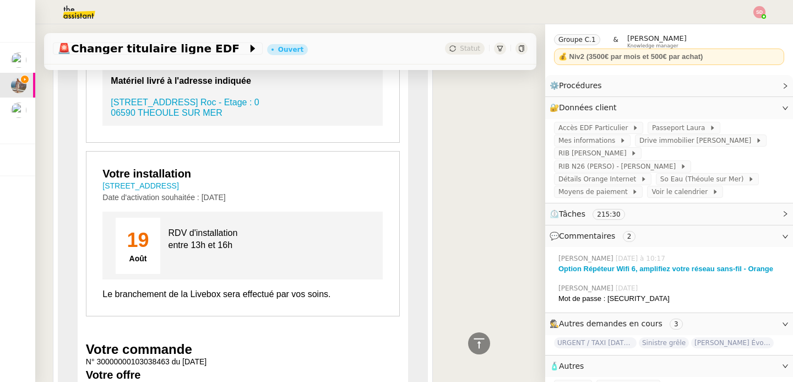
scroll to position [1116, 0]
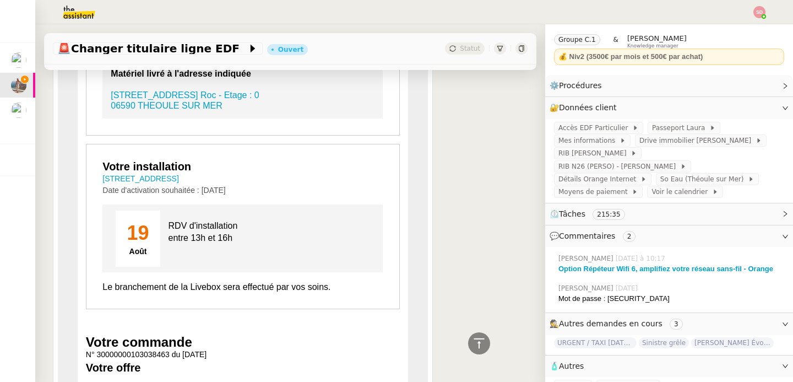
click at [183, 239] on span "RDV d'installation entre 13h et 16h" at bounding box center [203, 231] width 69 height 21
copy tbody "entre 13h et 16h"
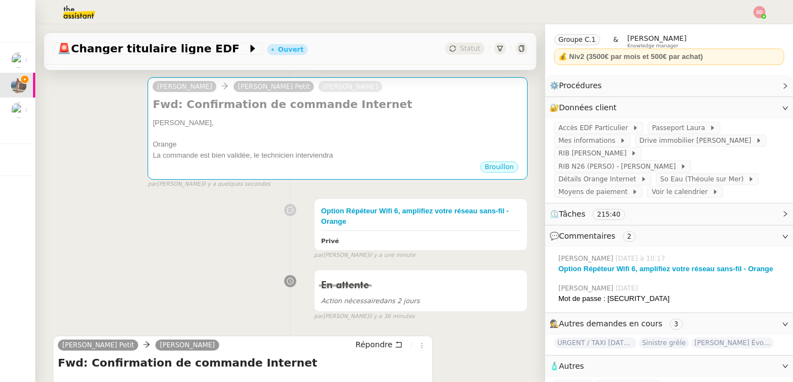
scroll to position [0, 0]
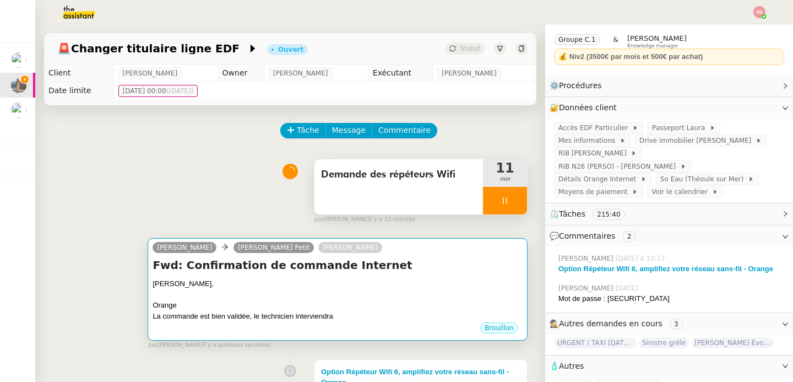
click at [369, 306] on div "Orange" at bounding box center [338, 305] width 370 height 11
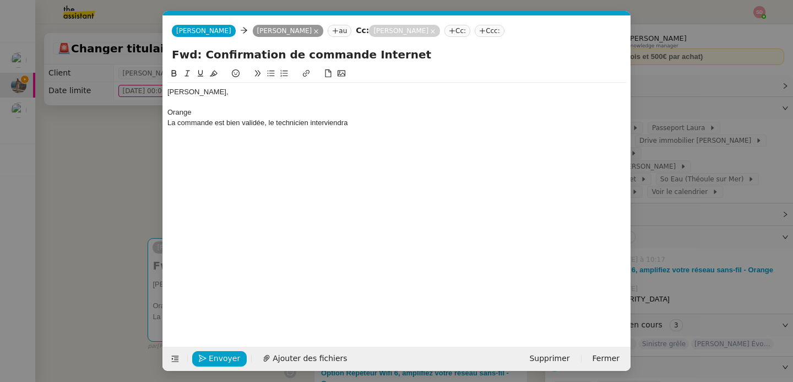
scroll to position [0, 23]
click at [366, 120] on div "La commande est bien validée, le technicien interviendra" at bounding box center [396, 123] width 459 height 10
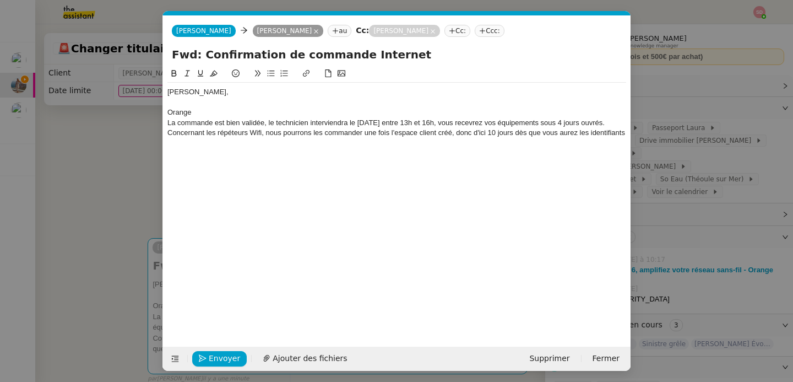
click at [542, 134] on div "Concernant les répéteurs Wifi, nous pourrons les commander une fois l'espace cl…" at bounding box center [396, 133] width 459 height 10
click at [201, 144] on div "Concernant les répéteurs Wifi, nous pourrons les commander une fois l'espace cl…" at bounding box center [396, 138] width 459 height 20
click at [177, 113] on div "Orange" at bounding box center [396, 112] width 459 height 10
click at [172, 70] on icon at bounding box center [174, 73] width 8 height 8
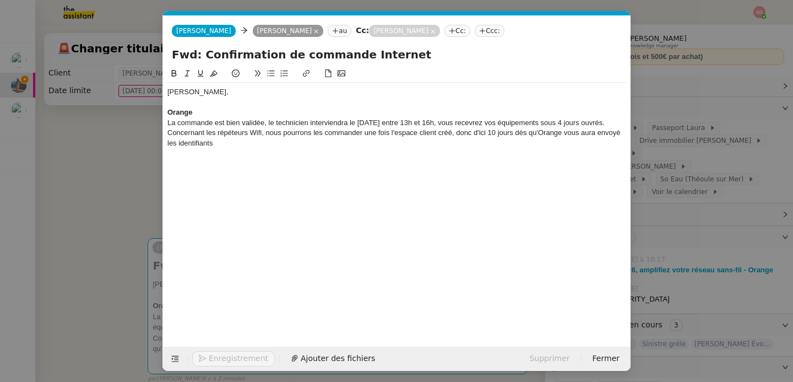
click at [199, 73] on icon at bounding box center [201, 73] width 8 height 8
click at [220, 149] on div "[PERSON_NAME], Orange La commande est bien validée, le technicien interviendra …" at bounding box center [396, 118] width 459 height 70
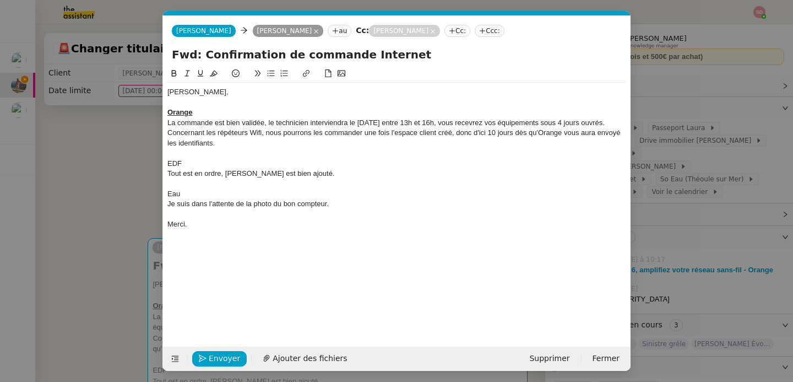
click at [175, 163] on div "EDF" at bounding box center [396, 164] width 459 height 10
click at [171, 72] on icon at bounding box center [174, 73] width 8 height 8
click at [200, 72] on icon at bounding box center [201, 73] width 8 height 8
click at [176, 198] on div "Eau" at bounding box center [396, 194] width 459 height 10
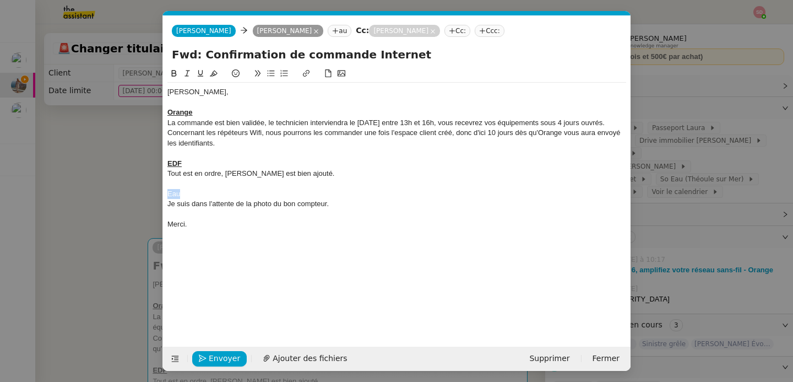
click at [176, 198] on div "Eau" at bounding box center [396, 194] width 459 height 10
click at [174, 75] on icon at bounding box center [174, 73] width 8 height 8
click at [199, 73] on icon at bounding box center [201, 73] width 6 height 7
click at [234, 219] on div "Merci." at bounding box center [396, 224] width 459 height 10
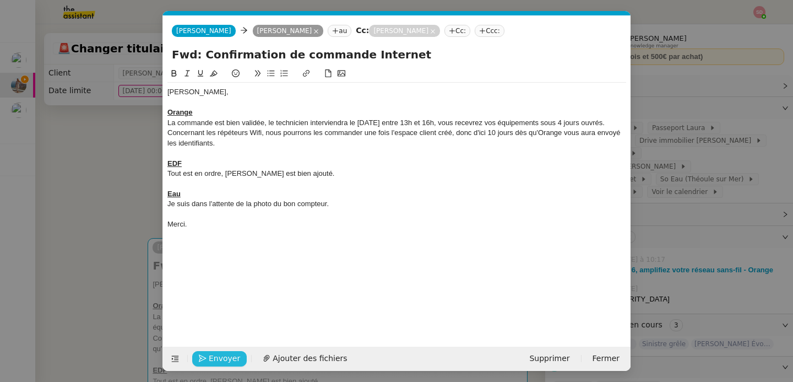
click at [211, 360] on span "Envoyer" at bounding box center [224, 358] width 31 height 13
click at [211, 360] on span "Confirmer l'envoi" at bounding box center [242, 358] width 66 height 13
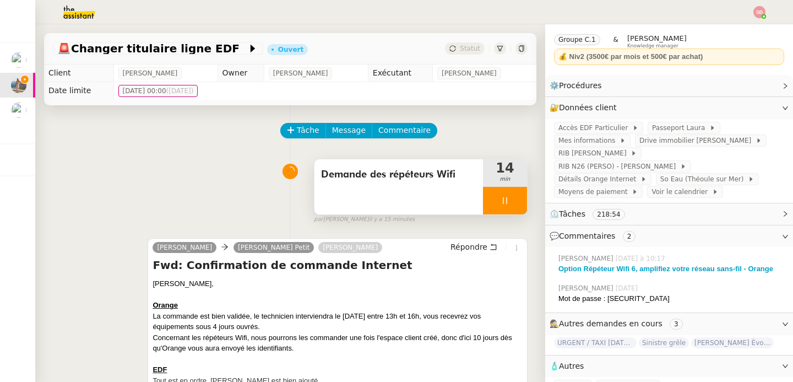
click at [516, 196] on div at bounding box center [505, 201] width 44 height 28
click at [516, 196] on icon at bounding box center [516, 200] width 9 height 9
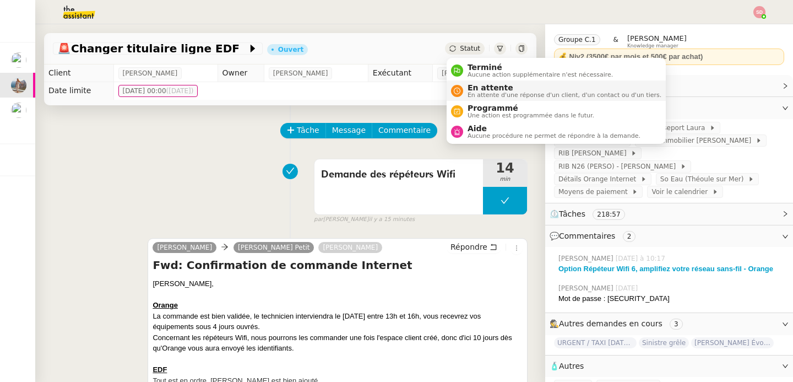
click at [479, 86] on span "En attente" at bounding box center [565, 87] width 194 height 9
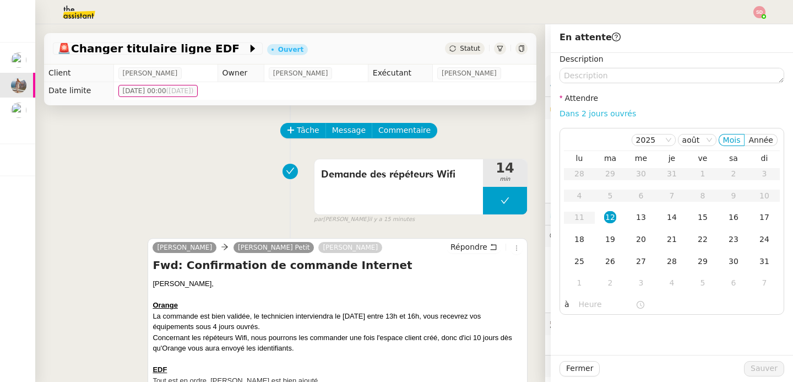
click at [605, 111] on link "Dans 2 jours ouvrés" at bounding box center [598, 113] width 77 height 9
type input "07:00"
click at [582, 242] on div "18" at bounding box center [579, 239] width 12 height 12
click at [765, 369] on span "Sauver" at bounding box center [764, 368] width 27 height 13
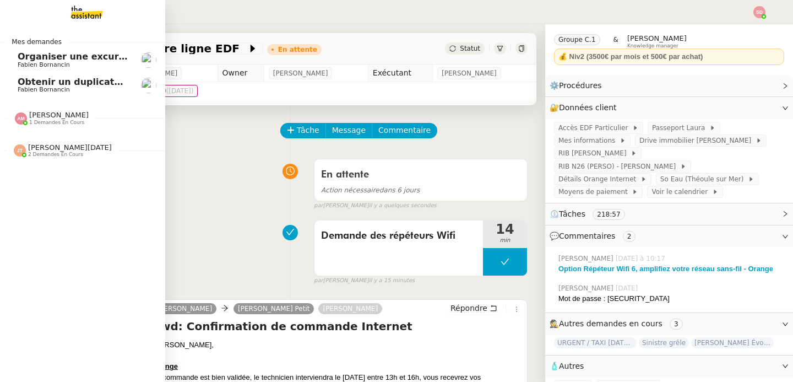
click at [55, 83] on span "Obtenir un duplicata du permis bateau" at bounding box center [114, 82] width 193 height 10
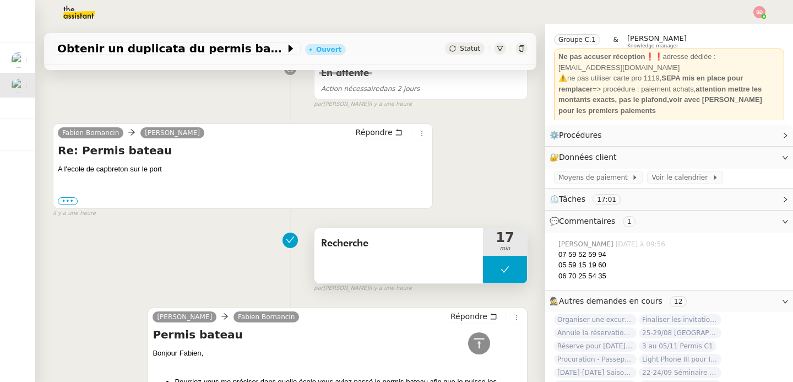
scroll to position [683, 0]
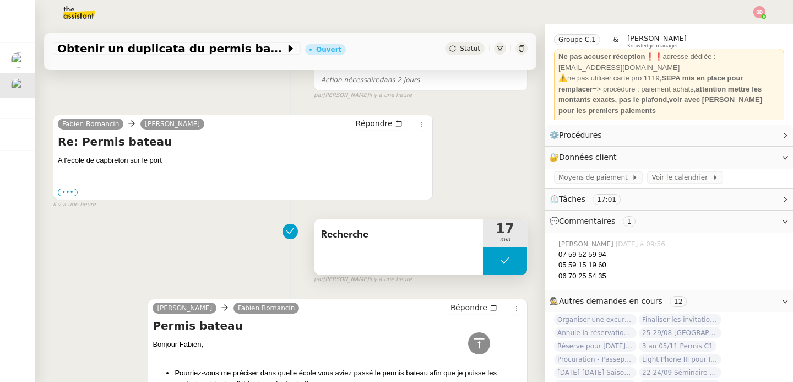
click at [495, 262] on button at bounding box center [505, 261] width 44 height 28
click at [495, 262] on icon at bounding box center [494, 260] width 9 height 9
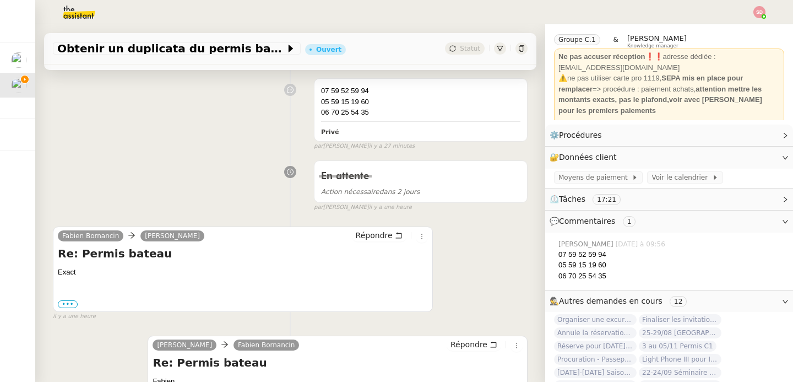
scroll to position [236, 0]
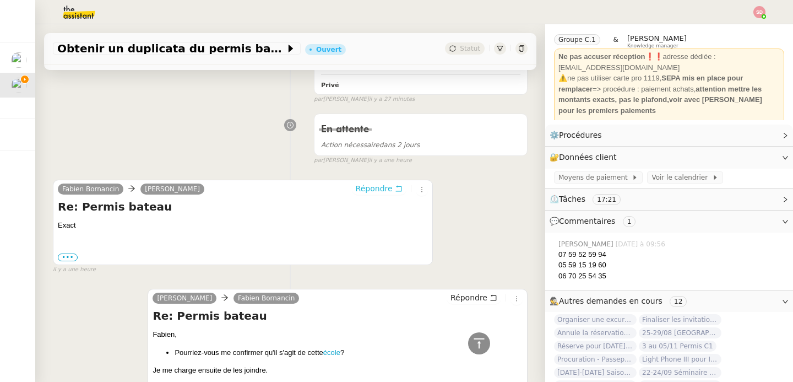
click at [395, 191] on icon at bounding box center [399, 189] width 8 height 8
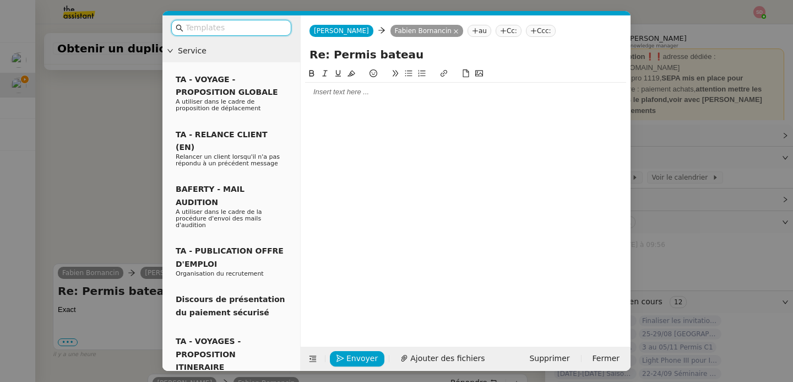
scroll to position [320, 0]
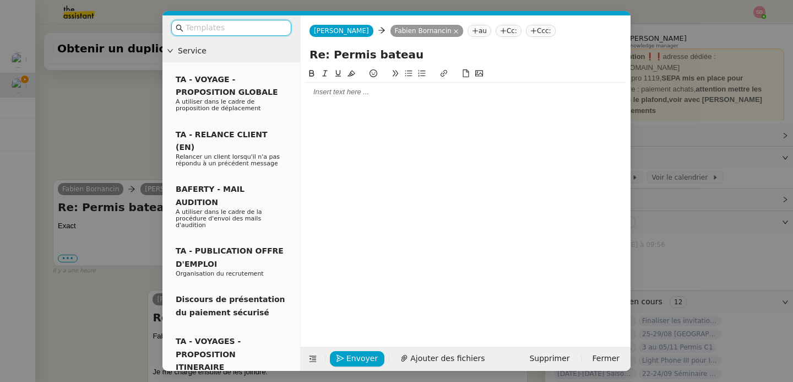
click at [328, 88] on div at bounding box center [465, 92] width 321 height 10
click at [82, 136] on nz-modal-container "Service TA - VOYAGE - PROPOSITION GLOBALE A utiliser dans le cadre de propositi…" at bounding box center [396, 191] width 793 height 382
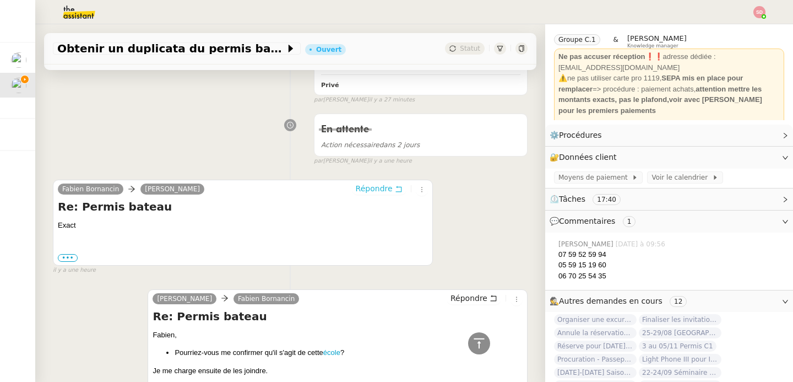
scroll to position [0, 0]
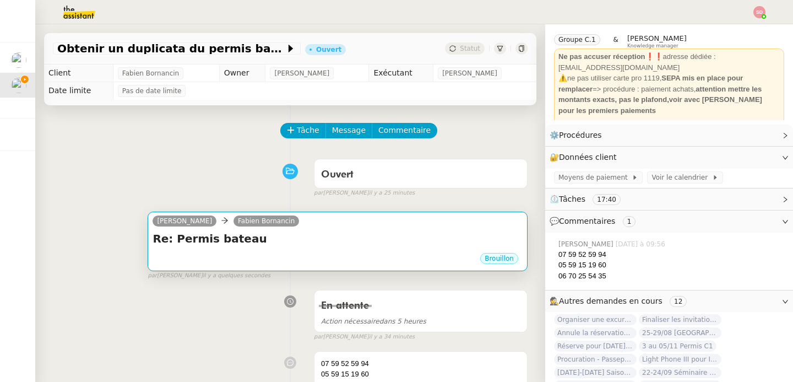
click at [247, 239] on h4 "Re: Permis bateau" at bounding box center [338, 238] width 370 height 15
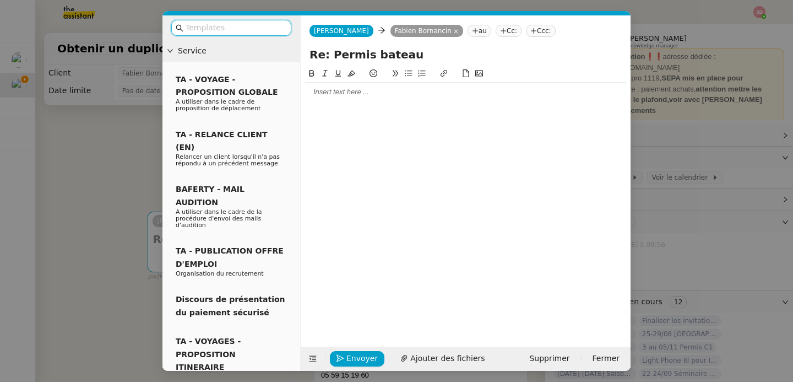
click at [59, 175] on nz-modal-container "Service TA - VOYAGE - PROPOSITION GLOBALE A utiliser dans le cadre de propositi…" at bounding box center [396, 191] width 793 height 382
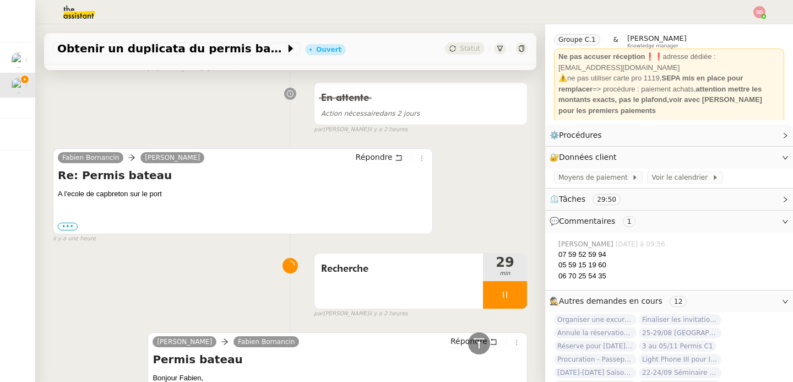
scroll to position [825, 0]
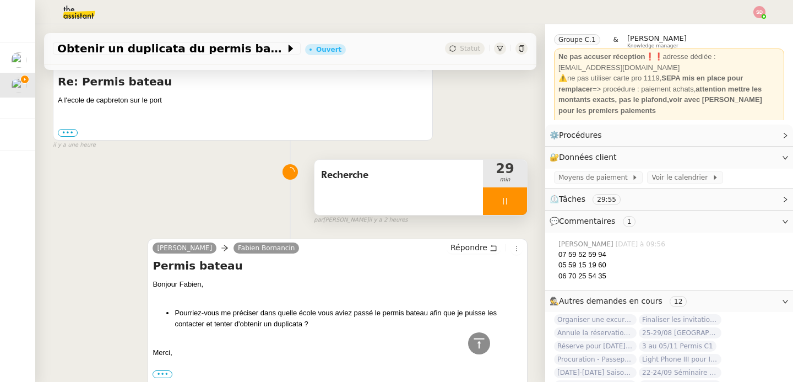
click at [510, 210] on div at bounding box center [505, 201] width 44 height 28
click at [510, 210] on button at bounding box center [516, 201] width 22 height 28
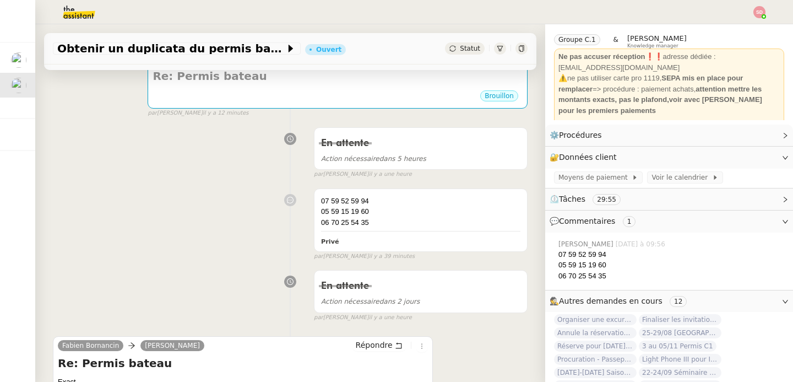
scroll to position [0, 0]
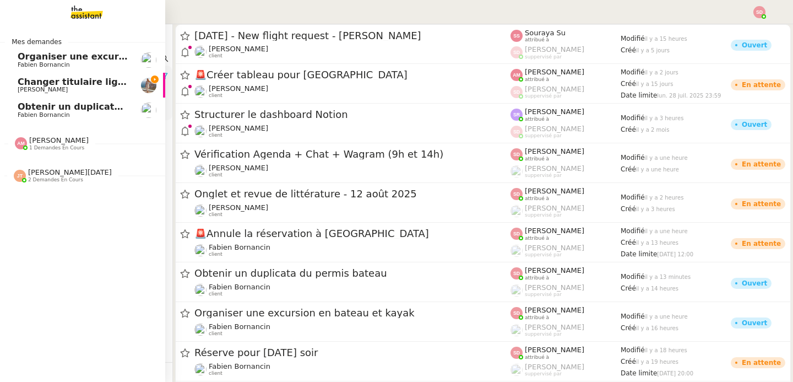
click at [37, 85] on span "Changer titulaire ligne EDF" at bounding box center [85, 82] width 135 height 10
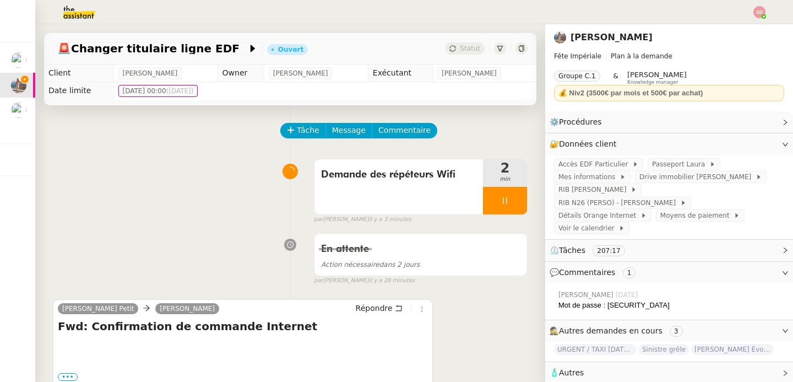
click at [595, 366] on span "🧴 Autres" at bounding box center [660, 372] width 221 height 13
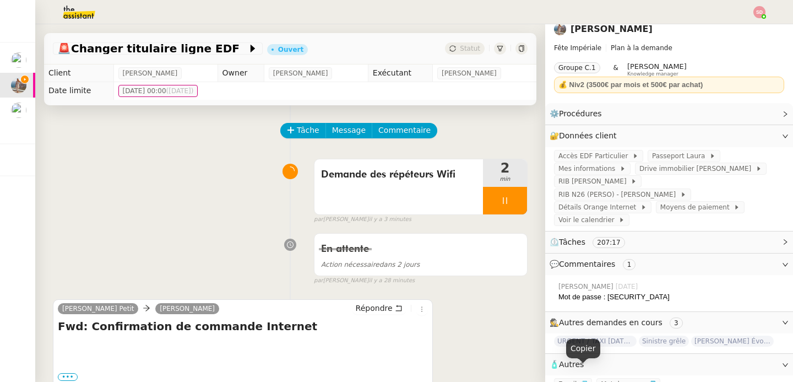
click at [581, 381] on icon "button" at bounding box center [584, 384] width 7 height 7
drag, startPoint x: 608, startPoint y: 284, endPoint x: 661, endPoint y: 284, distance: 53.4
click at [661, 291] on div "Mot de passe : [SECURITY_DATA]" at bounding box center [672, 296] width 226 height 11
copy div "g|v@1|z^t3Pu"
